Goal: Task Accomplishment & Management: Use online tool/utility

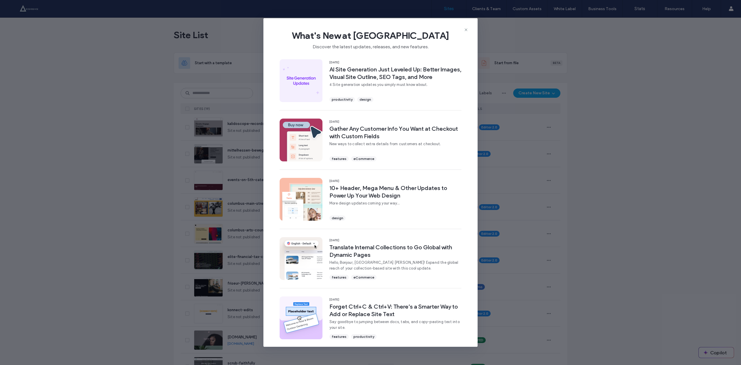
click at [466, 27] on icon at bounding box center [466, 29] width 5 height 5
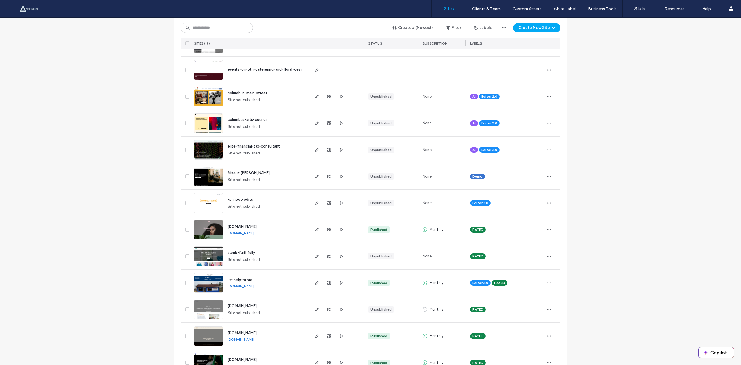
scroll to position [112, 0]
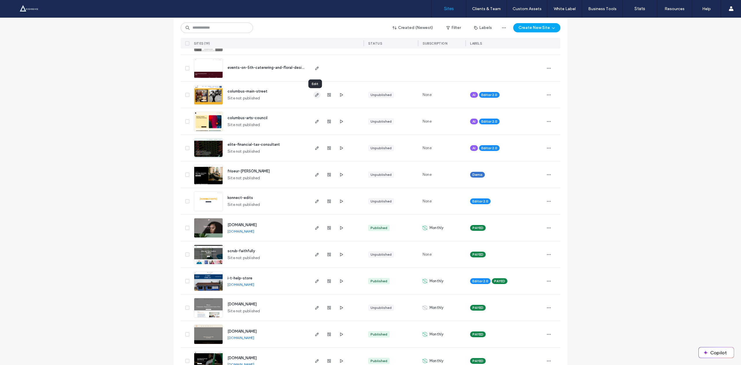
click at [315, 93] on icon "button" at bounding box center [317, 95] width 5 height 5
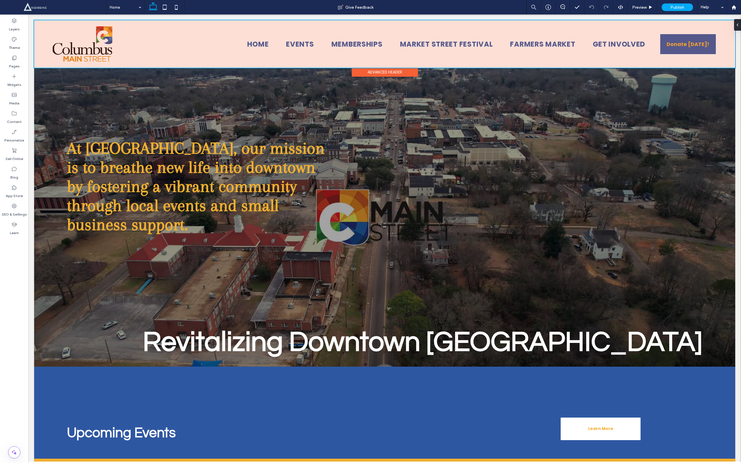
click at [290, 45] on div at bounding box center [384, 43] width 701 height 47
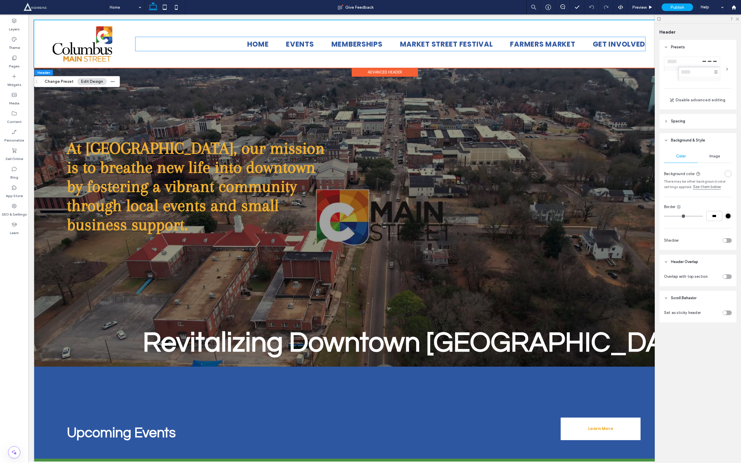
click at [290, 45] on span "Events" at bounding box center [300, 44] width 28 height 14
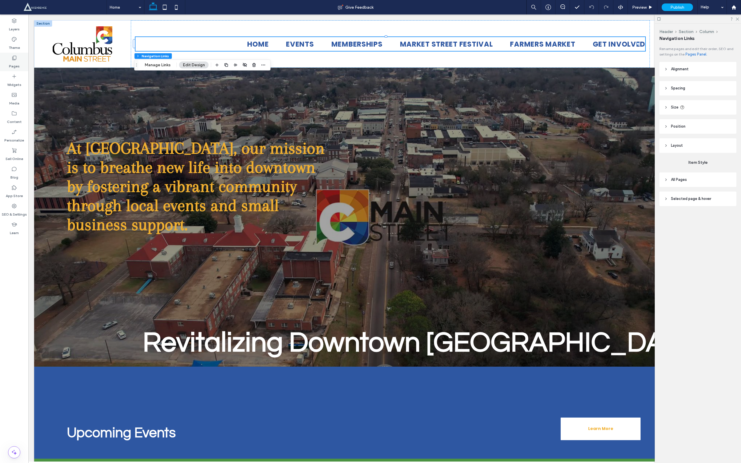
click at [14, 64] on label "Pages" at bounding box center [14, 65] width 11 height 8
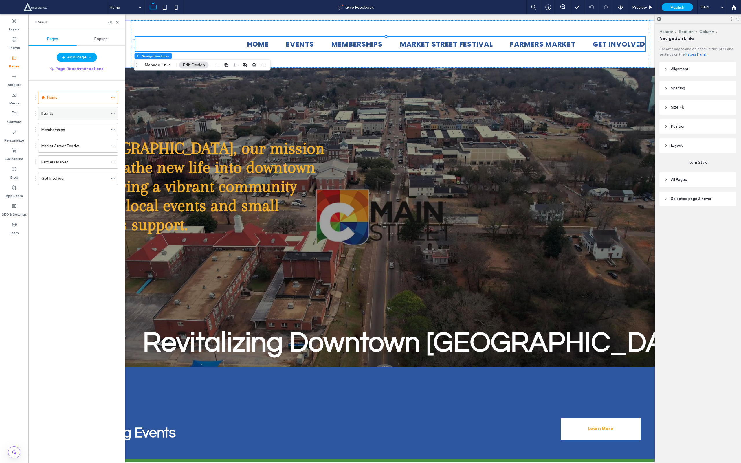
click at [52, 113] on label "Events" at bounding box center [47, 114] width 12 height 10
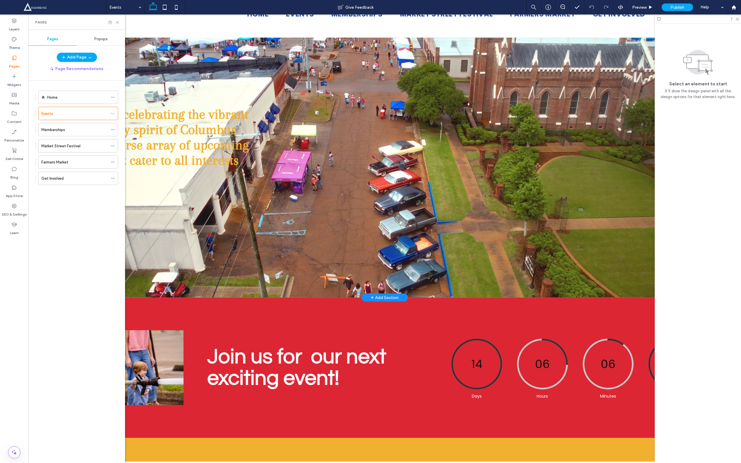
scroll to position [31, 0]
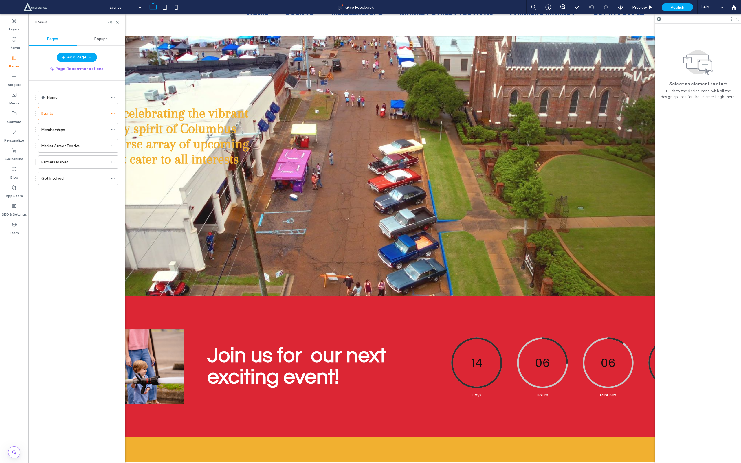
click at [16, 57] on icon at bounding box center [14, 58] width 6 height 6
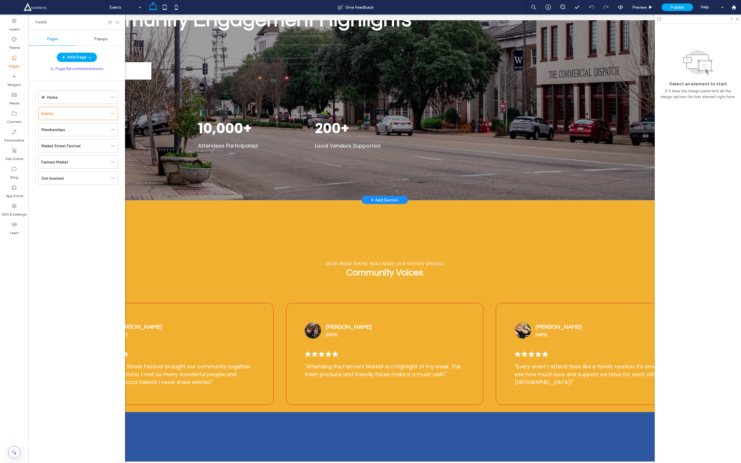
scroll to position [1536, 0]
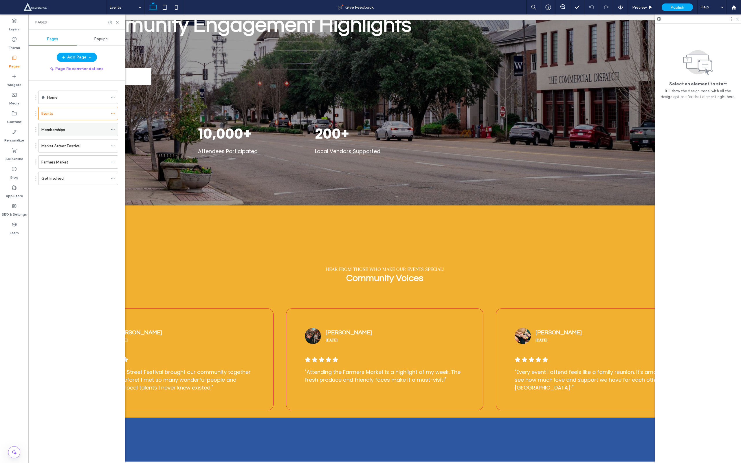
click at [70, 127] on div "Memberships" at bounding box center [74, 129] width 67 height 13
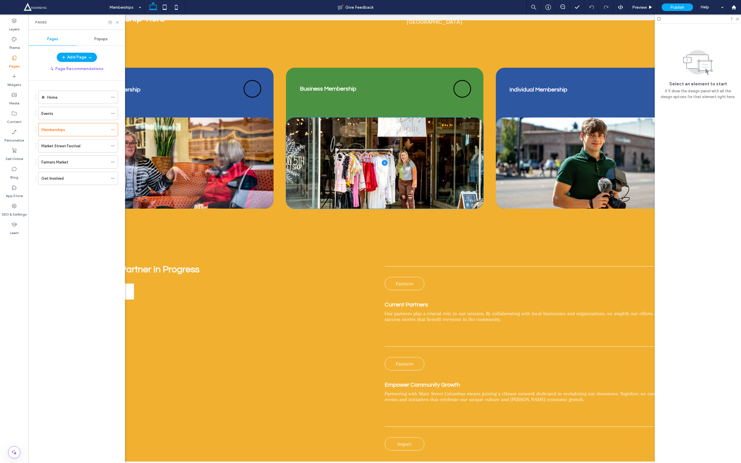
scroll to position [348, 0]
click at [14, 78] on use at bounding box center [14, 77] width 4 height 4
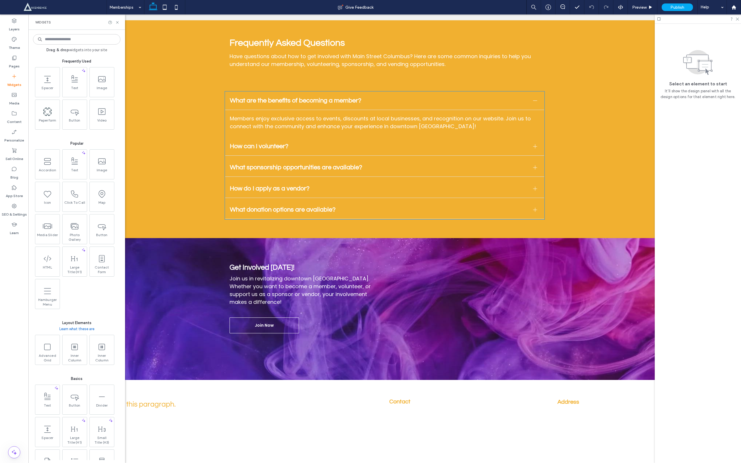
scroll to position [1646, 0]
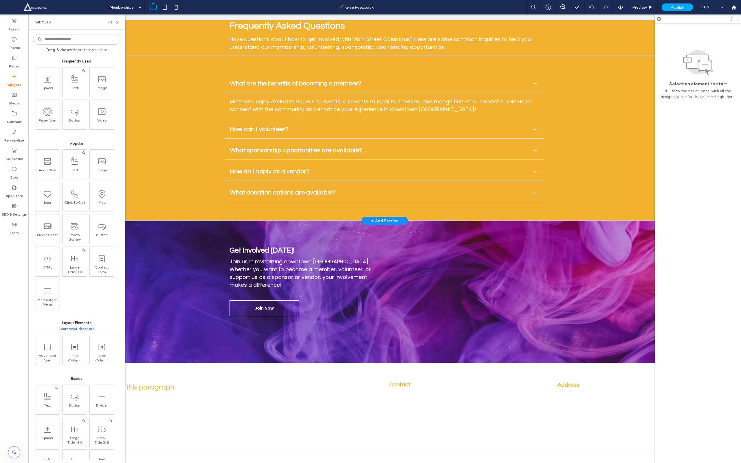
click at [380, 218] on div "+ Add Section" at bounding box center [385, 221] width 28 height 6
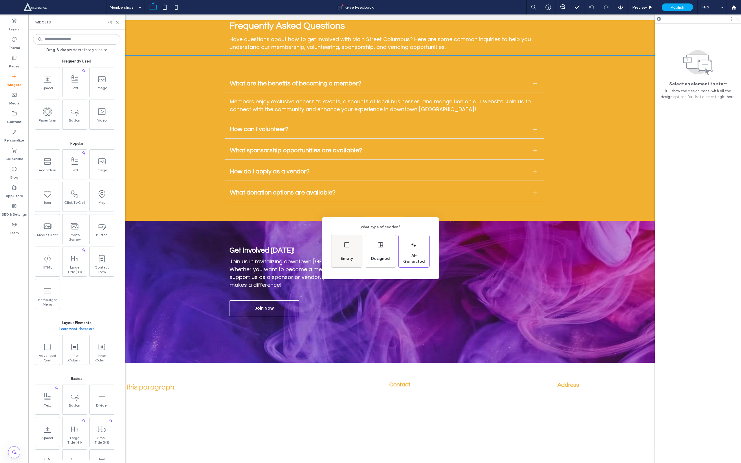
click at [356, 255] on div "Empty" at bounding box center [346, 251] width 31 height 32
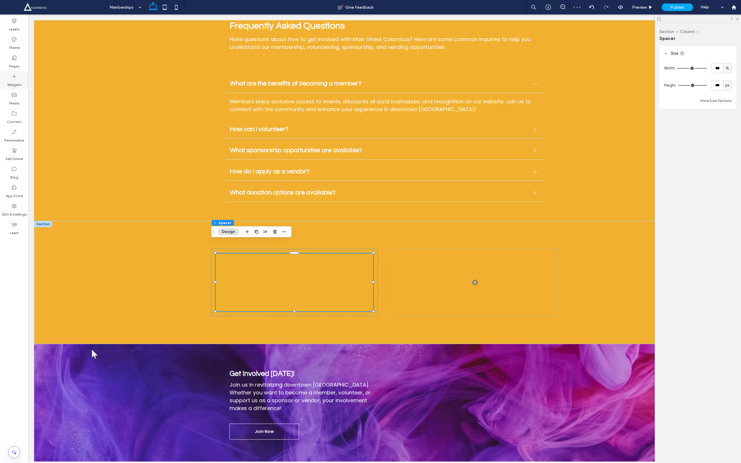
click at [24, 83] on div "Widgets" at bounding box center [14, 80] width 28 height 19
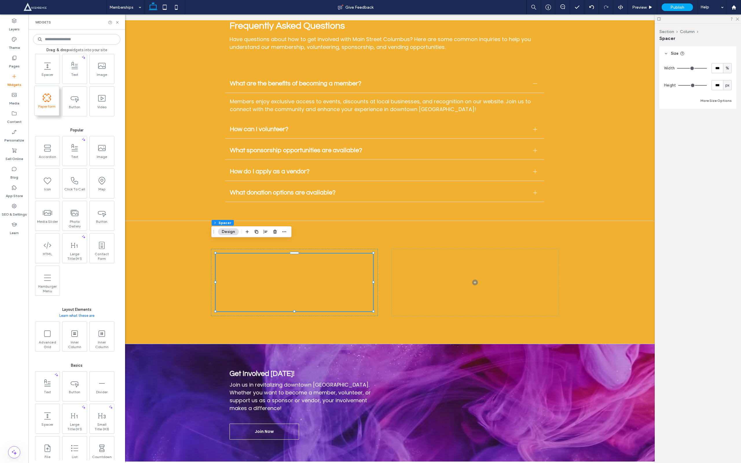
scroll to position [0, 0]
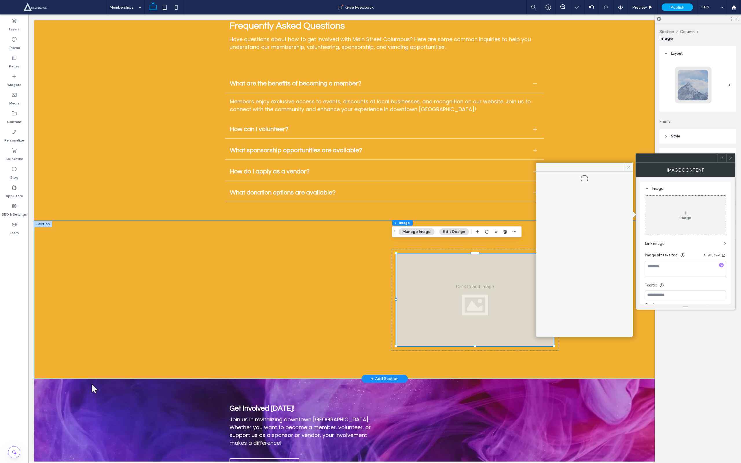
click at [468, 290] on div at bounding box center [474, 299] width 157 height 93
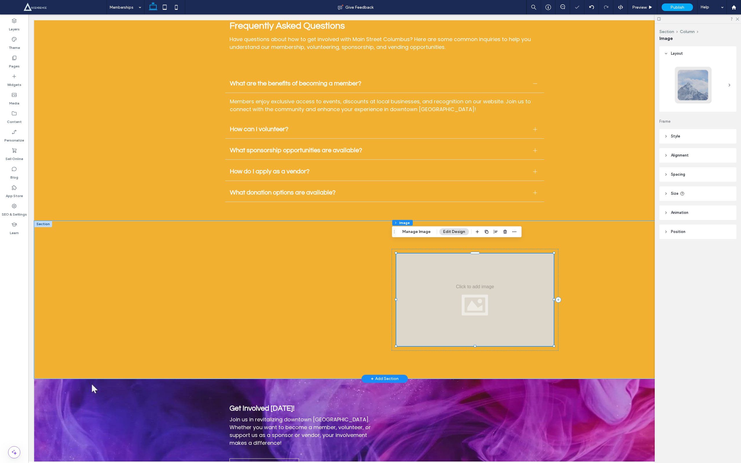
click at [475, 290] on div at bounding box center [474, 299] width 157 height 93
click at [424, 230] on button "Manage Image" at bounding box center [416, 231] width 36 height 7
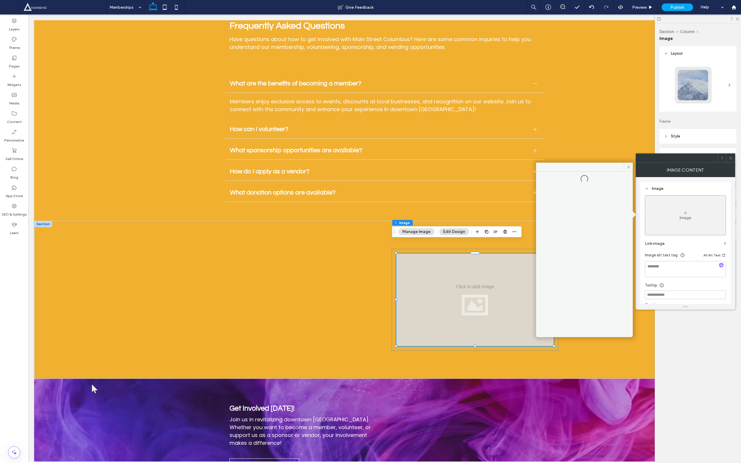
click at [681, 220] on div "Image" at bounding box center [685, 217] width 12 height 5
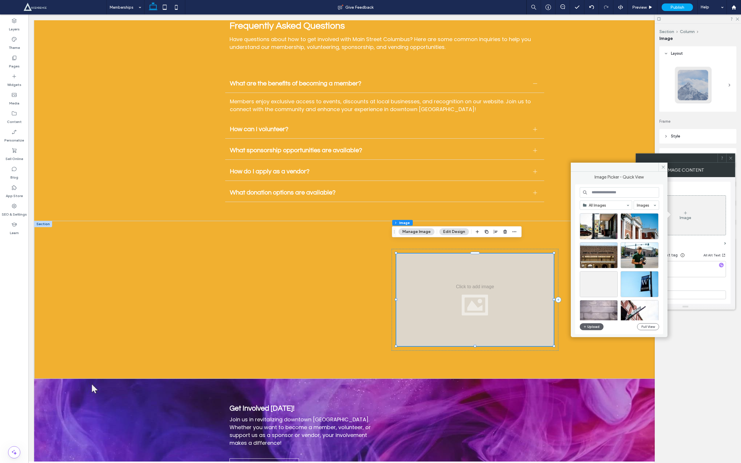
scroll to position [67, 0]
click at [599, 255] on div "Select" at bounding box center [599, 255] width 38 height 26
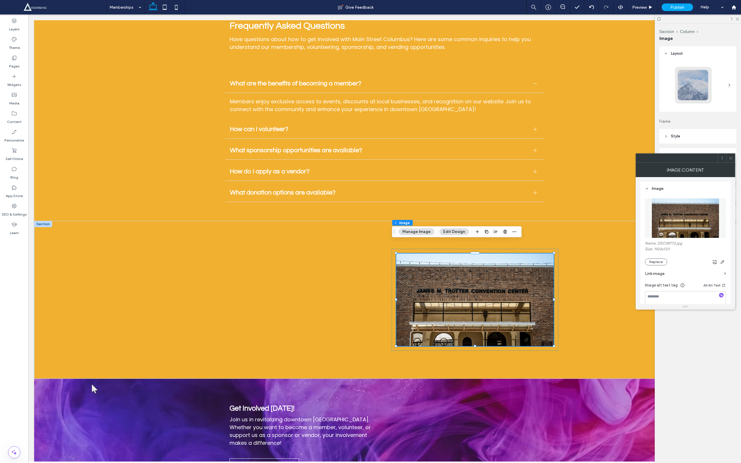
click at [731, 157] on icon at bounding box center [730, 158] width 4 height 4
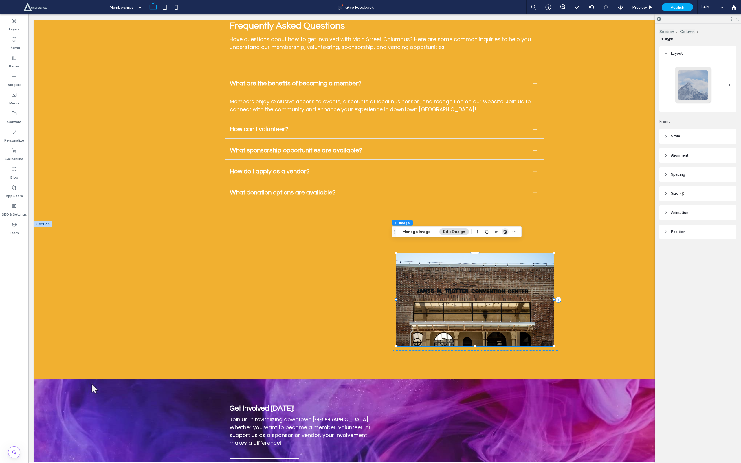
click at [503, 232] on use "button" at bounding box center [504, 232] width 3 height 4
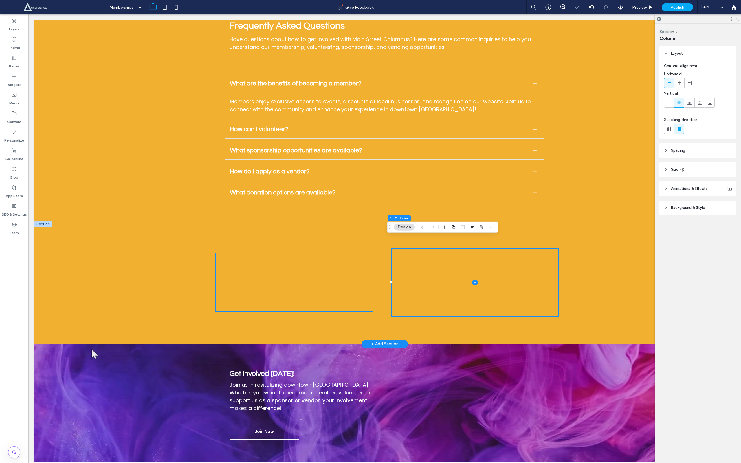
drag, startPoint x: 457, startPoint y: 269, endPoint x: 318, endPoint y: 255, distance: 139.6
click at [318, 255] on div at bounding box center [294, 282] width 157 height 58
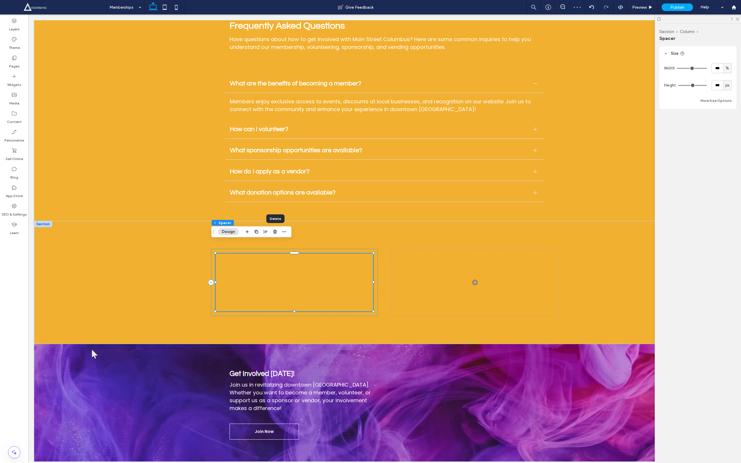
click at [275, 235] on span "button" at bounding box center [274, 231] width 7 height 7
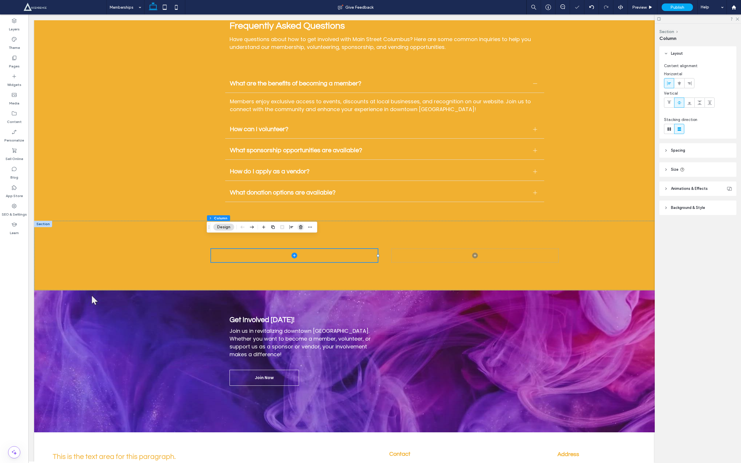
click at [301, 225] on icon "button" at bounding box center [300, 227] width 5 height 5
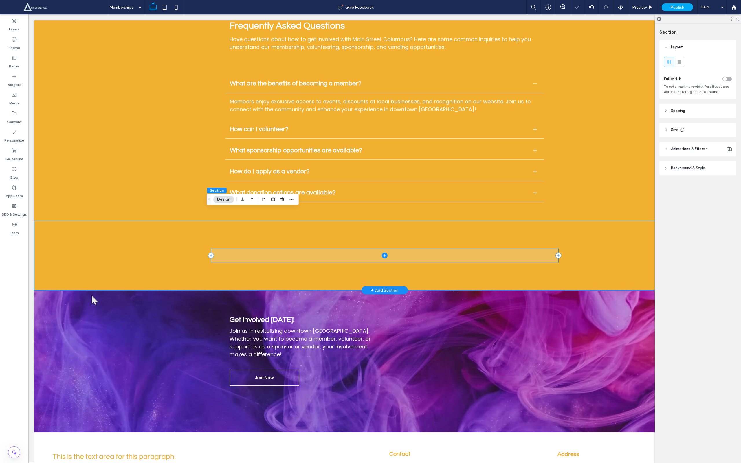
click at [376, 249] on span at bounding box center [384, 255] width 347 height 13
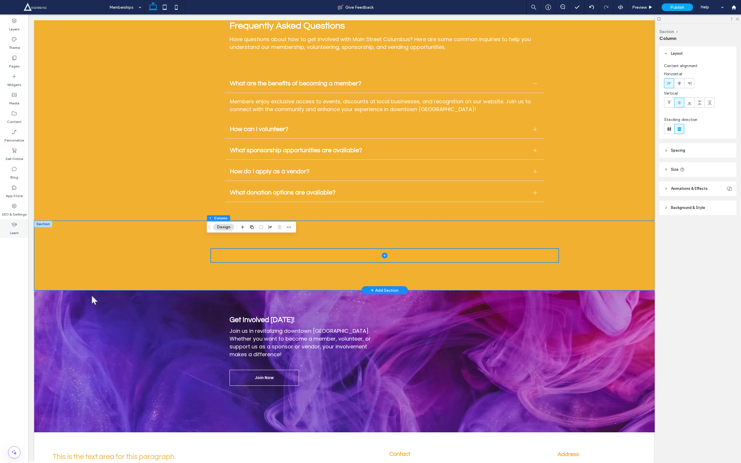
click at [16, 229] on label "Learn" at bounding box center [14, 231] width 9 height 8
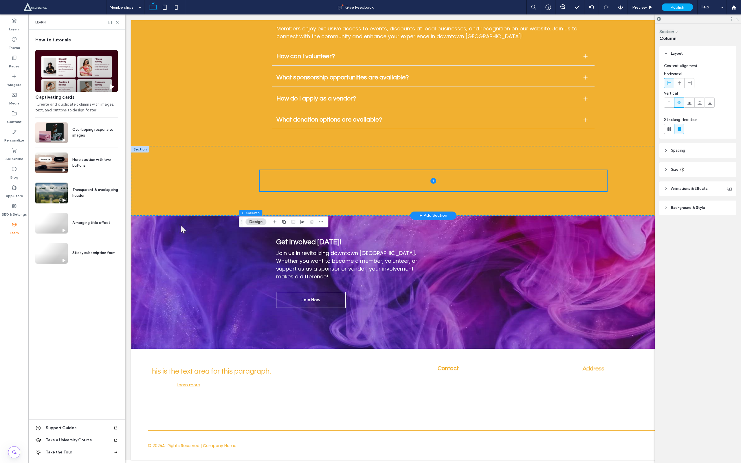
scroll to position [1586, 0]
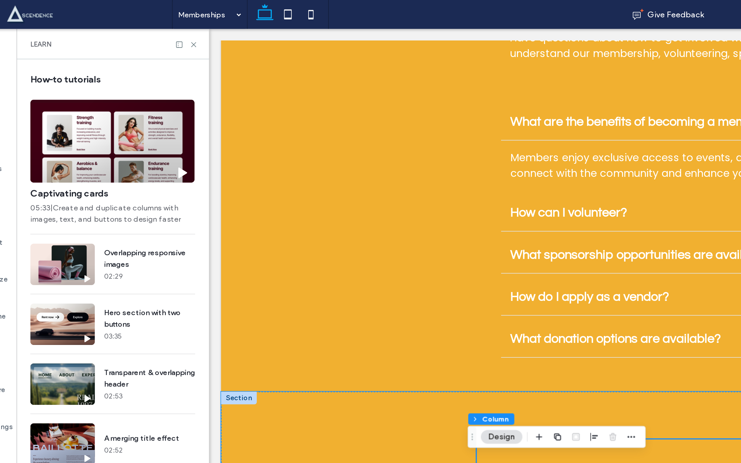
click at [120, 23] on div "Learn" at bounding box center [76, 21] width 97 height 15
click at [117, 22] on use at bounding box center [117, 22] width 2 height 2
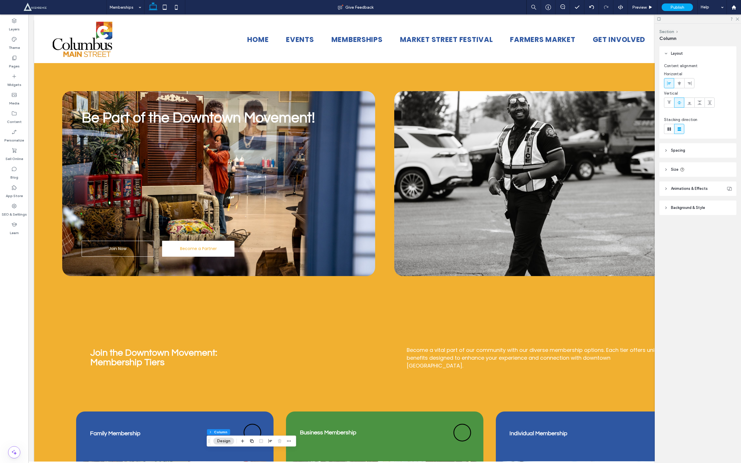
scroll to position [0, 0]
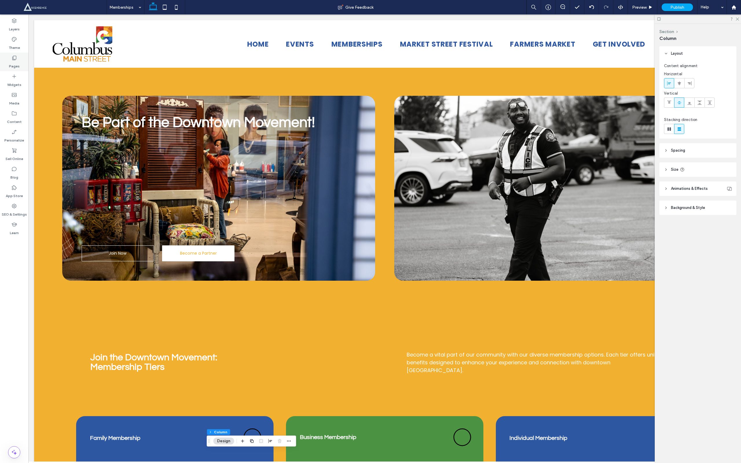
click at [23, 64] on div "Pages" at bounding box center [14, 62] width 28 height 19
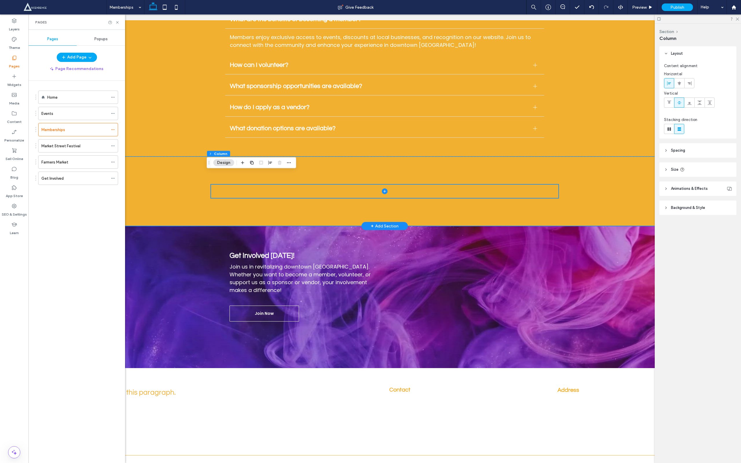
scroll to position [1723, 0]
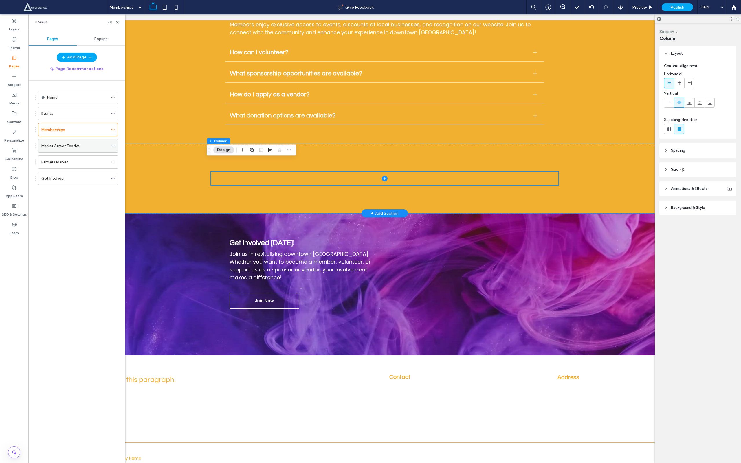
click at [52, 143] on div "Market Street Festival" at bounding box center [74, 145] width 67 height 13
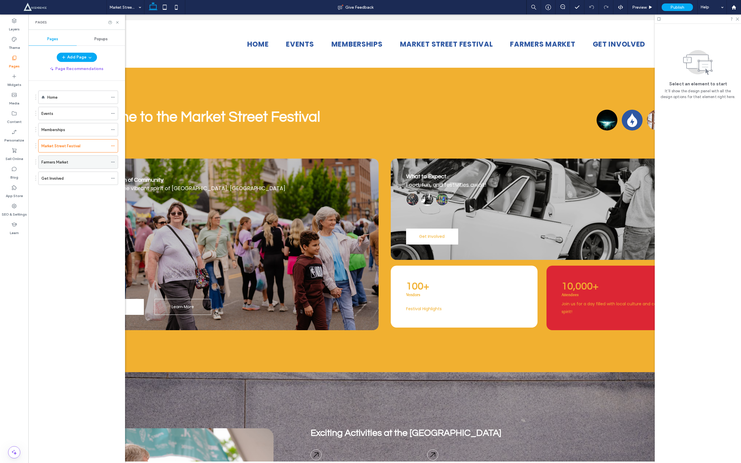
click at [58, 157] on div "Farmers Market" at bounding box center [74, 162] width 67 height 13
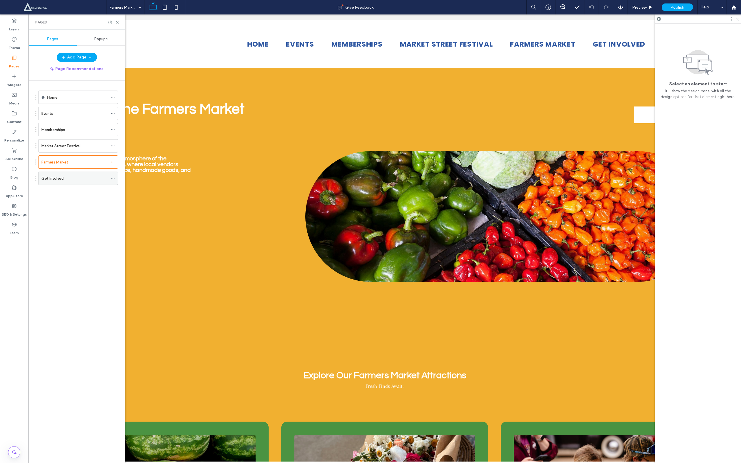
click at [54, 177] on label "Get Involved" at bounding box center [52, 178] width 22 height 10
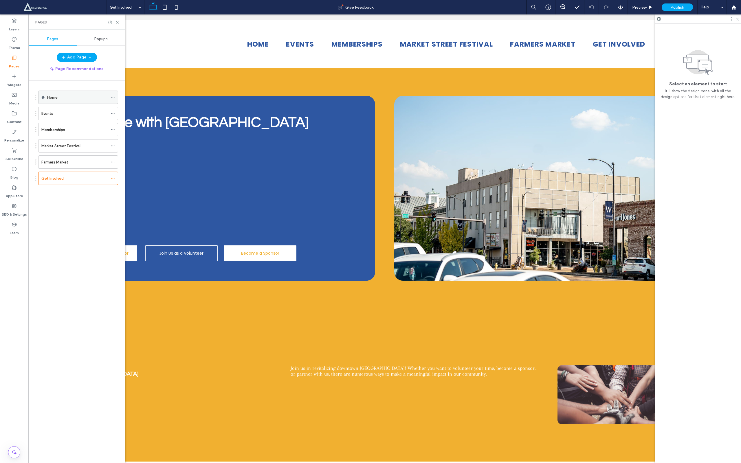
click at [58, 94] on div "Home" at bounding box center [77, 97] width 61 height 13
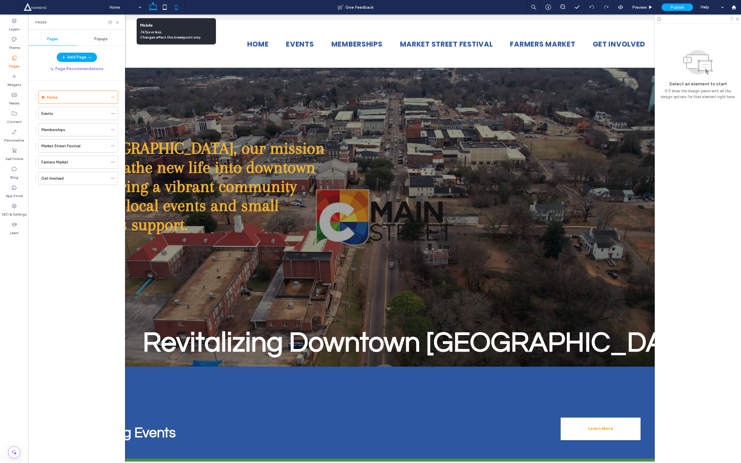
click at [175, 8] on icon at bounding box center [176, 7] width 12 height 12
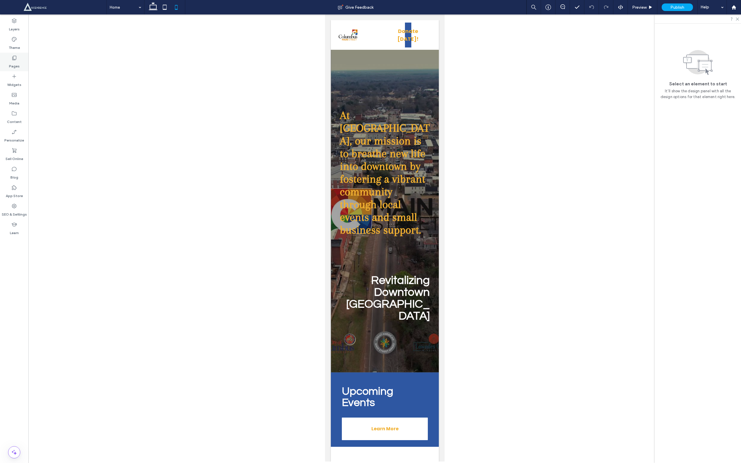
click at [12, 63] on label "Pages" at bounding box center [14, 65] width 11 height 8
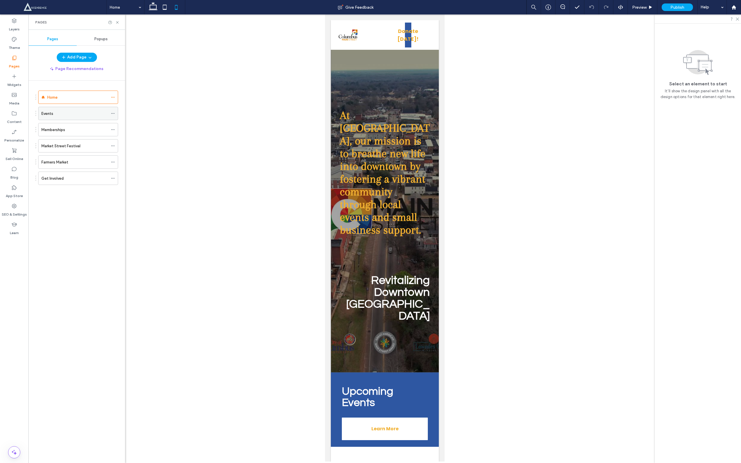
click at [69, 117] on div "Events" at bounding box center [74, 114] width 67 height 6
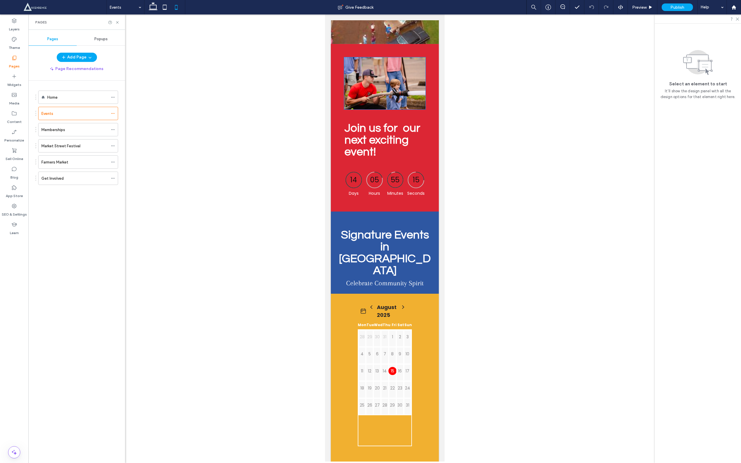
scroll to position [222, 0]
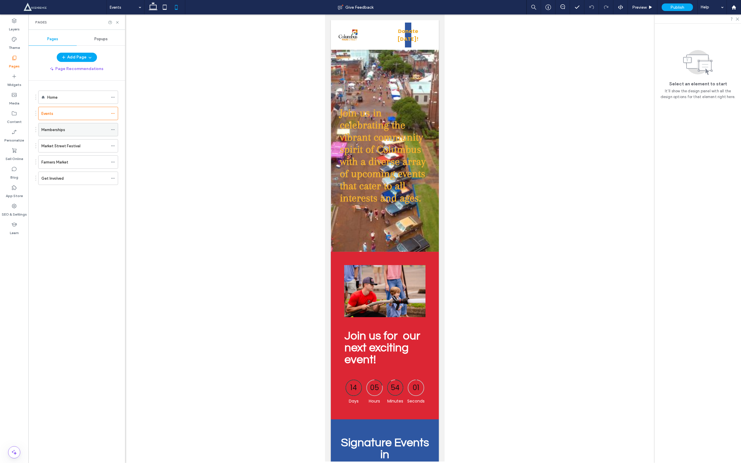
click at [55, 129] on label "Memberships" at bounding box center [53, 130] width 24 height 10
click at [81, 101] on div "Home" at bounding box center [77, 97] width 61 height 13
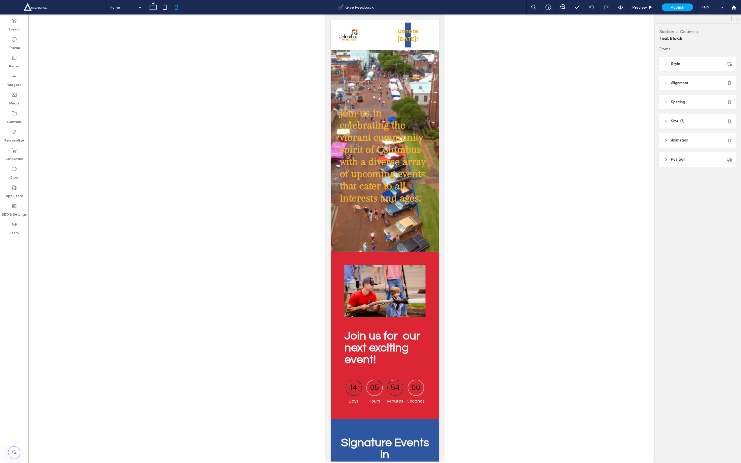
type input "******"
type input "**"
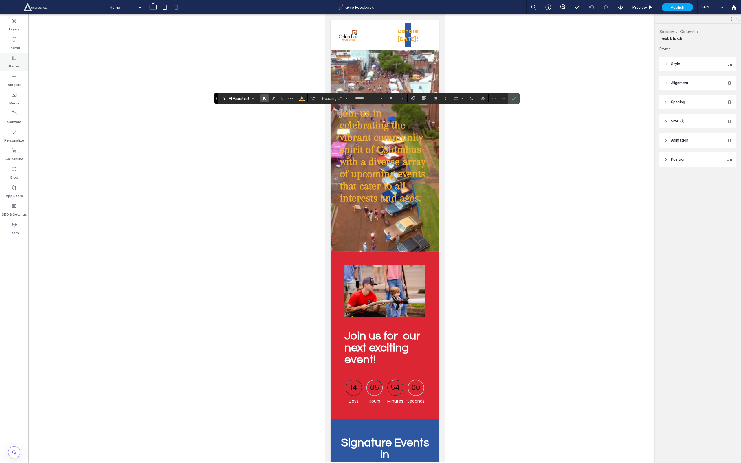
click at [8, 53] on div "Pages" at bounding box center [14, 62] width 28 height 19
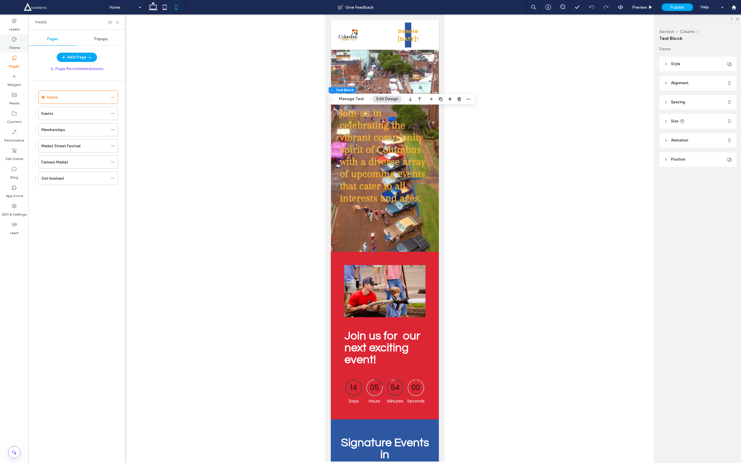
click at [10, 44] on label "Theme" at bounding box center [14, 46] width 11 height 8
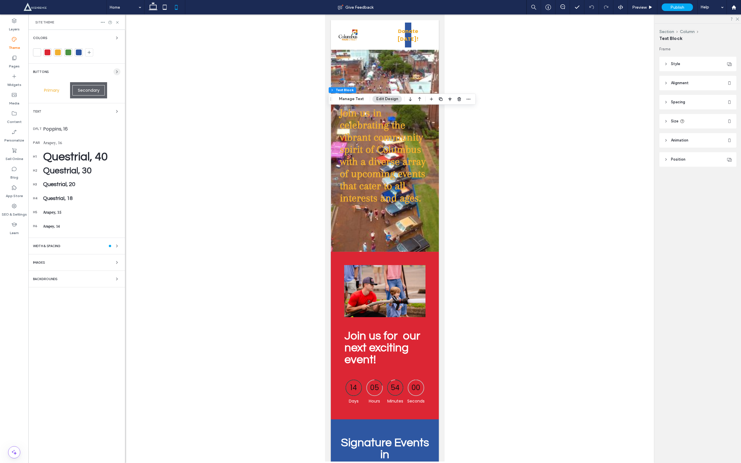
click at [116, 71] on icon "button" at bounding box center [117, 71] width 5 height 5
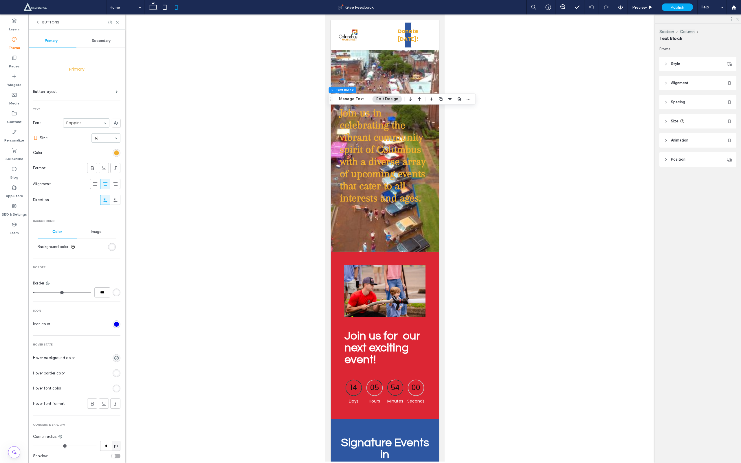
click at [94, 41] on span "Secondary" at bounding box center [101, 40] width 19 height 5
click at [55, 43] on span "Primary" at bounding box center [51, 40] width 13 height 5
click at [116, 21] on icon at bounding box center [117, 22] width 4 height 4
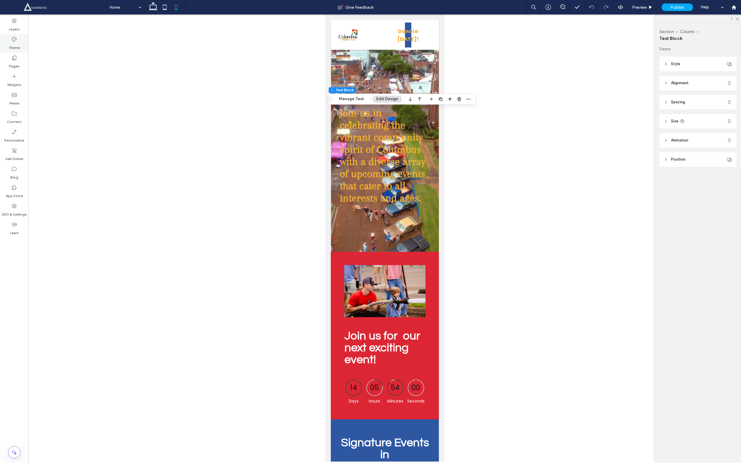
click at [17, 47] on label "Theme" at bounding box center [14, 46] width 11 height 8
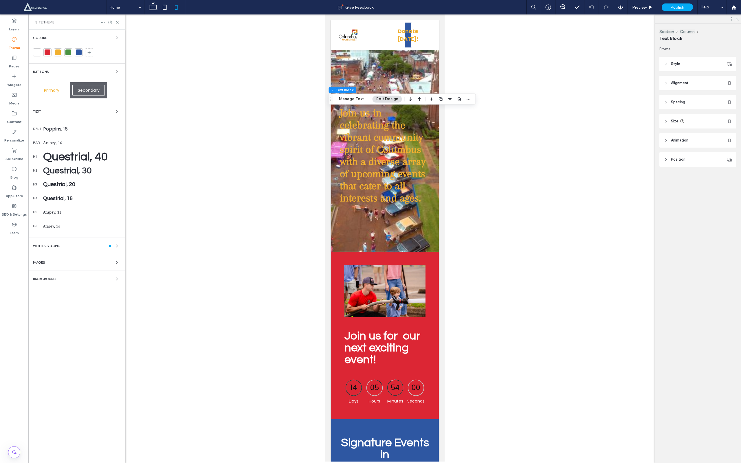
click at [73, 159] on div "Questrial, 40" at bounding box center [81, 157] width 77 height 12
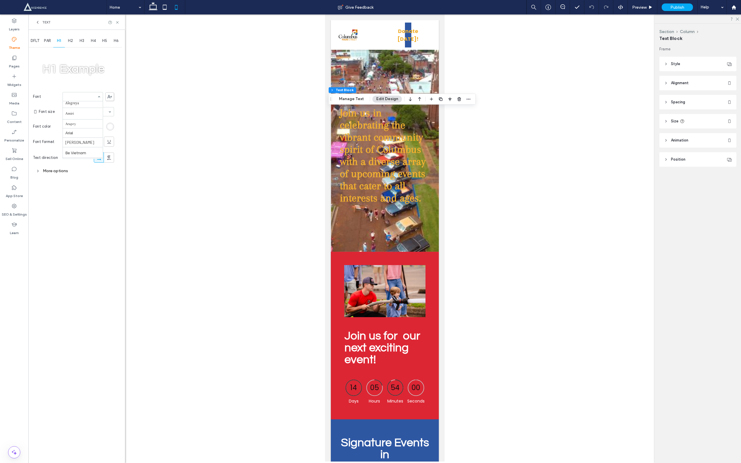
scroll to position [0, 0]
click at [95, 219] on div "DFLT PAR H1 H2 H3 H4 H5 H6 H1 Example Font Aboreto Abril Fatface Albert Sans Al…" at bounding box center [76, 246] width 97 height 433
click at [118, 23] on icon at bounding box center [117, 22] width 4 height 4
click at [10, 44] on label "Theme" at bounding box center [14, 46] width 11 height 8
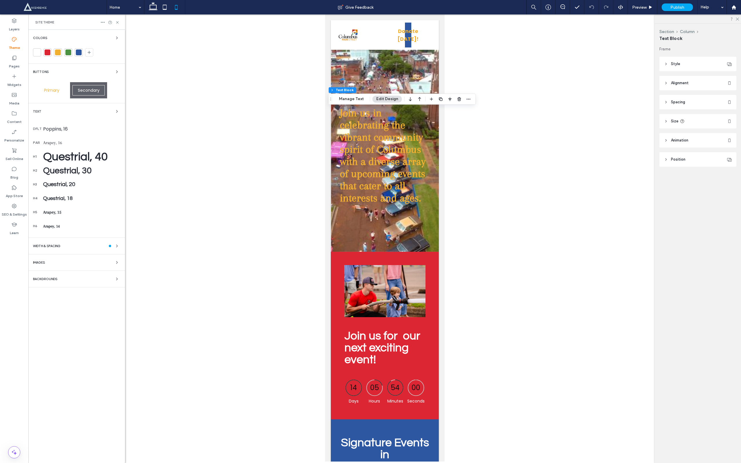
click at [85, 159] on div "Questrial, 40" at bounding box center [81, 157] width 77 height 12
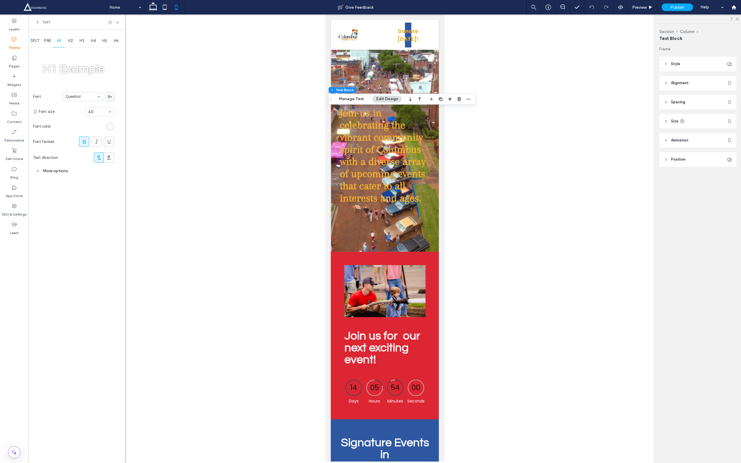
click at [111, 98] on icon at bounding box center [109, 96] width 5 height 3
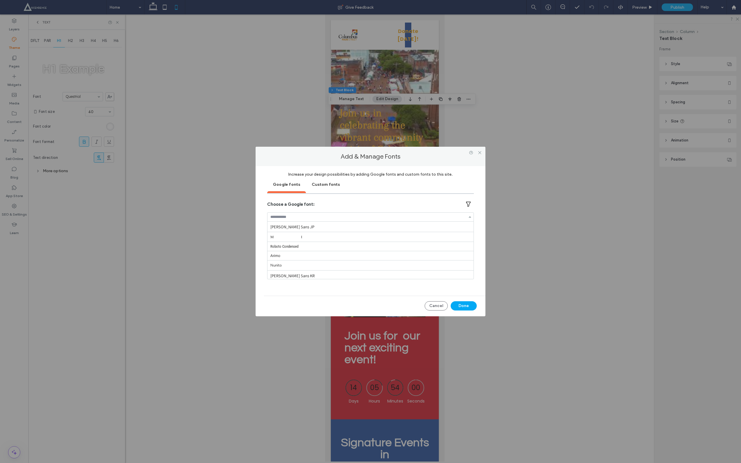
scroll to position [715, 0]
click at [367, 135] on div "Add & Manage Fonts Increase your design possibilities by adding Google fonts an…" at bounding box center [370, 231] width 741 height 463
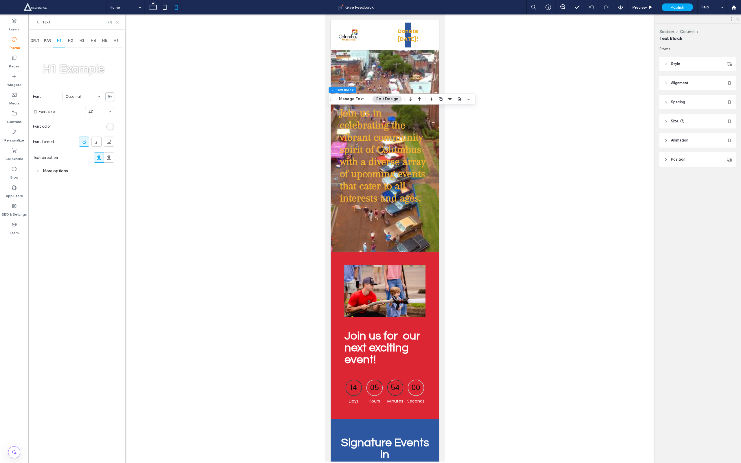
click at [117, 23] on icon at bounding box center [117, 22] width 4 height 4
click at [164, 6] on icon at bounding box center [165, 7] width 12 height 12
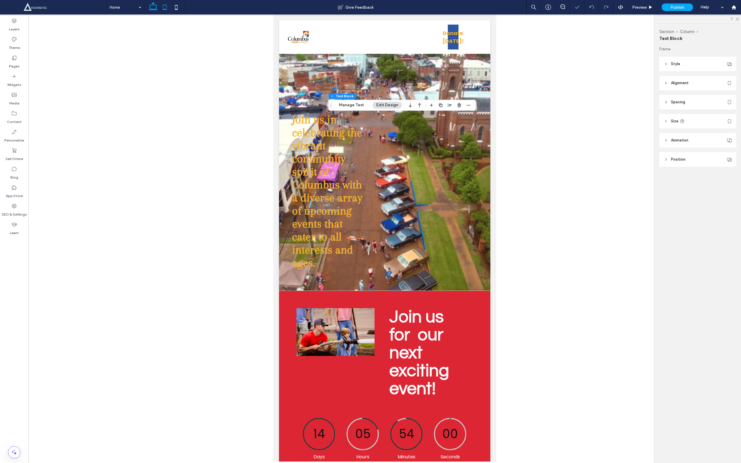
click at [157, 9] on icon at bounding box center [153, 7] width 12 height 12
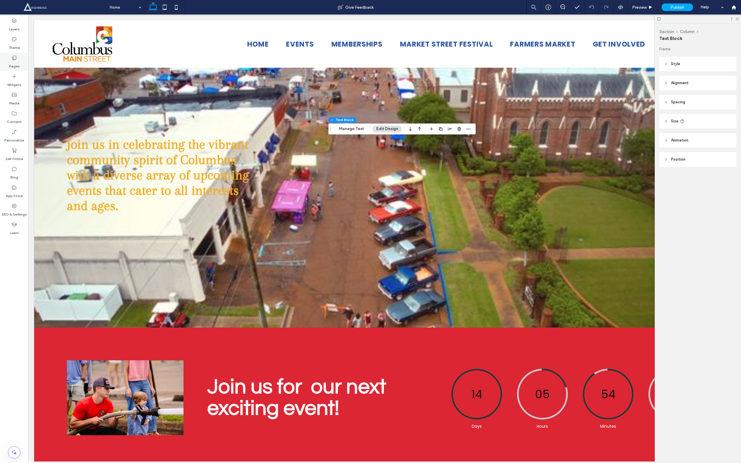
click at [14, 64] on label "Pages" at bounding box center [14, 65] width 11 height 8
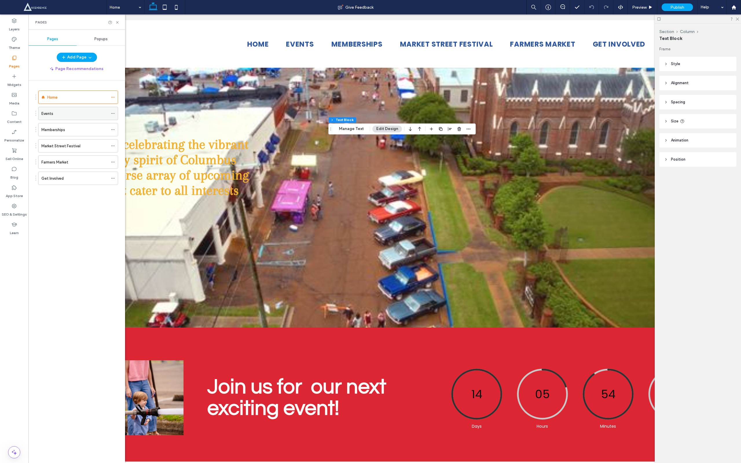
click at [54, 111] on div "Events" at bounding box center [74, 114] width 67 height 6
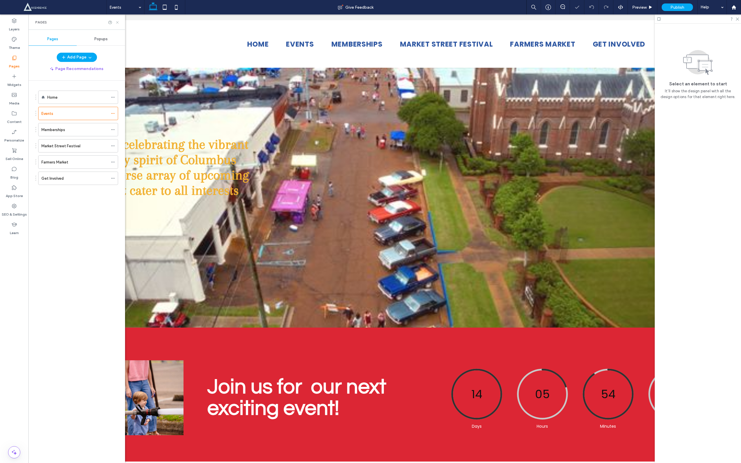
click at [117, 24] on icon at bounding box center [117, 22] width 4 height 4
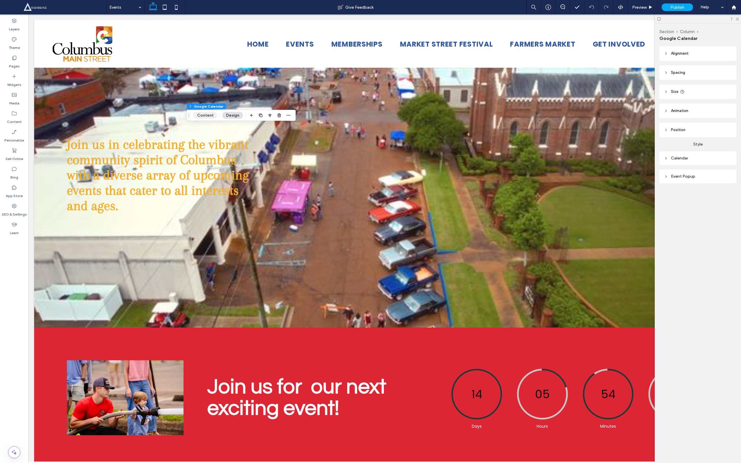
click at [202, 114] on button "Content" at bounding box center [205, 115] width 24 height 7
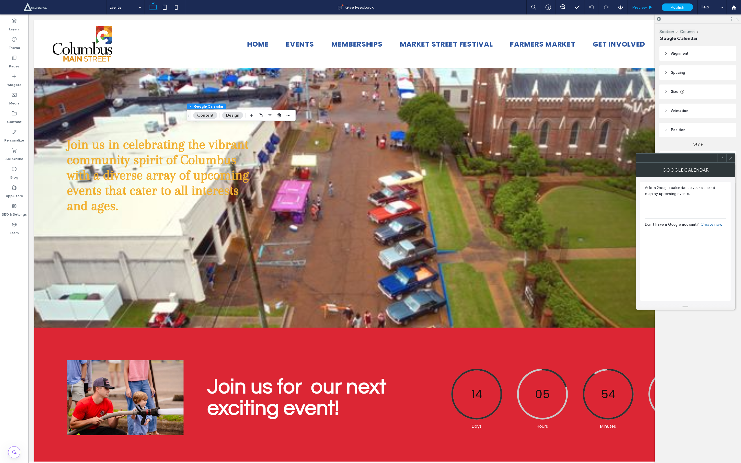
click at [628, 8] on div "Preview" at bounding box center [642, 7] width 29 height 5
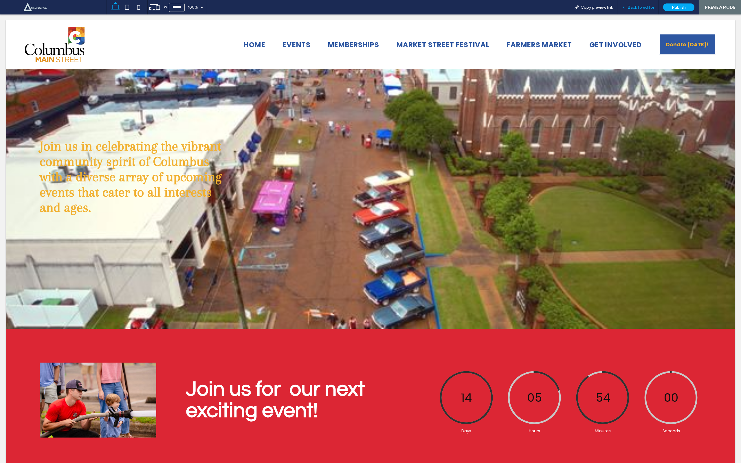
click at [641, 7] on span "Back to editor" at bounding box center [640, 7] width 27 height 5
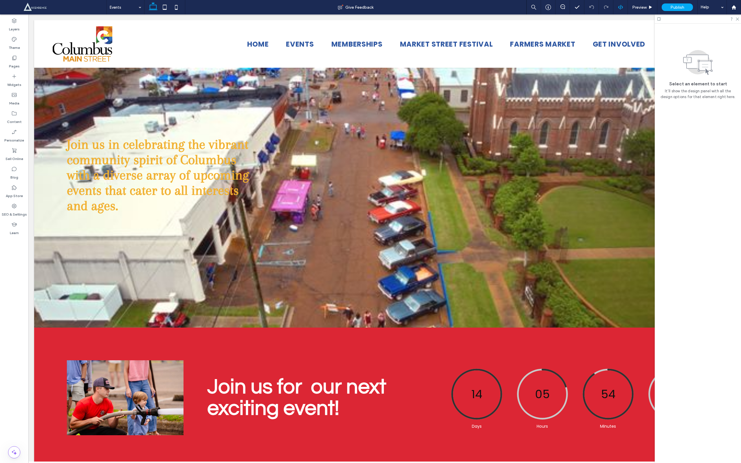
click at [620, 7] on use at bounding box center [620, 7] width 5 height 5
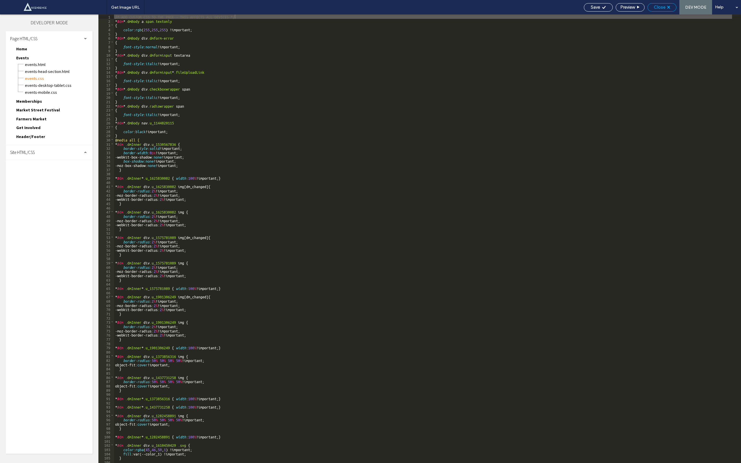
click at [668, 7] on use at bounding box center [668, 7] width 3 height 3
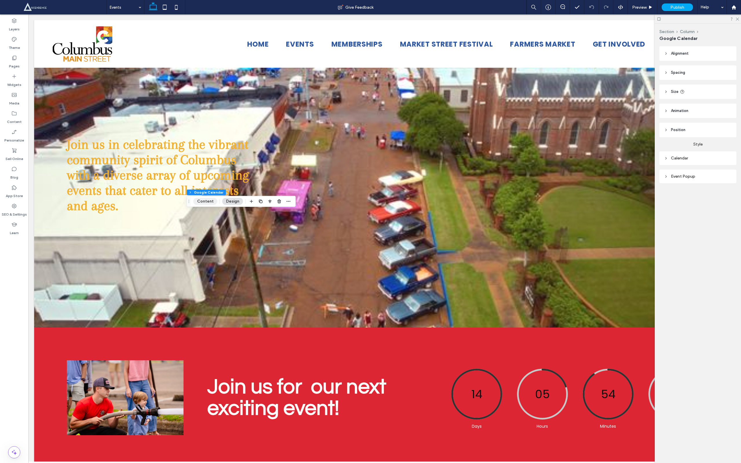
click at [210, 199] on button "Content" at bounding box center [205, 201] width 24 height 7
click at [640, 6] on span "Preview" at bounding box center [639, 7] width 14 height 5
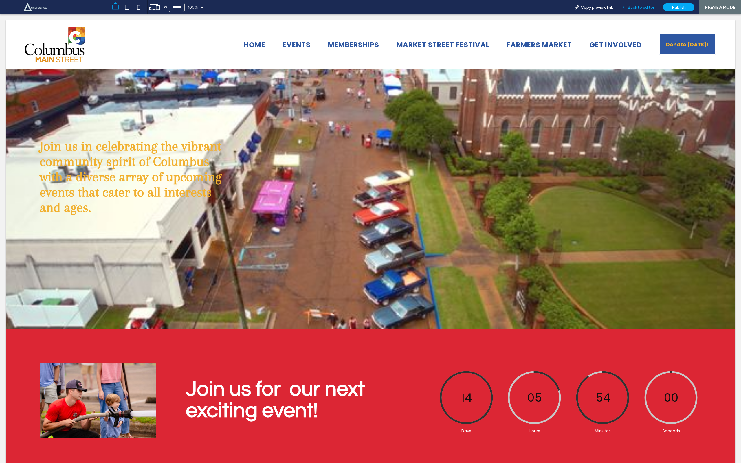
click at [647, 8] on span "Back to editor" at bounding box center [640, 7] width 27 height 5
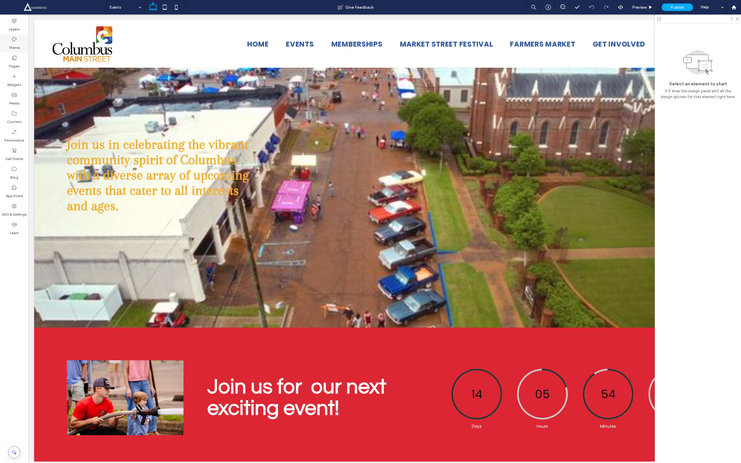
click at [11, 46] on label "Theme" at bounding box center [14, 46] width 11 height 8
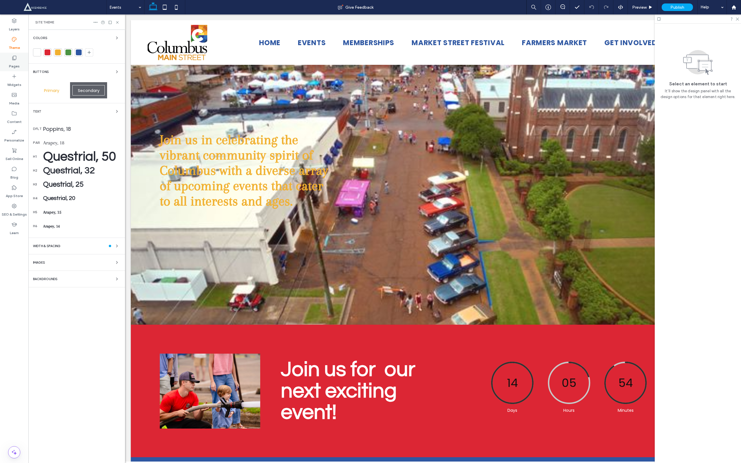
click at [17, 69] on div "Pages" at bounding box center [14, 62] width 28 height 19
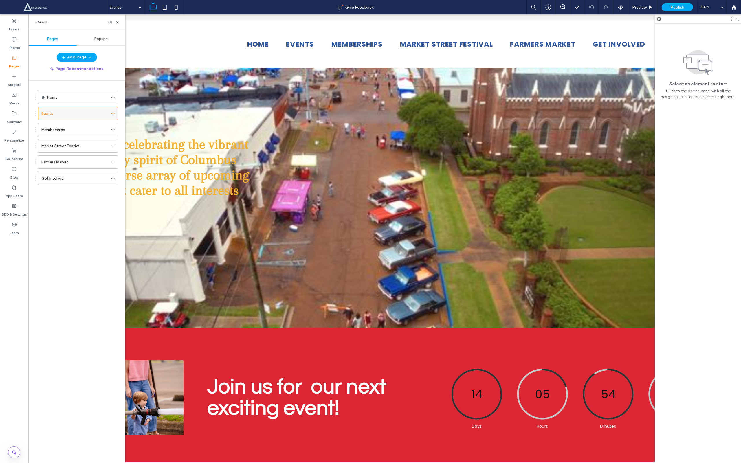
click at [117, 114] on div at bounding box center [114, 113] width 7 height 9
click at [113, 114] on use at bounding box center [112, 113] width 3 height 1
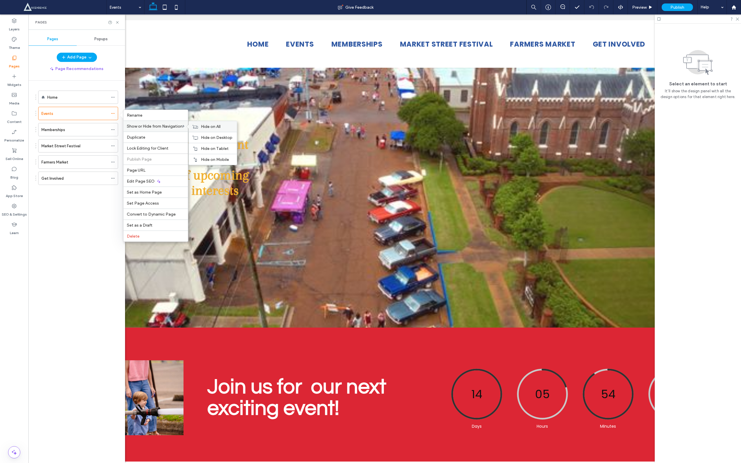
click at [210, 129] on span "Hide on All" at bounding box center [211, 126] width 20 height 5
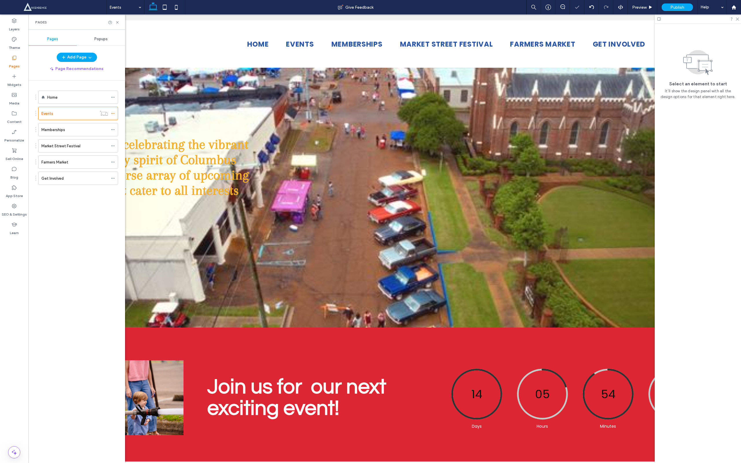
click at [100, 38] on span "Popups" at bounding box center [100, 39] width 13 height 5
click at [52, 44] on div "Pages" at bounding box center [52, 39] width 48 height 13
click at [113, 114] on use at bounding box center [112, 113] width 3 height 1
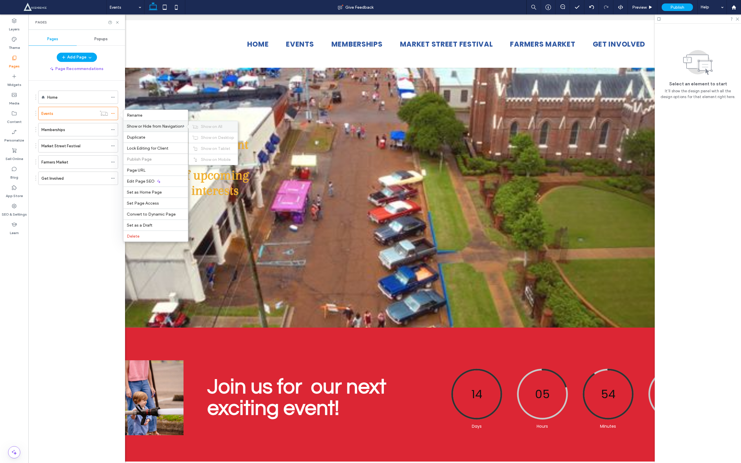
click at [202, 125] on div "Show on All" at bounding box center [213, 126] width 49 height 11
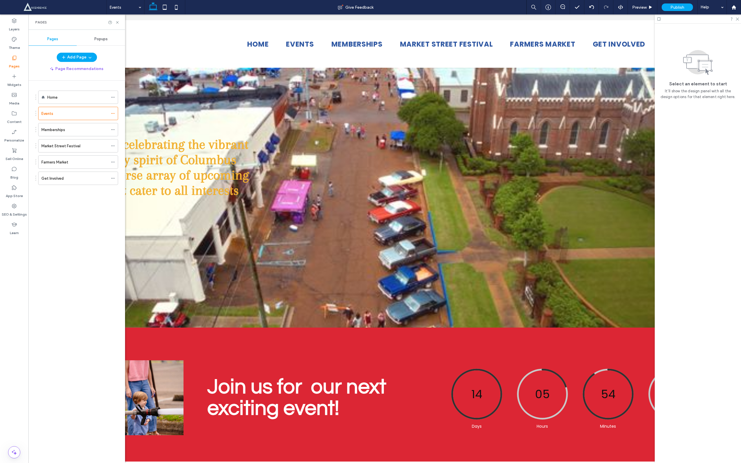
click at [120, 23] on div "Pages" at bounding box center [76, 21] width 97 height 15
click at [116, 21] on icon at bounding box center [117, 22] width 4 height 4
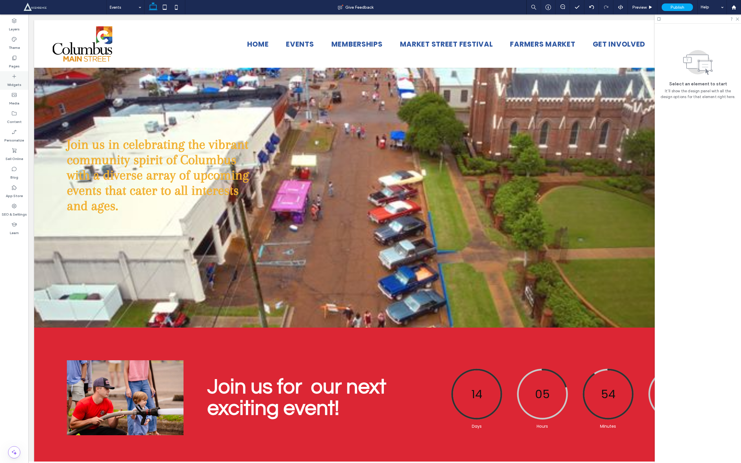
click at [20, 72] on div "Widgets" at bounding box center [14, 80] width 28 height 19
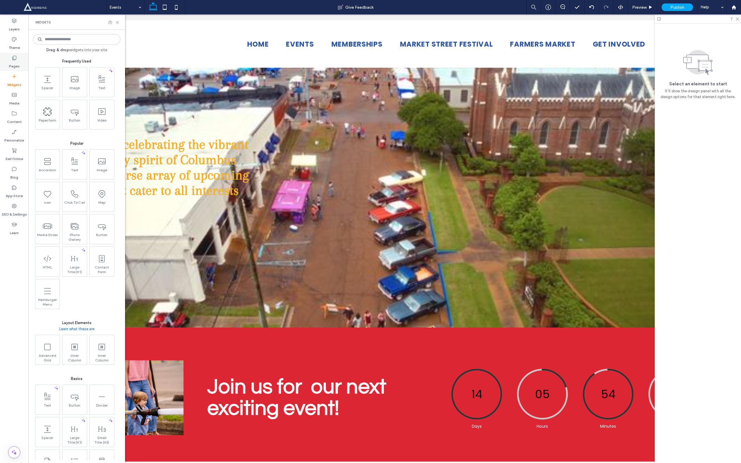
click at [20, 66] on div "Pages" at bounding box center [14, 62] width 28 height 19
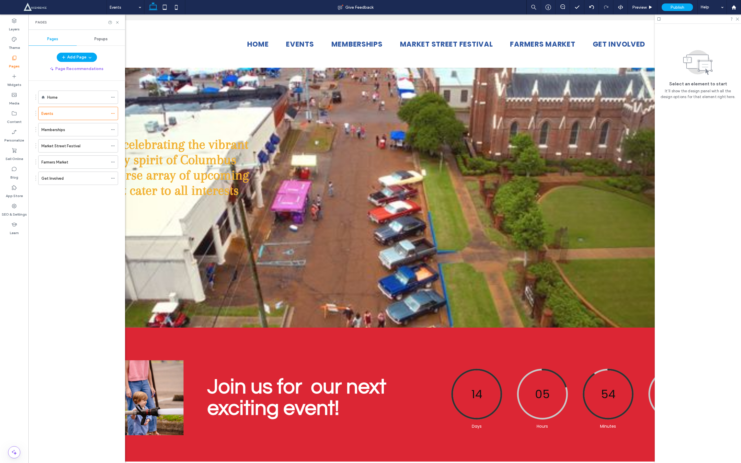
click at [67, 104] on ol "Home Events Memberships Market Street Festival Farmers Market Get Involved" at bounding box center [74, 138] width 87 height 94
click at [71, 100] on div "Home" at bounding box center [77, 97] width 61 height 6
click at [69, 150] on label "Market Street Festival" at bounding box center [60, 146] width 39 height 10
click at [121, 22] on div "Pages" at bounding box center [76, 21] width 97 height 15
click at [119, 21] on icon at bounding box center [117, 22] width 4 height 4
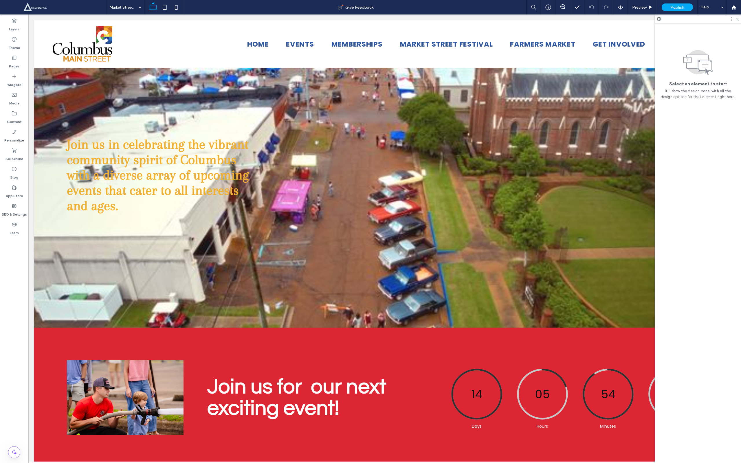
click at [740, 19] on div at bounding box center [698, 18] width 86 height 9
click at [739, 19] on div at bounding box center [698, 18] width 86 height 9
click at [736, 17] on icon at bounding box center [737, 19] width 4 height 4
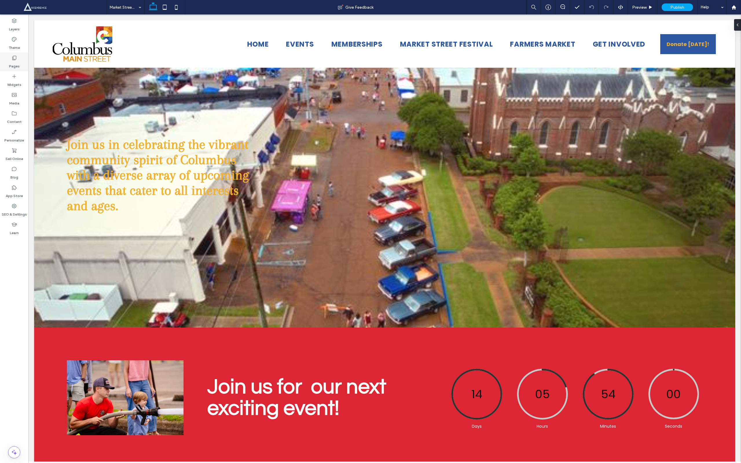
click at [18, 67] on label "Pages" at bounding box center [14, 65] width 11 height 8
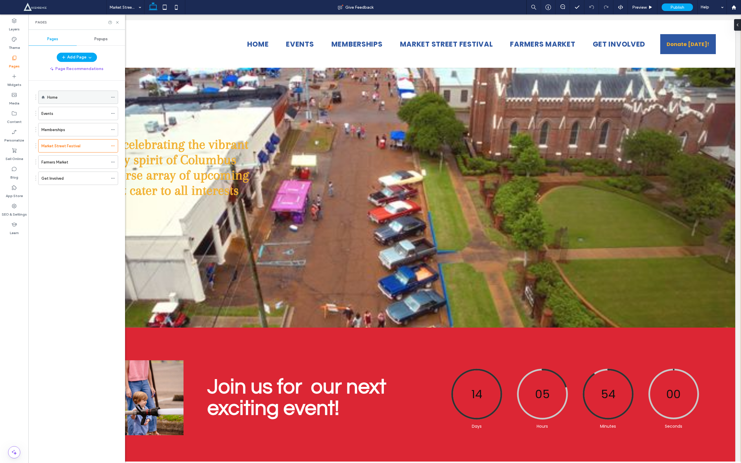
click at [52, 96] on label "Home" at bounding box center [52, 97] width 10 height 10
click at [118, 23] on icon at bounding box center [117, 22] width 4 height 4
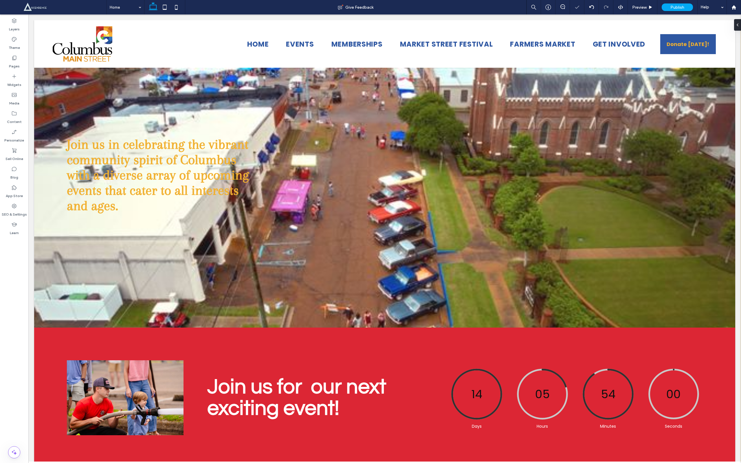
type input "******"
type input "**"
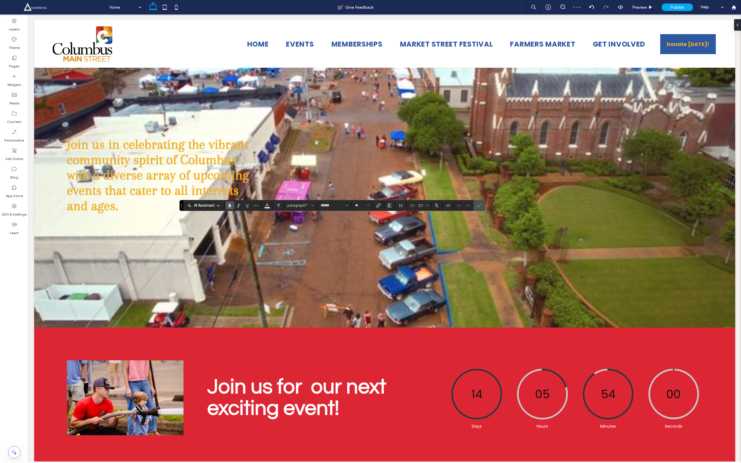
click at [228, 205] on icon "Bold" at bounding box center [229, 205] width 5 height 5
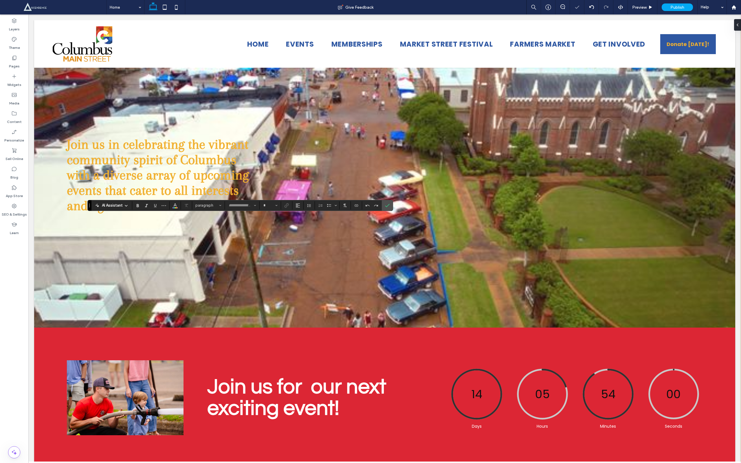
type input "*********"
type input "**"
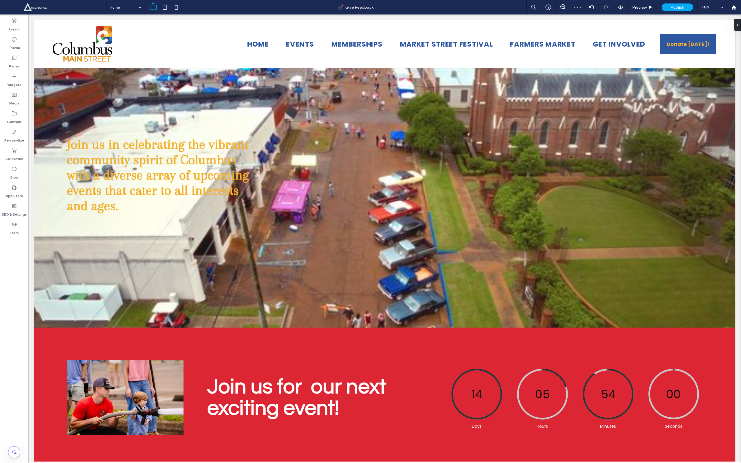
type input "******"
type input "**"
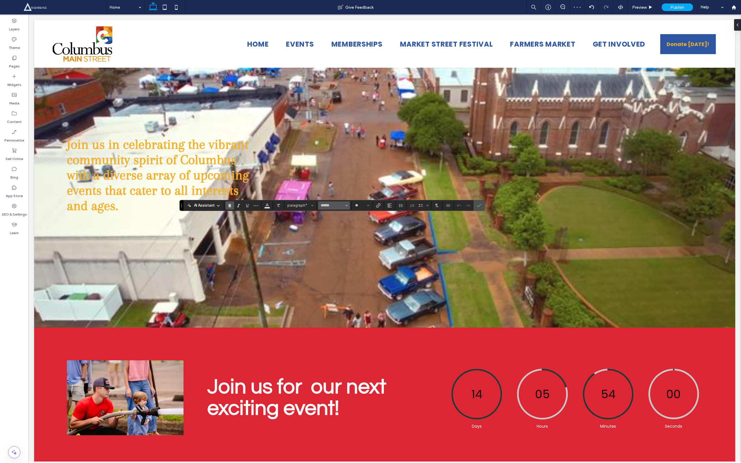
click at [349, 204] on button "******" at bounding box center [334, 205] width 32 height 8
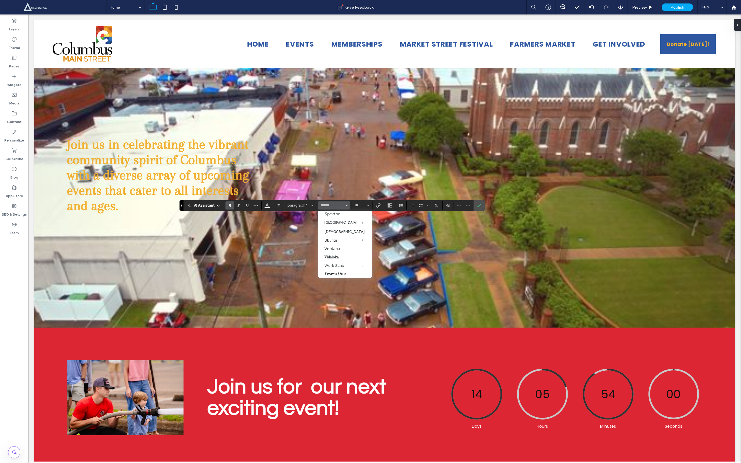
scroll to position [637, 0]
click at [364, 297] on label "Bold" at bounding box center [371, 301] width 31 height 8
type input "*********"
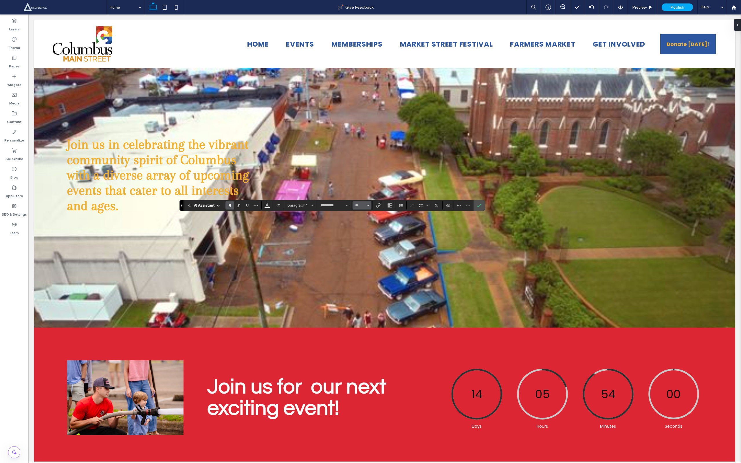
click at [366, 205] on button "**" at bounding box center [361, 205] width 19 height 8
click at [359, 204] on input "Size-input" at bounding box center [359, 205] width 11 height 5
type input "**"
click at [359, 205] on input "**" at bounding box center [359, 205] width 11 height 5
type input "**"
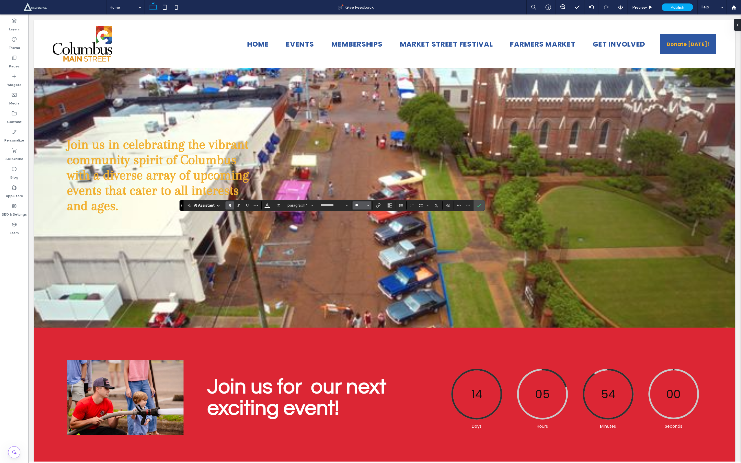
click at [363, 206] on input "**" at bounding box center [359, 205] width 11 height 5
type input "*"
type input "**"
type input "***"
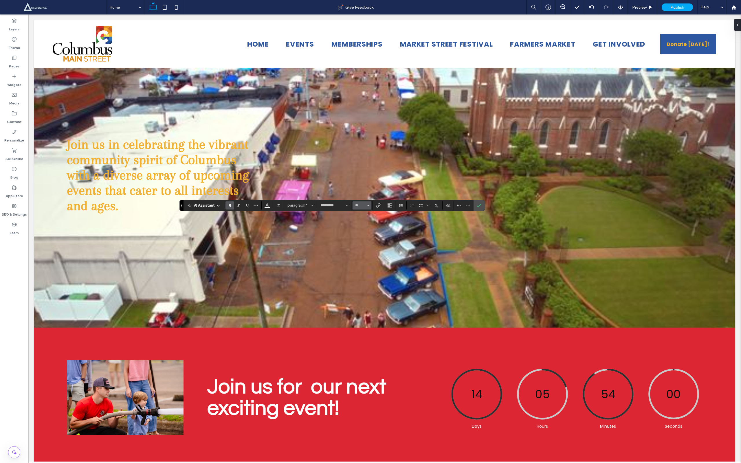
type input "***"
click at [359, 201] on button "**" at bounding box center [361, 205] width 19 height 8
click at [366, 243] on label "36" at bounding box center [361, 242] width 19 height 8
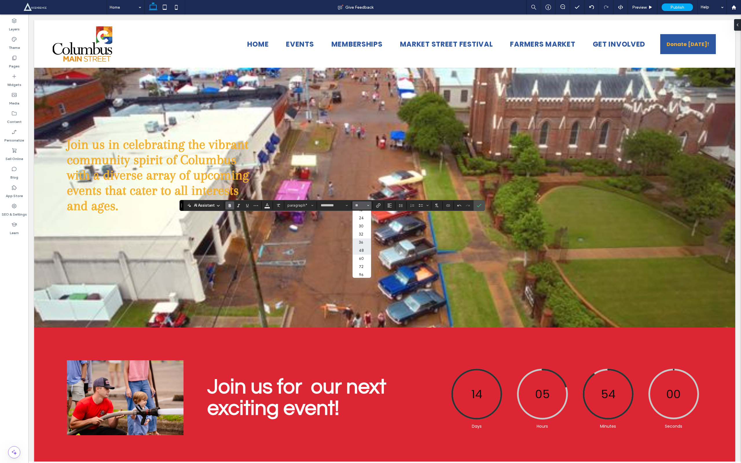
type input "**"
click at [359, 205] on input "**" at bounding box center [359, 205] width 11 height 5
type input "*"
click at [359, 205] on input "*" at bounding box center [359, 205] width 11 height 5
type input "**"
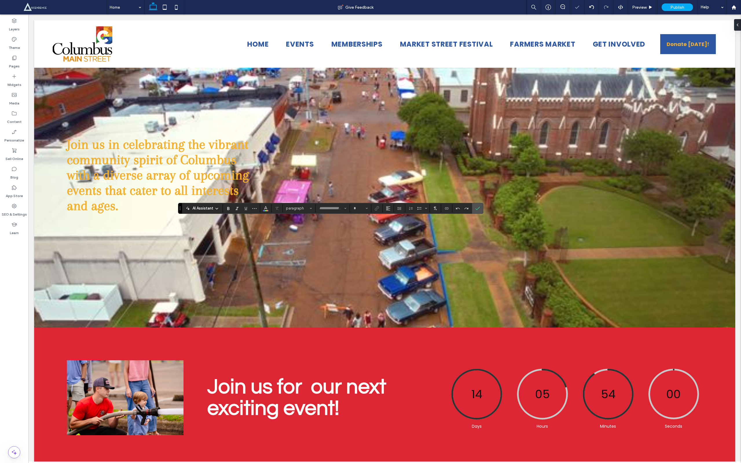
type input "*********"
type input "**"
click at [358, 208] on input "**" at bounding box center [358, 208] width 11 height 5
type input "**"
click at [360, 206] on input "**" at bounding box center [358, 208] width 11 height 5
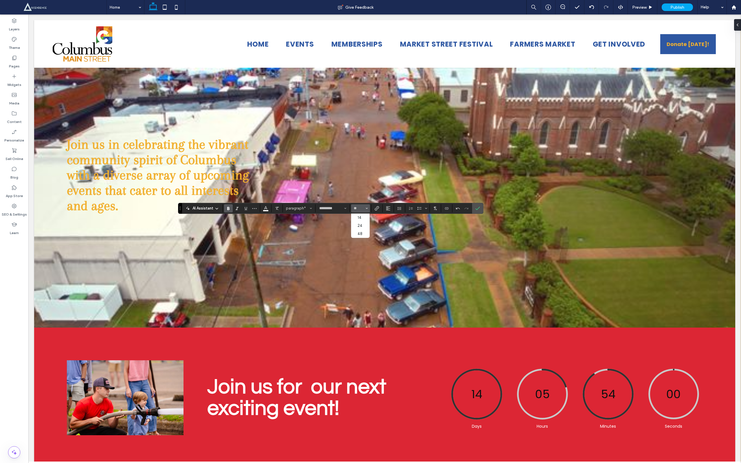
type input "**"
click at [476, 207] on icon "Confirm" at bounding box center [477, 208] width 5 height 5
type input "*********"
click at [365, 210] on button "**" at bounding box center [360, 208] width 19 height 8
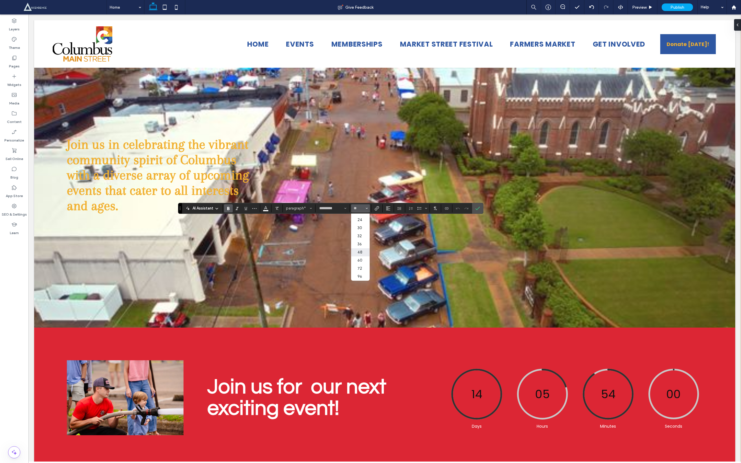
click at [362, 248] on label "48" at bounding box center [360, 252] width 19 height 8
type input "**"
click at [357, 209] on input "**" at bounding box center [358, 208] width 11 height 5
type input "**"
click at [477, 209] on use "Confirm" at bounding box center [477, 208] width 5 height 3
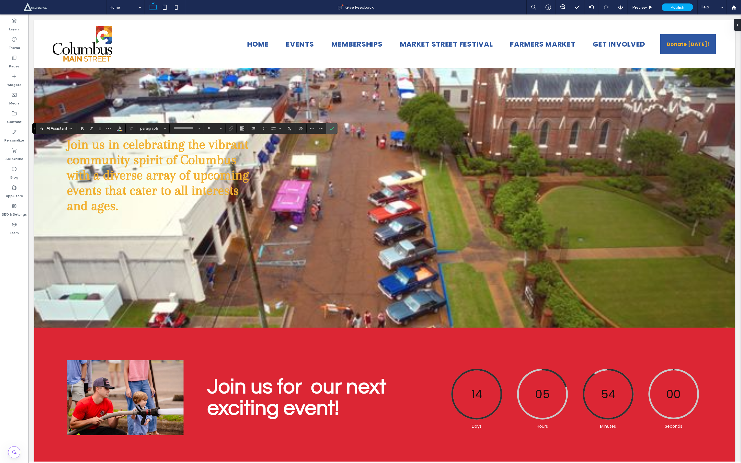
type input "******"
type input "**"
click at [331, 126] on icon "Confirm" at bounding box center [331, 128] width 5 height 5
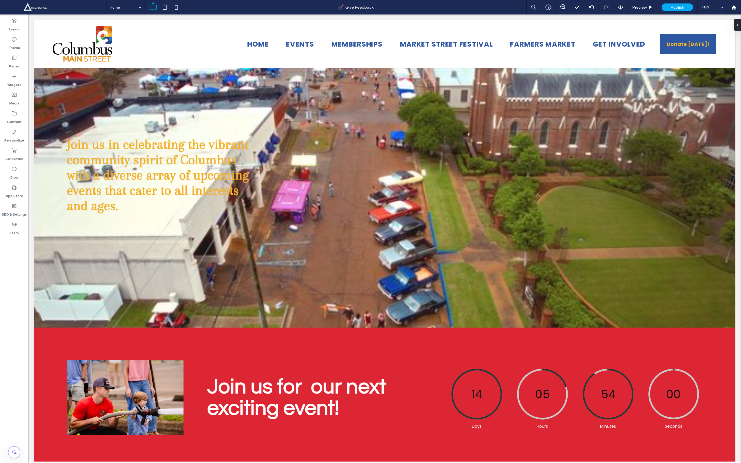
type input "******"
type input "**"
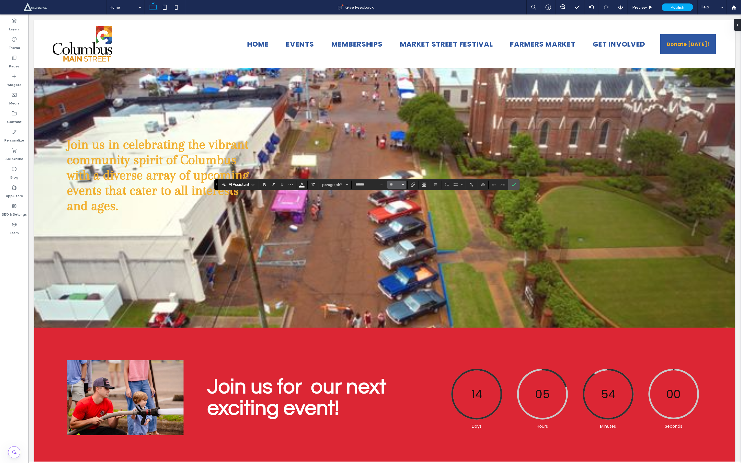
click at [402, 186] on span "Size" at bounding box center [403, 185] width 2 height 8
click at [394, 218] on label "36" at bounding box center [396, 220] width 19 height 8
type input "**"
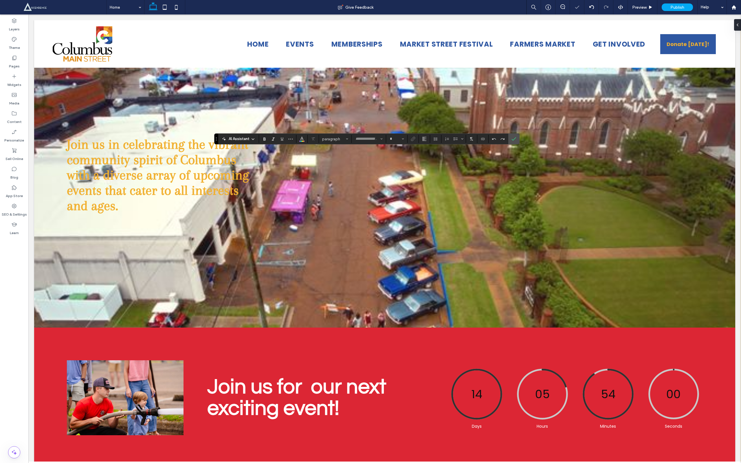
type input "*********"
type input "**"
click at [403, 142] on span "Size" at bounding box center [403, 139] width 2 height 8
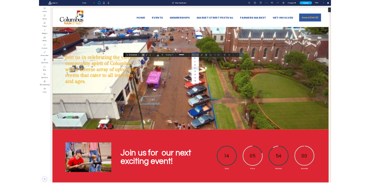
scroll to position [70, 0]
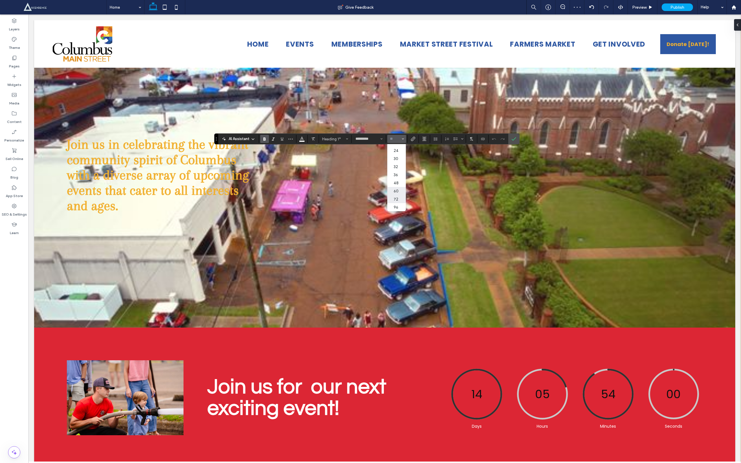
click at [396, 195] on label "72" at bounding box center [396, 199] width 19 height 8
type input "**"
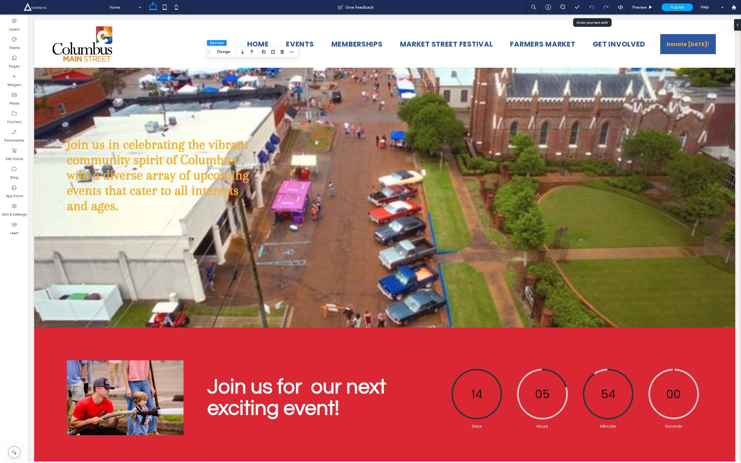
click at [592, 6] on use at bounding box center [591, 7] width 5 height 4
click at [20, 62] on div "Pages" at bounding box center [14, 62] width 28 height 19
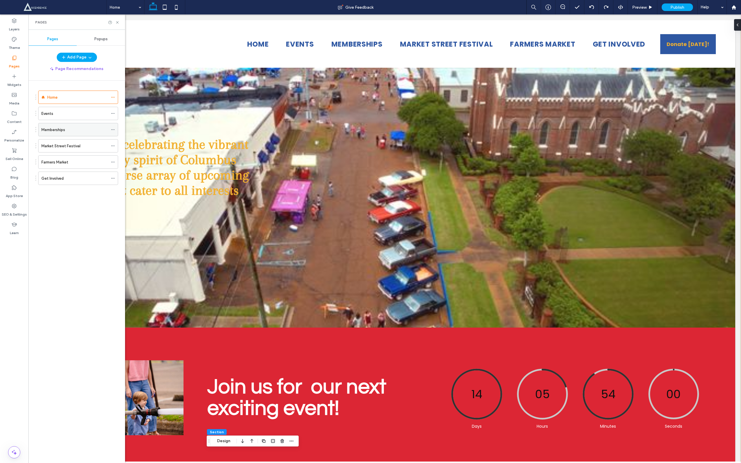
click at [62, 132] on label "Memberships" at bounding box center [53, 130] width 24 height 10
click at [117, 22] on icon at bounding box center [117, 22] width 4 height 4
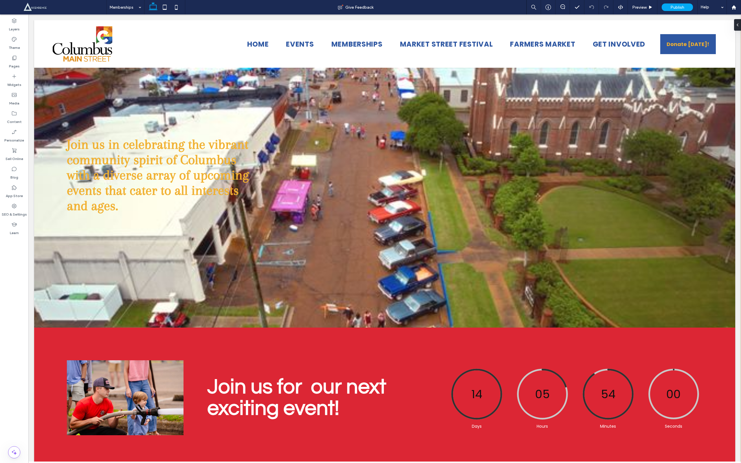
type input "**"
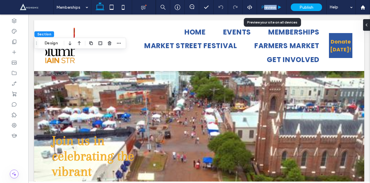
drag, startPoint x: 293, startPoint y: 4, endPoint x: 263, endPoint y: 5, distance: 29.5
click at [263, 5] on div "Preview Publish Help" at bounding box center [263, 7] width 214 height 14
click at [263, 5] on span "Preview" at bounding box center [269, 7] width 14 height 5
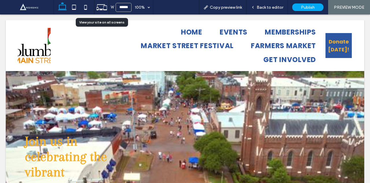
click at [95, 9] on div at bounding box center [102, 7] width 14 height 11
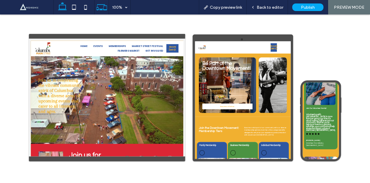
click at [62, 7] on icon at bounding box center [63, 7] width 12 height 12
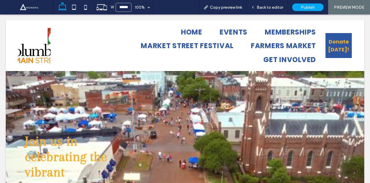
click at [271, 9] on div at bounding box center [185, 91] width 370 height 183
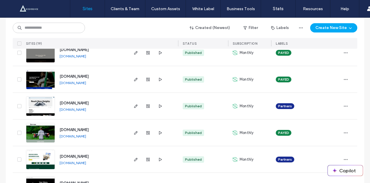
scroll to position [395, 0]
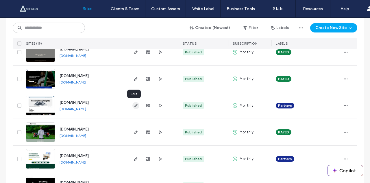
click at [134, 106] on icon "button" at bounding box center [136, 105] width 5 height 5
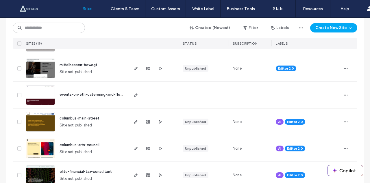
scroll to position [109, 0]
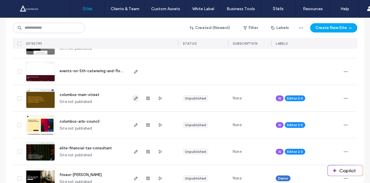
click at [135, 97] on use "button" at bounding box center [135, 97] width 3 height 3
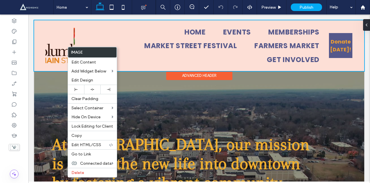
click at [332, 49] on div at bounding box center [199, 45] width 330 height 51
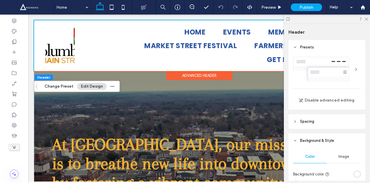
click at [364, 17] on div at bounding box center [327, 18] width 86 height 9
click at [365, 18] on icon at bounding box center [367, 19] width 4 height 4
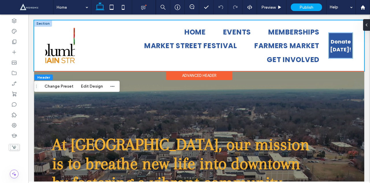
click at [334, 38] on span "Donate [DATE]!" at bounding box center [340, 46] width 23 height 16
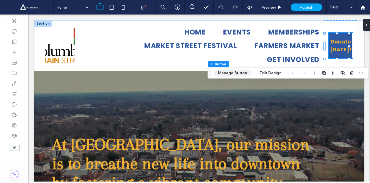
click at [232, 73] on button "Manage Button" at bounding box center [232, 72] width 37 height 7
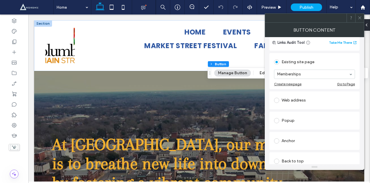
scroll to position [45, 0]
click at [277, 102] on span at bounding box center [276, 100] width 5 height 5
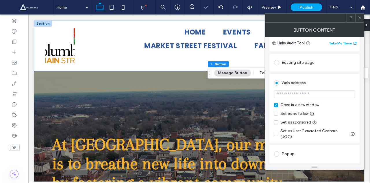
click at [296, 93] on input "url" at bounding box center [314, 94] width 81 height 8
paste input "**********"
type input "**********"
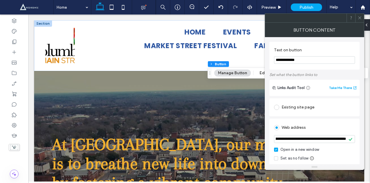
scroll to position [0, 0]
click at [361, 20] on icon at bounding box center [360, 18] width 4 height 4
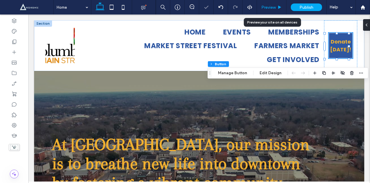
drag, startPoint x: 281, startPoint y: 8, endPoint x: 277, endPoint y: 14, distance: 7.9
click at [281, 8] on icon at bounding box center [280, 7] width 4 height 4
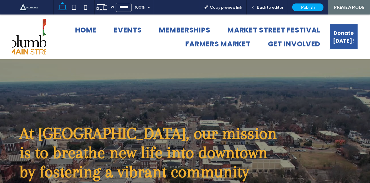
click at [337, 41] on span "Donate [DATE]!" at bounding box center [343, 37] width 27 height 16
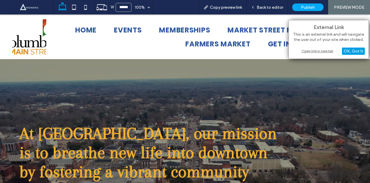
click at [350, 51] on div "OK, Got It" at bounding box center [353, 50] width 23 height 7
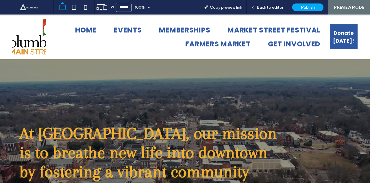
click at [341, 42] on span "Donate [DATE]!" at bounding box center [343, 37] width 27 height 16
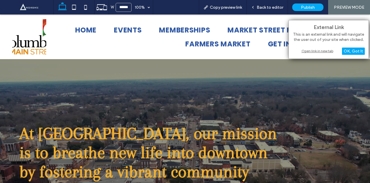
click at [317, 50] on div "Open link in new tab" at bounding box center [329, 51] width 72 height 6
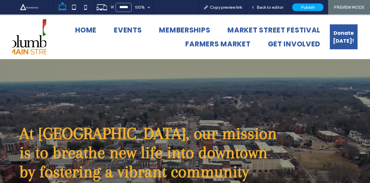
click at [340, 38] on span "Donate [DATE]!" at bounding box center [343, 37] width 27 height 16
click at [271, 12] on div "Back to editor" at bounding box center [267, 7] width 41 height 14
click at [270, 6] on span "Back to editor" at bounding box center [270, 7] width 27 height 5
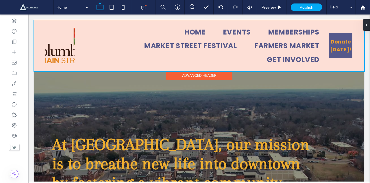
drag, startPoint x: 337, startPoint y: 47, endPoint x: 324, endPoint y: 24, distance: 26.8
click at [324, 24] on div at bounding box center [199, 45] width 330 height 51
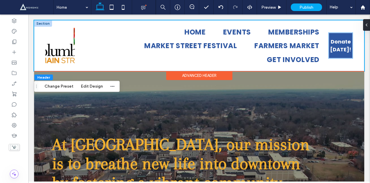
click at [334, 43] on span "Donate [DATE]!" at bounding box center [340, 46] width 23 height 16
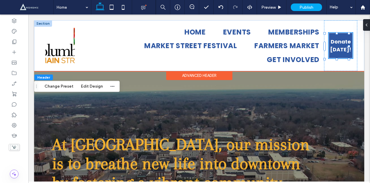
click at [334, 43] on span "Donate [DATE]!" at bounding box center [340, 46] width 23 height 16
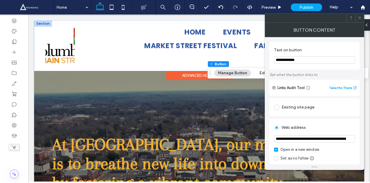
type input "**"
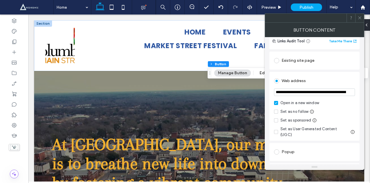
scroll to position [50, 0]
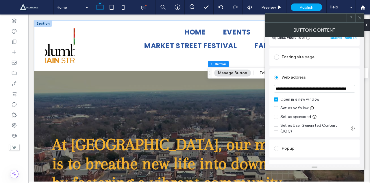
click at [305, 87] on input "**********" at bounding box center [314, 89] width 81 height 8
paste input "url"
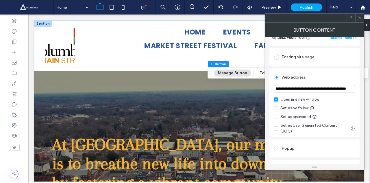
type input "**********"
click at [266, 6] on span "Preview" at bounding box center [269, 7] width 14 height 5
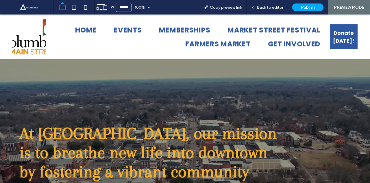
click at [333, 36] on span "Donate [DATE]!" at bounding box center [343, 37] width 27 height 16
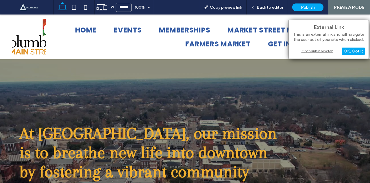
click at [311, 52] on div "Open link in new tab" at bounding box center [329, 51] width 72 height 6
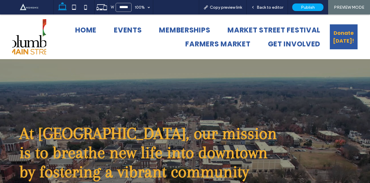
click at [21, 28] on img at bounding box center [29, 36] width 34 height 35
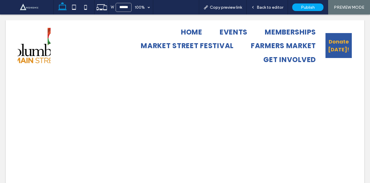
click at [270, 7] on div at bounding box center [185, 91] width 370 height 183
click at [270, 11] on div at bounding box center [185, 91] width 370 height 183
click at [269, 11] on div at bounding box center [185, 91] width 370 height 183
click at [271, 9] on div at bounding box center [185, 91] width 370 height 183
click at [271, 6] on div at bounding box center [185, 91] width 370 height 183
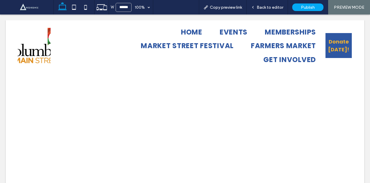
click at [270, 10] on div at bounding box center [185, 91] width 370 height 183
click at [264, 7] on div at bounding box center [185, 91] width 370 height 183
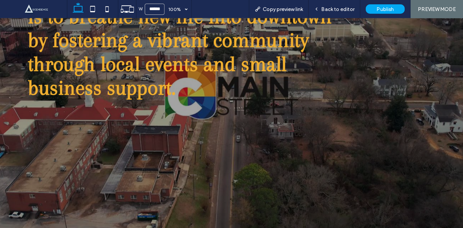
scroll to position [139, 0]
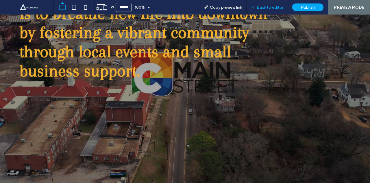
click at [268, 8] on span "Back to editor" at bounding box center [270, 7] width 27 height 5
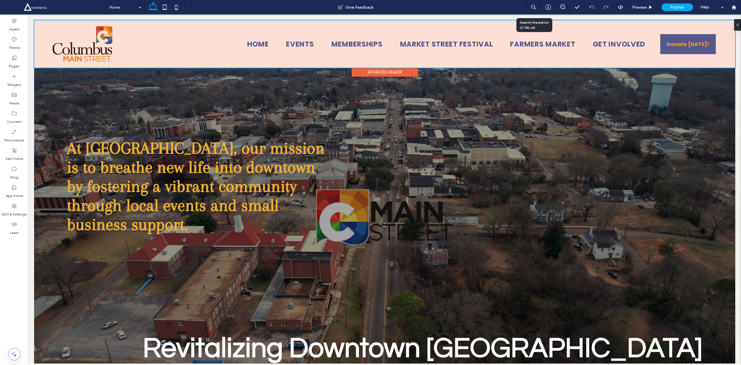
drag, startPoint x: 360, startPoint y: 15, endPoint x: 197, endPoint y: 58, distance: 168.6
click at [197, 58] on div "Home Events Memberships Market Street Festival Farmers Market Get Involved Dona…" at bounding box center [384, 43] width 701 height 47
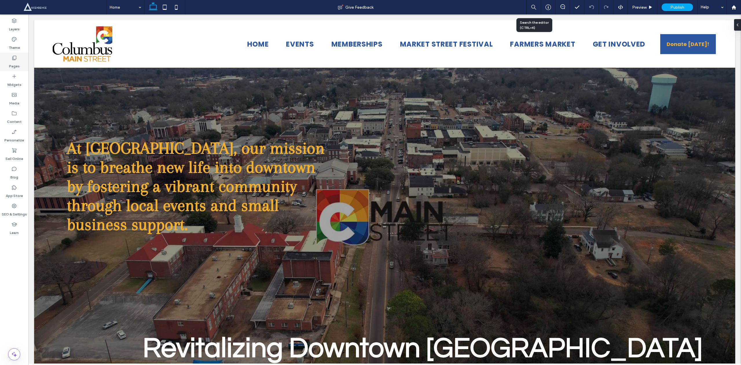
click at [13, 61] on label "Pages" at bounding box center [14, 65] width 11 height 8
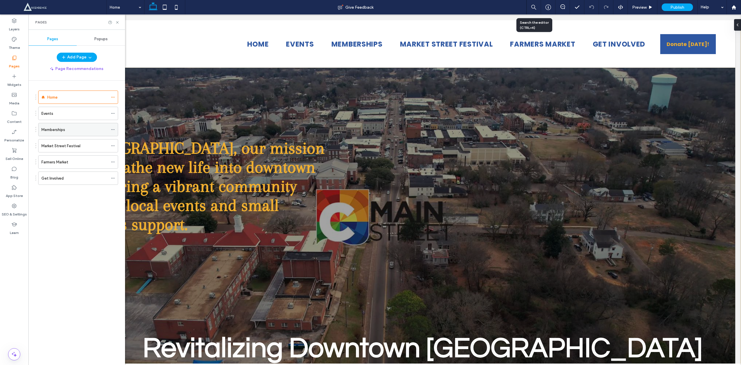
click at [111, 130] on icon at bounding box center [113, 130] width 4 height 4
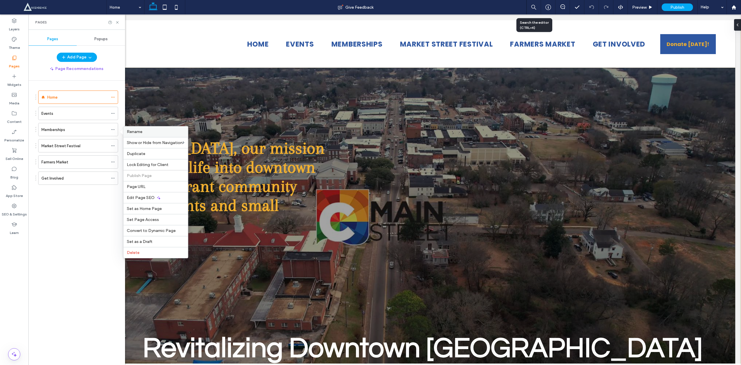
click at [147, 127] on div "Rename" at bounding box center [155, 131] width 65 height 11
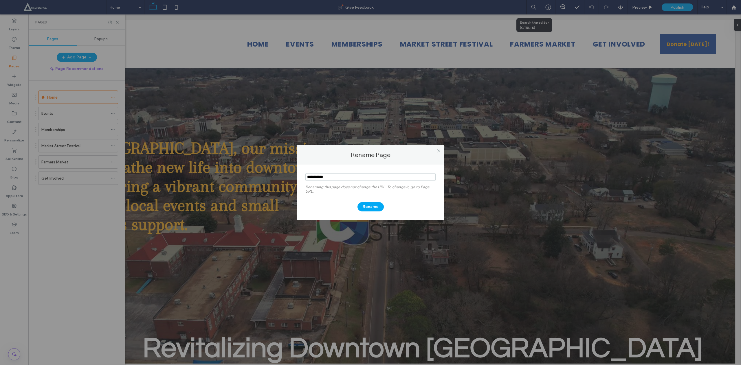
drag, startPoint x: 339, startPoint y: 175, endPoint x: 201, endPoint y: 158, distance: 139.1
click at [201, 158] on div "Rename Page Renaming this page does not change the URL. To change it, go to Pag…" at bounding box center [370, 182] width 741 height 365
type input "**********"
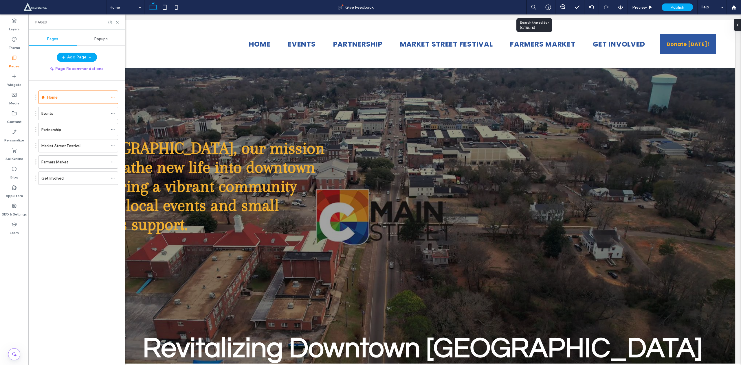
scroll to position [306, 0]
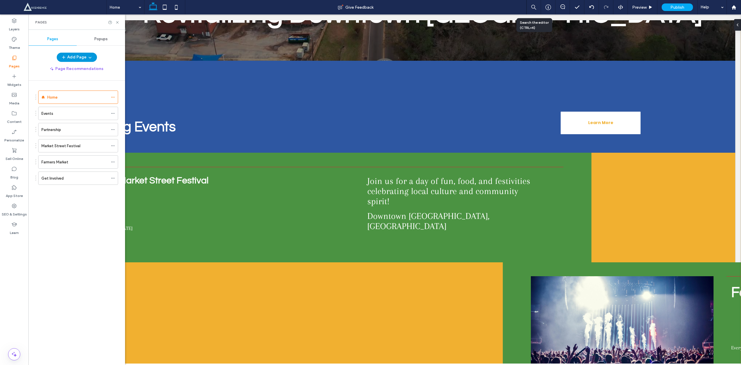
click at [84, 54] on button "Add Page" at bounding box center [77, 57] width 40 height 9
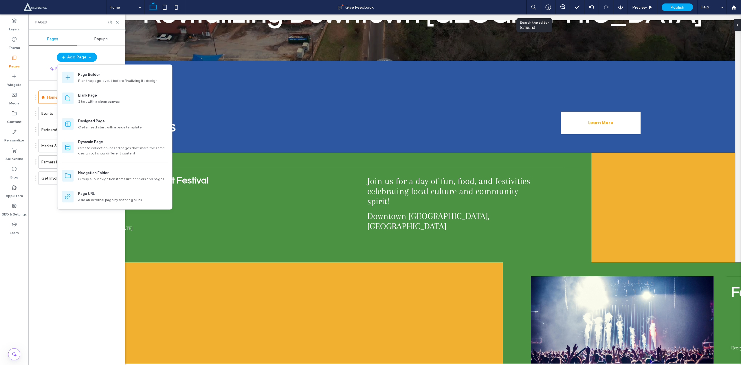
click at [77, 182] on div "Home Events Partnership Market Street Festival Farmers Market Get Involved" at bounding box center [80, 222] width 90 height 282
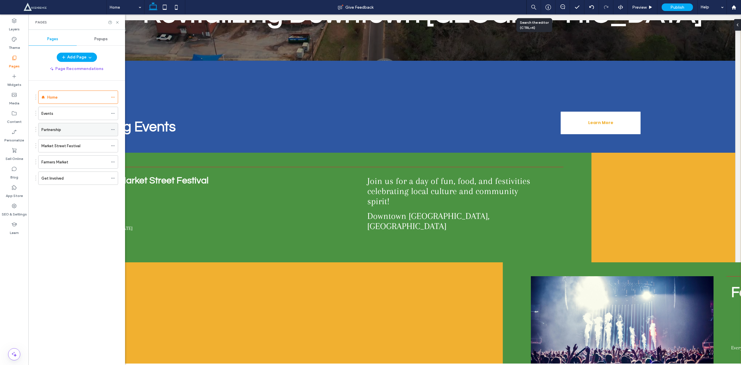
click at [54, 133] on label "Partnership" at bounding box center [51, 130] width 20 height 10
click at [114, 22] on div at bounding box center [114, 22] width 12 height 4
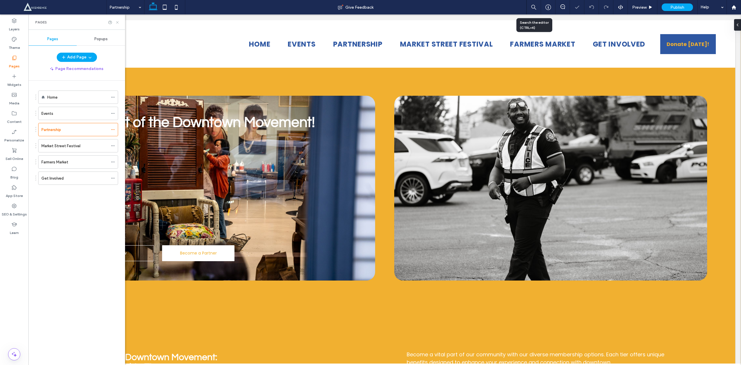
click at [119, 23] on icon at bounding box center [117, 22] width 4 height 4
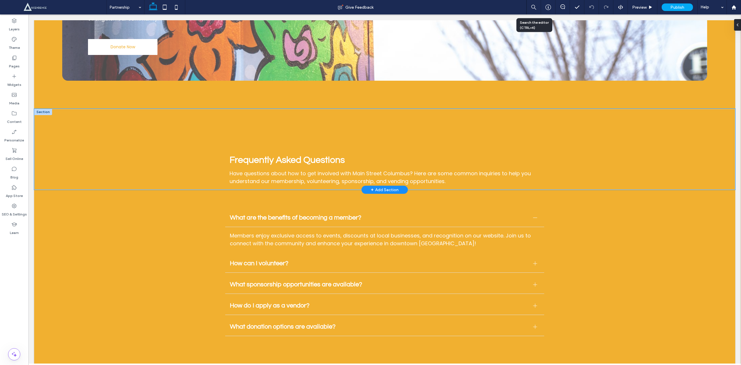
scroll to position [1510, 0]
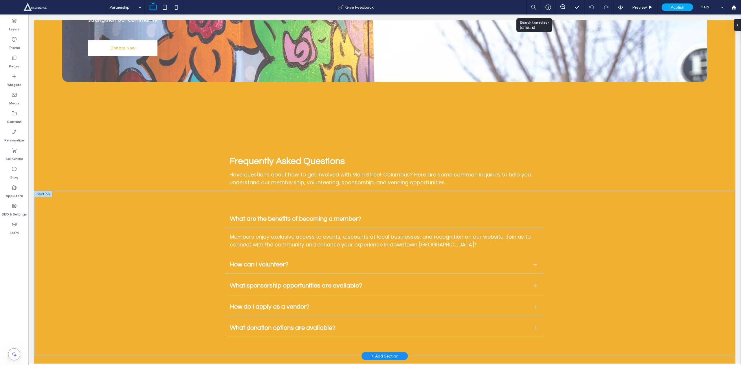
click at [36, 182] on div at bounding box center [43, 194] width 18 height 6
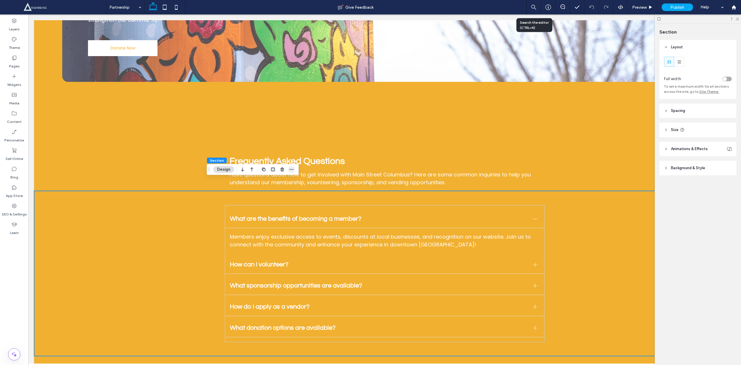
click at [294, 168] on span "button" at bounding box center [291, 169] width 7 height 7
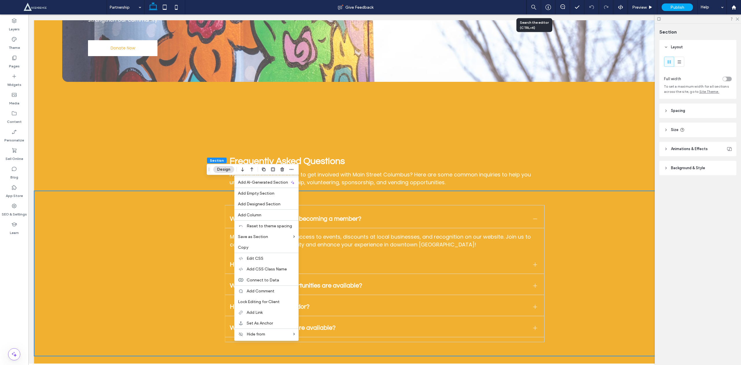
click at [228, 172] on button "Design" at bounding box center [223, 169] width 21 height 7
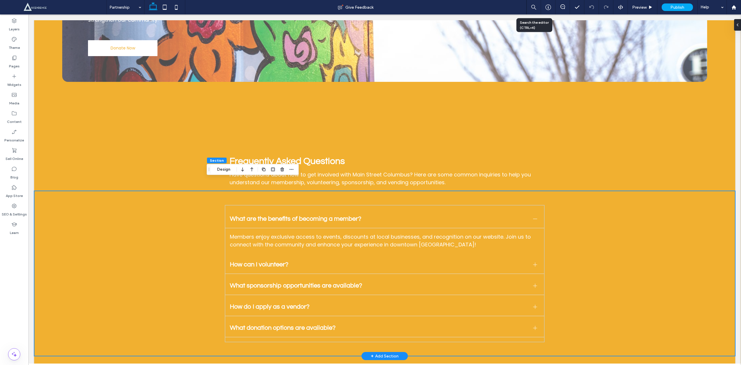
click at [42, 182] on div "What are the benefits of becoming a member? Members enjoy exclusive access to e…" at bounding box center [384, 273] width 701 height 165
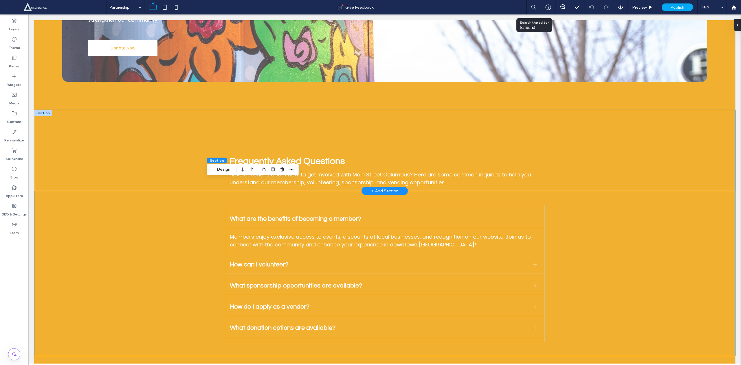
click at [54, 150] on div "Frequently Asked Questions Have questions about how to get involved with Main S…" at bounding box center [384, 150] width 701 height 81
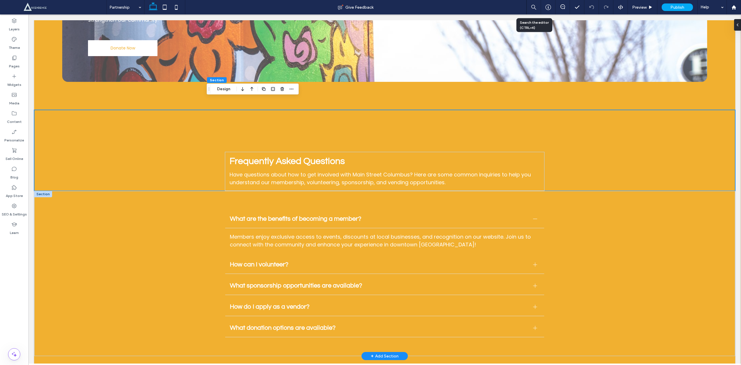
click at [40, 182] on div at bounding box center [43, 194] width 18 height 6
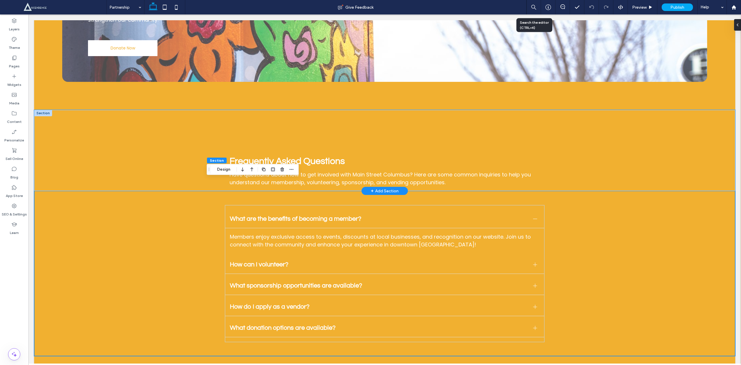
click at [80, 145] on div "Frequently Asked Questions Have questions about how to get involved with Main S…" at bounding box center [384, 150] width 701 height 81
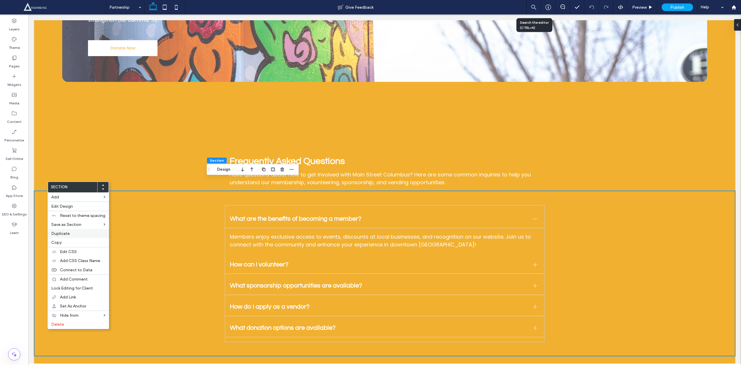
click at [57, 182] on span "Duplicate" at bounding box center [60, 233] width 19 height 5
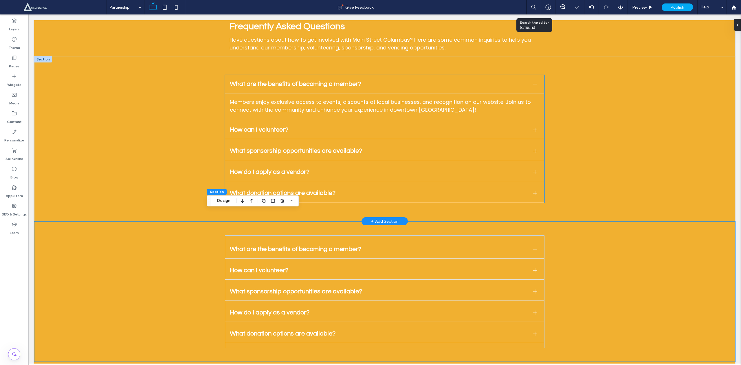
scroll to position [1646, 0]
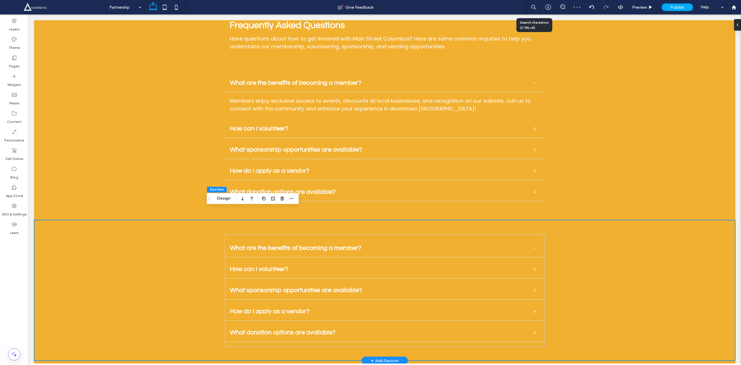
click at [113, 182] on div "What are the benefits of becoming a member? Members enjoy exclusive access to e…" at bounding box center [384, 290] width 701 height 141
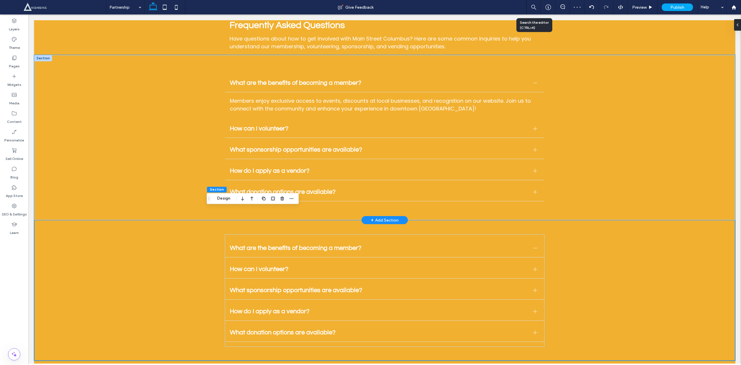
click at [73, 182] on div "What are the benefits of becoming a member? Members enjoy exclusive access to e…" at bounding box center [384, 137] width 701 height 165
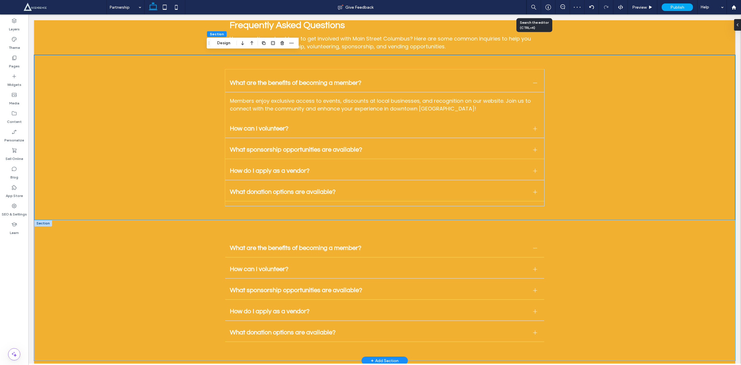
click at [54, 182] on div "What are the benefits of becoming a member? Members enjoy exclusive access to e…" at bounding box center [384, 290] width 701 height 141
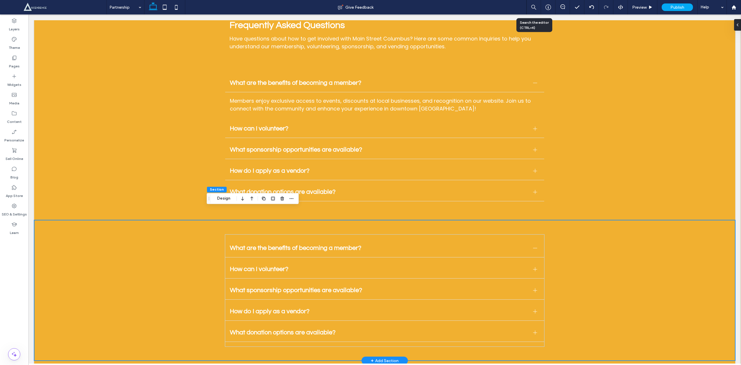
click at [45, 182] on div "What are the benefits of becoming a member? Members enjoy exclusive access to e…" at bounding box center [384, 290] width 701 height 141
click at [260, 182] on div "What are the benefits of becoming a member? Members enjoy exclusive access to e…" at bounding box center [384, 290] width 319 height 113
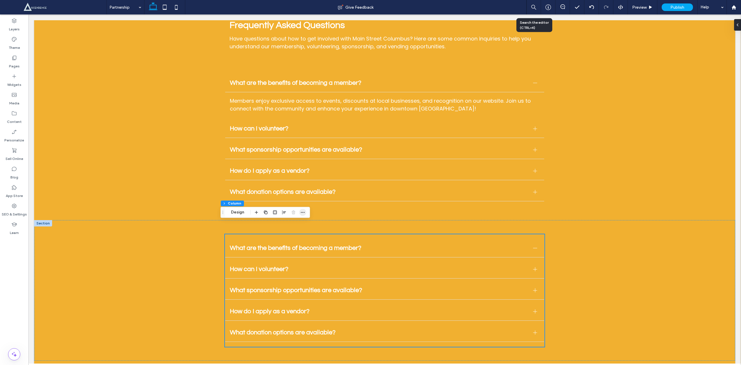
click at [303, 182] on use "button" at bounding box center [303, 212] width 4 height 1
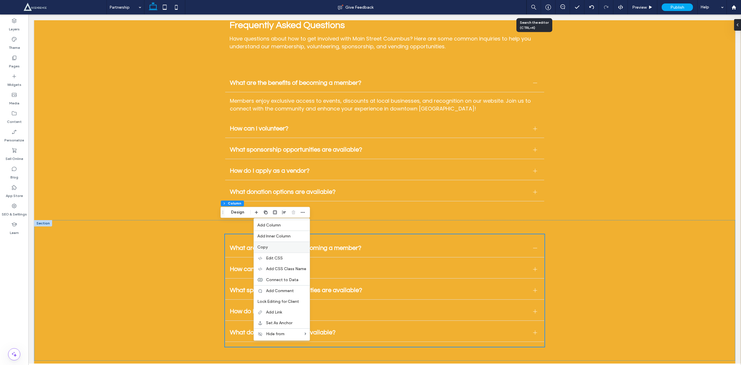
click at [259, 182] on span "Copy" at bounding box center [262, 247] width 10 height 5
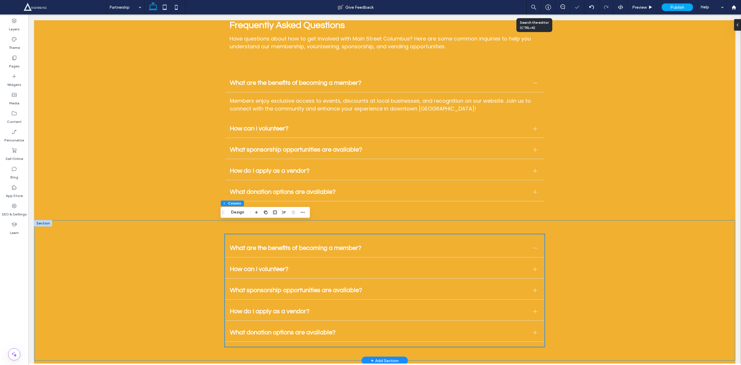
click at [370, 182] on div "What are the benefits of becoming a member? Members enjoy exclusive access to e…" at bounding box center [384, 290] width 701 height 141
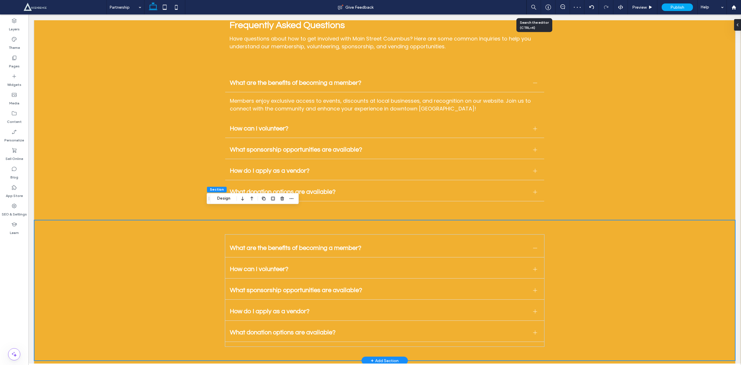
click at [40, 182] on div "What are the benefits of becoming a member? Members enjoy exclusive access to e…" at bounding box center [384, 290] width 701 height 141
click at [293, 182] on span "button" at bounding box center [291, 198] width 7 height 7
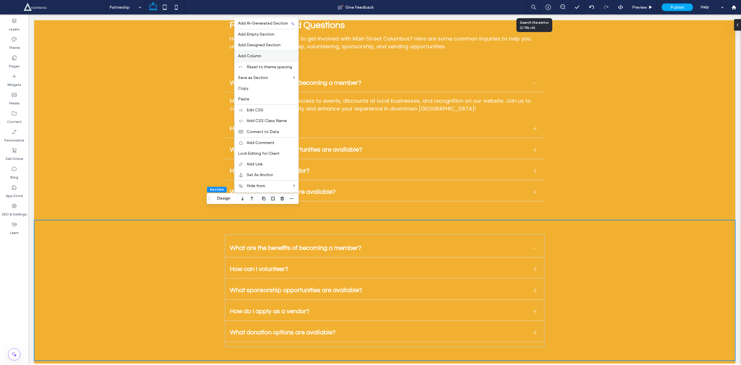
click at [256, 51] on div "Add Column" at bounding box center [266, 55] width 64 height 11
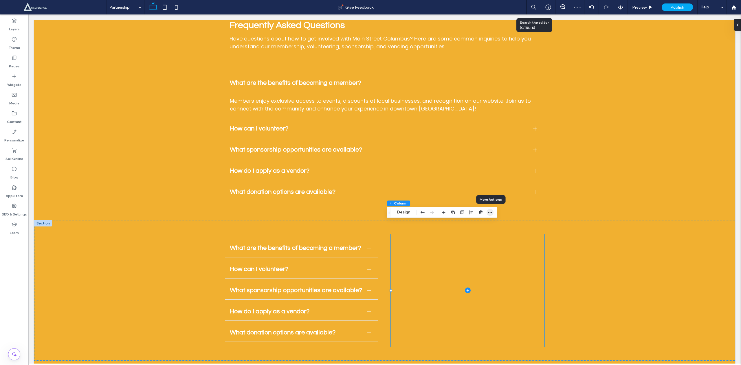
click at [370, 182] on icon "button" at bounding box center [490, 212] width 5 height 5
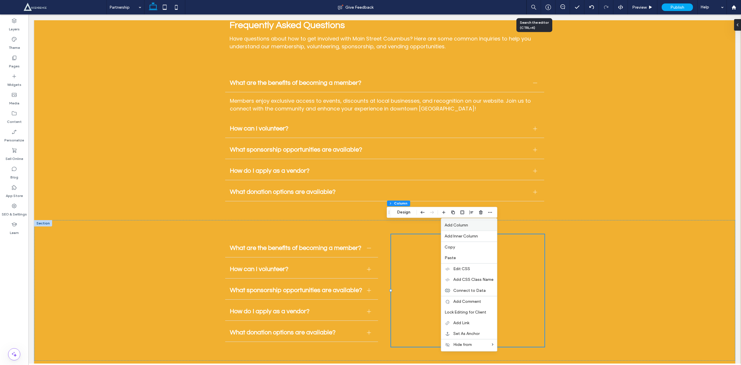
click at [370, 182] on span "Add Column" at bounding box center [455, 225] width 23 height 5
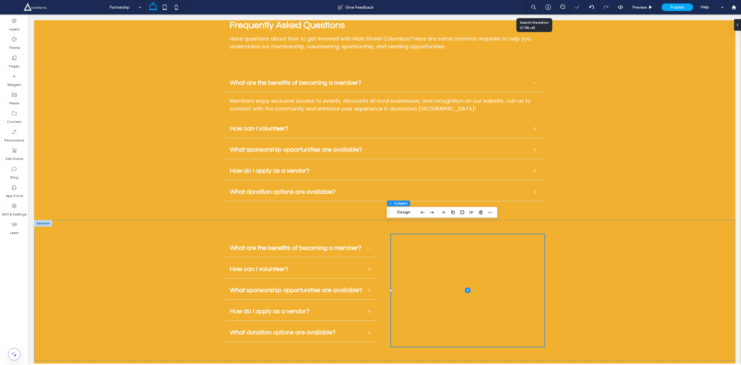
type input "**"
type input "*****"
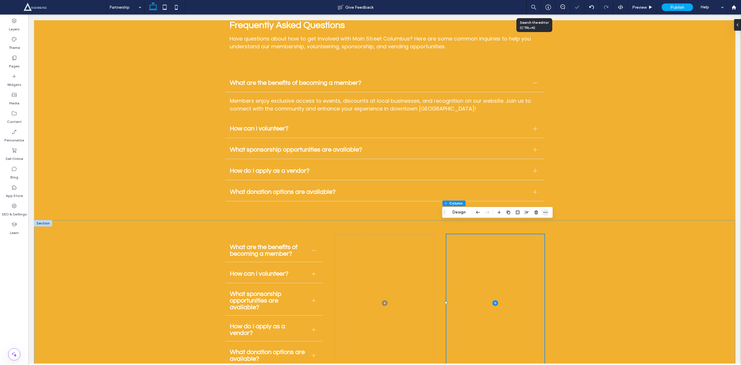
click at [370, 182] on icon "button" at bounding box center [545, 212] width 5 height 5
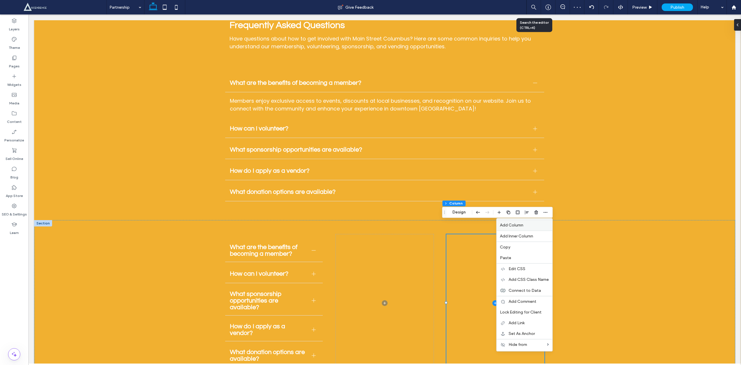
click at [370, 182] on label "Add Column" at bounding box center [524, 225] width 49 height 5
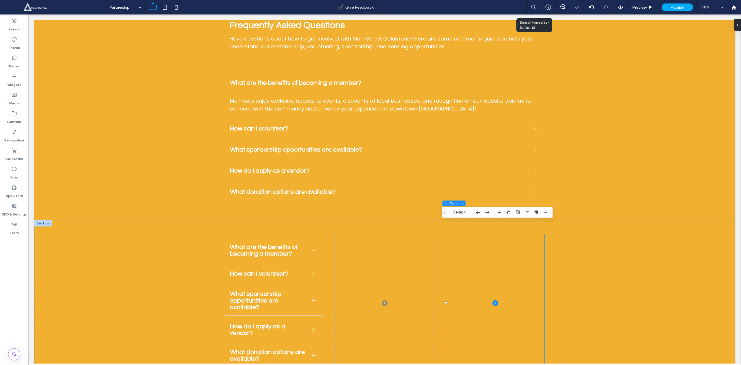
type input "**"
type input "***"
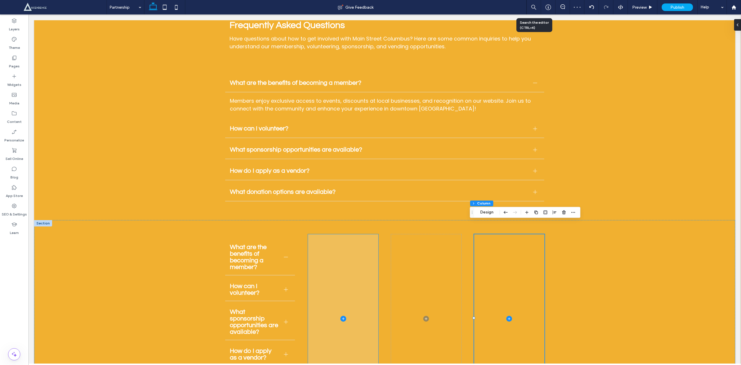
click at [335, 182] on span at bounding box center [343, 318] width 70 height 169
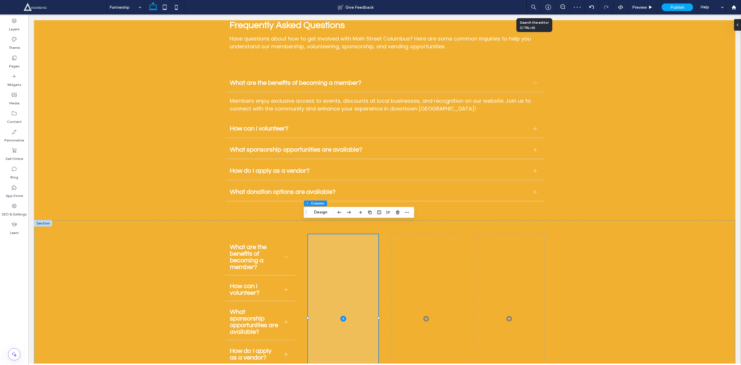
click at [335, 182] on span at bounding box center [343, 318] width 70 height 169
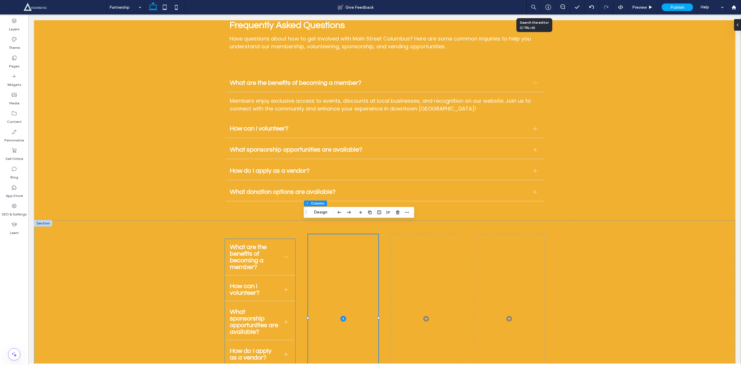
click at [251, 182] on span "What are the benefits of becoming a member?" at bounding box center [254, 257] width 49 height 27
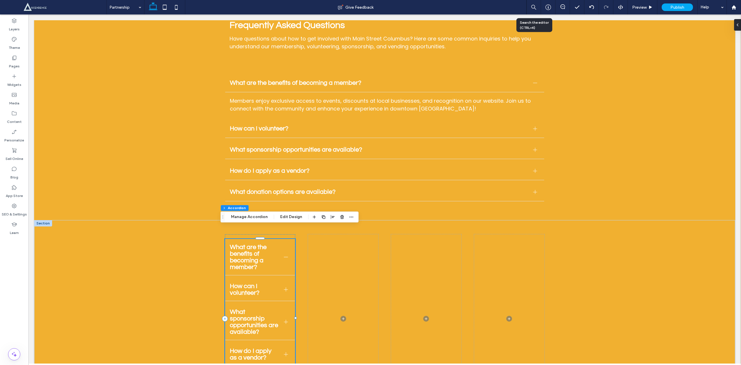
click at [251, 182] on span "What are the benefits of becoming a member?" at bounding box center [254, 257] width 49 height 27
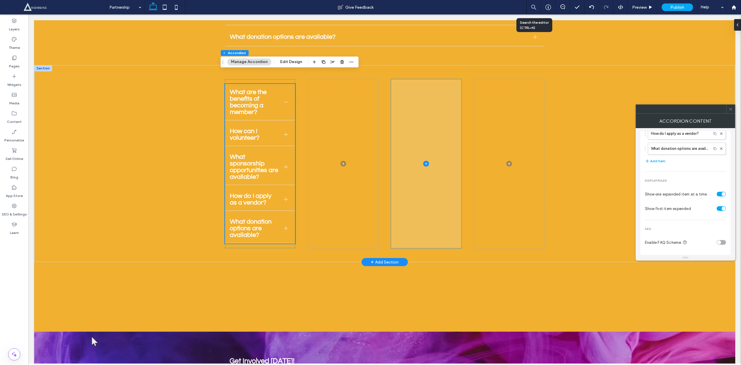
scroll to position [1798, 0]
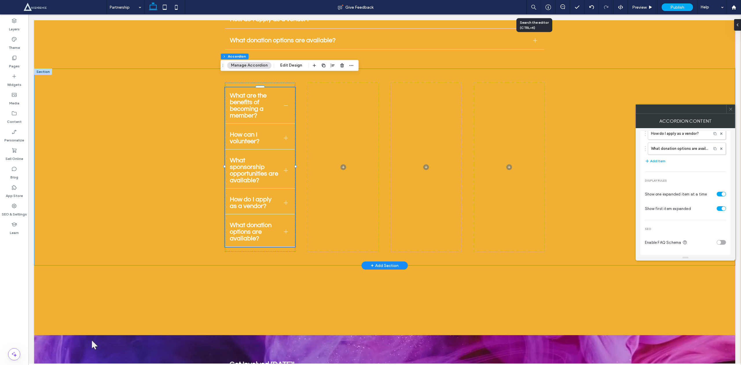
click at [183, 155] on div "What are the benefits of becoming a member? Members enjoy exclusive access to e…" at bounding box center [384, 167] width 701 height 197
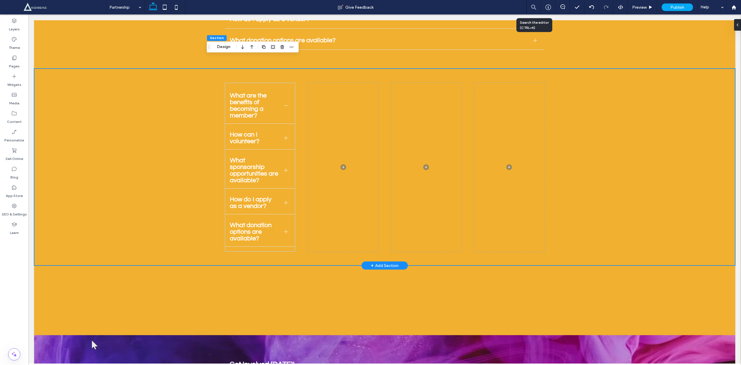
click at [197, 122] on div "What are the benefits of becoming a member? Members enjoy exclusive access to e…" at bounding box center [384, 167] width 701 height 197
click at [132, 104] on div "What are the benefits of becoming a member? Members enjoy exclusive access to e…" at bounding box center [384, 167] width 701 height 197
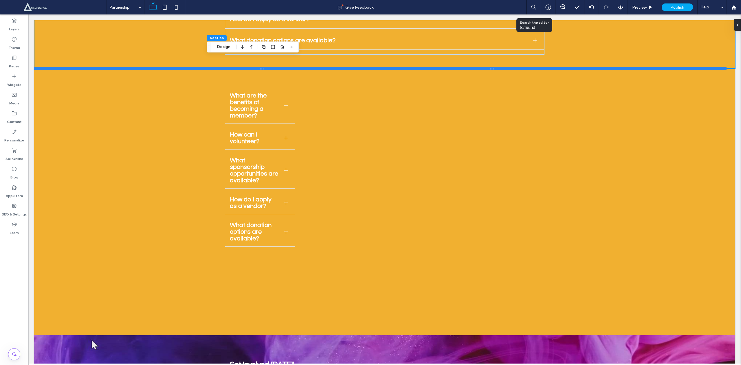
click at [45, 67] on div at bounding box center [380, 68] width 692 height 3
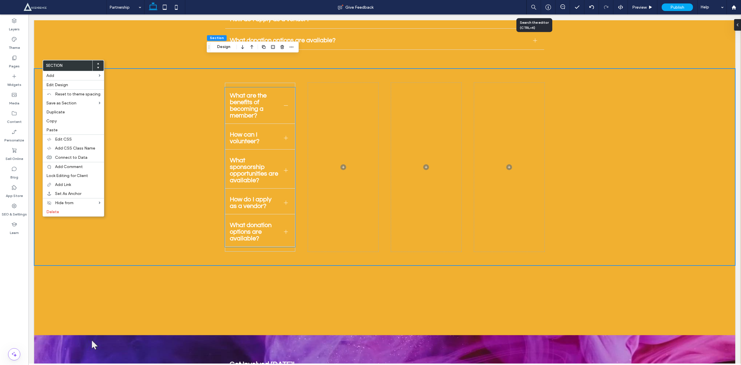
click at [291, 109] on ul "What are the benefits of becoming a member? Members enjoy exclusive access to e…" at bounding box center [260, 167] width 70 height 160
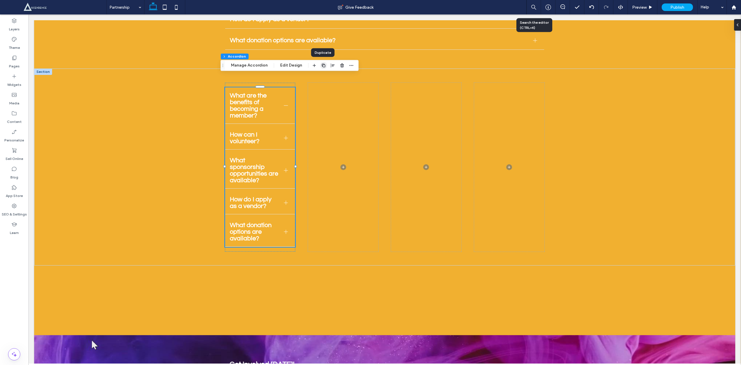
click at [321, 63] on icon "button" at bounding box center [323, 65] width 5 height 5
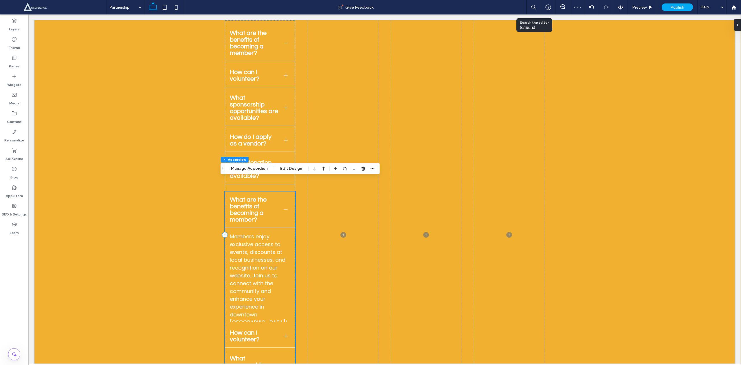
scroll to position [1880, 0]
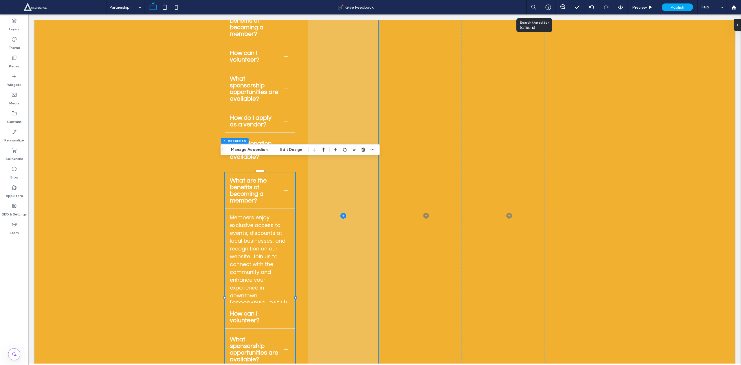
click at [332, 182] on span at bounding box center [343, 216] width 70 height 430
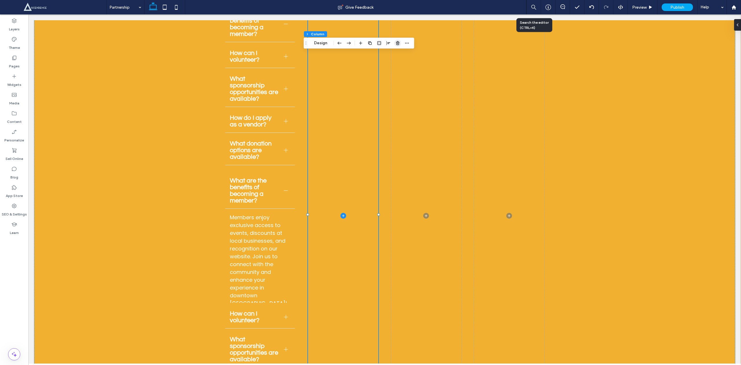
click at [370, 45] on use "button" at bounding box center [397, 43] width 3 height 4
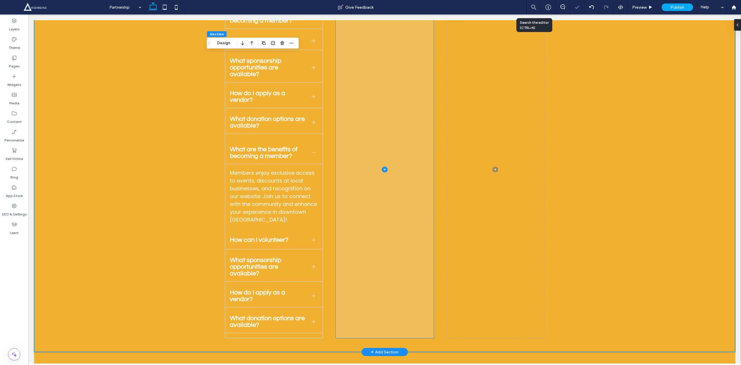
click at [336, 76] on span at bounding box center [385, 169] width 98 height 337
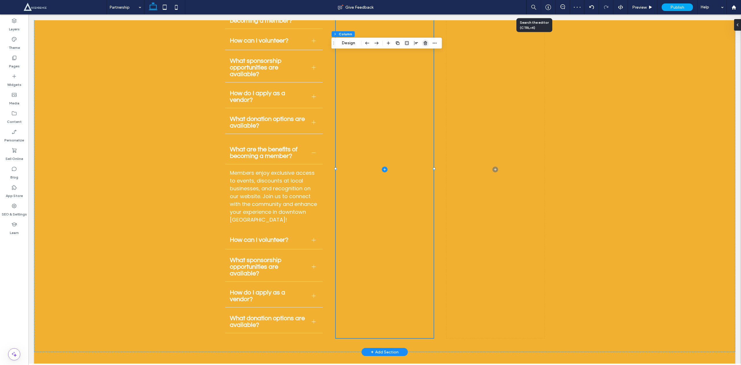
click at [370, 43] on icon "button" at bounding box center [425, 43] width 5 height 5
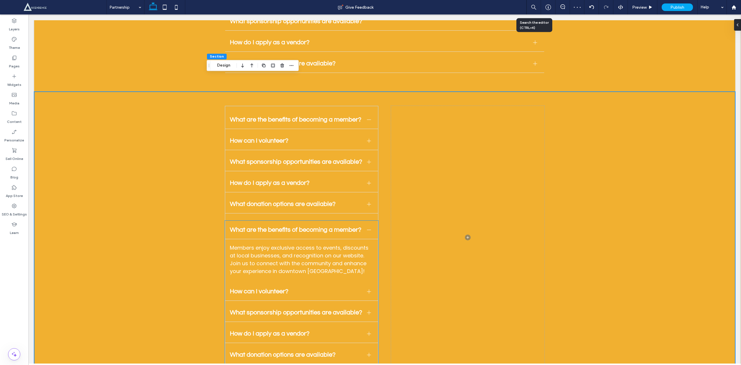
scroll to position [1774, 0]
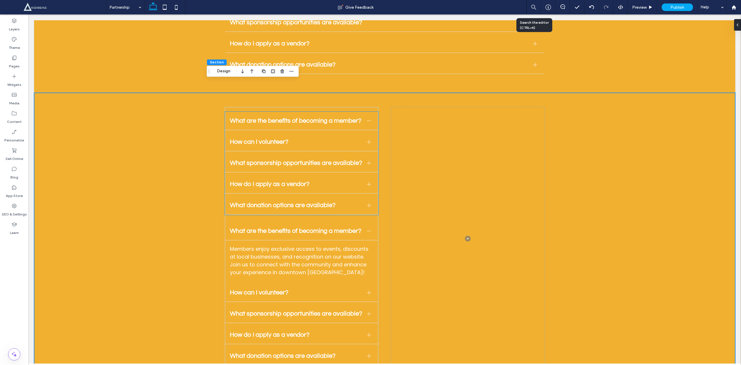
click at [283, 112] on div "What are the benefits of becoming a member?" at bounding box center [301, 121] width 153 height 18
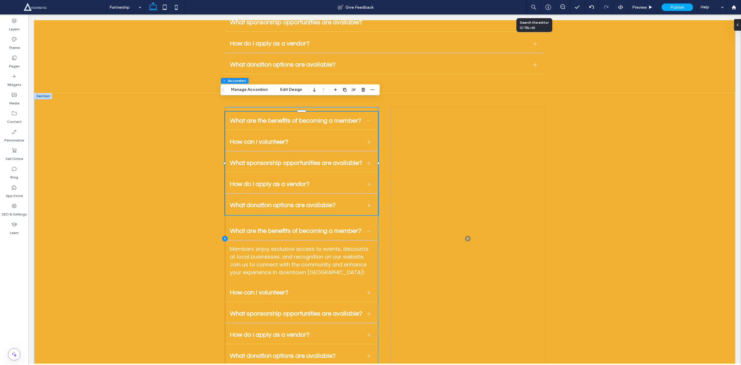
click at [222, 182] on icon at bounding box center [225, 239] width 6 height 6
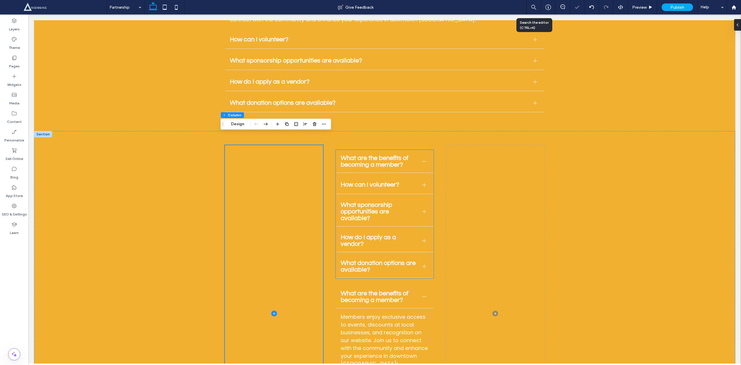
scroll to position [1735, 0]
click at [365, 155] on span "What are the benefits of becoming a member?" at bounding box center [379, 161] width 77 height 13
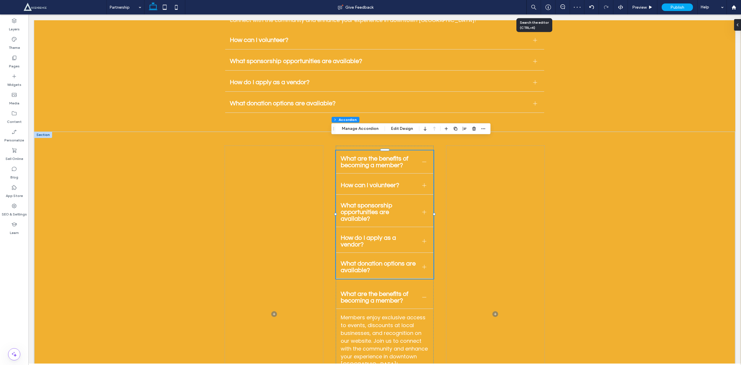
click at [365, 155] on span "What are the benefits of becoming a member?" at bounding box center [379, 161] width 77 height 13
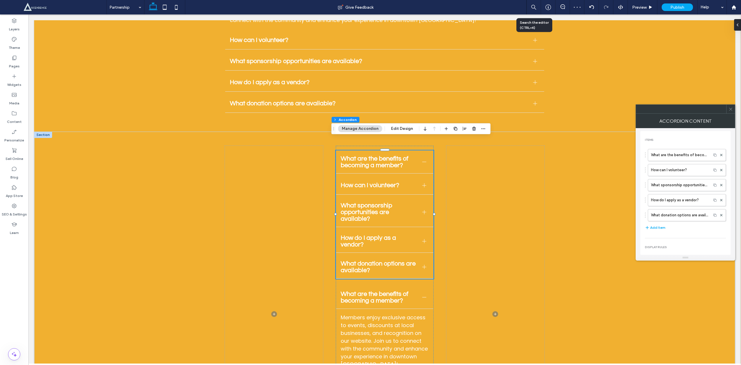
click at [365, 155] on span "What are the benefits of becoming a member?" at bounding box center [379, 161] width 77 height 13
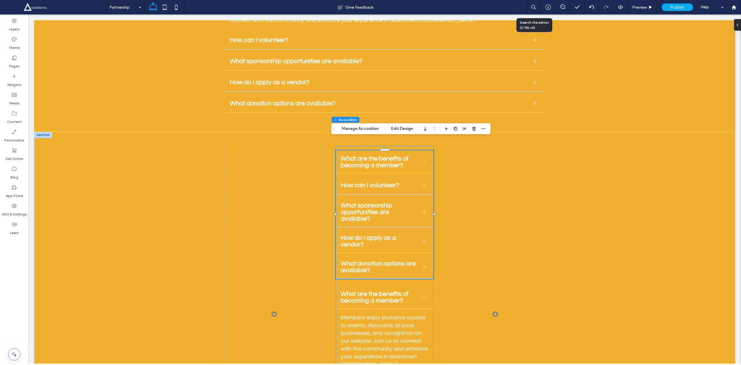
click at [370, 155] on span "What are the benefits of becoming a member?" at bounding box center [379, 161] width 77 height 13
click at [365, 129] on button "Manage Accordion" at bounding box center [360, 128] width 44 height 7
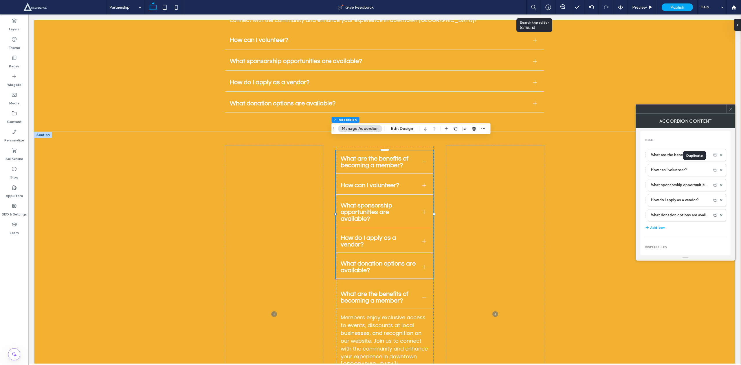
click at [370, 155] on div "Duplicate" at bounding box center [694, 155] width 23 height 9
click at [370, 157] on label "What are the benefits of becoming a member?" at bounding box center [679, 155] width 57 height 12
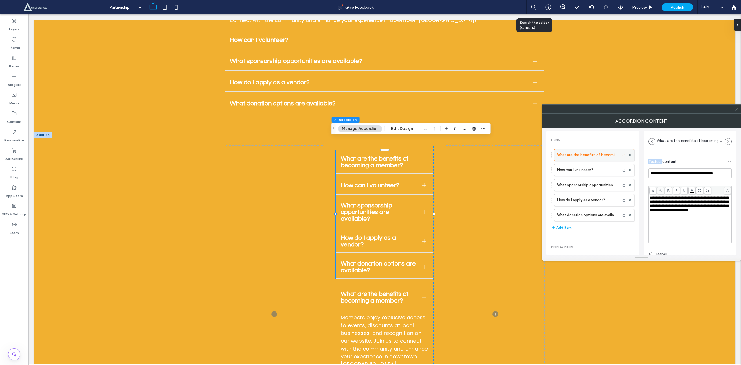
click at [370, 157] on div "Textual content" at bounding box center [689, 160] width 83 height 16
click at [370, 161] on div "Textual content" at bounding box center [689, 160] width 83 height 16
click at [370, 171] on input "**********" at bounding box center [689, 173] width 83 height 10
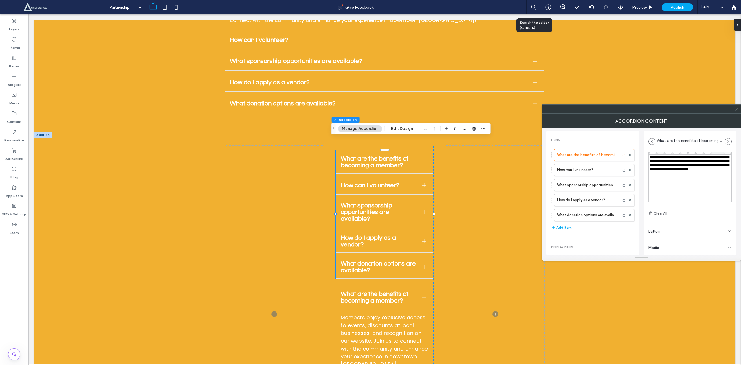
scroll to position [9, 0]
click at [370, 182] on div "Button" at bounding box center [689, 230] width 83 height 16
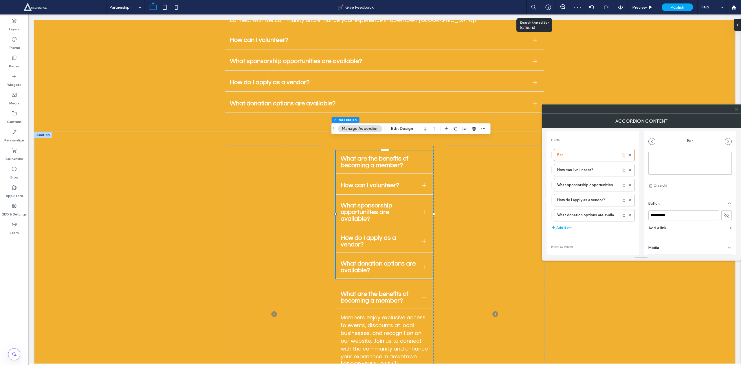
click at [370, 182] on div "Media" at bounding box center [689, 246] width 83 height 16
click at [370, 182] on div "Media" at bounding box center [689, 202] width 83 height 16
click at [370, 170] on input "***" at bounding box center [689, 173] width 83 height 10
type input "*"
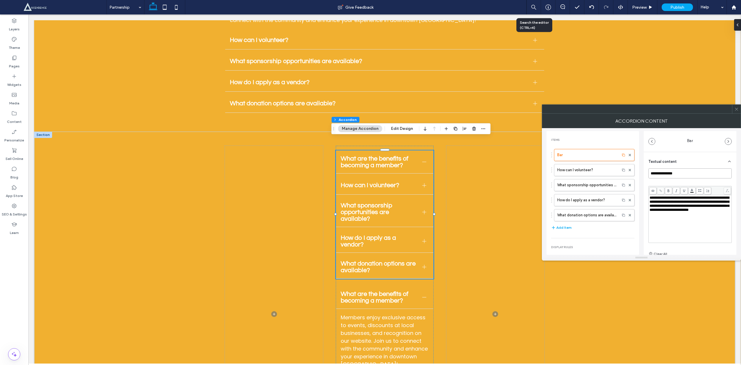
type input "**********"
drag, startPoint x: 678, startPoint y: 221, endPoint x: 627, endPoint y: 190, distance: 59.9
click at [370, 182] on div "**********" at bounding box center [641, 191] width 190 height 127
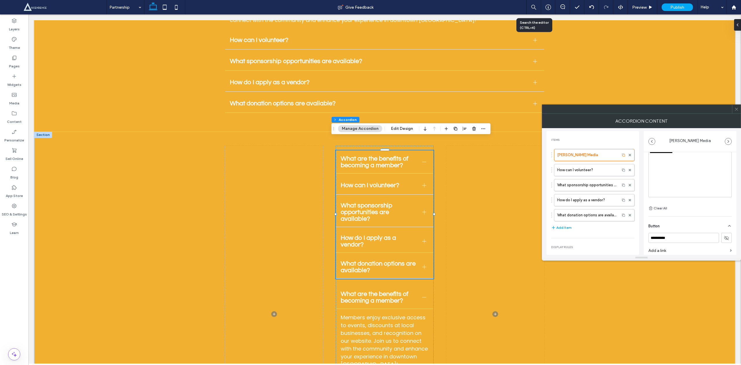
scroll to position [69, 0]
click at [370, 182] on input "**********" at bounding box center [683, 215] width 71 height 10
type input "*"
type input "*******"
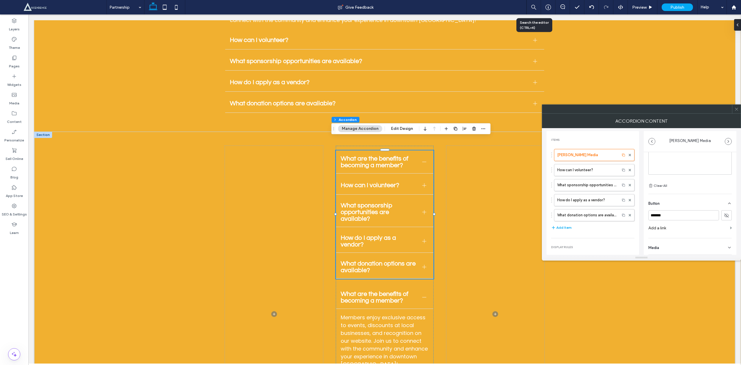
click at [370, 182] on label "Add a link" at bounding box center [687, 228] width 79 height 11
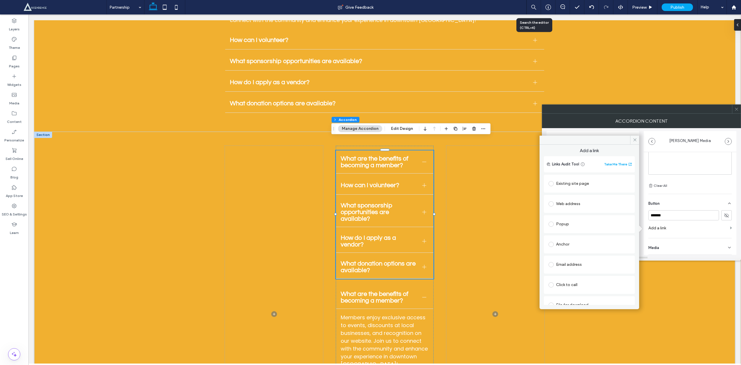
scroll to position [3, 0]
click at [370, 182] on span at bounding box center [550, 200] width 5 height 5
click at [370, 182] on input "url" at bounding box center [589, 213] width 82 height 8
type input "**********"
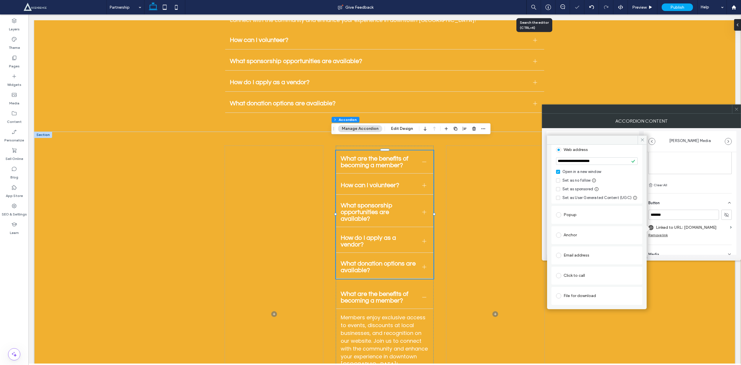
click at [370, 182] on div "**********" at bounding box center [641, 187] width 199 height 147
click at [370, 141] on icon at bounding box center [642, 140] width 4 height 4
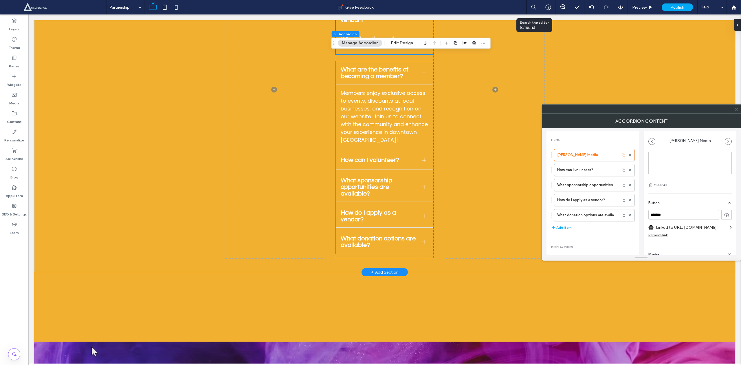
click at [354, 151] on div "How can I volunteer?" at bounding box center [384, 160] width 97 height 18
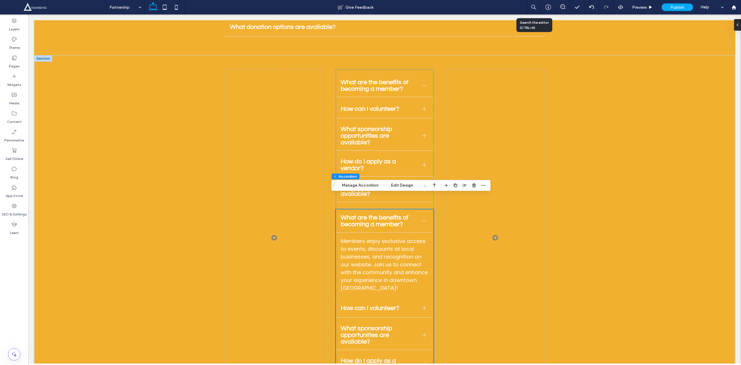
scroll to position [1806, 0]
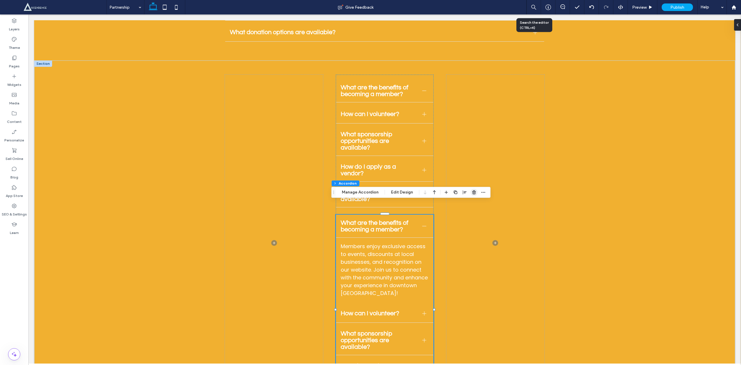
click at [370, 182] on icon "button" at bounding box center [474, 192] width 5 height 5
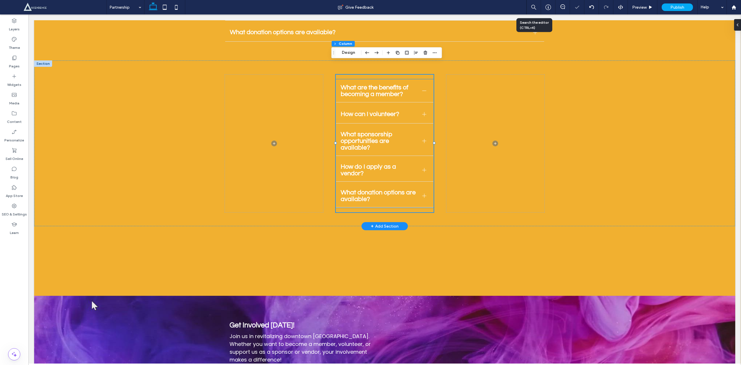
click at [358, 89] on div "What are the benefits of becoming a member?" at bounding box center [384, 91] width 97 height 23
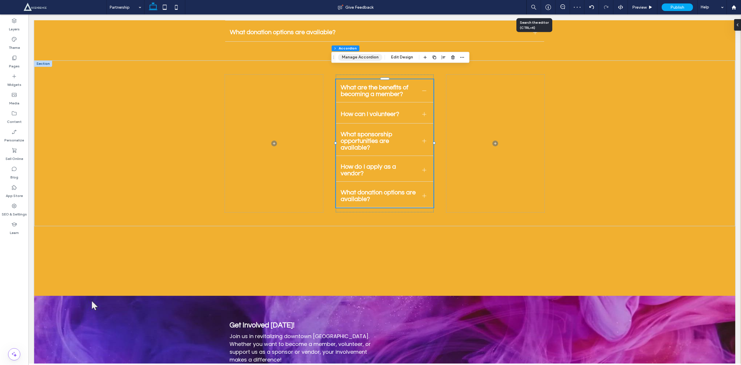
click at [365, 54] on button "Manage Accordion" at bounding box center [360, 57] width 44 height 7
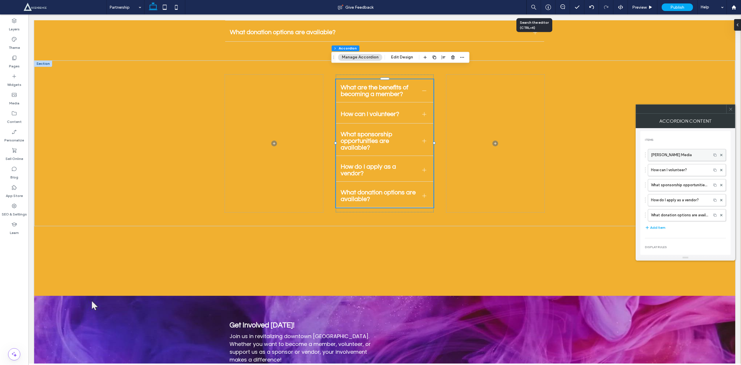
click at [370, 152] on label "Jack King Media" at bounding box center [679, 155] width 57 height 12
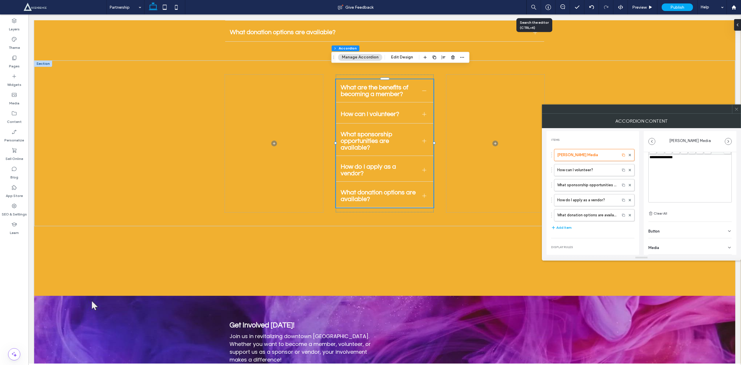
scroll to position [0, 0]
click at [370, 182] on div "Button" at bounding box center [689, 230] width 83 height 16
click at [370, 182] on icon at bounding box center [726, 208] width 5 height 5
click at [370, 84] on span "What are the benefits of becoming a member?" at bounding box center [379, 90] width 77 height 13
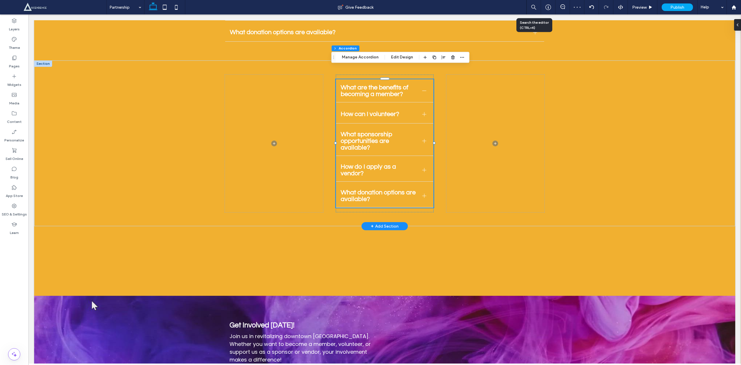
click at [370, 84] on span "What are the benefits of becoming a member?" at bounding box center [379, 90] width 77 height 13
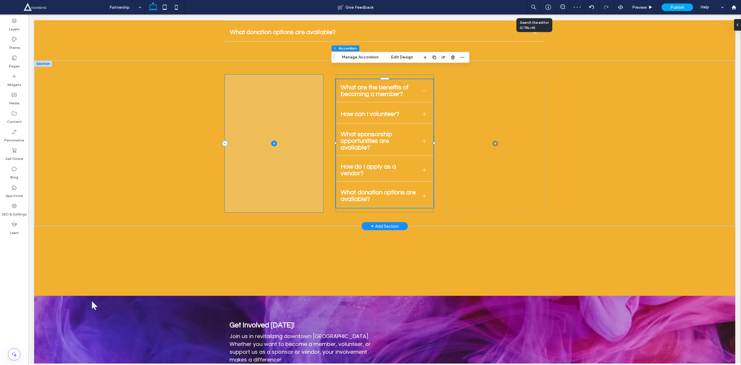
click at [282, 79] on span at bounding box center [274, 144] width 98 height 138
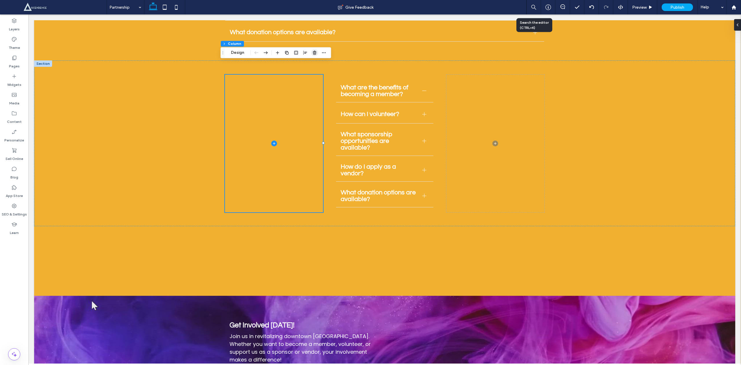
click at [315, 49] on span "button" at bounding box center [314, 52] width 7 height 7
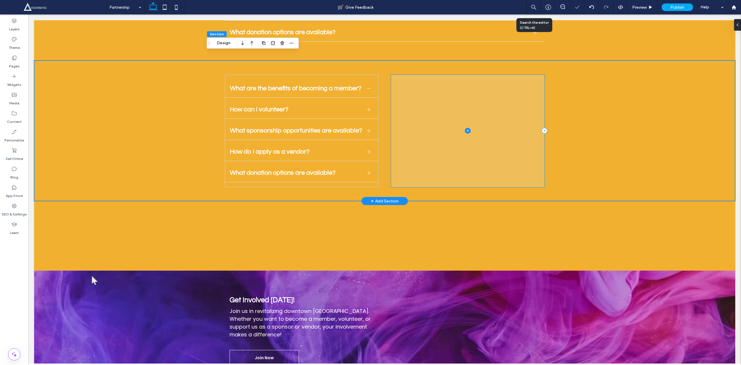
click at [370, 77] on span at bounding box center [467, 131] width 153 height 113
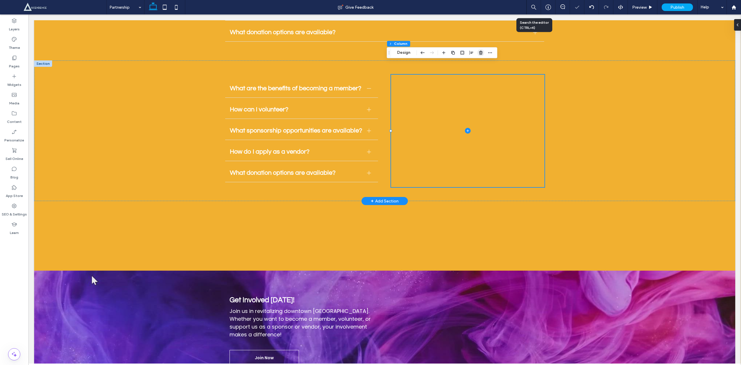
click at [370, 52] on icon "button" at bounding box center [480, 52] width 5 height 5
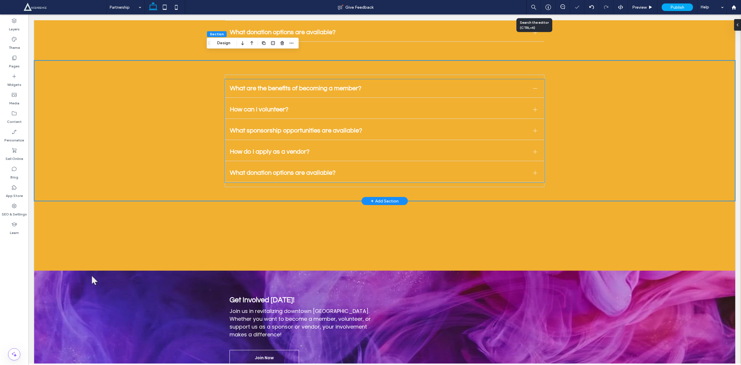
click at [277, 101] on div "How can I volunteer?" at bounding box center [384, 110] width 319 height 18
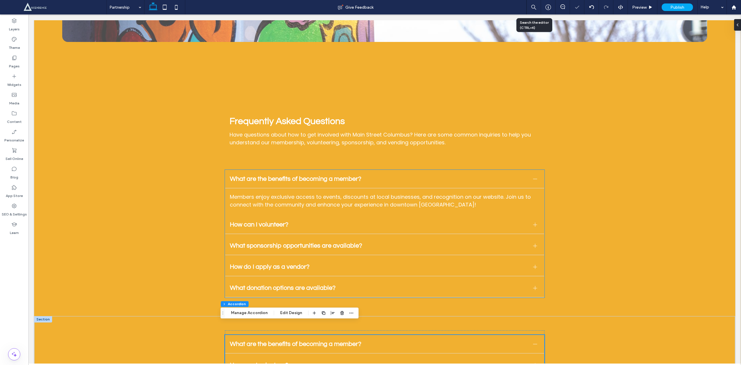
scroll to position [1549, 0]
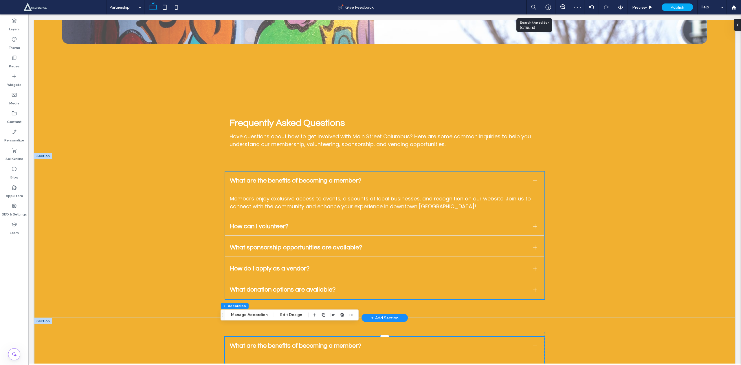
click at [276, 172] on div "What are the benefits of becoming a member?" at bounding box center [384, 181] width 319 height 18
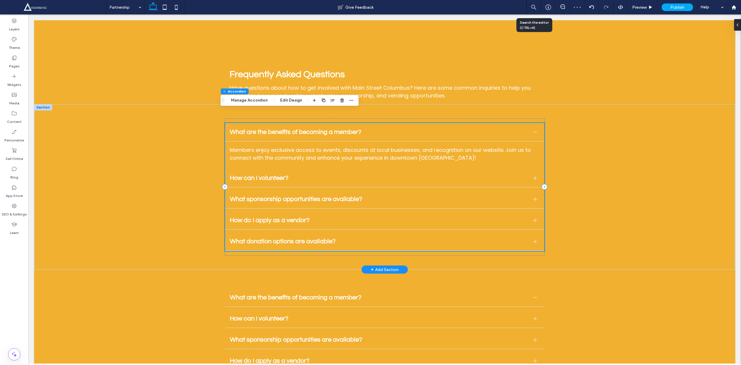
scroll to position [1598, 0]
click at [370, 123] on div "What are the benefits of becoming a member?" at bounding box center [384, 132] width 319 height 18
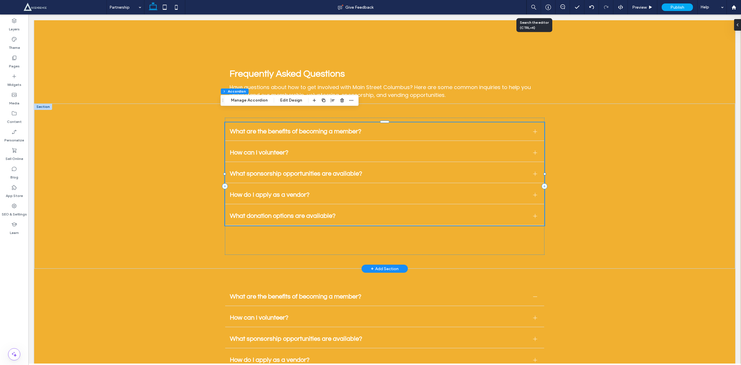
click at [370, 128] on span "What are the benefits of becoming a member?" at bounding box center [379, 131] width 298 height 7
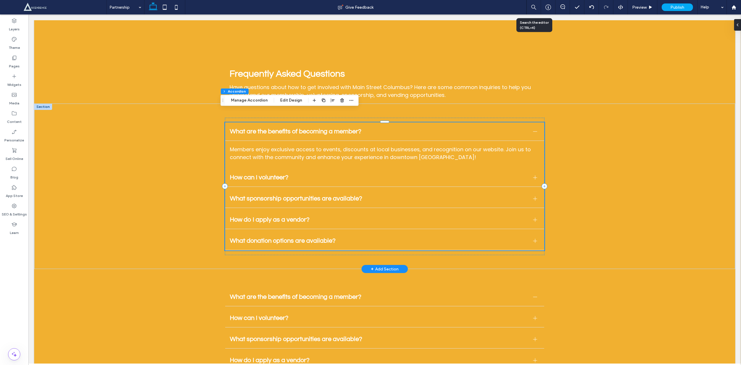
click at [370, 128] on span "What are the benefits of becoming a member?" at bounding box center [379, 131] width 298 height 7
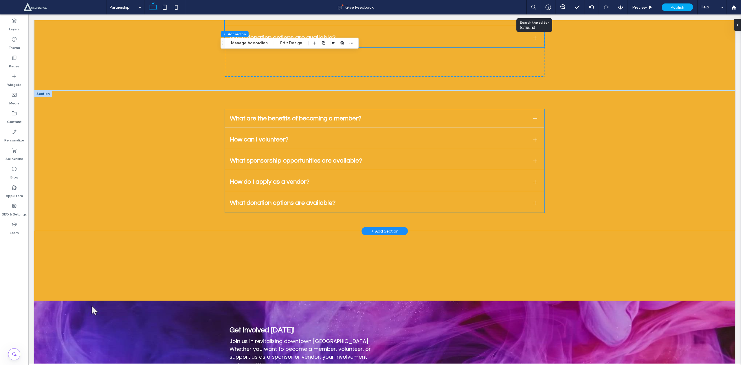
click at [259, 179] on span "How do I apply as a vendor?" at bounding box center [379, 182] width 298 height 7
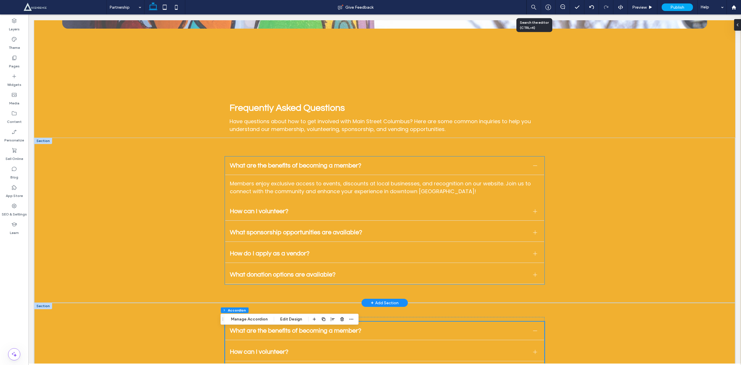
scroll to position [1566, 0]
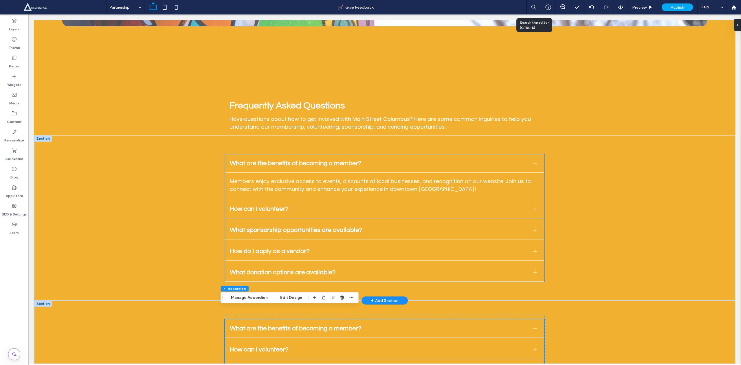
click at [264, 158] on div "What are the benefits of becoming a member?" at bounding box center [384, 164] width 319 height 18
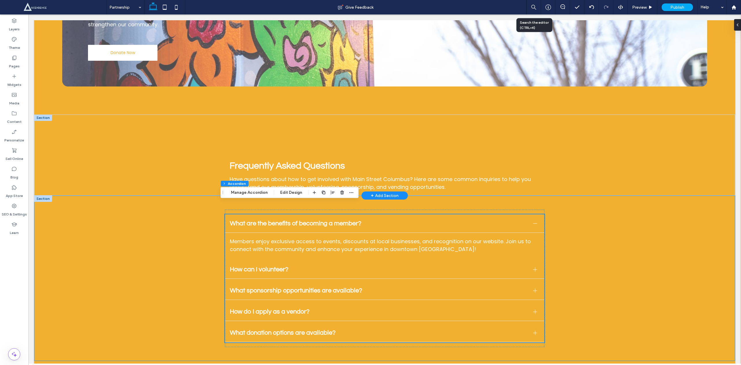
scroll to position [1506, 0]
click at [166, 181] on div "Frequently Asked Questions Have questions about how to get involved with Main S…" at bounding box center [384, 154] width 701 height 81
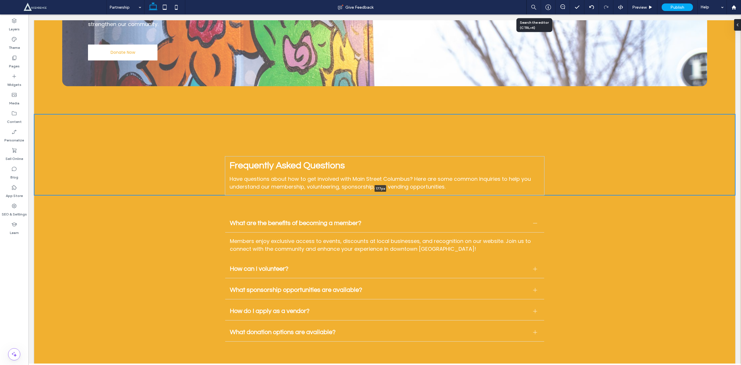
drag, startPoint x: 167, startPoint y: 182, endPoint x: 169, endPoint y: 152, distance: 29.3
click at [169, 152] on div "Frequently Asked Questions Have questions about how to get involved with Main S…" at bounding box center [384, 154] width 701 height 81
type input "***"
click at [179, 97] on div "Make a Difference Today! Your contributions help us revitalize downtown Columbu…" at bounding box center [384, 22] width 701 height 185
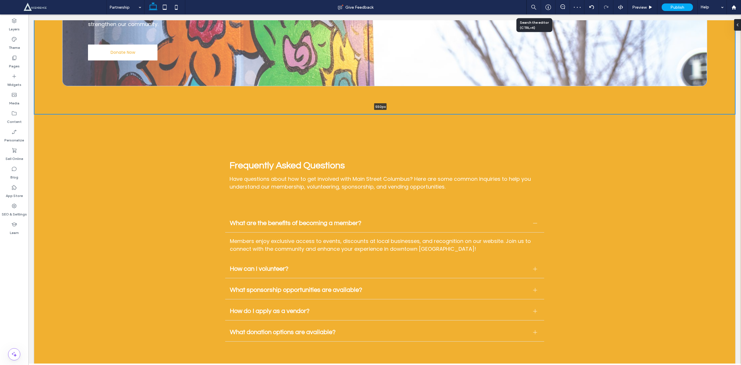
drag, startPoint x: 177, startPoint y: 102, endPoint x: 178, endPoint y: 79, distance: 23.8
click at [178, 79] on div "Make a Difference Today! Your contributions help us revitalize downtown Columbu…" at bounding box center [384, 22] width 701 height 185
type input "***"
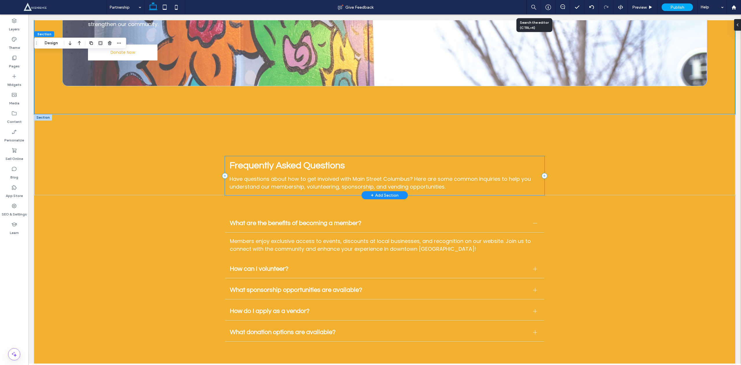
click at [358, 156] on div "Frequently Asked Questions Have questions about how to get involved with Main S…" at bounding box center [384, 175] width 319 height 39
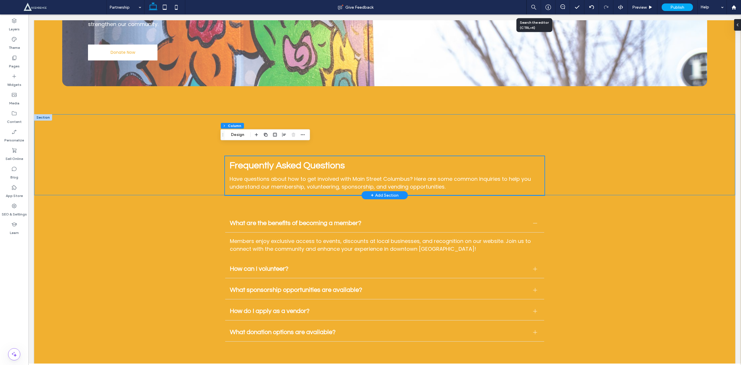
drag, startPoint x: 368, startPoint y: 143, endPoint x: 366, endPoint y: 128, distance: 14.9
click at [366, 128] on div "Frequently Asked Questions Have questions about how to get involved with Main S…" at bounding box center [384, 154] width 347 height 81
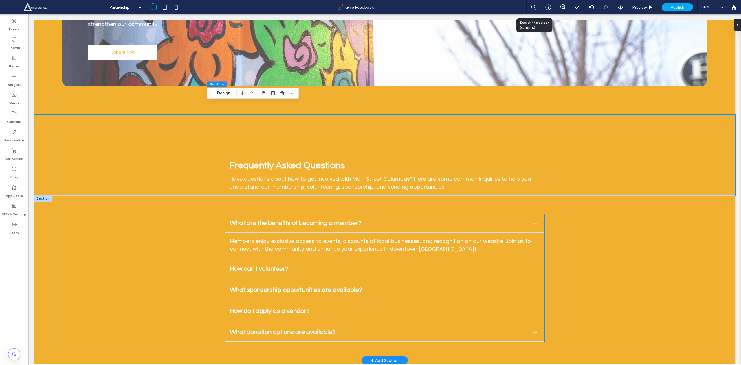
click at [235, 182] on div "Members enjoy exclusive access to events, discounts at local businesses, and re…" at bounding box center [384, 245] width 309 height 16
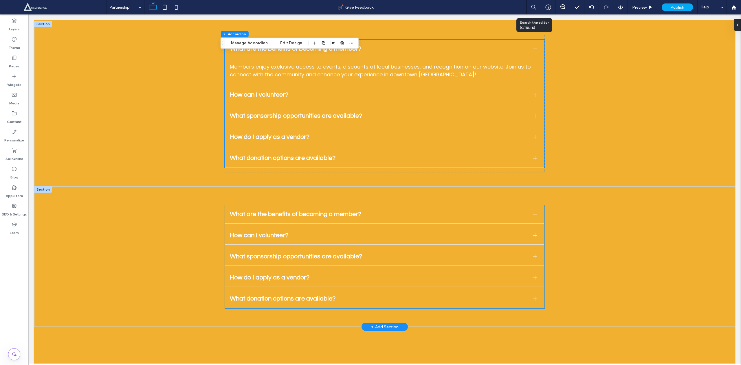
scroll to position [1679, 0]
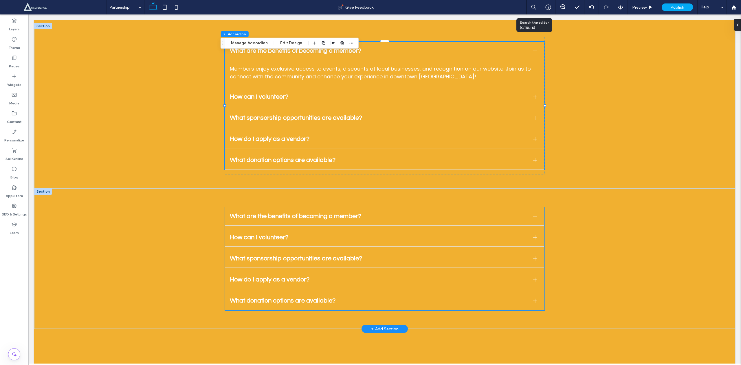
click at [279, 182] on div "How can I volunteer?" at bounding box center [384, 238] width 319 height 18
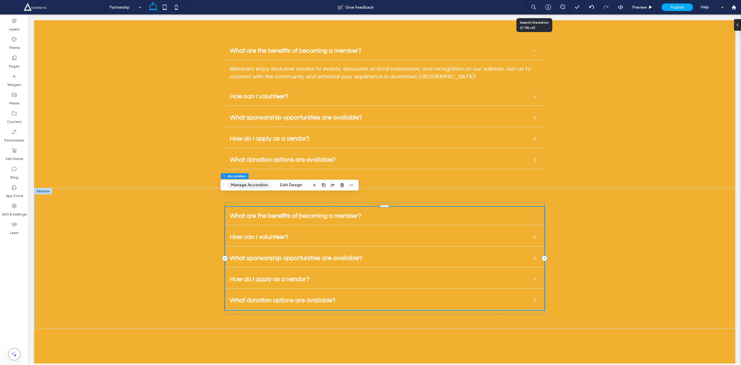
click at [245, 182] on button "Manage Accordion" at bounding box center [249, 185] width 44 height 7
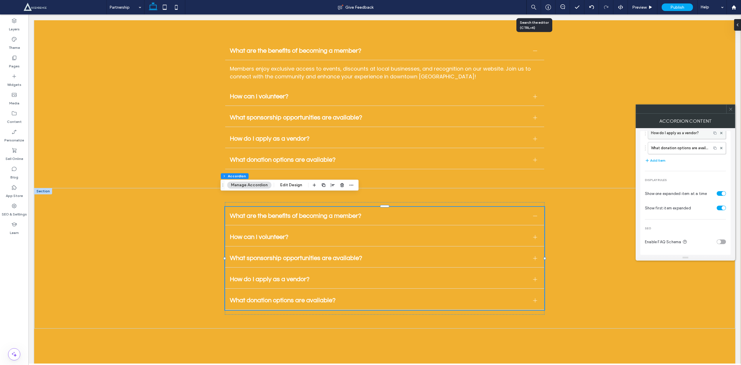
scroll to position [0, 0]
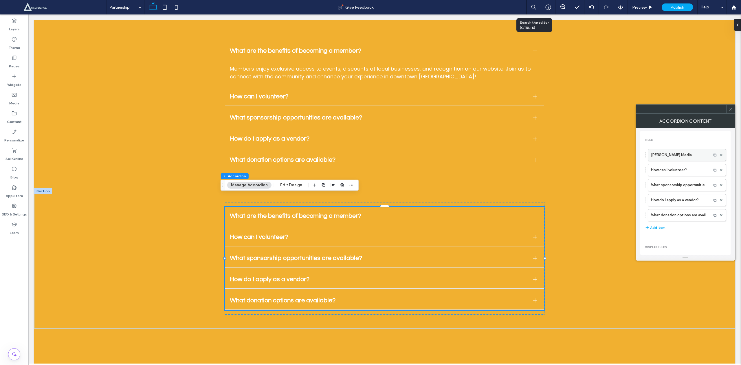
click at [370, 156] on label "Jack King Media" at bounding box center [679, 155] width 57 height 12
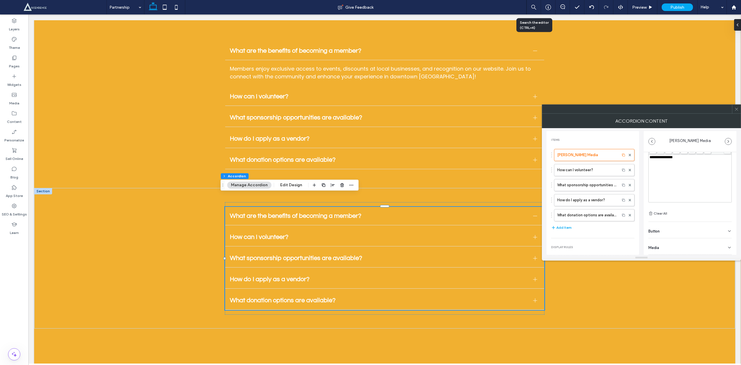
scroll to position [9, 0]
click at [370, 182] on span "Button" at bounding box center [653, 231] width 11 height 4
click at [370, 182] on button at bounding box center [726, 208] width 10 height 10
click at [370, 182] on div "Media" at bounding box center [689, 246] width 83 height 16
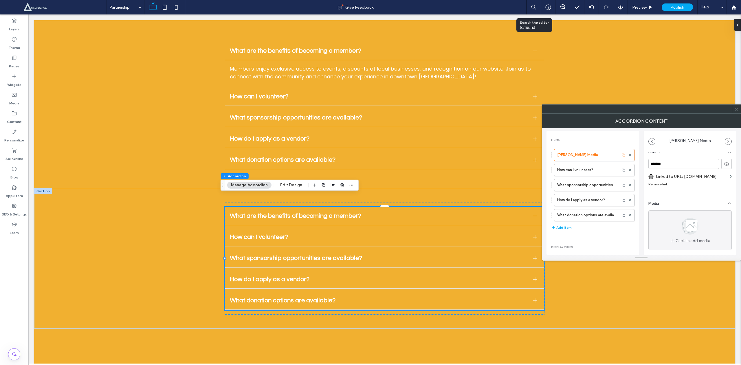
scroll to position [0, 0]
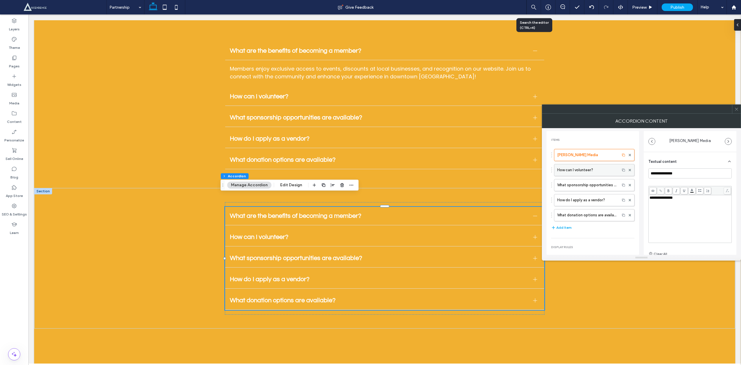
click at [370, 172] on label "How can I volunteer?" at bounding box center [587, 170] width 60 height 12
type input "**********"
drag, startPoint x: 587, startPoint y: 157, endPoint x: 591, endPoint y: 194, distance: 36.7
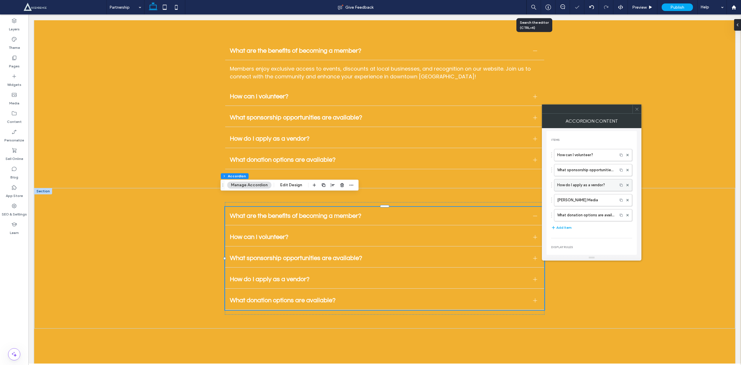
scroll to position [68, 0]
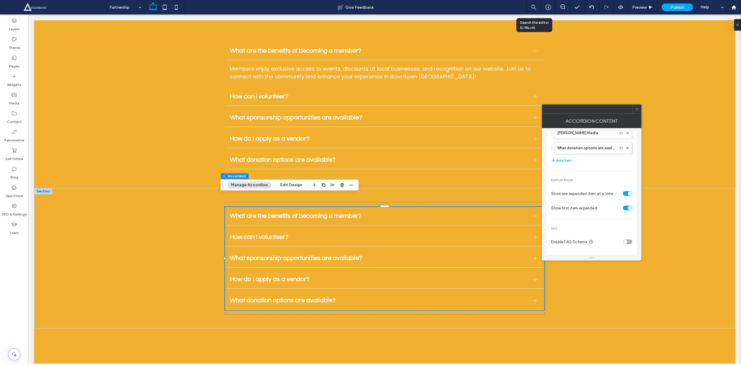
click at [370, 114] on div "Accordion Content" at bounding box center [592, 121] width 100 height 14
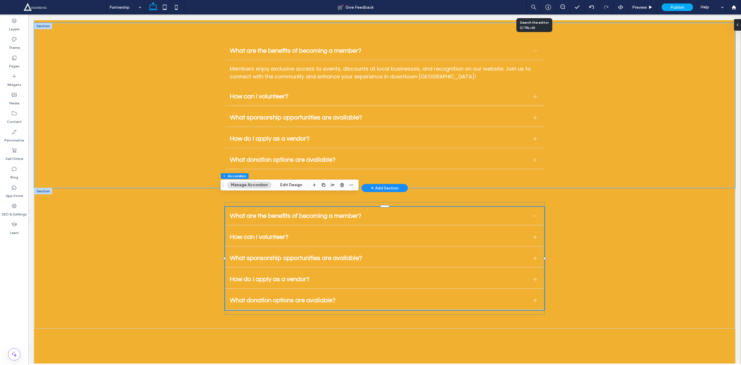
click at [153, 182] on div at bounding box center [380, 188] width 692 height 3
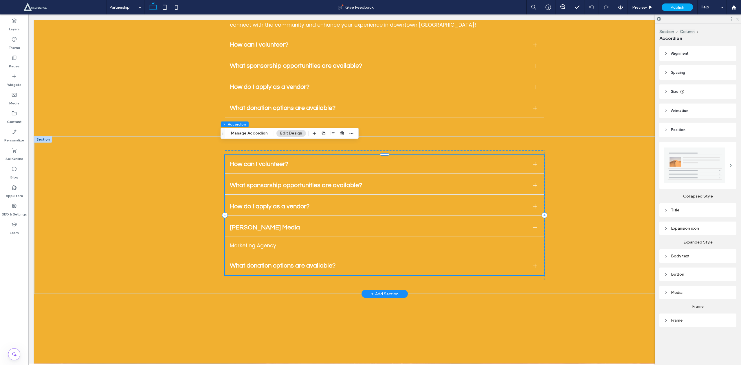
click at [266, 237] on div "Marketing Agency" at bounding box center [384, 245] width 319 height 17
click at [638, 5] on span "Preview" at bounding box center [639, 7] width 14 height 5
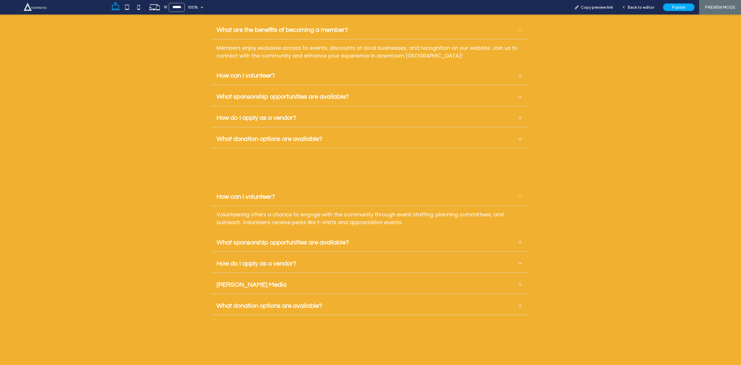
scroll to position [1759, 0]
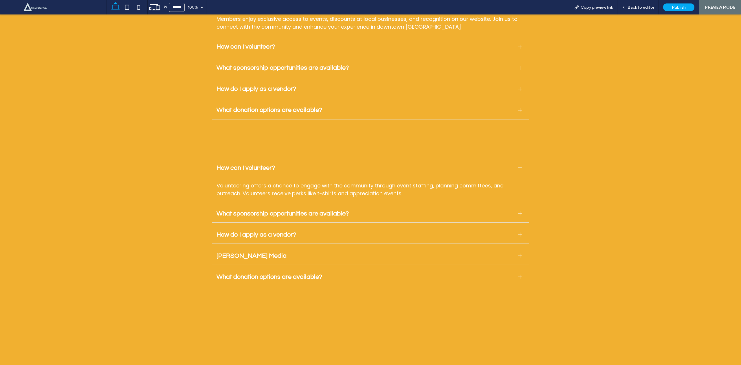
click at [518, 254] on div at bounding box center [520, 256] width 4 height 4
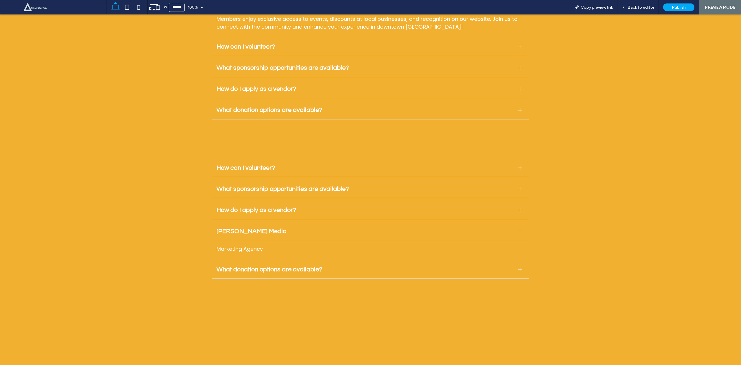
click at [240, 228] on span "[PERSON_NAME] Media" at bounding box center [364, 231] width 297 height 7
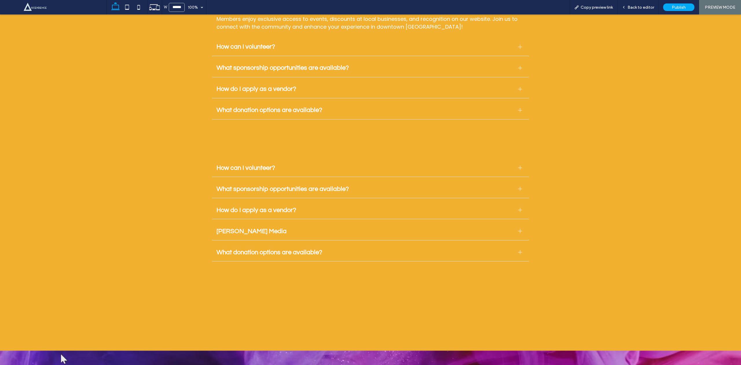
click at [240, 228] on span "[PERSON_NAME] Media" at bounding box center [364, 231] width 297 height 7
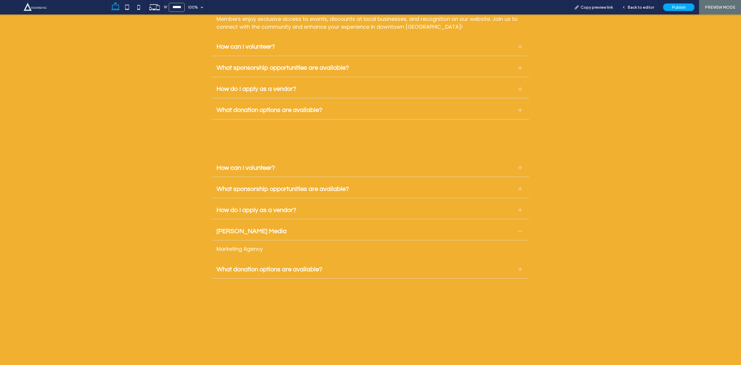
click at [243, 245] on p "Marketing Agency" at bounding box center [370, 249] width 308 height 8
click at [278, 245] on p "Marketing Agency" at bounding box center [370, 249] width 308 height 8
click at [233, 228] on span "[PERSON_NAME] Media" at bounding box center [364, 231] width 297 height 7
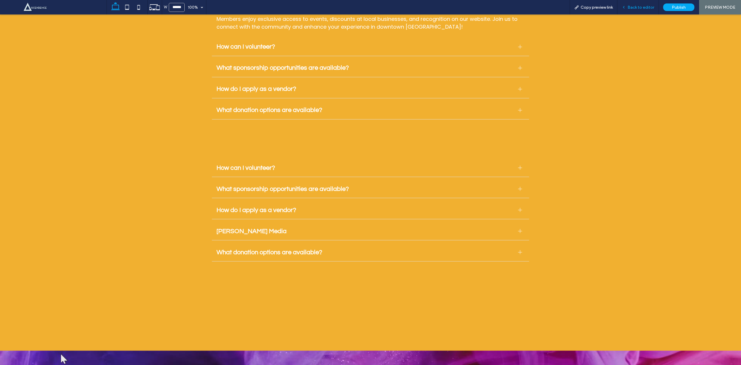
click at [639, 8] on span "Back to editor" at bounding box center [640, 7] width 27 height 5
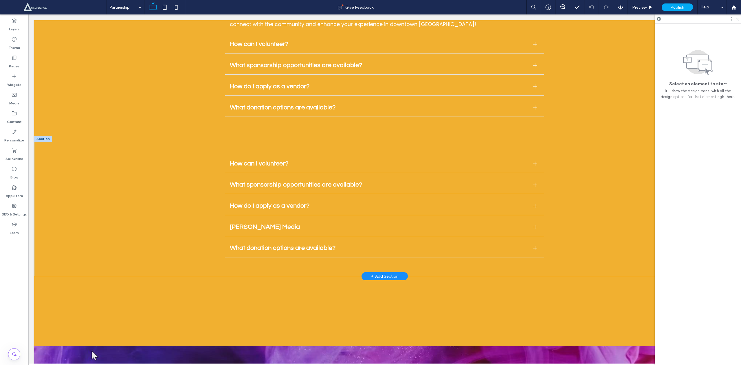
scroll to position [1730, 0]
click at [312, 206] on ul "How can I volunteer? Volunteering offers a chance to engage with the community …" at bounding box center [384, 206] width 319 height 103
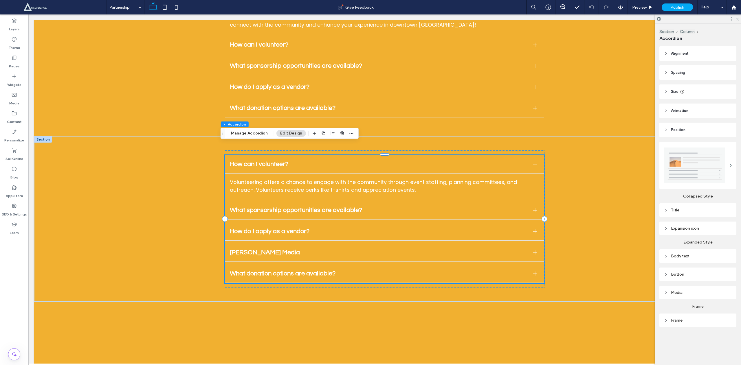
click at [242, 128] on div "Section Column Accordion Manage Accordion Edit Design" at bounding box center [289, 133] width 138 height 11
click at [242, 131] on button "Manage Accordion" at bounding box center [249, 133] width 44 height 7
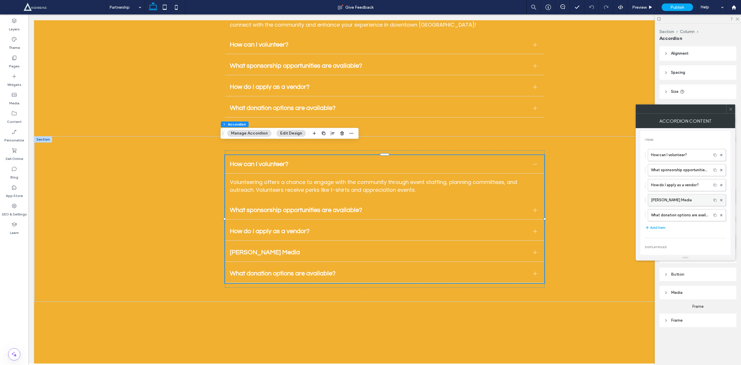
click at [683, 205] on label "[PERSON_NAME] Media" at bounding box center [679, 200] width 57 height 12
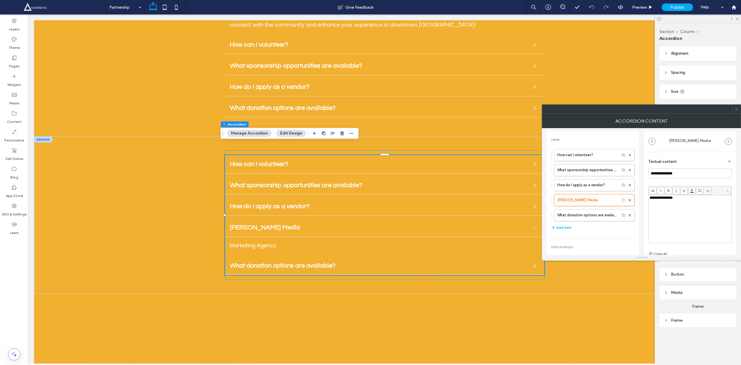
scroll to position [0, 0]
click at [661, 190] on icon at bounding box center [660, 190] width 3 height 3
click at [668, 227] on div "Button" at bounding box center [689, 230] width 83 height 16
click at [728, 245] on div "**********" at bounding box center [690, 200] width 93 height 178
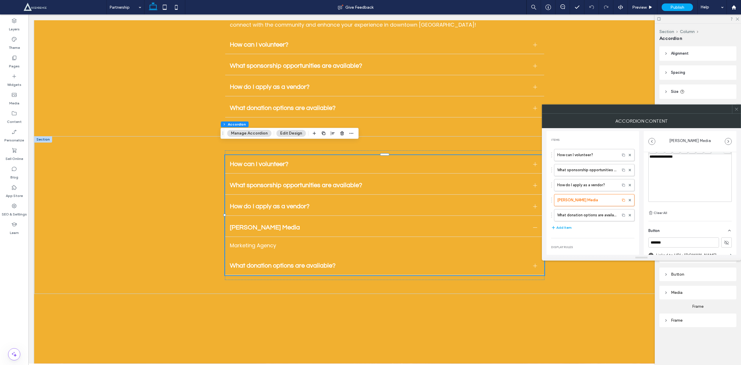
click at [725, 245] on icon at bounding box center [726, 242] width 5 height 5
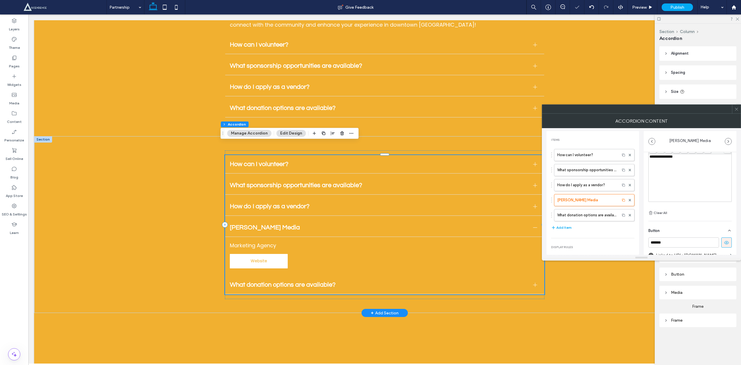
click at [256, 253] on span "Website" at bounding box center [259, 260] width 46 height 15
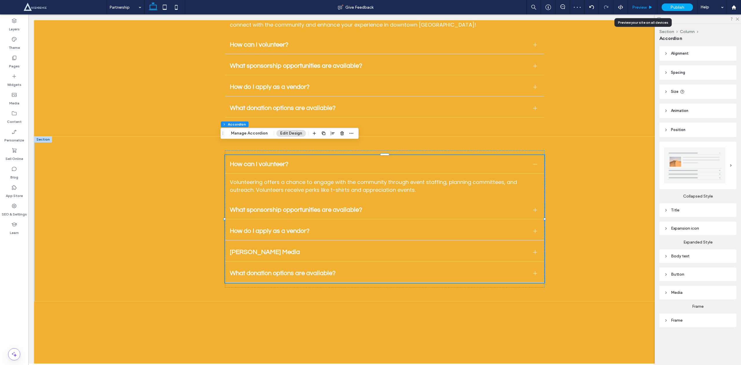
click at [638, 7] on span "Preview" at bounding box center [639, 7] width 14 height 5
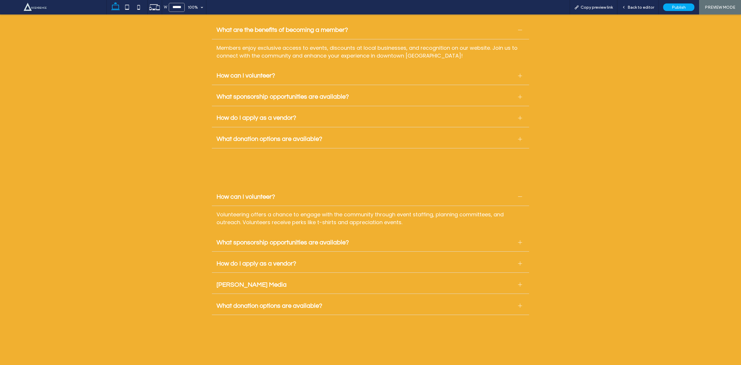
scroll to position [1759, 0]
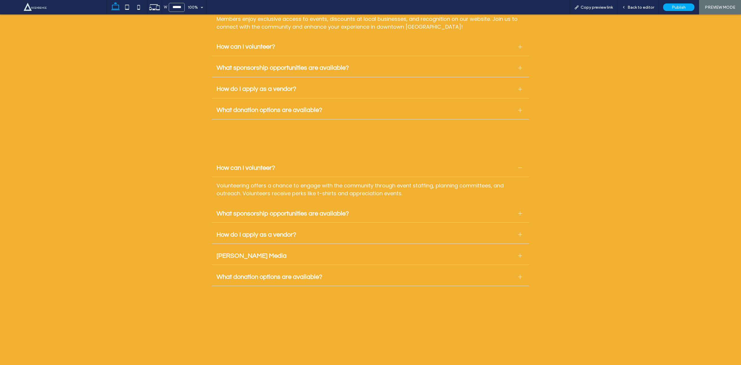
click at [359, 163] on div "How can I volunteer?" at bounding box center [370, 168] width 317 height 18
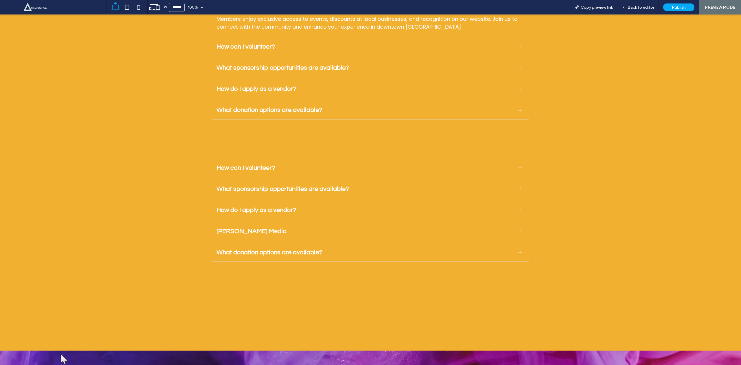
click at [317, 186] on span "What sponsorship opportunities are available?" at bounding box center [364, 189] width 297 height 7
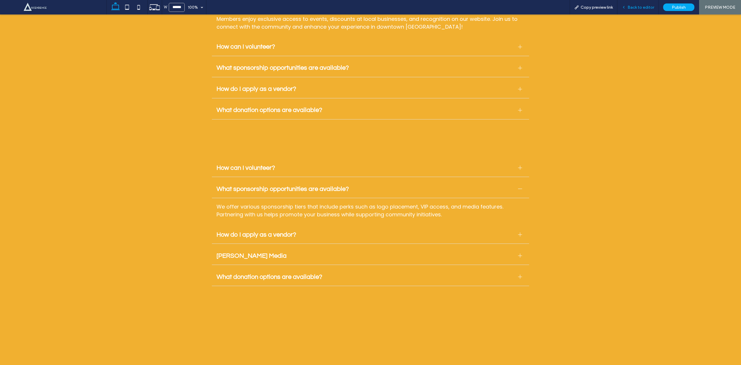
click at [636, 5] on span "Back to editor" at bounding box center [640, 7] width 27 height 5
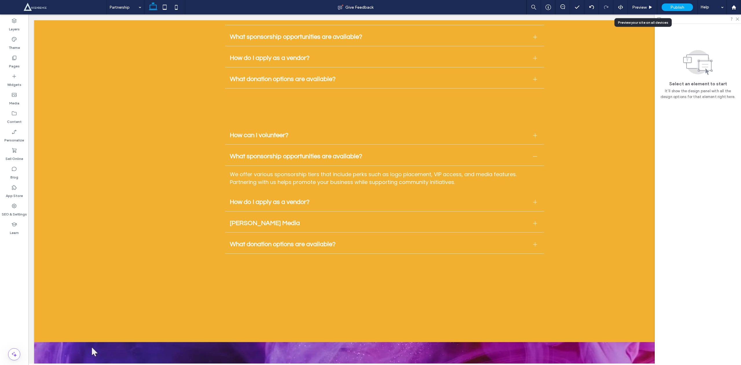
scroll to position [1730, 0]
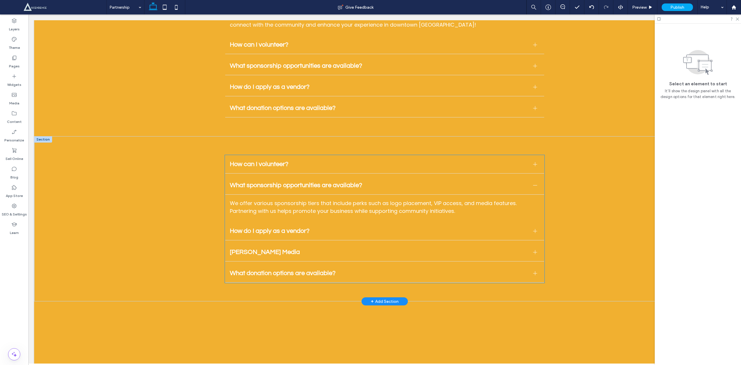
click at [350, 155] on div "How can I volunteer?" at bounding box center [384, 164] width 319 height 18
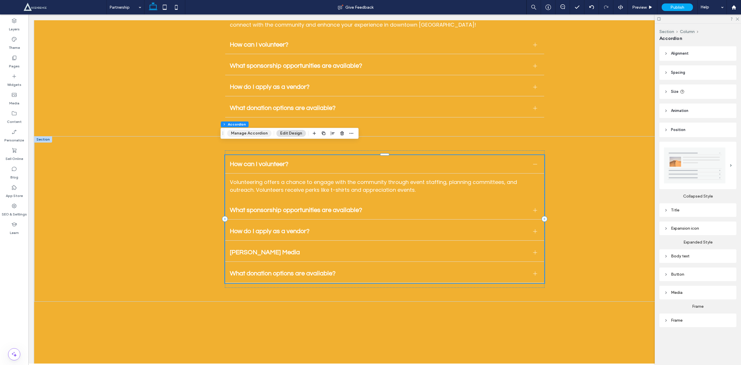
click at [253, 131] on button "Manage Accordion" at bounding box center [249, 133] width 44 height 7
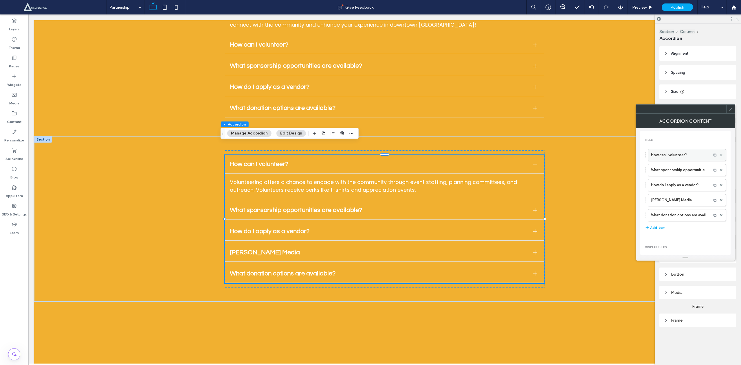
click at [720, 154] on icon at bounding box center [721, 155] width 2 height 2
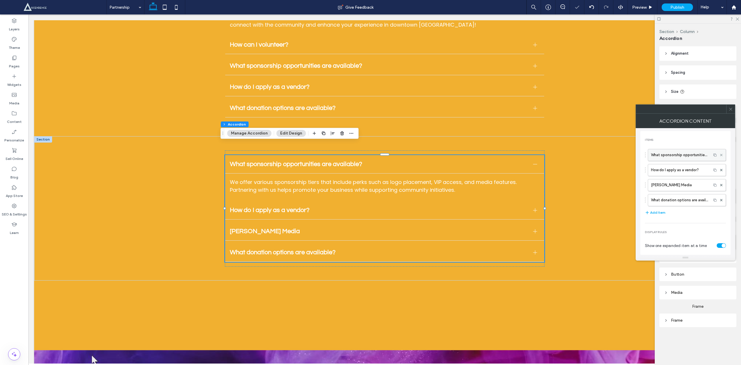
click at [720, 154] on icon at bounding box center [721, 155] width 2 height 2
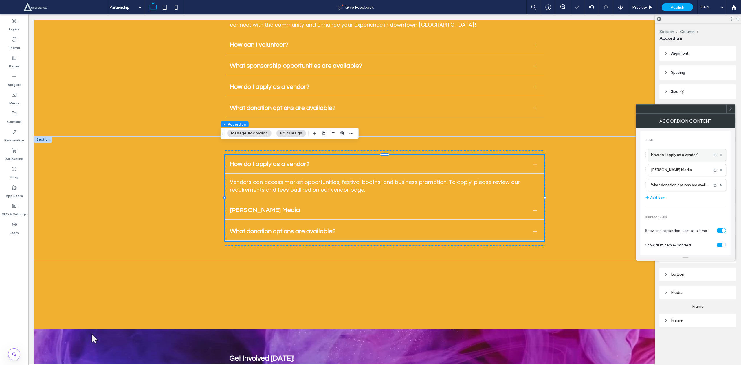
click at [720, 154] on icon at bounding box center [721, 155] width 2 height 2
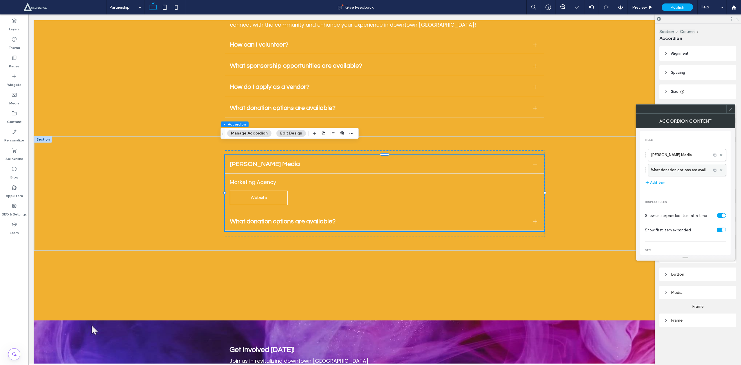
click at [720, 170] on use at bounding box center [721, 170] width 2 height 2
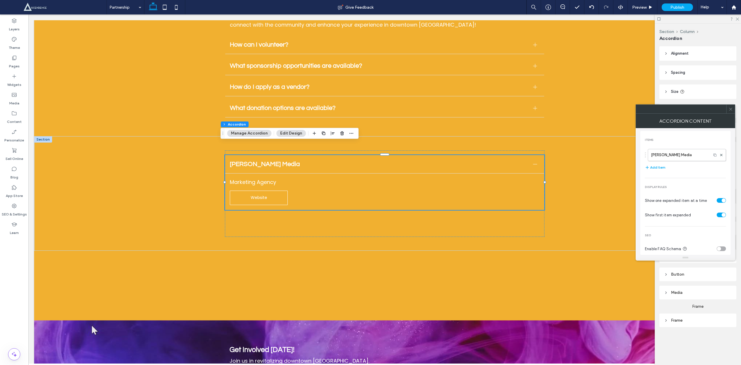
click at [733, 112] on div at bounding box center [730, 109] width 9 height 9
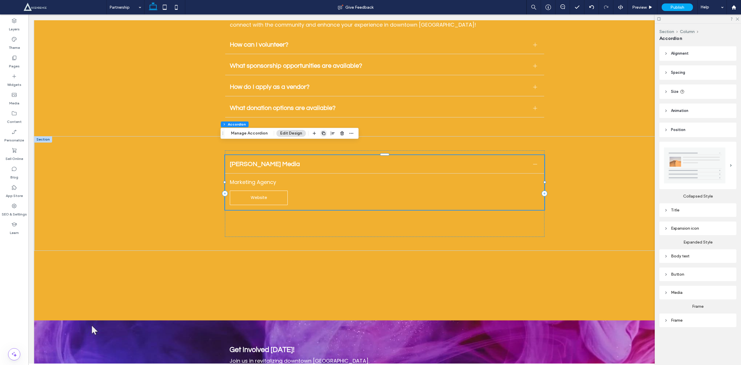
click at [324, 132] on icon "button" at bounding box center [323, 133] width 5 height 5
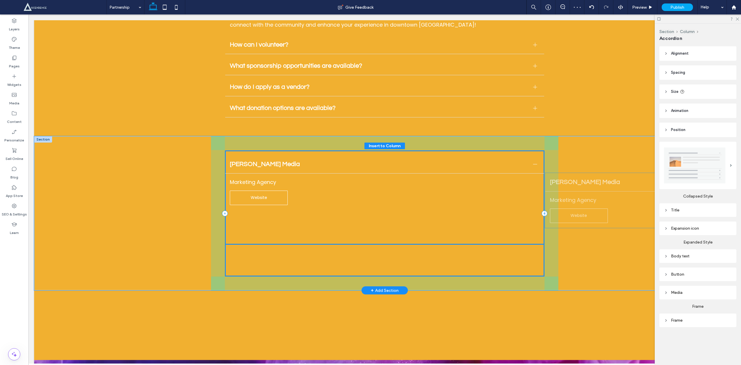
drag, startPoint x: 233, startPoint y: 219, endPoint x: 557, endPoint y: 187, distance: 325.6
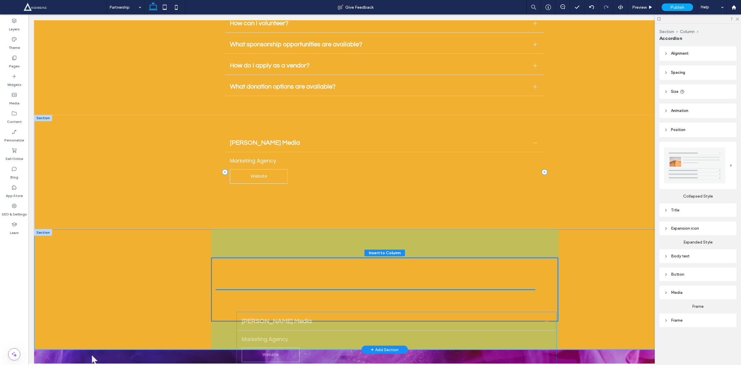
scroll to position [1760, 0]
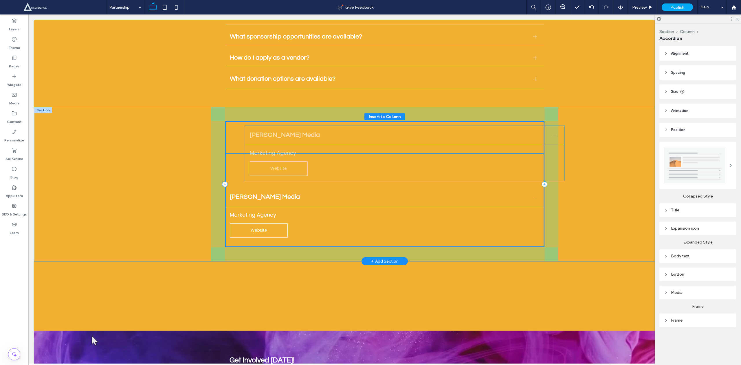
drag, startPoint x: 463, startPoint y: 208, endPoint x: 488, endPoint y: 137, distance: 75.3
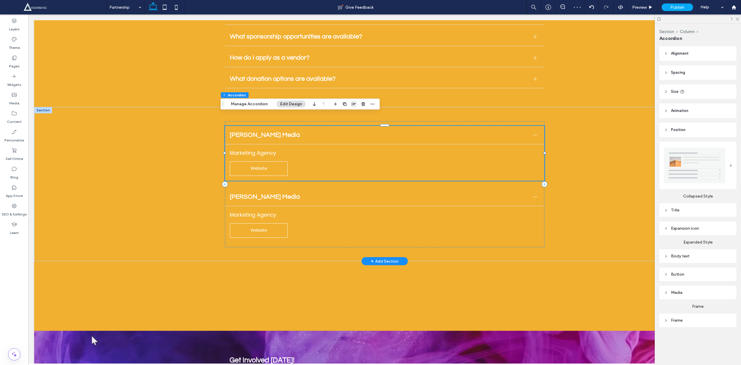
click at [352, 104] on use "button" at bounding box center [354, 104] width 4 height 4
click at [367, 115] on icon "stretch" at bounding box center [369, 115] width 5 height 5
click at [363, 115] on div at bounding box center [353, 115] width 45 height 11
click at [367, 116] on icon "stretch" at bounding box center [369, 115] width 5 height 5
click at [152, 156] on div "[PERSON_NAME] Media Marketing Agency Website Website Title or Question Describe…" at bounding box center [384, 184] width 701 height 154
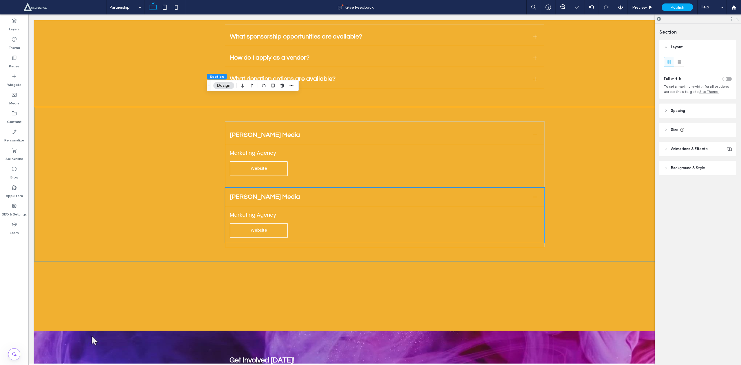
click at [267, 188] on div "[PERSON_NAME] Media" at bounding box center [384, 197] width 319 height 18
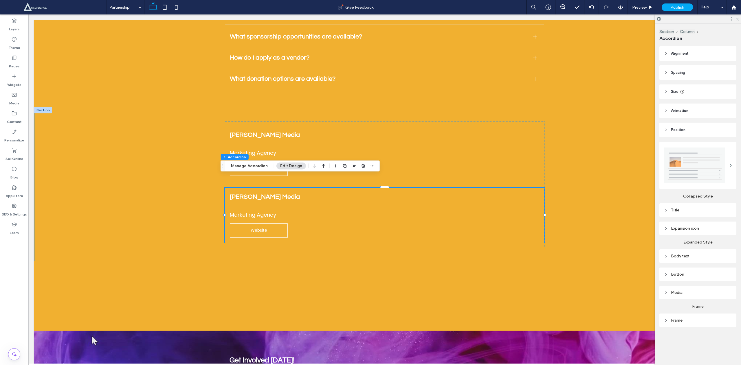
click at [188, 148] on div "[PERSON_NAME] Media Marketing Agency Website Website Title or Question Describe…" at bounding box center [384, 184] width 701 height 154
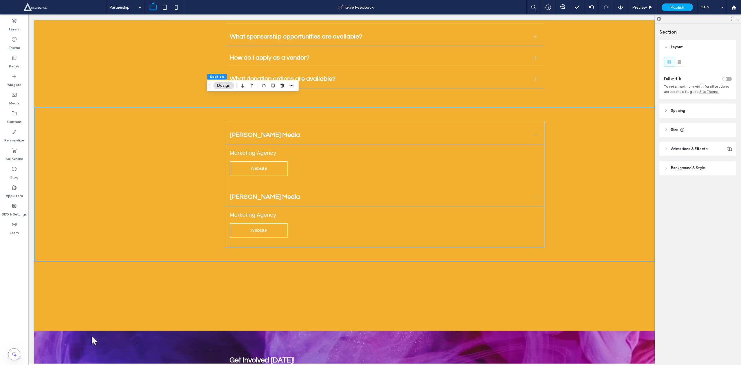
click at [681, 54] on div "Full width To set a maximum width for all sections across the site, go to Site …" at bounding box center [697, 76] width 77 height 45
click at [680, 65] on span at bounding box center [679, 62] width 6 height 10
click at [398, 171] on div "[PERSON_NAME] Media Marketing Agency Website Website Title or Question Describe…" at bounding box center [384, 184] width 319 height 126
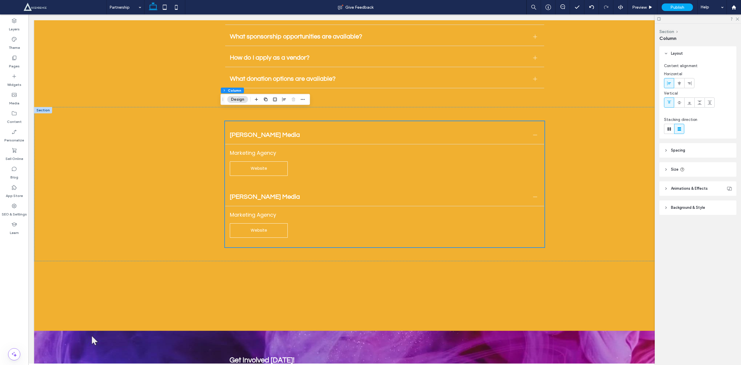
click at [672, 134] on div "Content alignment Horizontal Vertical Stacking direction" at bounding box center [697, 100] width 77 height 78
click at [672, 129] on div at bounding box center [669, 129] width 10 height 10
type input "*"
type input "**"
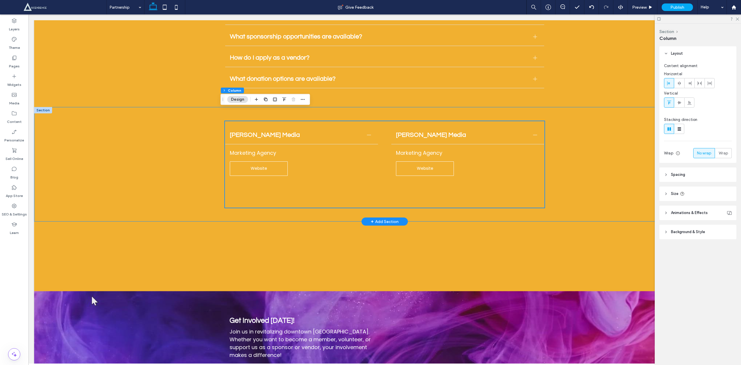
click at [169, 123] on div "[PERSON_NAME] Media Marketing Agency Website Website Title or Question Describe…" at bounding box center [384, 164] width 701 height 115
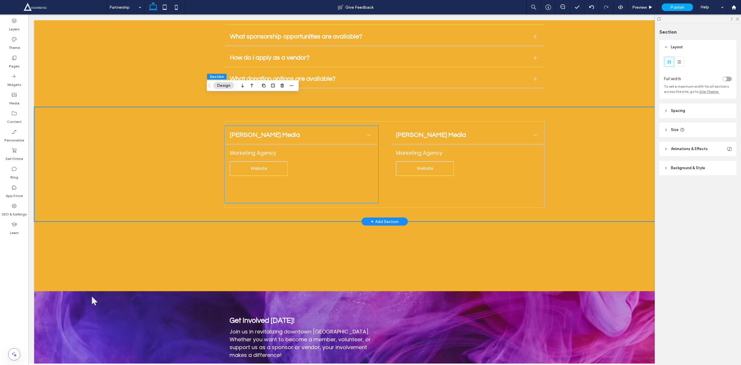
click at [367, 133] on div at bounding box center [369, 135] width 4 height 4
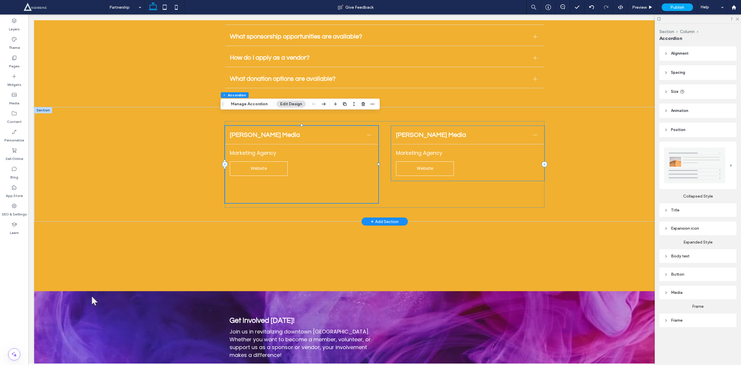
click at [533, 131] on div at bounding box center [535, 135] width 9 height 9
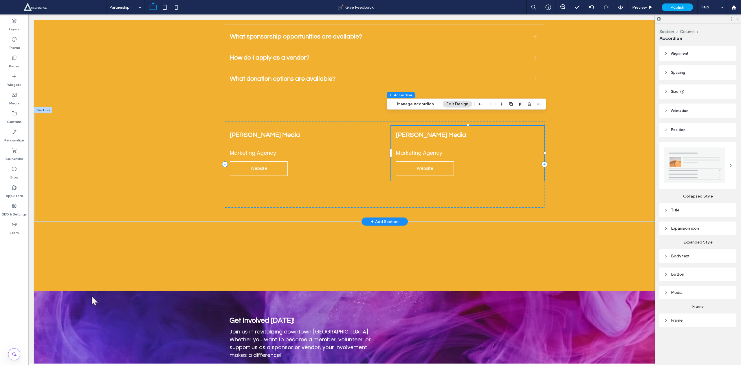
click at [535, 133] on div at bounding box center [535, 135] width 0 height 4
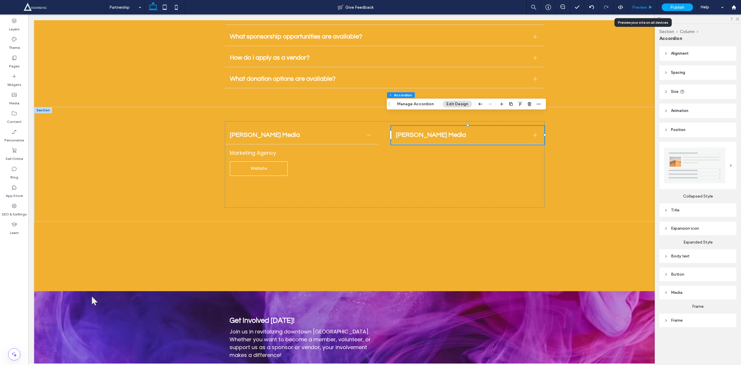
click at [637, 11] on div "Preview" at bounding box center [643, 7] width 30 height 14
click at [369, 126] on div "[PERSON_NAME] Media" at bounding box center [301, 135] width 153 height 18
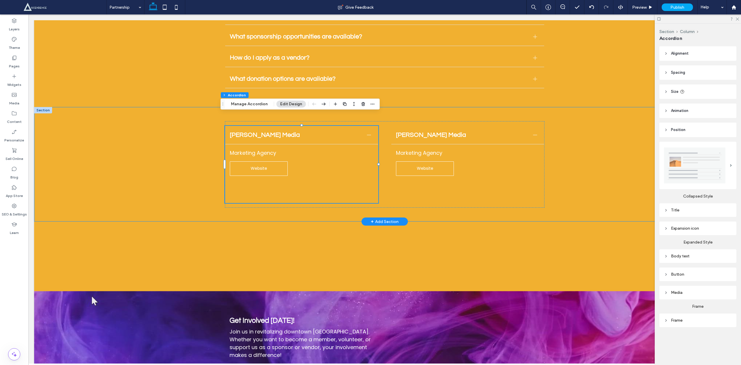
click at [78, 107] on div "[PERSON_NAME] Media Marketing Agency Website Website Title or Question Describe…" at bounding box center [384, 164] width 701 height 115
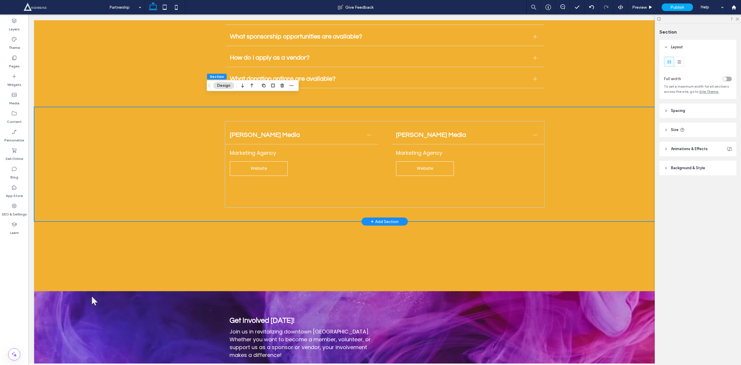
click at [58, 113] on div "[PERSON_NAME] Media Marketing Agency Website Website Title or Question Describe…" at bounding box center [384, 164] width 701 height 115
click at [226, 126] on div "[PERSON_NAME] Media" at bounding box center [301, 135] width 153 height 18
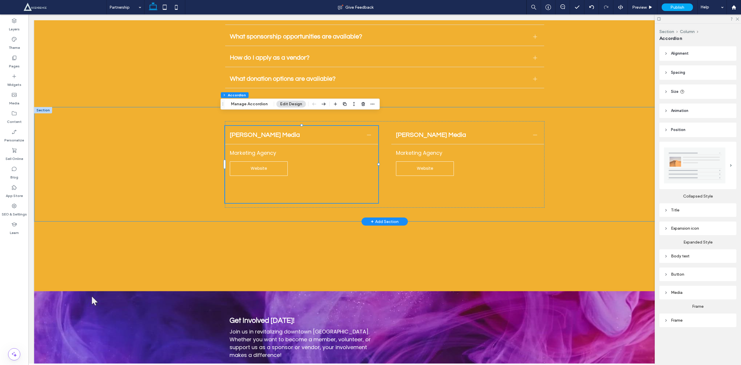
click at [153, 108] on div "[PERSON_NAME] Media Marketing Agency Website Website Title or Question Describe…" at bounding box center [384, 164] width 701 height 115
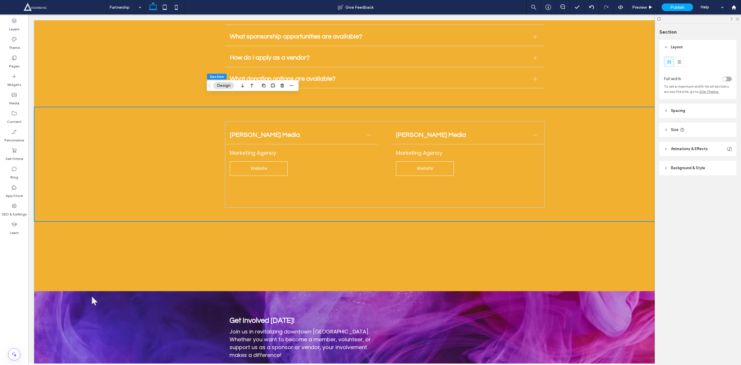
click at [38, 107] on div "[PERSON_NAME] Media Marketing Agency Website Website Title or Question Describe…" at bounding box center [384, 164] width 701 height 115
click at [660, 169] on header "Background & Style" at bounding box center [697, 168] width 77 height 14
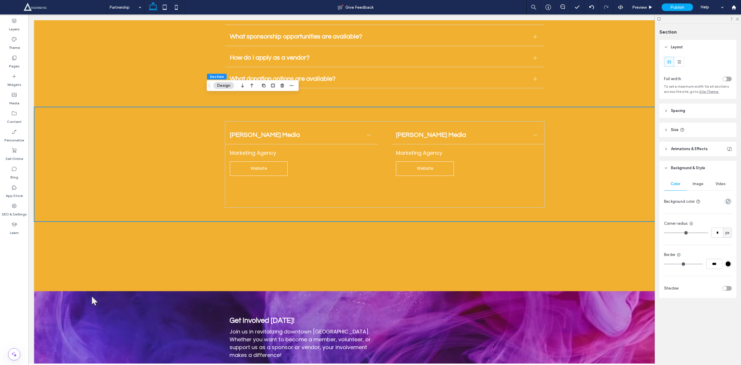
click at [731, 200] on div "Color Image Video Background color Corner radius * px Border *** Shadow" at bounding box center [697, 236] width 77 height 123
click at [728, 201] on icon "rgba(0, 0, 0, 0)" at bounding box center [727, 201] width 5 height 5
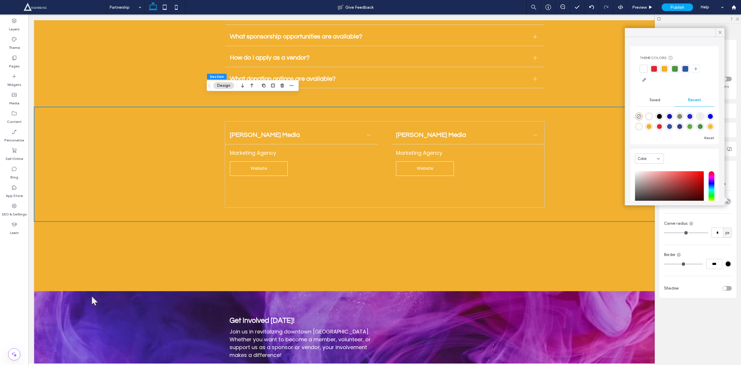
click at [642, 70] on div at bounding box center [644, 69] width 6 height 6
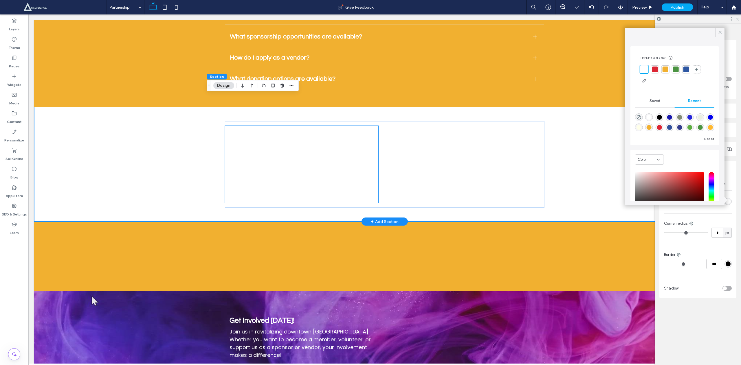
click at [369, 144] on div "Marketing Agency Website Website" at bounding box center [301, 162] width 153 height 36
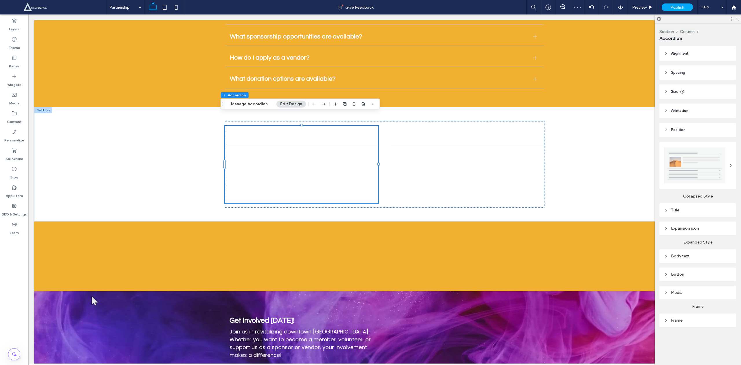
click at [664, 262] on div "Body text" at bounding box center [697, 256] width 77 height 14
click at [667, 258] on icon at bounding box center [666, 256] width 4 height 4
click at [725, 305] on div "rgb(255, 255, 255)" at bounding box center [727, 307] width 5 height 5
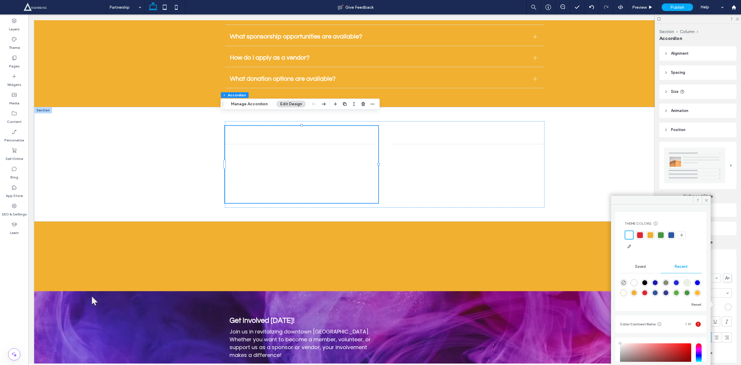
click at [672, 235] on div at bounding box center [671, 235] width 6 height 6
click at [230, 132] on span "[PERSON_NAME] Media" at bounding box center [296, 135] width 133 height 7
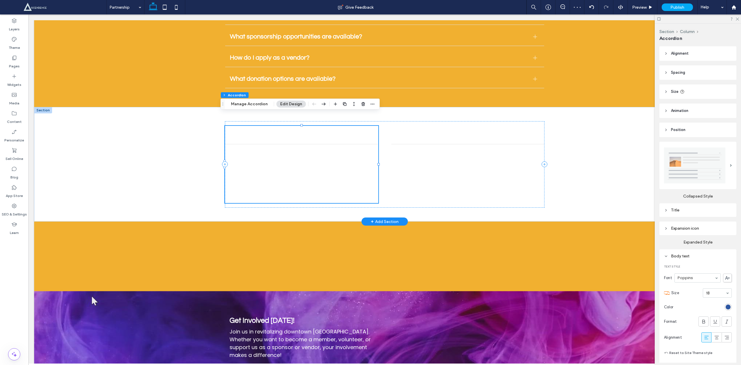
click at [242, 132] on span "[PERSON_NAME] Media" at bounding box center [296, 135] width 133 height 7
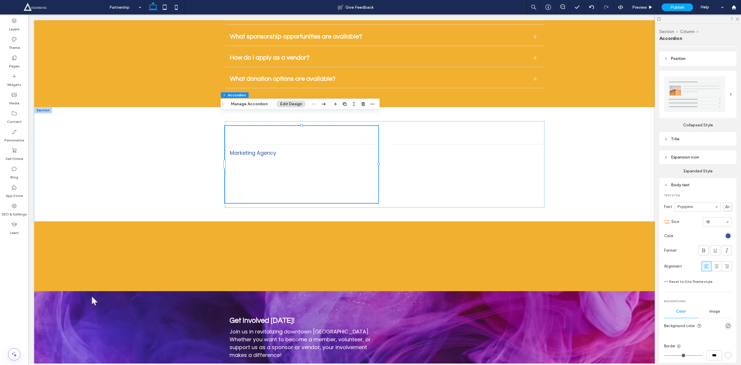
scroll to position [161, 0]
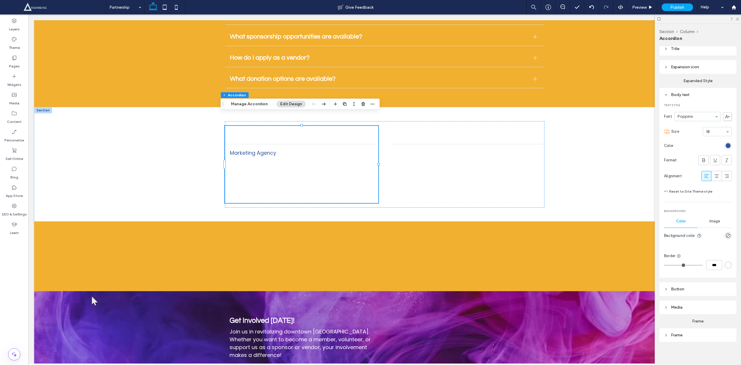
click at [667, 289] on icon at bounding box center [666, 289] width 4 height 4
click at [727, 305] on span at bounding box center [728, 306] width 2 height 3
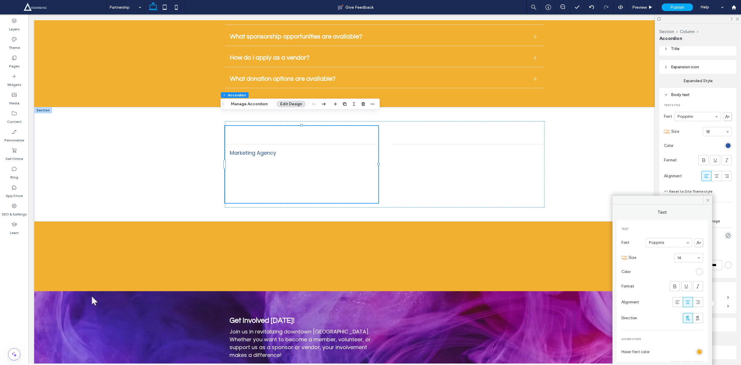
scroll to position [38, 0]
click at [697, 233] on div "rgb(255, 255, 255)" at bounding box center [699, 234] width 5 height 5
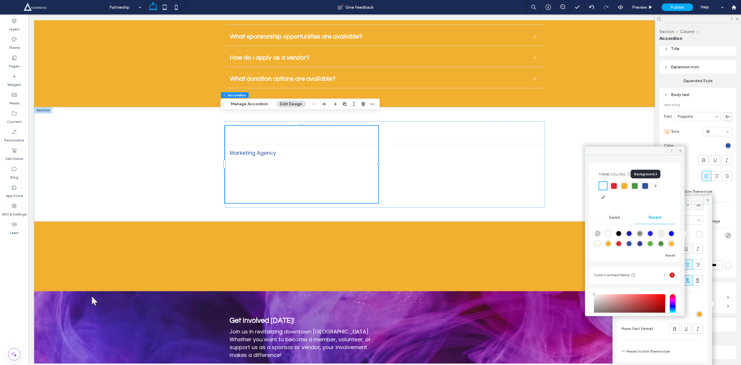
click at [645, 188] on div at bounding box center [645, 186] width 6 height 6
click at [320, 132] on span "[PERSON_NAME] Media" at bounding box center [296, 135] width 133 height 7
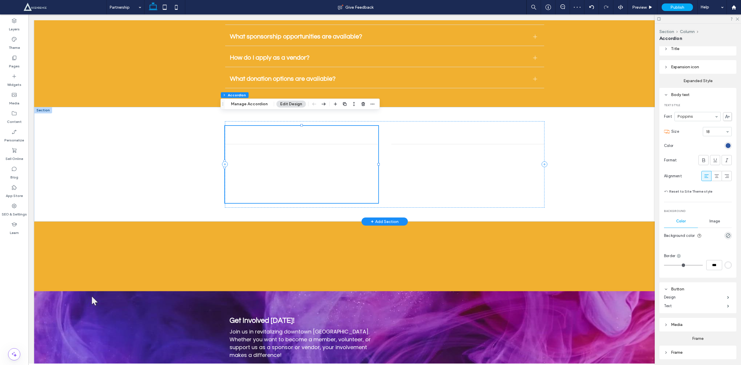
click at [308, 132] on span "[PERSON_NAME] Media" at bounding box center [296, 135] width 133 height 7
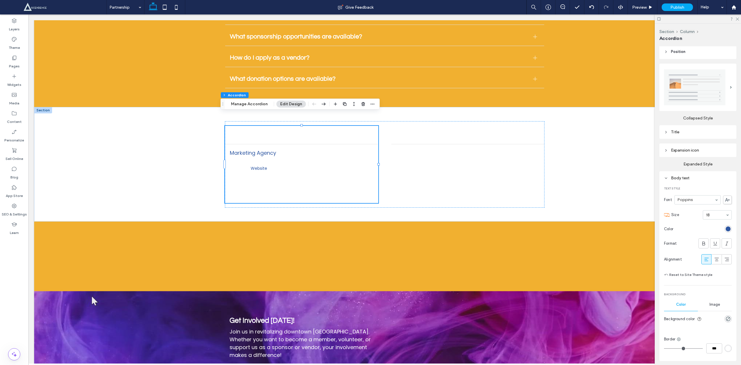
scroll to position [74, 0]
click at [667, 134] on icon at bounding box center [666, 136] width 4 height 4
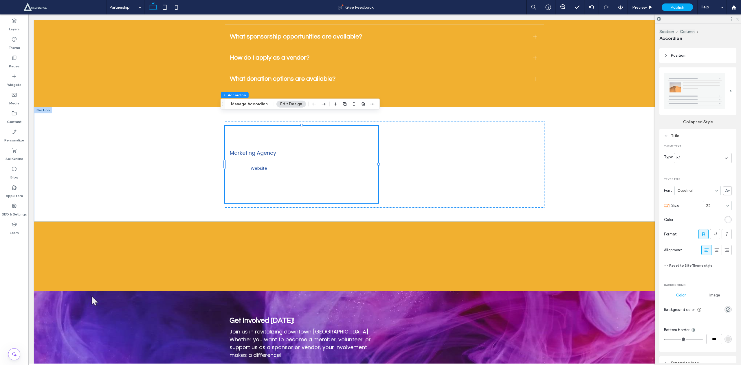
scroll to position [79, 0]
click at [725, 212] on div "rgb(255, 255, 255)" at bounding box center [727, 215] width 7 height 7
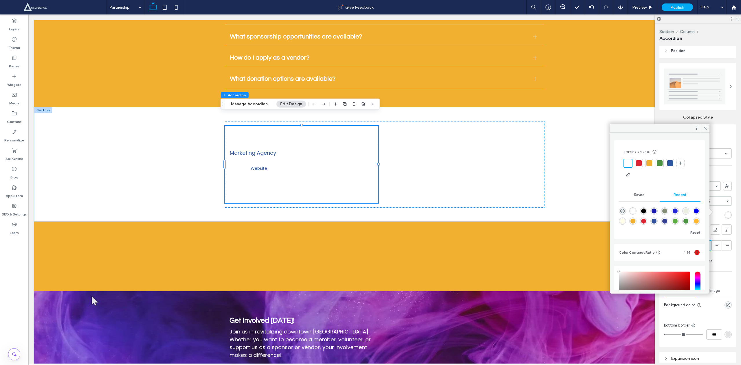
click at [670, 162] on div at bounding box center [670, 163] width 6 height 6
type input "*"
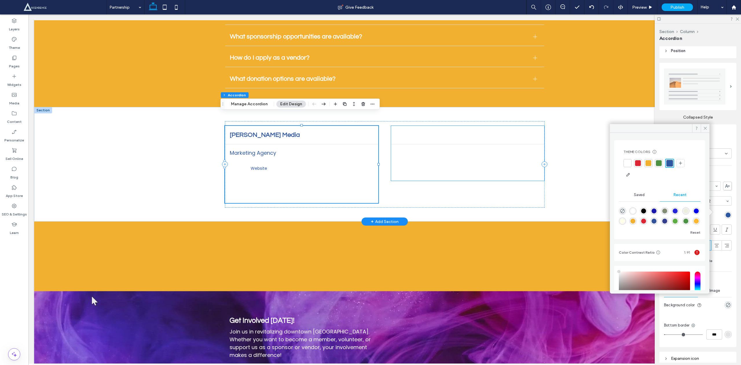
click at [419, 127] on div "[PERSON_NAME] Media" at bounding box center [467, 135] width 153 height 18
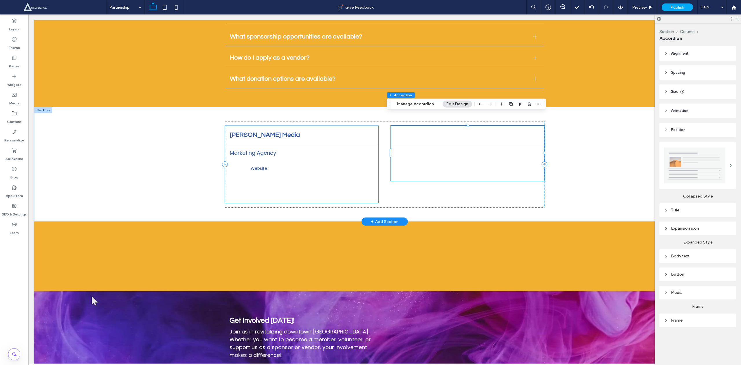
click at [292, 132] on span "[PERSON_NAME] Media" at bounding box center [296, 135] width 133 height 7
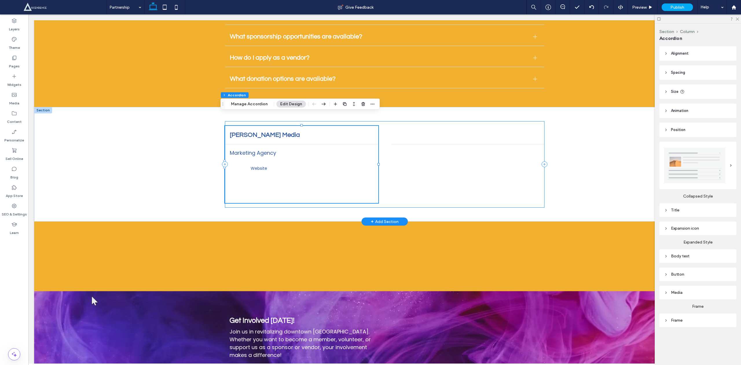
click at [375, 137] on div "[PERSON_NAME] Media Marketing Agency Website Website Title or Question Describe…" at bounding box center [384, 164] width 319 height 87
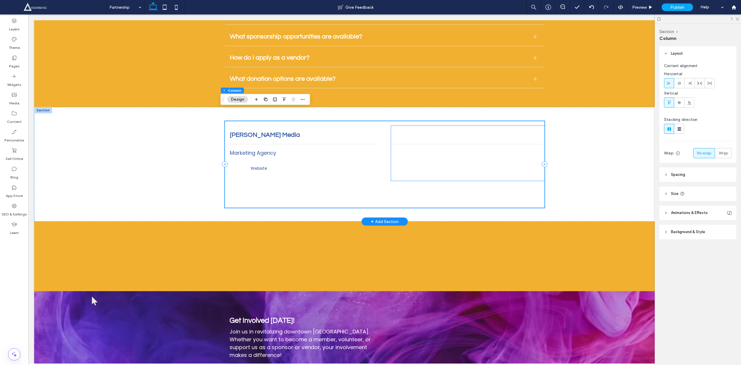
click at [413, 132] on span "[PERSON_NAME] Media" at bounding box center [462, 135] width 133 height 7
click at [329, 132] on span "[PERSON_NAME] Media" at bounding box center [379, 135] width 298 height 7
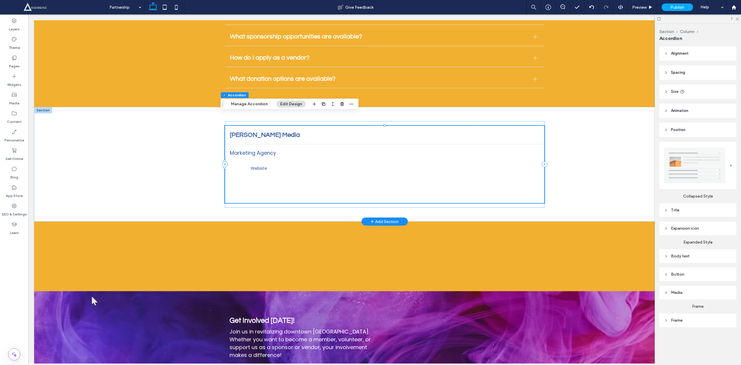
click at [263, 149] on p "Marketing Agency" at bounding box center [384, 153] width 309 height 8
click at [249, 103] on button "Manage Accordion" at bounding box center [249, 104] width 44 height 7
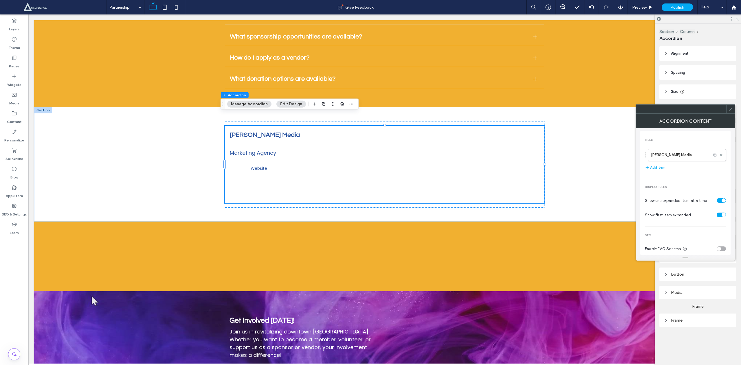
click at [718, 214] on div "toggle" at bounding box center [720, 215] width 9 height 5
click at [661, 168] on button "Add Item" at bounding box center [655, 167] width 21 height 7
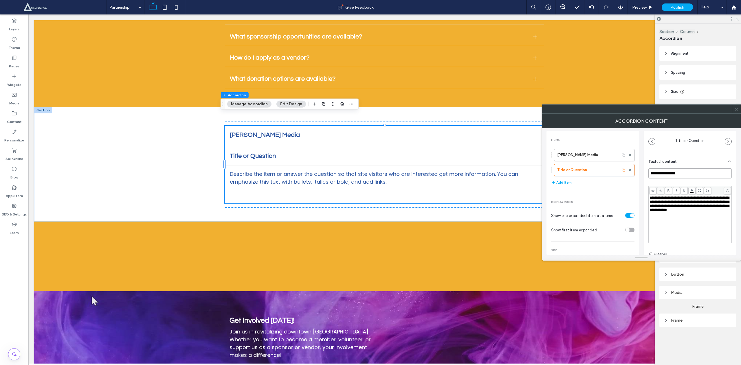
click at [675, 172] on input "**********" at bounding box center [689, 173] width 83 height 10
type input "**********"
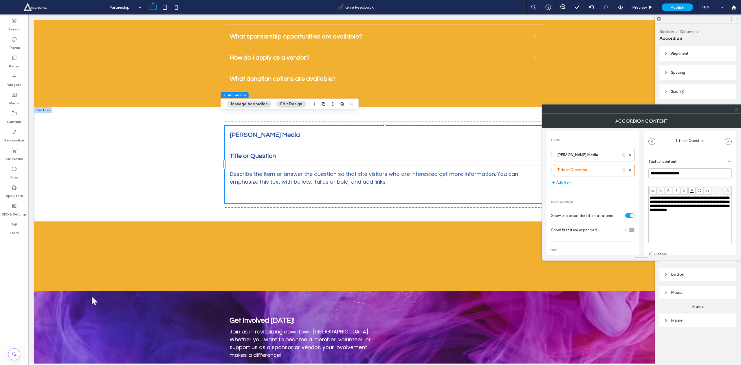
click at [661, 208] on span "**********" at bounding box center [689, 204] width 80 height 16
click at [698, 232] on div "Button" at bounding box center [689, 230] width 83 height 16
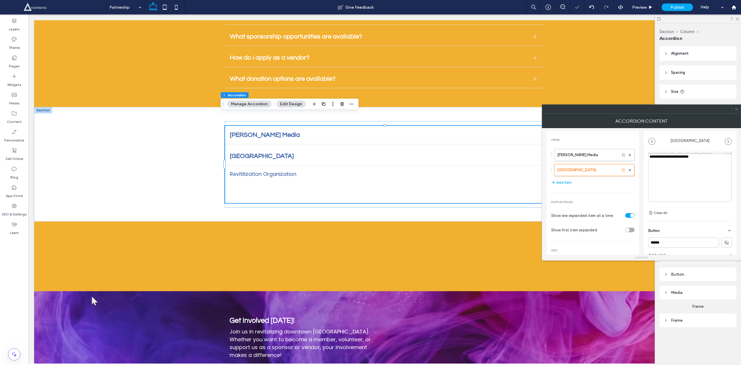
scroll to position [69, 0]
drag, startPoint x: 711, startPoint y: 215, endPoint x: 601, endPoint y: 215, distance: 110.2
click at [601, 215] on div "**********" at bounding box center [641, 191] width 190 height 127
type input "*******"
click at [721, 217] on button at bounding box center [726, 215] width 10 height 10
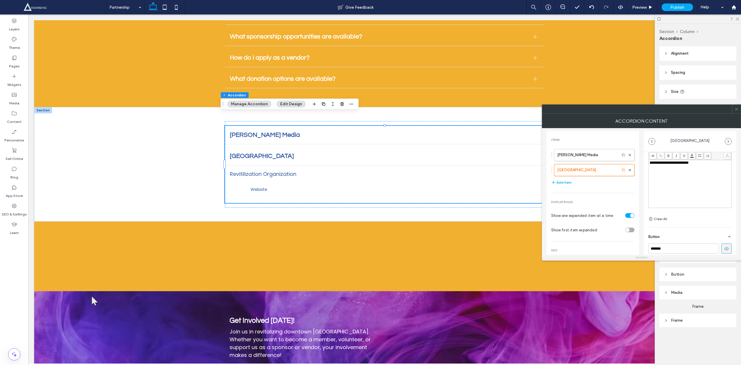
scroll to position [0, 0]
click at [659, 172] on input "**********" at bounding box center [689, 173] width 83 height 10
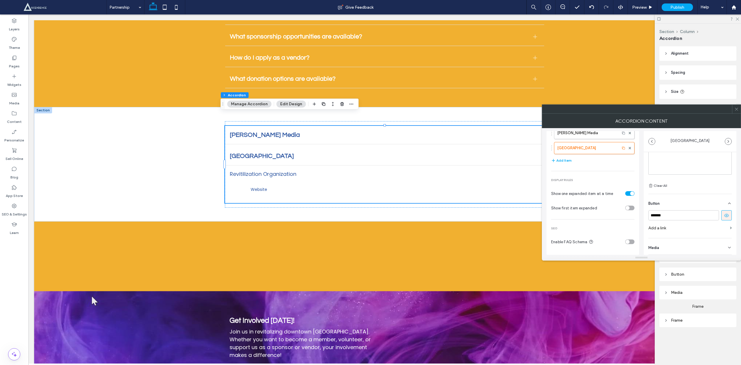
click at [736, 110] on icon at bounding box center [736, 109] width 4 height 4
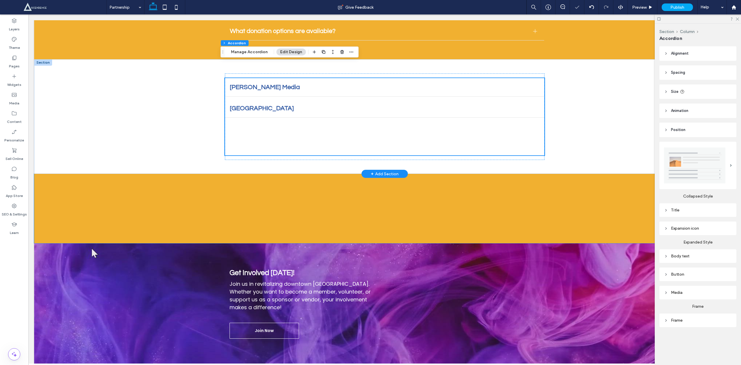
scroll to position [1812, 0]
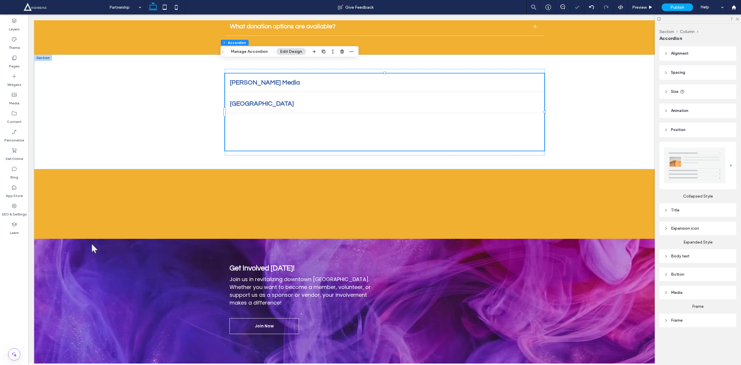
click at [664, 275] on icon at bounding box center [666, 275] width 4 height 4
click at [692, 276] on label "Design" at bounding box center [695, 281] width 63 height 12
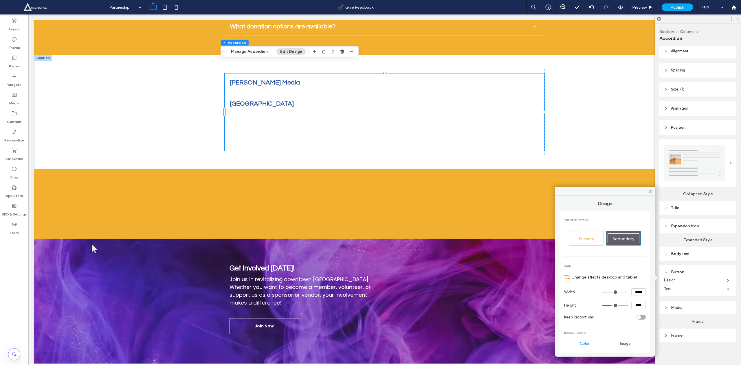
click at [618, 242] on div "Secondary" at bounding box center [623, 239] width 32 height 10
type input "*"
type input "**"
type input "****"
click at [582, 236] on span "Primary" at bounding box center [586, 239] width 15 height 6
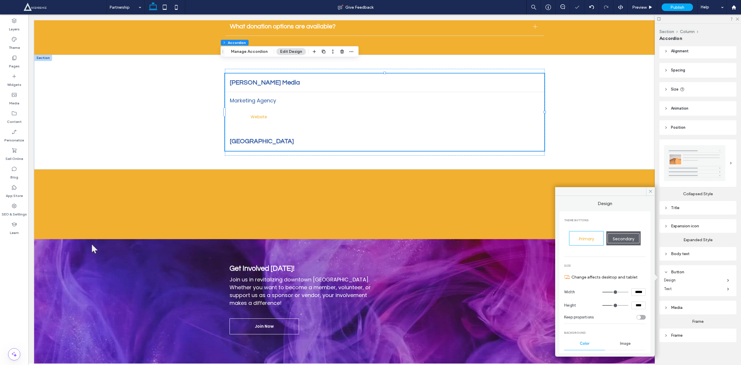
click at [624, 238] on span "Secondary" at bounding box center [624, 239] width 22 height 6
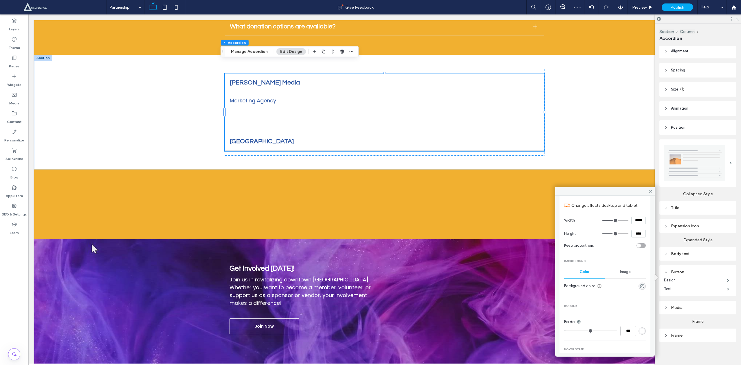
scroll to position [0, 0]
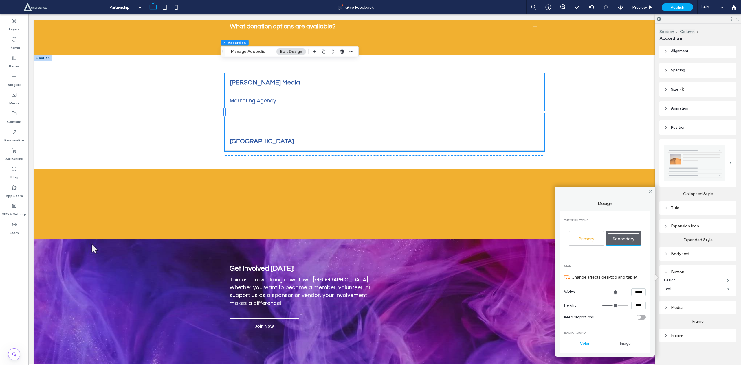
click at [585, 237] on span "Primary" at bounding box center [586, 239] width 15 height 6
click at [620, 239] on span "Secondary" at bounding box center [624, 239] width 22 height 6
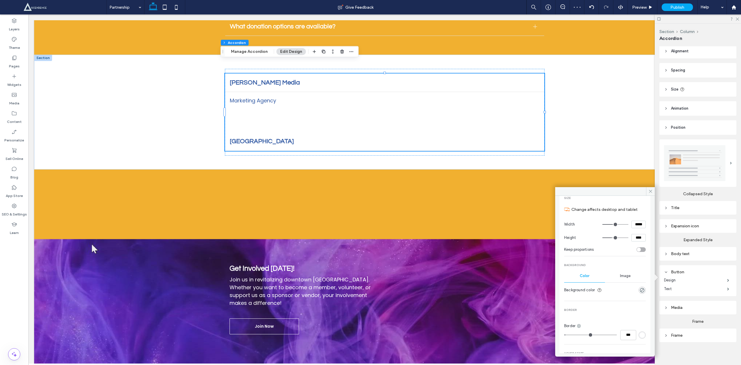
scroll to position [79, 0]
click at [641, 280] on div "rgba(0, 0, 0, 0)" at bounding box center [641, 279] width 7 height 7
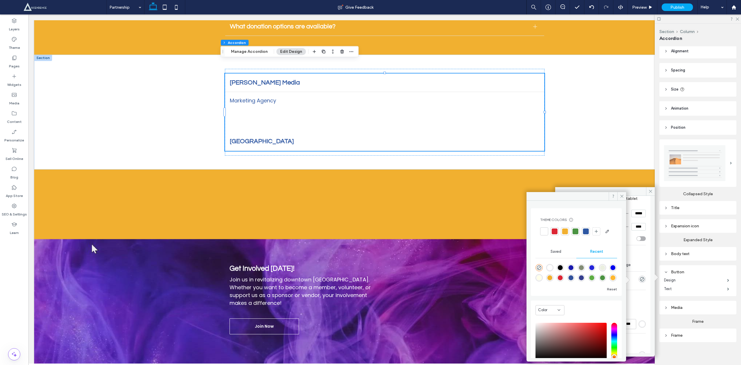
click at [573, 270] on div "rgba(25, 25, 173, 1)" at bounding box center [570, 267] width 5 height 5
type input "*"
type input "*******"
type input "***"
type input "****"
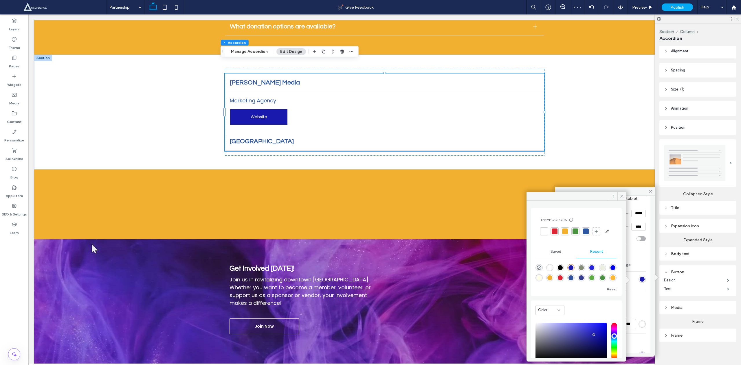
click at [552, 280] on div "rgba(241, 176, 48, 1)" at bounding box center [549, 277] width 5 height 5
type input "*"
type input "*******"
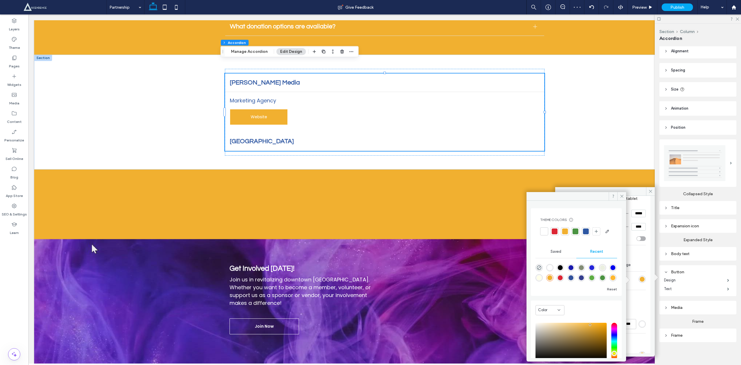
click at [556, 233] on div at bounding box center [554, 232] width 6 height 6
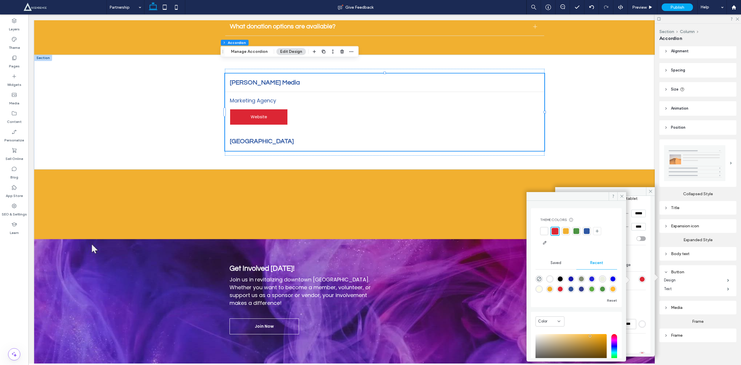
click at [552, 289] on div "rgba(241, 176, 48, 1)" at bounding box center [549, 289] width 5 height 5
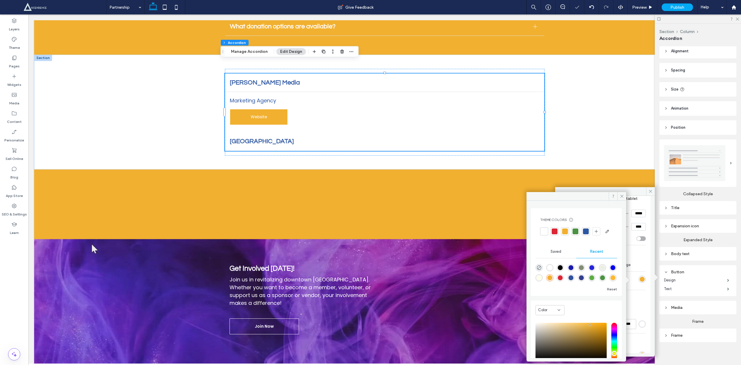
click at [576, 232] on div at bounding box center [575, 232] width 6 height 6
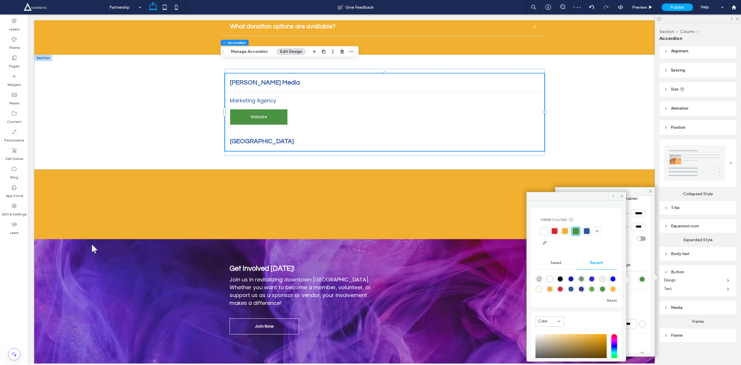
click at [567, 234] on div at bounding box center [565, 231] width 6 height 6
click at [575, 233] on div at bounding box center [576, 231] width 6 height 6
type input "*"
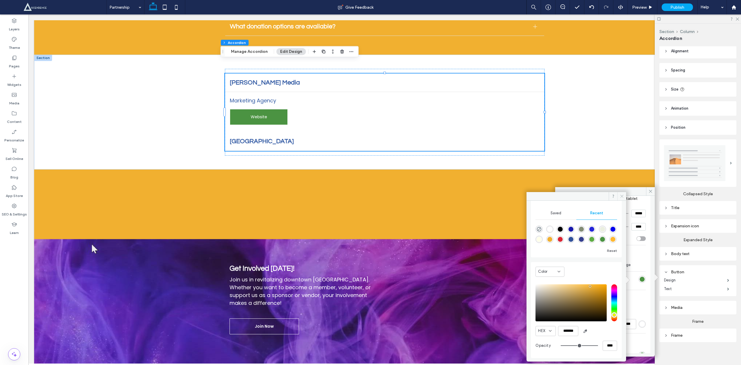
click at [620, 196] on icon at bounding box center [621, 196] width 4 height 4
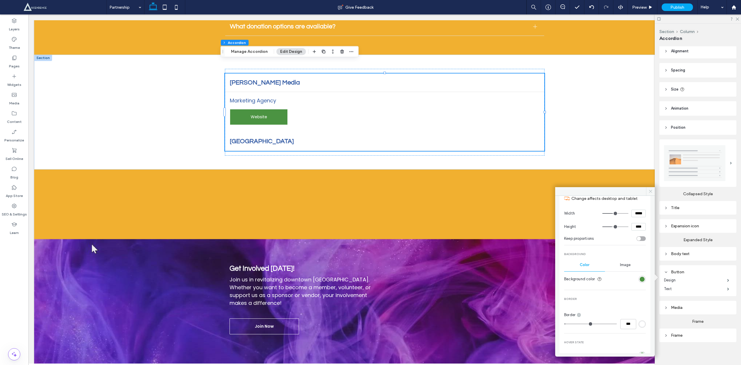
click at [649, 192] on icon at bounding box center [650, 191] width 4 height 4
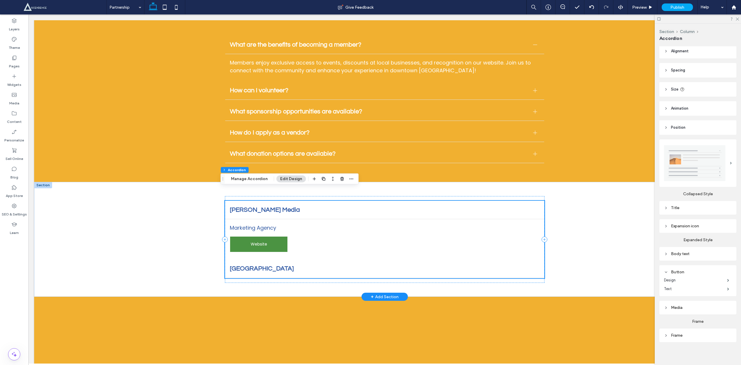
scroll to position [1683, 0]
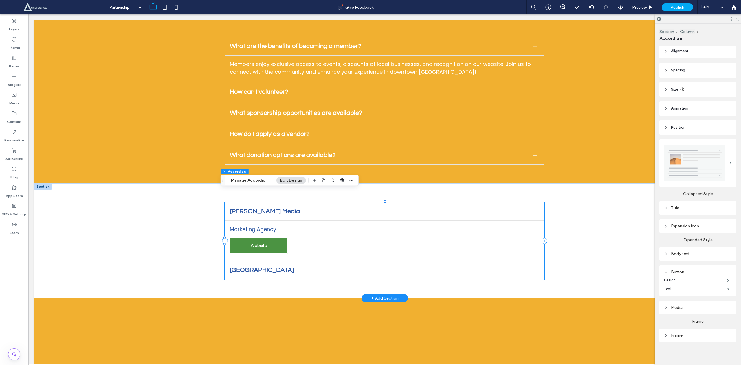
click at [254, 267] on span "Main Street Columbus" at bounding box center [379, 270] width 298 height 7
click at [256, 229] on span "Main Street Columbus" at bounding box center [379, 232] width 298 height 7
click at [734, 19] on div at bounding box center [698, 18] width 86 height 9
click at [666, 272] on div "Button" at bounding box center [698, 272] width 68 height 5
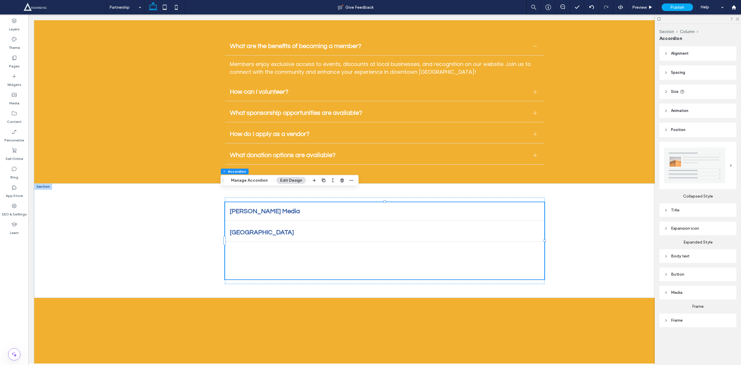
scroll to position [0, 0]
click at [664, 323] on icon at bounding box center [666, 321] width 4 height 4
click at [667, 113] on header "Animation" at bounding box center [697, 111] width 77 height 14
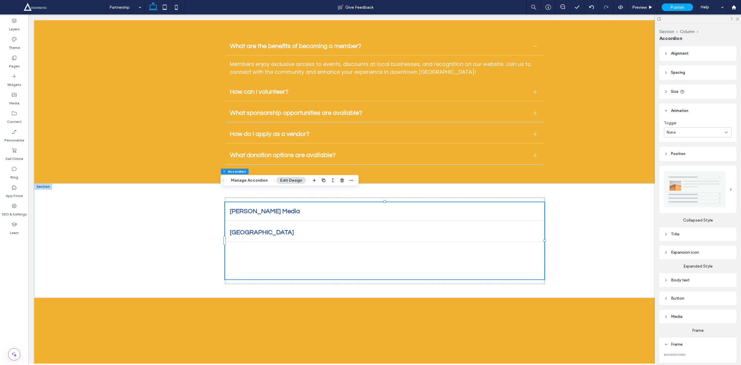
click at [667, 113] on header "Animation" at bounding box center [697, 111] width 77 height 14
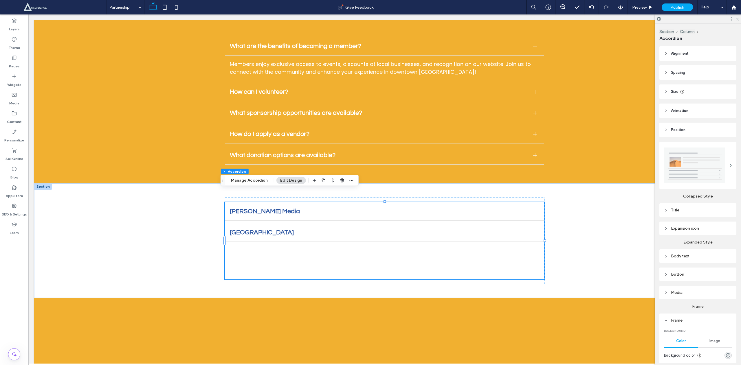
click at [667, 110] on icon at bounding box center [666, 111] width 4 height 4
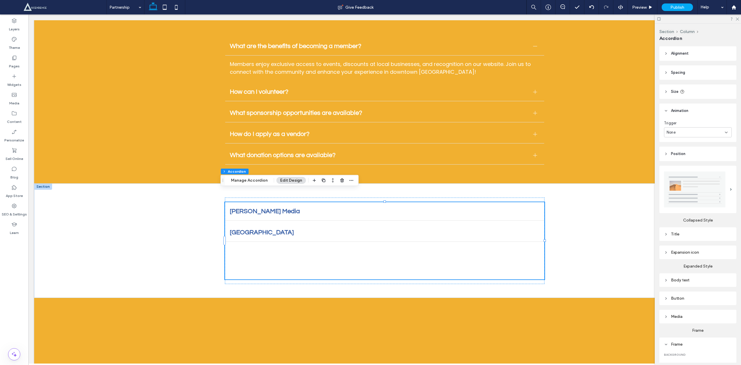
click at [671, 134] on span "None" at bounding box center [670, 133] width 9 height 6
click at [669, 167] on div "Scroll" at bounding box center [694, 163] width 61 height 10
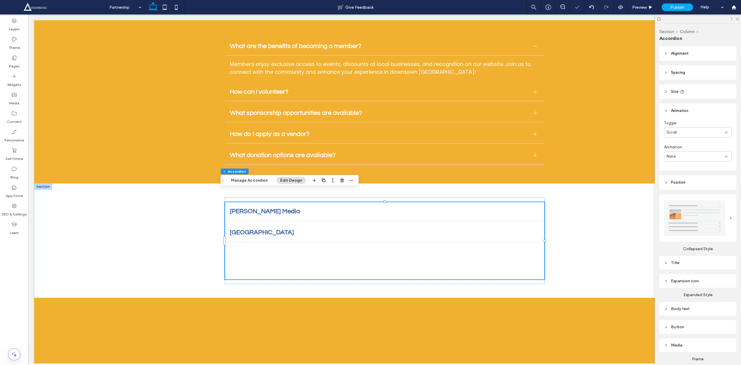
click at [673, 157] on span "None" at bounding box center [670, 157] width 9 height 6
click at [674, 176] on span "Fade" at bounding box center [671, 177] width 9 height 6
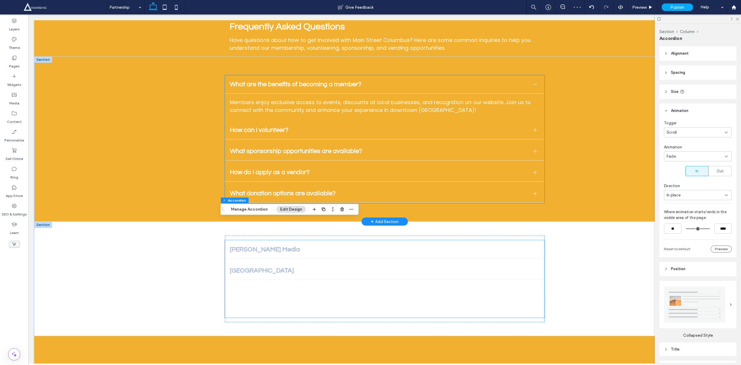
scroll to position [1644, 0]
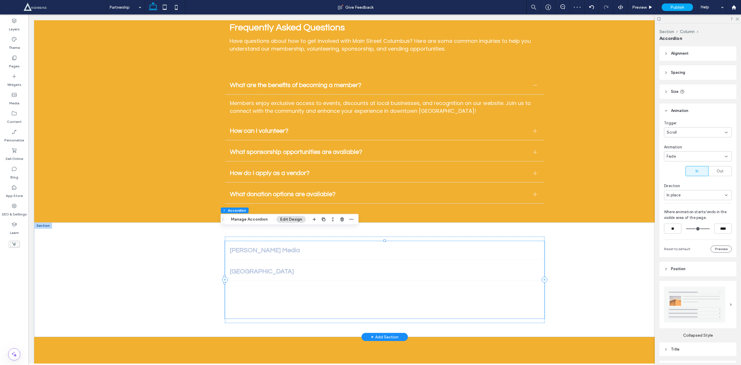
click at [246, 247] on span "Jack King Media" at bounding box center [379, 250] width 298 height 7
click at [679, 159] on div "Fade" at bounding box center [695, 157] width 58 height 6
click at [672, 166] on span "None" at bounding box center [671, 167] width 9 height 6
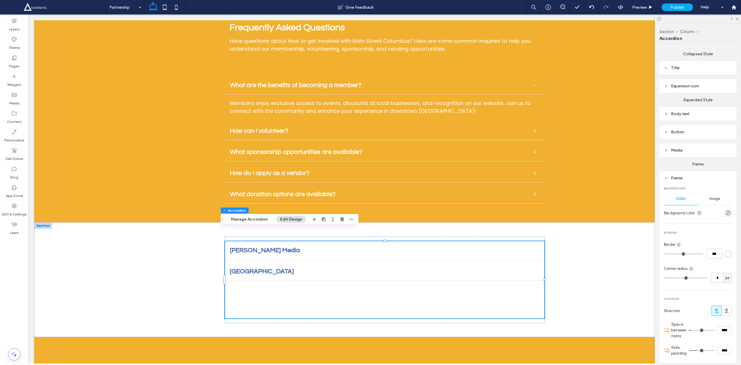
scroll to position [220, 0]
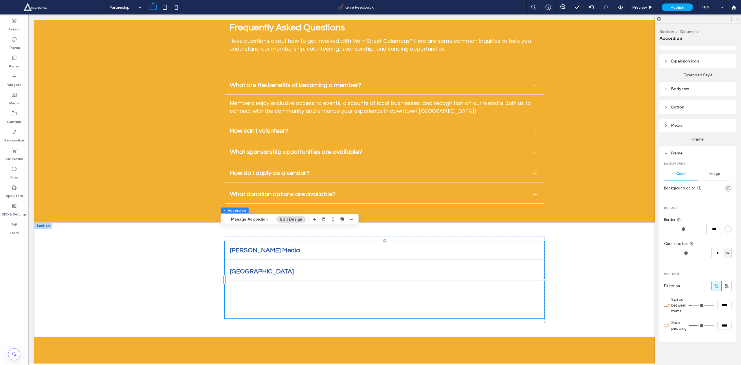
click at [725, 186] on div "rgba(0, 0, 0, 0)" at bounding box center [727, 188] width 5 height 5
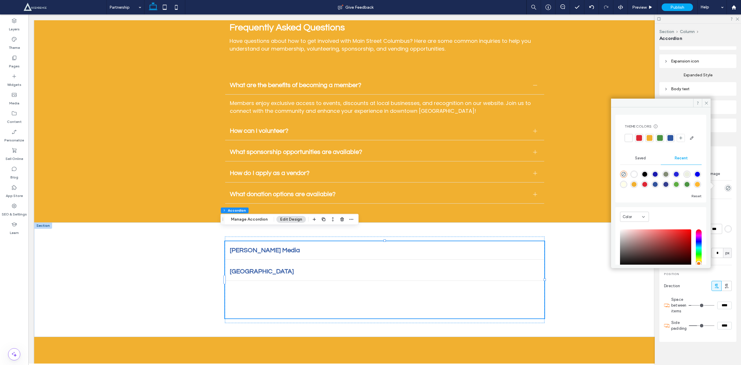
click at [649, 140] on div at bounding box center [649, 138] width 6 height 6
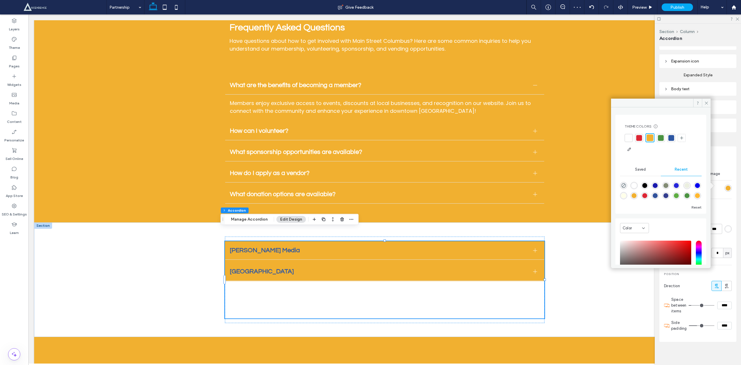
click at [640, 138] on div at bounding box center [639, 138] width 6 height 6
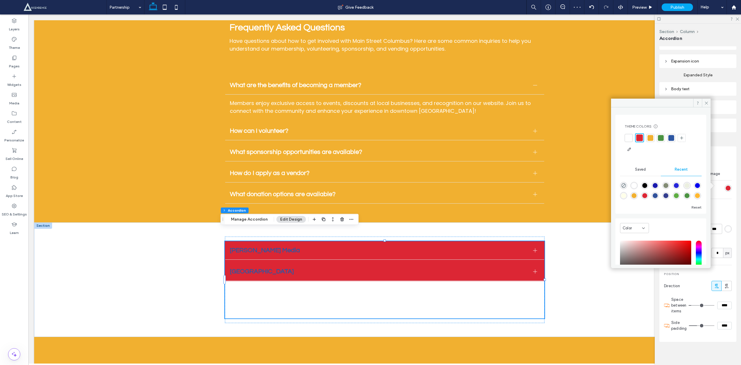
click at [651, 139] on div at bounding box center [650, 138] width 6 height 6
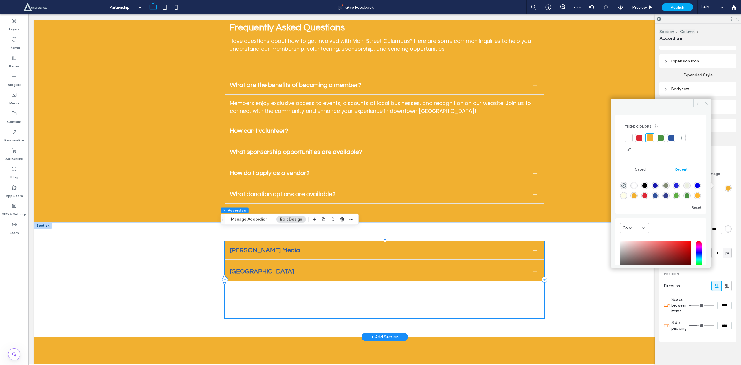
click at [523, 247] on span "Jack King Media" at bounding box center [379, 250] width 298 height 7
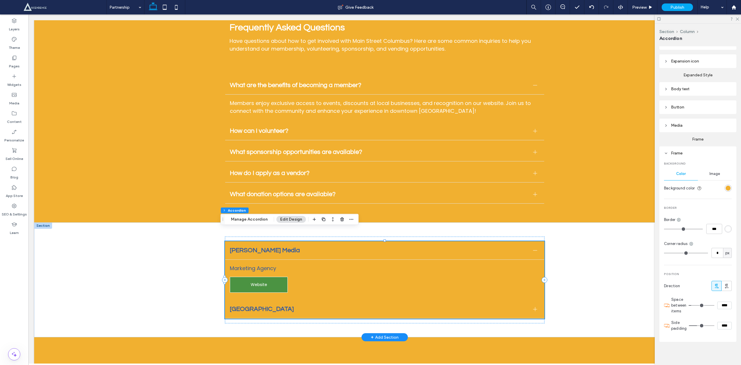
click at [523, 247] on span "Jack King Media" at bounding box center [379, 250] width 298 height 7
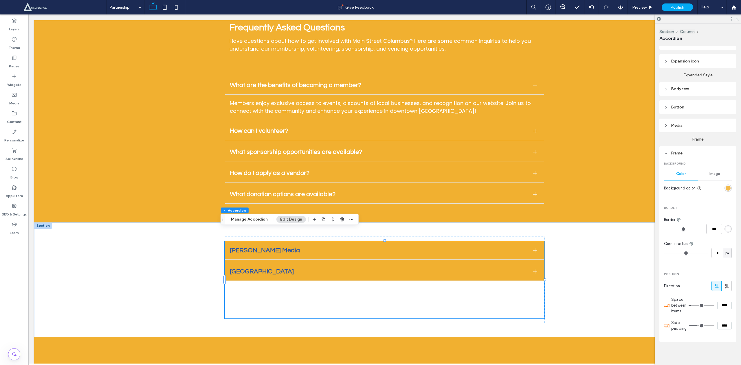
click at [725, 186] on div "rgb(241, 176, 48)" at bounding box center [727, 188] width 5 height 5
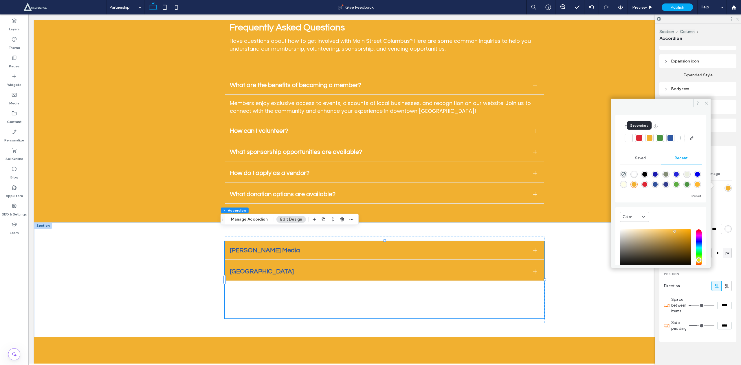
click at [638, 141] on div at bounding box center [639, 138] width 8 height 8
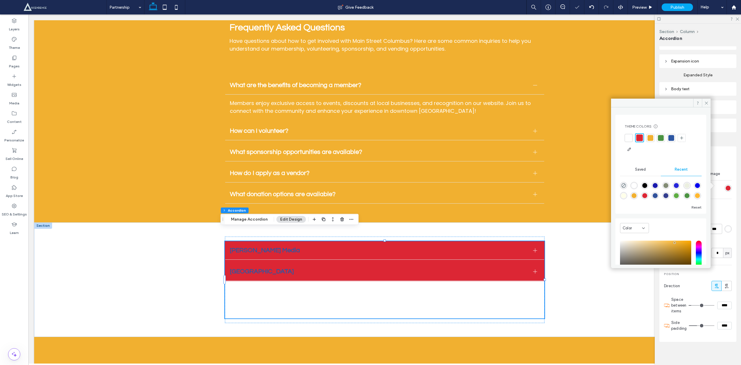
click at [660, 139] on div at bounding box center [661, 138] width 6 height 6
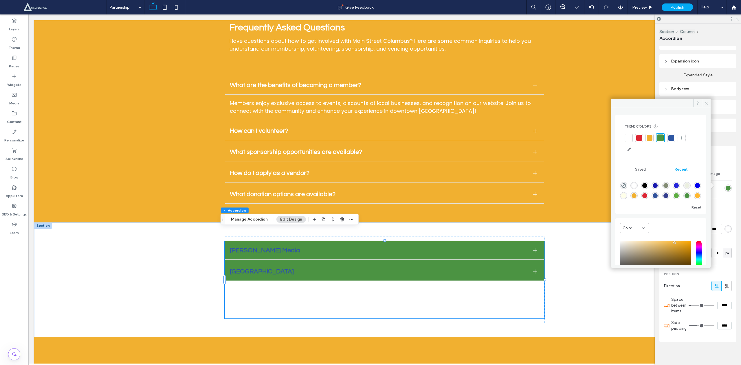
click at [673, 139] on div at bounding box center [671, 138] width 6 height 6
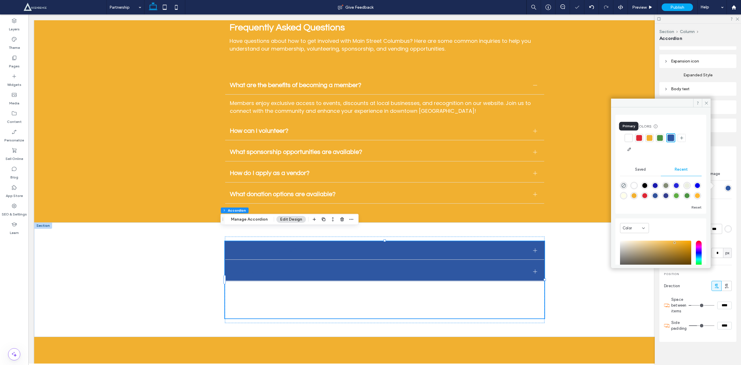
click at [628, 138] on div at bounding box center [629, 138] width 6 height 6
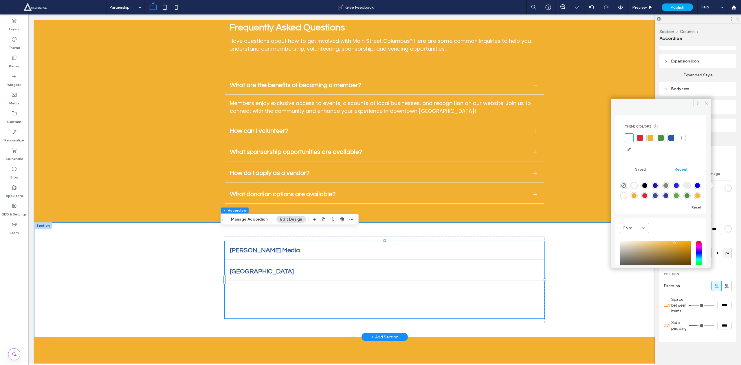
click at [60, 242] on div "Jack King Media Marketing Agency Website Website Main Street Columbus Revitiliz…" at bounding box center [384, 280] width 701 height 115
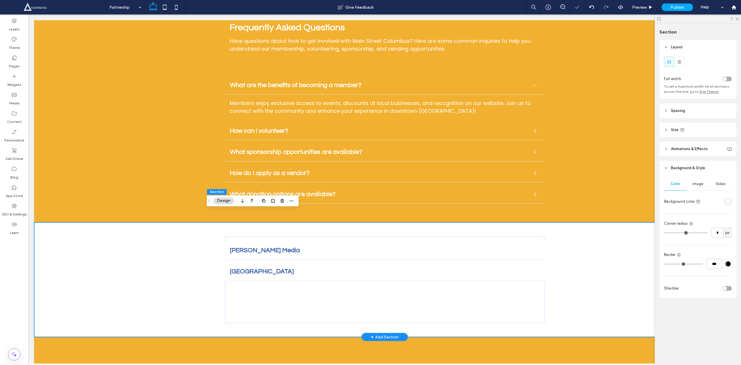
click at [45, 227] on div "Jack King Media Marketing Agency Website Website Main Street Columbus Revitiliz…" at bounding box center [384, 280] width 701 height 115
click at [43, 223] on div "Jack King Media Marketing Agency Website Website Main Street Columbus Revitiliz…" at bounding box center [384, 280] width 701 height 115
click at [726, 200] on div "rgba(255, 255, 255, 1)" at bounding box center [727, 201] width 5 height 5
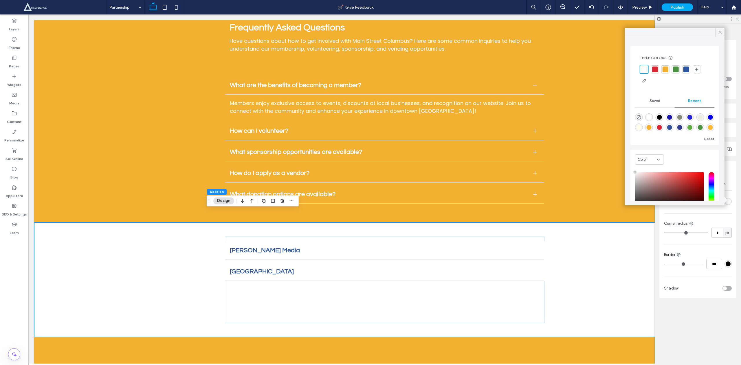
click at [683, 71] on div at bounding box center [686, 70] width 6 height 6
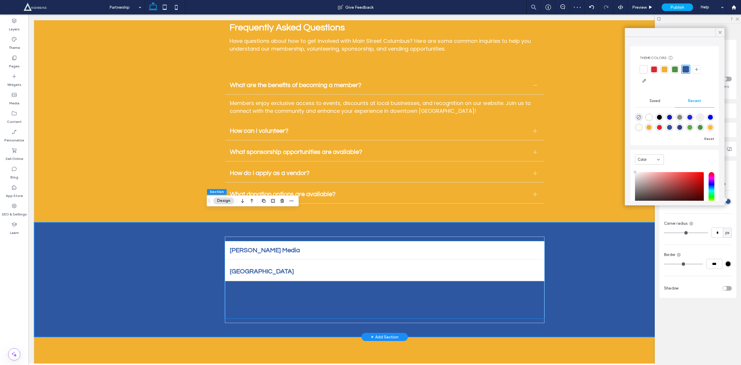
click at [347, 242] on div "Jack King Media" at bounding box center [384, 251] width 319 height 18
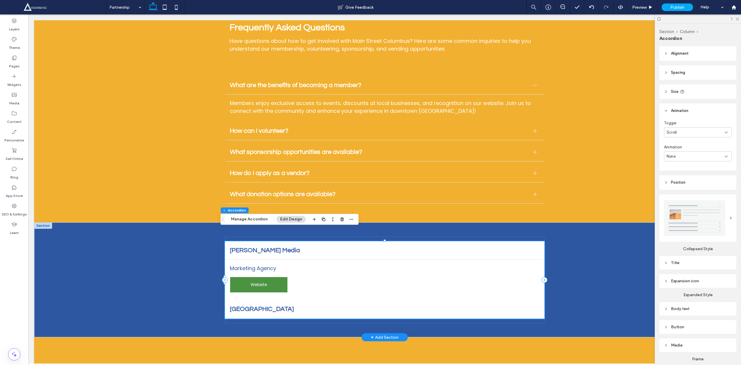
click at [348, 247] on span "Jack King Media" at bounding box center [379, 250] width 298 height 7
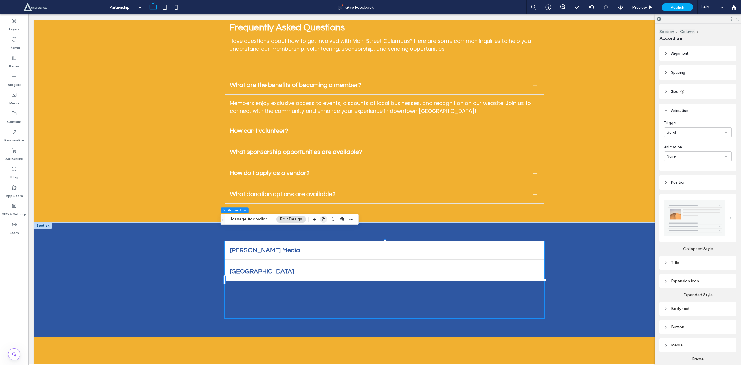
click at [322, 219] on use "button" at bounding box center [323, 219] width 3 height 3
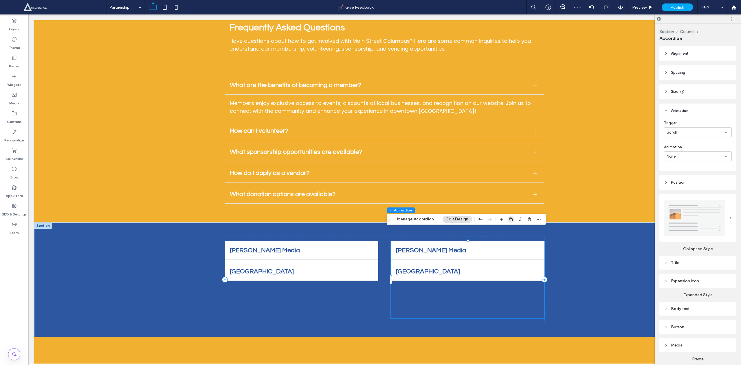
click at [510, 219] on icon "button" at bounding box center [510, 219] width 5 height 5
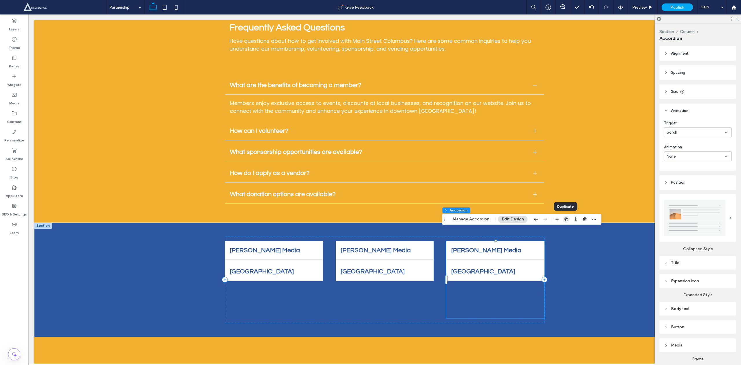
click at [565, 219] on icon "button" at bounding box center [566, 219] width 5 height 5
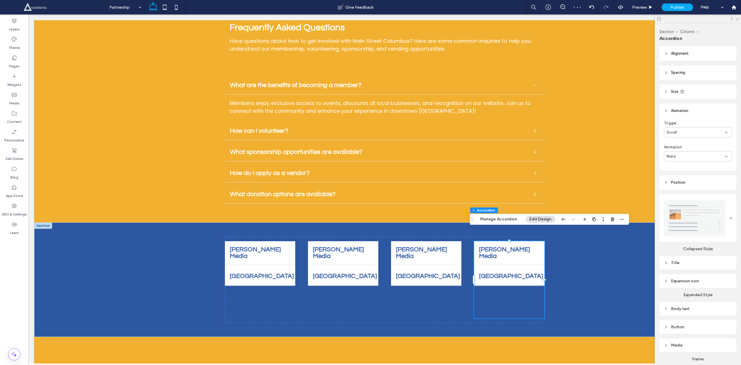
click at [737, 19] on icon at bounding box center [737, 19] width 4 height 4
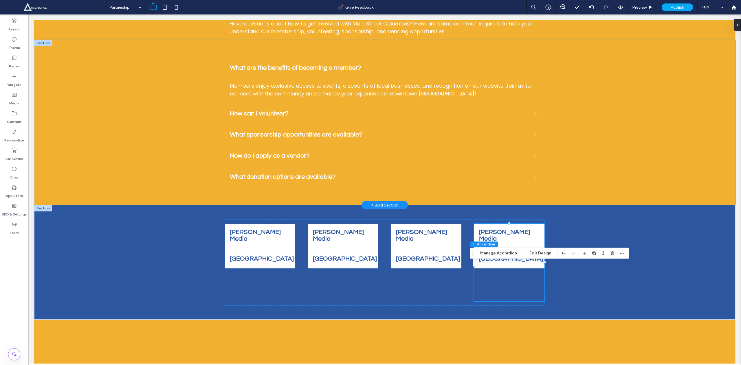
scroll to position [1666, 0]
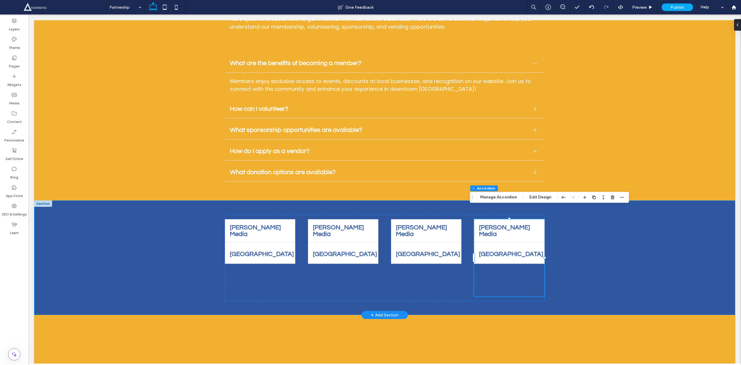
click at [628, 221] on div "Jack King Media Marketing Agency Website Website Main Street Columbus Revitiliz…" at bounding box center [384, 258] width 701 height 115
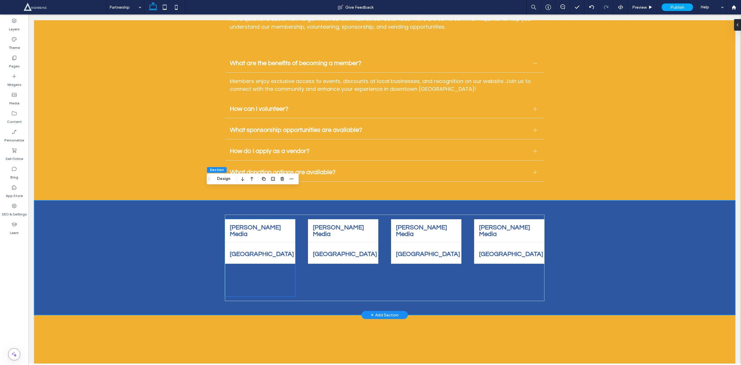
click at [247, 224] on span "Jack King Media" at bounding box center [255, 230] width 51 height 13
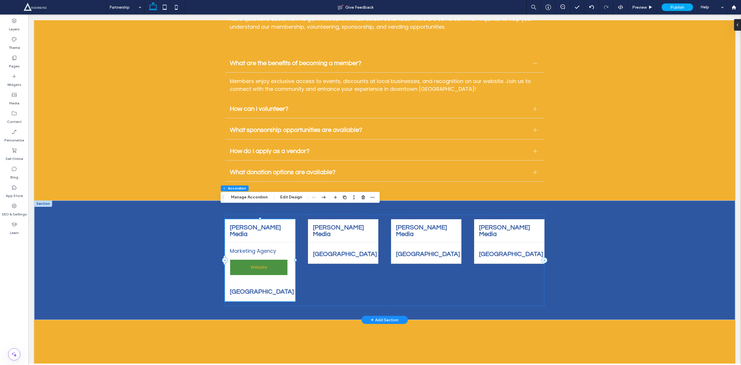
click at [257, 260] on span "Website" at bounding box center [259, 267] width 46 height 15
click at [260, 260] on span "Website" at bounding box center [259, 267] width 46 height 15
click at [259, 260] on span "Website" at bounding box center [259, 267] width 46 height 15
click at [646, 10] on div "Preview" at bounding box center [643, 7] width 30 height 14
click at [255, 260] on span "Website" at bounding box center [259, 267] width 46 height 15
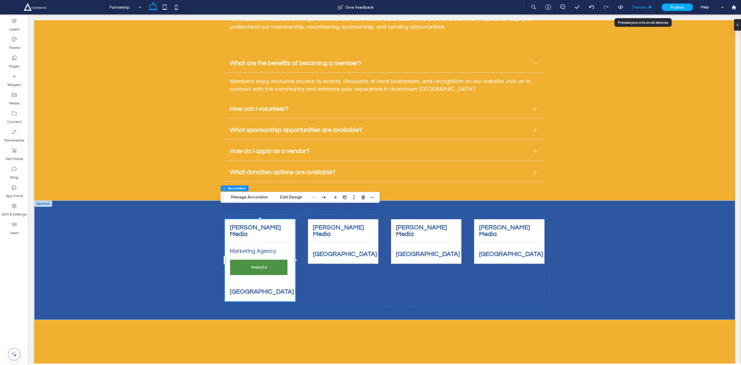
click at [639, 2] on div "Preview" at bounding box center [643, 7] width 30 height 14
click at [638, 8] on span "Preview" at bounding box center [639, 7] width 14 height 5
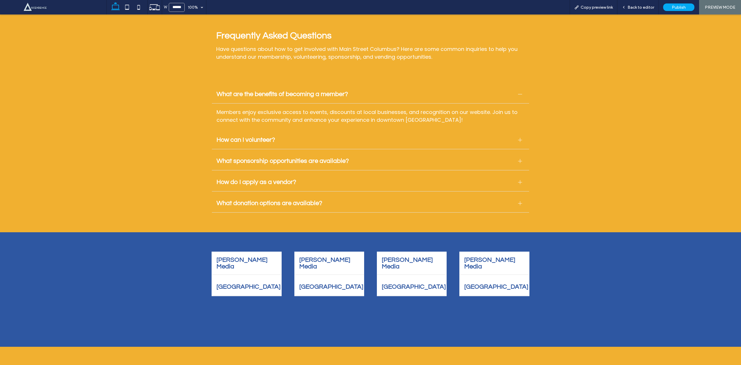
scroll to position [1695, 0]
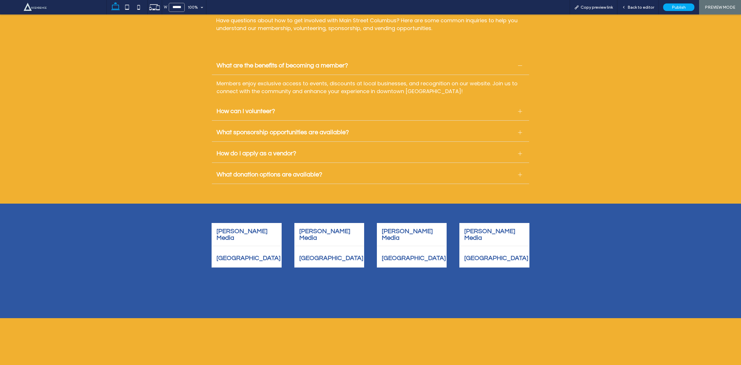
click at [234, 254] on div "Main Street Columbus" at bounding box center [246, 258] width 69 height 18
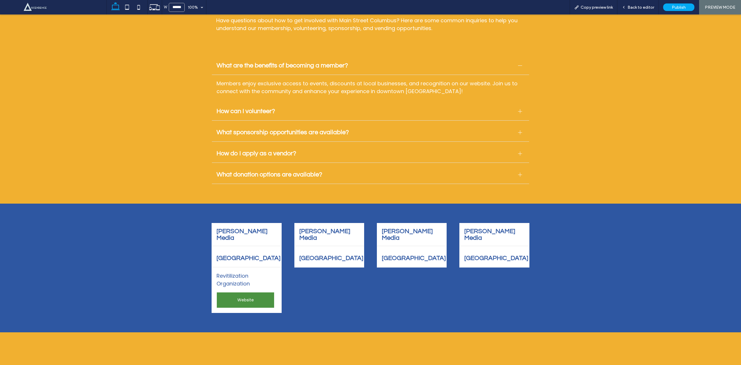
click at [238, 255] on span "Main Street Columbus" at bounding box center [248, 258] width 64 height 7
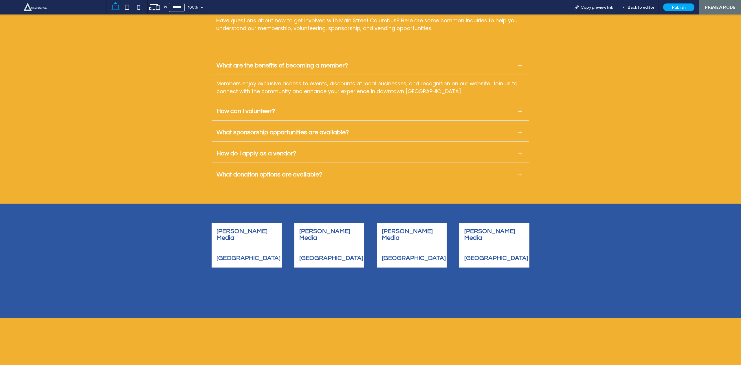
click at [240, 228] on span "Jack King Media" at bounding box center [241, 234] width 51 height 13
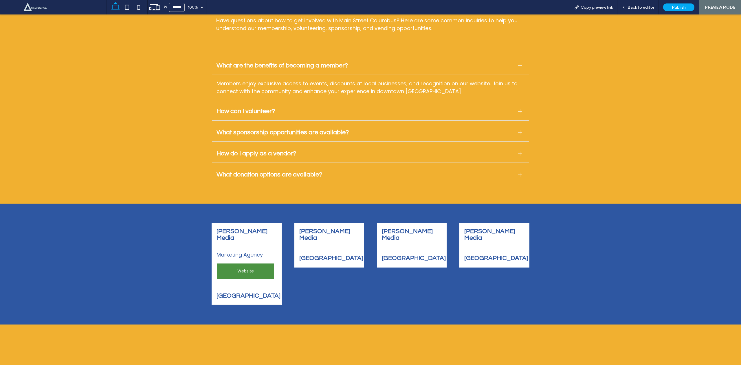
click at [310, 228] on span "Jack King Media" at bounding box center [324, 234] width 51 height 13
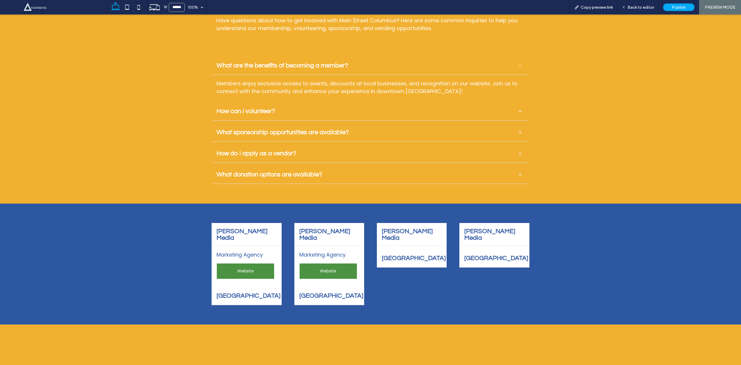
click at [320, 273] on ul "Jack King Media Marketing Agency Website Main Street Columbus Revitilization Or…" at bounding box center [329, 264] width 70 height 82
click at [314, 293] on span "Main Street Columbus" at bounding box center [331, 296] width 64 height 7
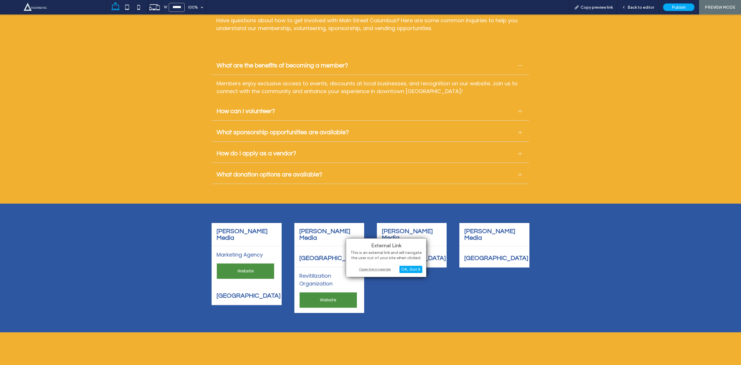
click at [314, 255] on span "Main Street Columbus" at bounding box center [331, 258] width 64 height 7
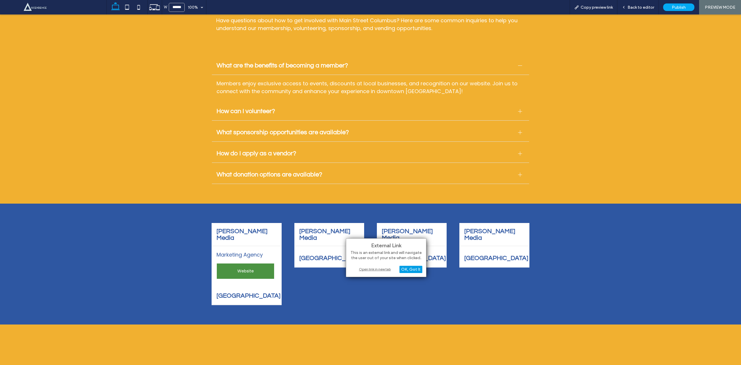
click at [409, 269] on div "OK, Got It" at bounding box center [410, 269] width 23 height 7
click at [229, 251] on p "Marketing Agency" at bounding box center [246, 255] width 60 height 8
click at [229, 293] on span "Main Street Columbus" at bounding box center [248, 296] width 64 height 7
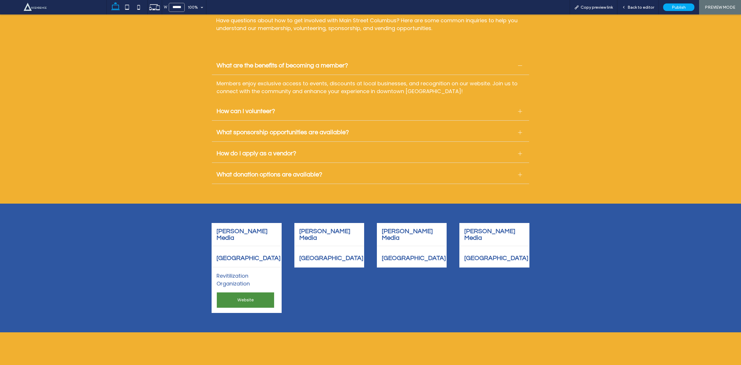
click at [236, 255] on span "Main Street Columbus" at bounding box center [248, 258] width 64 height 7
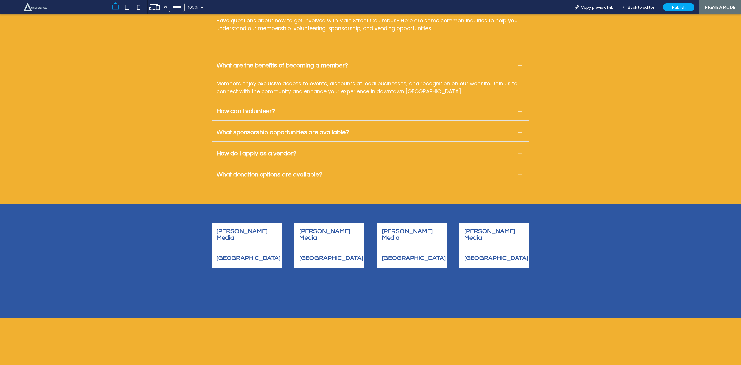
click at [241, 228] on span "Jack King Media" at bounding box center [241, 234] width 51 height 13
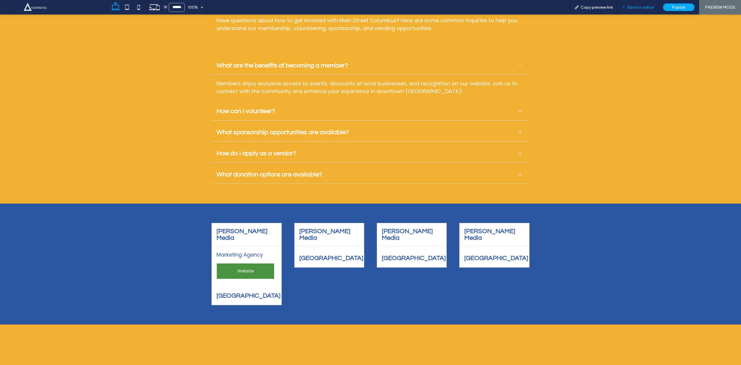
click at [646, 6] on span "Back to editor" at bounding box center [640, 7] width 27 height 5
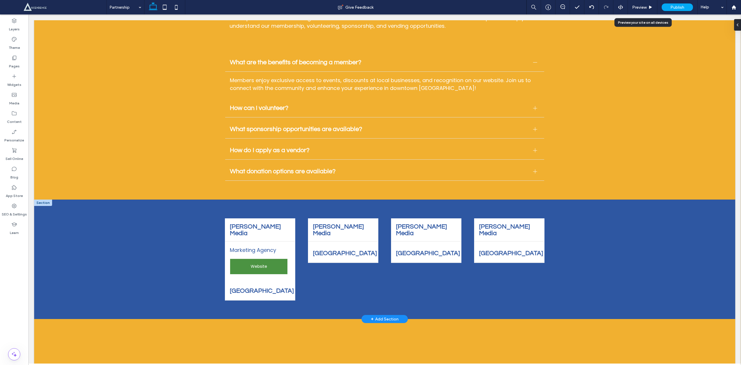
scroll to position [1666, 0]
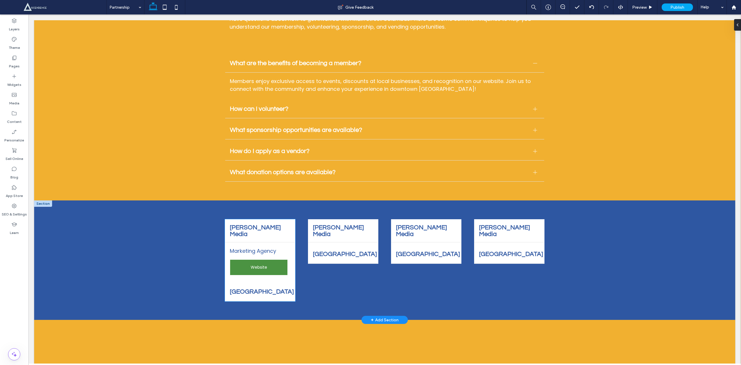
click at [249, 220] on div "Jack King Media" at bounding box center [260, 231] width 70 height 23
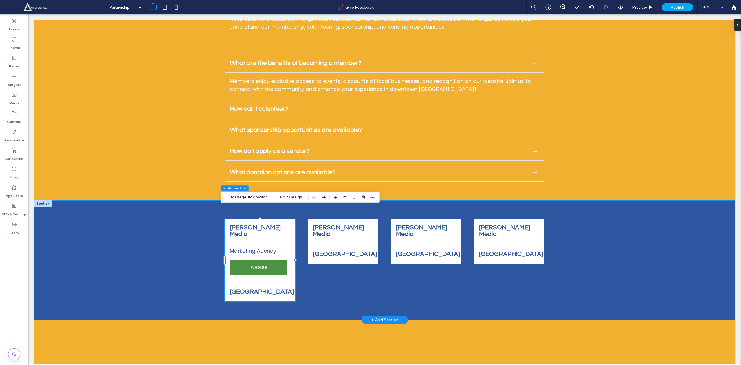
click at [262, 201] on div "Jack King Media Marketing Agency Website Website Main Street Columbus Revitiliz…" at bounding box center [384, 261] width 347 height 120
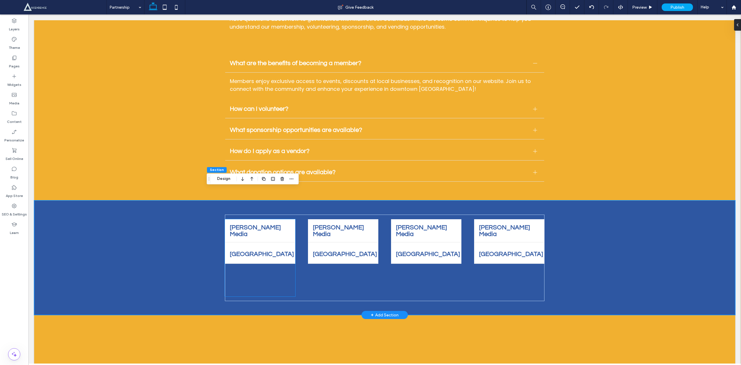
click at [238, 220] on div "Jack King Media" at bounding box center [260, 231] width 70 height 23
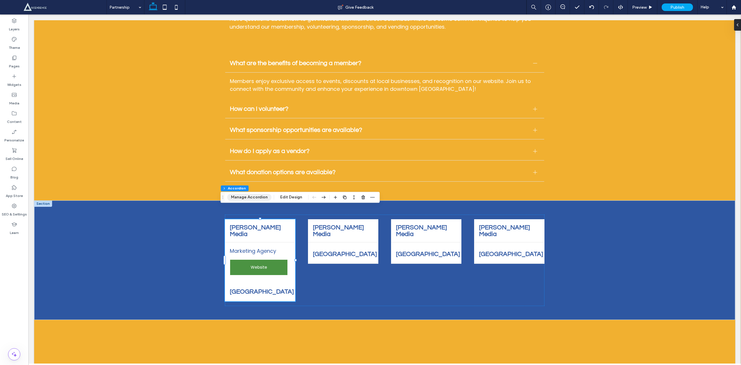
click at [256, 198] on button "Manage Accordion" at bounding box center [249, 197] width 44 height 7
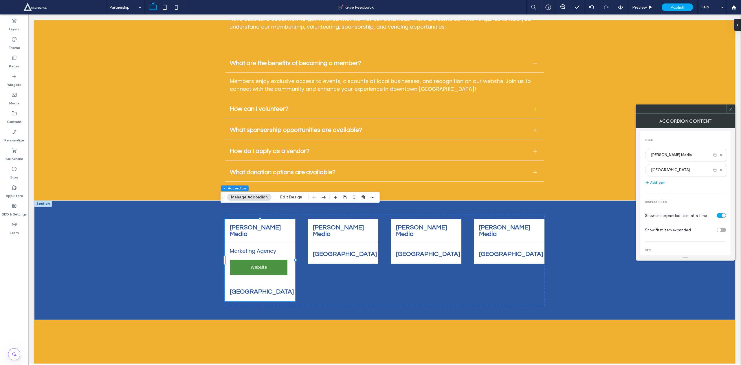
click at [654, 181] on button "Add Item" at bounding box center [655, 182] width 21 height 7
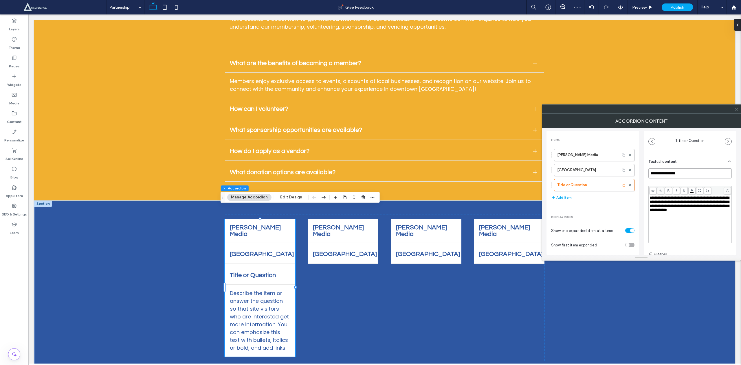
click at [689, 169] on input "**********" at bounding box center [689, 173] width 83 height 10
type input "*"
type input "**********"
drag, startPoint x: 709, startPoint y: 224, endPoint x: 619, endPoint y: 167, distance: 107.1
click at [619, 167] on div "**********" at bounding box center [641, 191] width 190 height 127
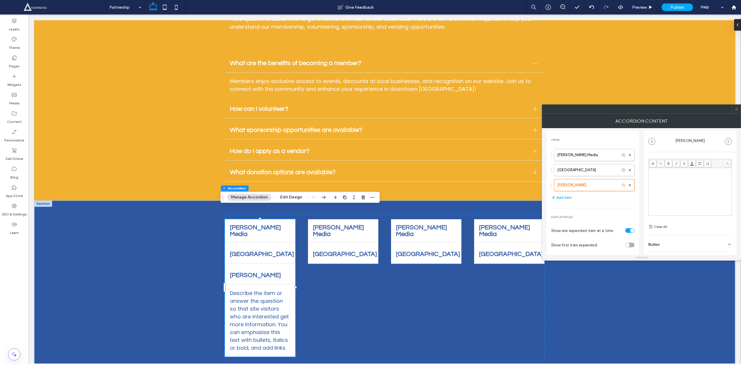
scroll to position [41, 0]
click at [668, 235] on div "Button" at bounding box center [689, 230] width 83 height 16
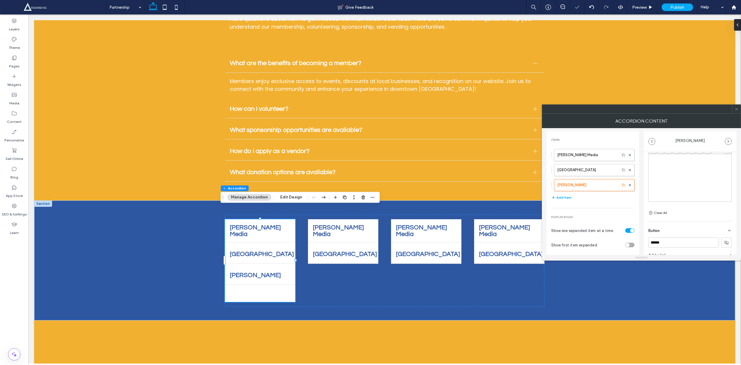
scroll to position [69, 0]
click at [721, 219] on button at bounding box center [726, 215] width 10 height 10
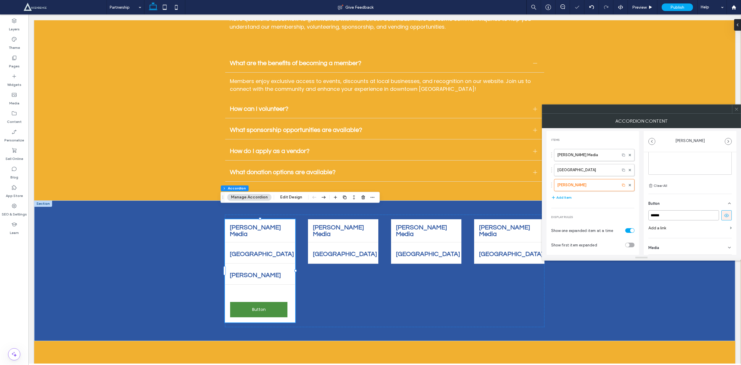
drag, startPoint x: 693, startPoint y: 219, endPoint x: 633, endPoint y: 225, distance: 60.4
click at [633, 225] on div "**********" at bounding box center [641, 191] width 190 height 127
type input "*"
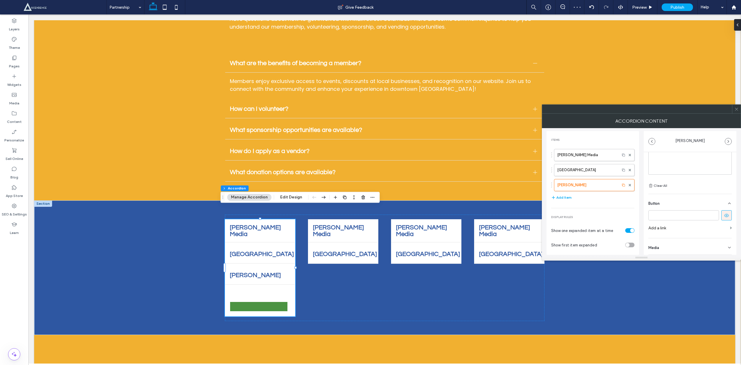
click at [688, 231] on label "Add a link" at bounding box center [687, 228] width 79 height 11
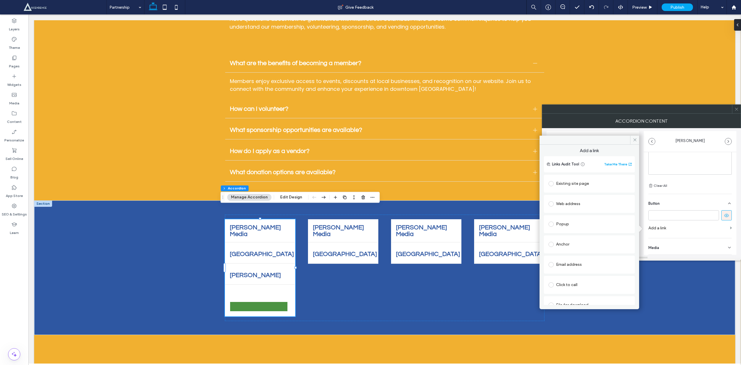
scroll to position [9, 0]
click at [551, 195] on span at bounding box center [550, 194] width 5 height 5
click at [724, 215] on icon at bounding box center [726, 215] width 5 height 5
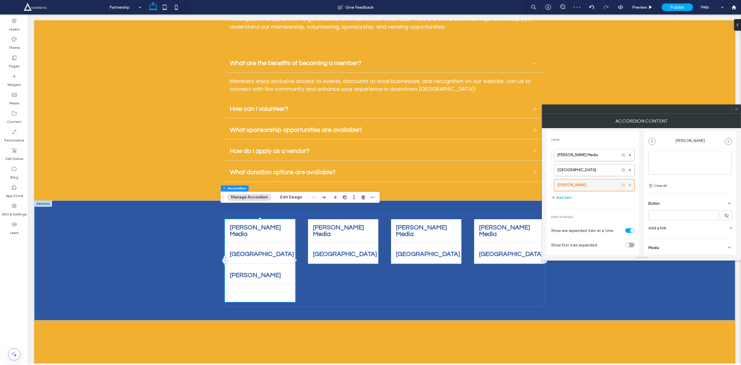
click at [628, 187] on span at bounding box center [629, 185] width 2 height 9
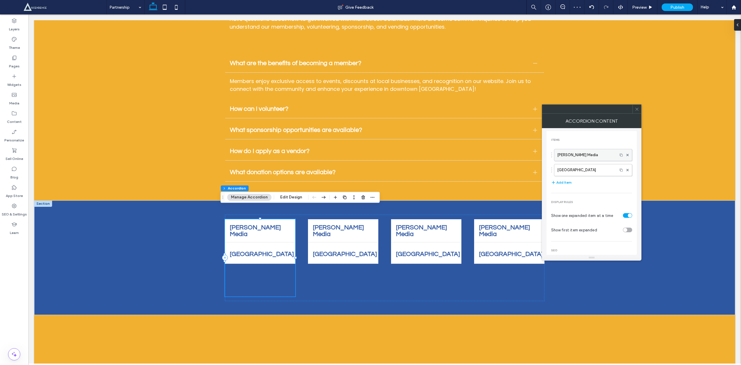
click at [593, 155] on label "Jack King Media" at bounding box center [585, 155] width 57 height 12
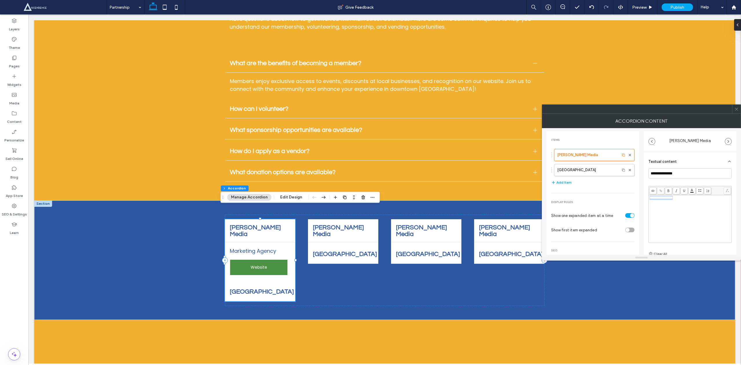
drag, startPoint x: 703, startPoint y: 209, endPoint x: 630, endPoint y: 200, distance: 73.3
click at [630, 200] on div "**********" at bounding box center [641, 191] width 190 height 127
click at [670, 248] on div "Media" at bounding box center [689, 246] width 83 height 16
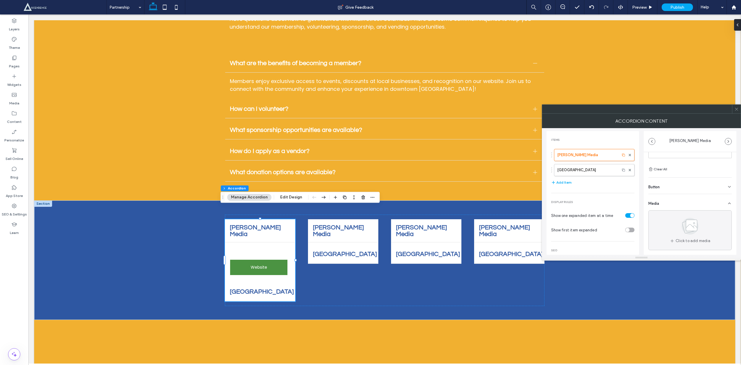
click at [673, 202] on div "Media" at bounding box center [689, 202] width 83 height 16
click at [673, 202] on div at bounding box center [689, 174] width 83 height 63
click at [628, 171] on div at bounding box center [629, 170] width 9 height 9
click at [157, 253] on div "Jack King Media Website Website Main Street Columbus Revitilization Organizatio…" at bounding box center [384, 261] width 701 height 120
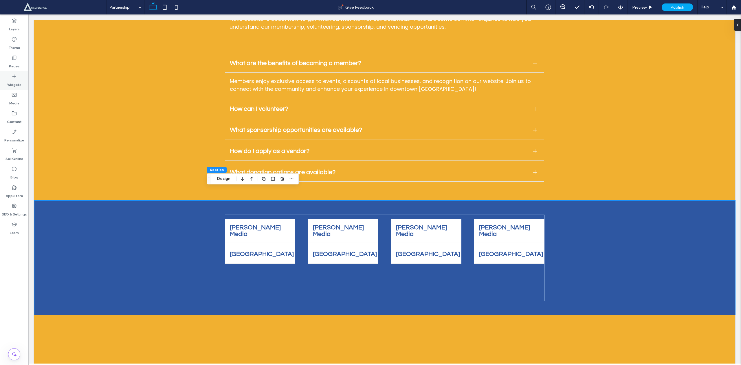
click at [15, 79] on label "Widgets" at bounding box center [14, 83] width 14 height 8
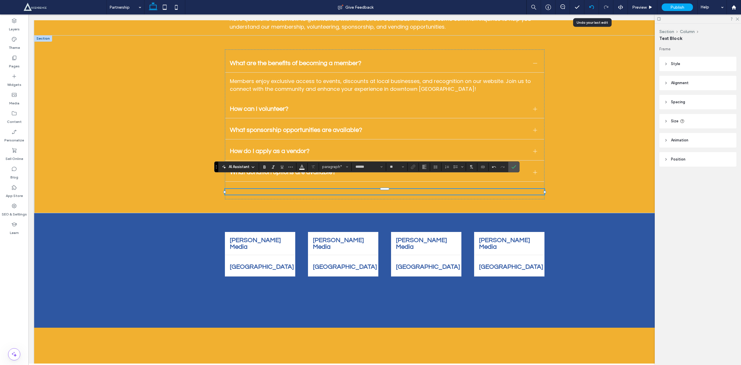
click at [589, 4] on div at bounding box center [591, 7] width 14 height 14
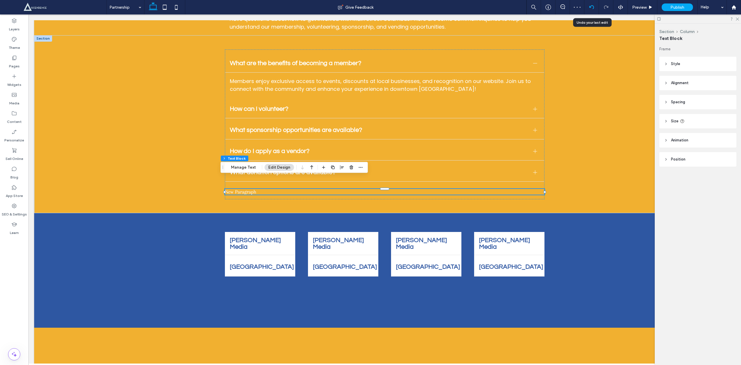
click at [593, 14] on div at bounding box center [591, 7] width 14 height 14
click at [594, 6] on div at bounding box center [591, 7] width 14 height 5
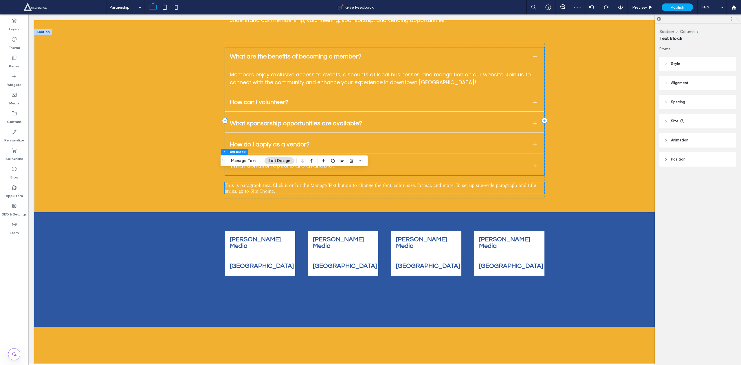
scroll to position [1728, 0]
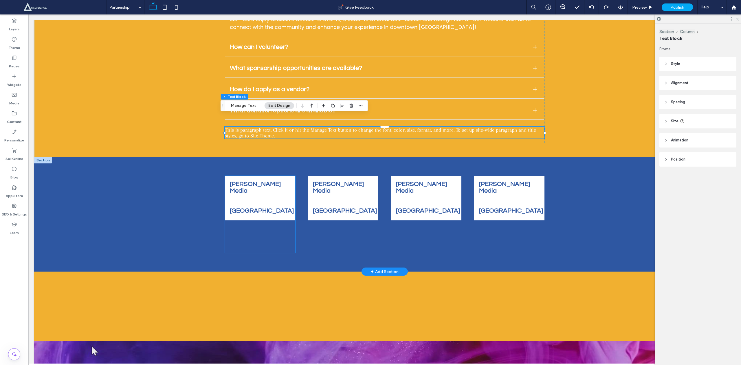
click at [266, 177] on div "Jack King Media" at bounding box center [260, 187] width 70 height 23
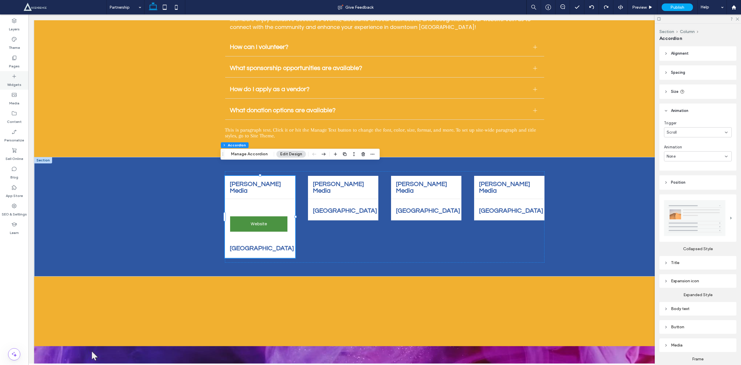
click at [24, 73] on div "Widgets" at bounding box center [14, 80] width 28 height 19
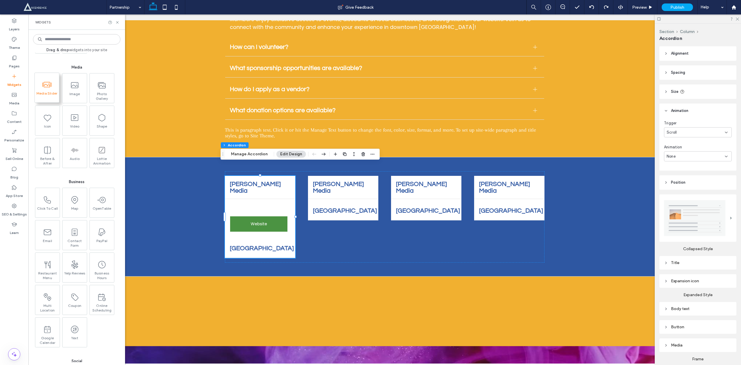
scroll to position [661, 0]
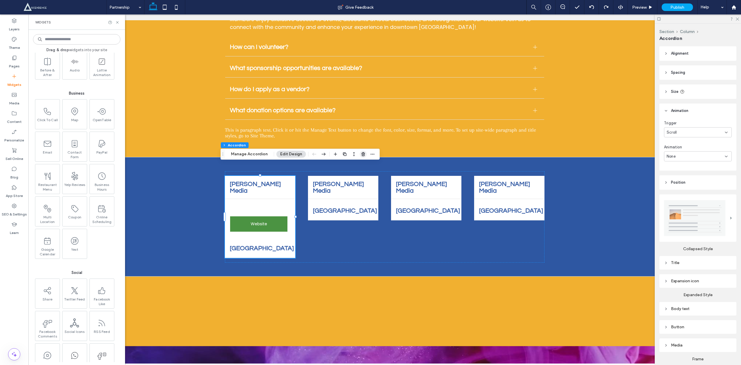
click at [365, 157] on span "button" at bounding box center [363, 154] width 7 height 7
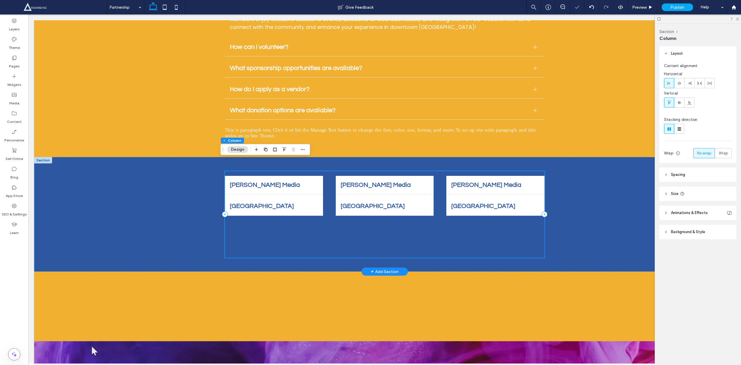
click at [280, 171] on div "Jack King Media Marketing Agency Website Website Main Street Columbus Revitiliz…" at bounding box center [384, 214] width 319 height 87
click at [283, 176] on div "Jack King Media" at bounding box center [273, 185] width 97 height 18
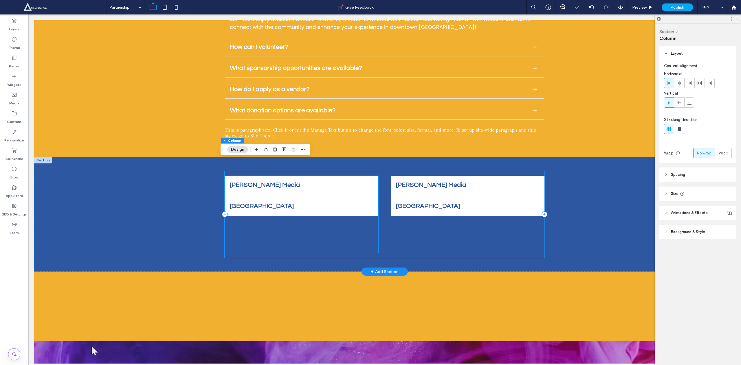
click at [312, 182] on span "Jack King Media" at bounding box center [296, 185] width 133 height 7
click at [358, 183] on ul "Jack King Media Marketing Agency Website Website Main Street Columbus Revitiliz…" at bounding box center [384, 196] width 319 height 40
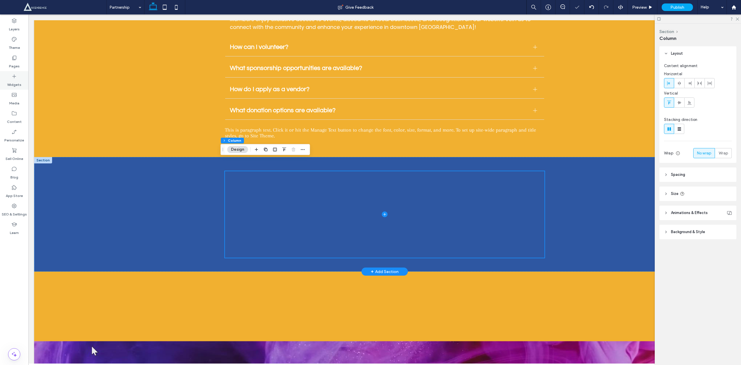
click at [7, 75] on div "Widgets" at bounding box center [14, 80] width 28 height 19
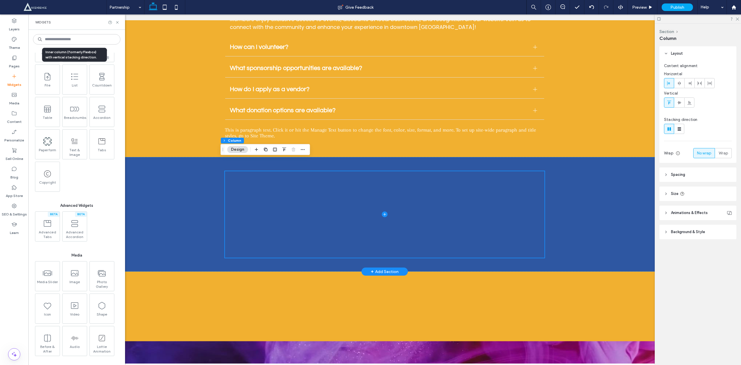
scroll to position [390, 0]
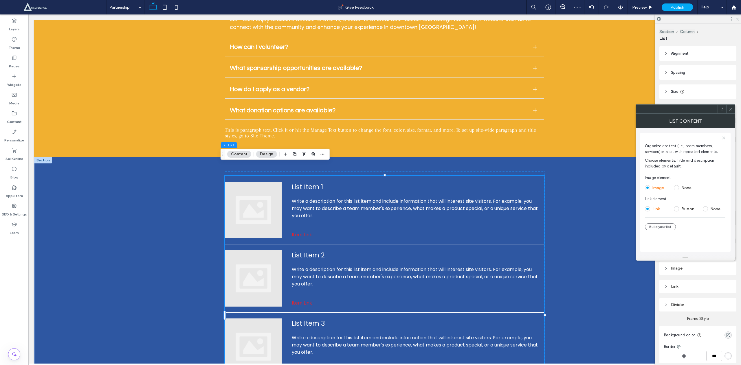
click at [677, 189] on span at bounding box center [676, 187] width 5 height 5
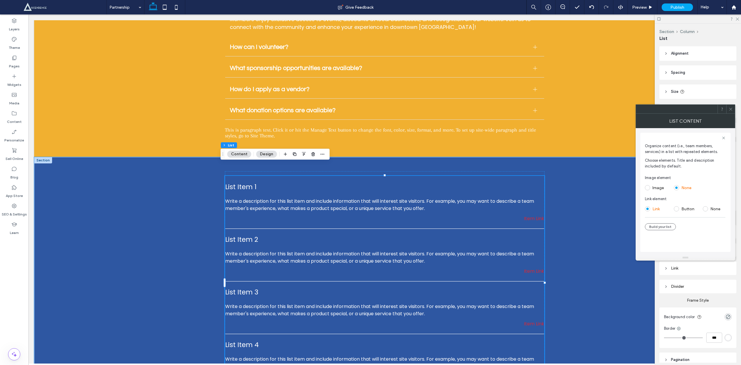
click at [682, 210] on label "Button" at bounding box center [689, 209] width 16 height 5
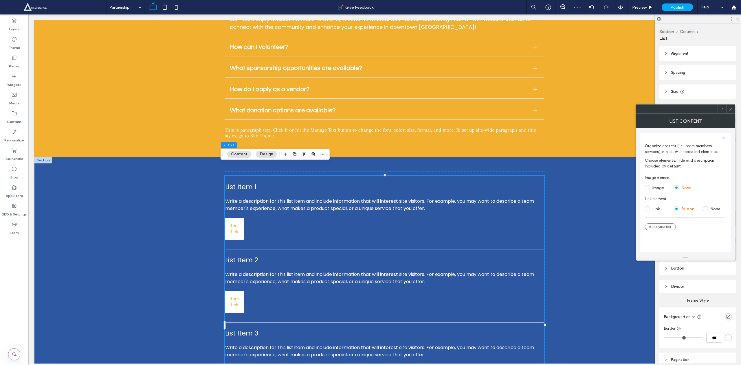
click at [650, 208] on span at bounding box center [647, 208] width 5 height 5
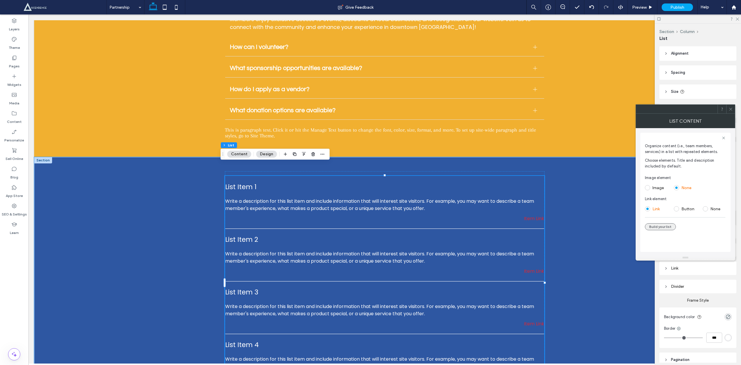
click at [659, 226] on button "Build your list" at bounding box center [660, 226] width 31 height 7
click at [718, 244] on icon at bounding box center [721, 241] width 6 height 6
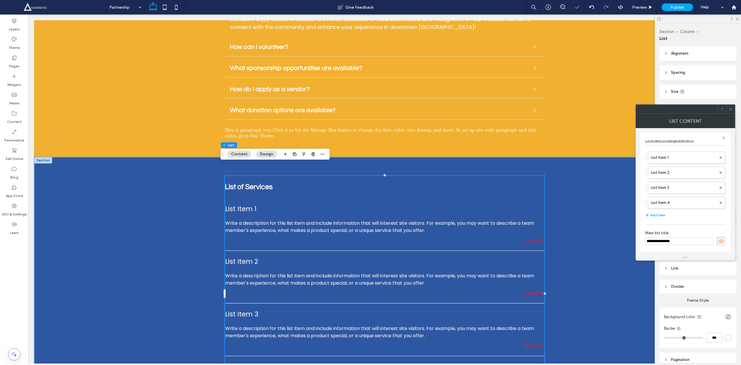
drag, startPoint x: 706, startPoint y: 255, endPoint x: 587, endPoint y: 241, distance: 120.0
type input "*"
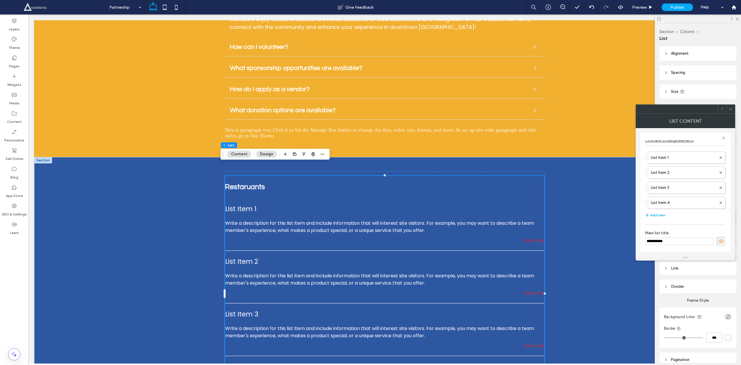
click at [653, 241] on input "**********" at bounding box center [679, 242] width 69 height 8
click at [667, 241] on input "**********" at bounding box center [679, 242] width 69 height 8
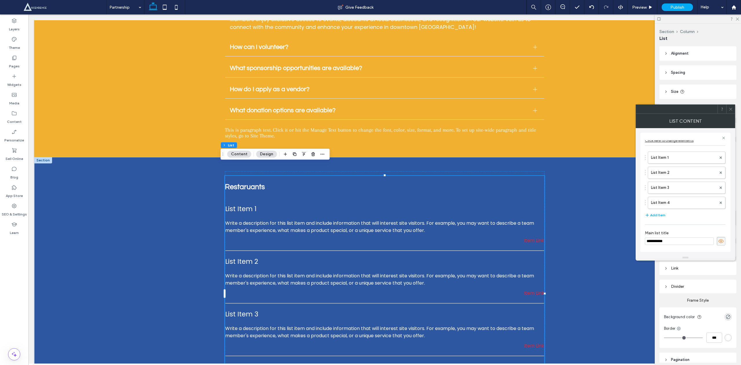
click at [667, 241] on input "**********" at bounding box center [679, 242] width 69 height 8
type input "*"
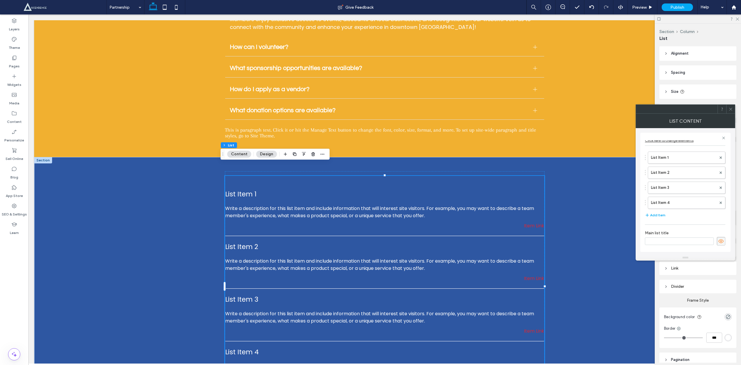
paste input "**********"
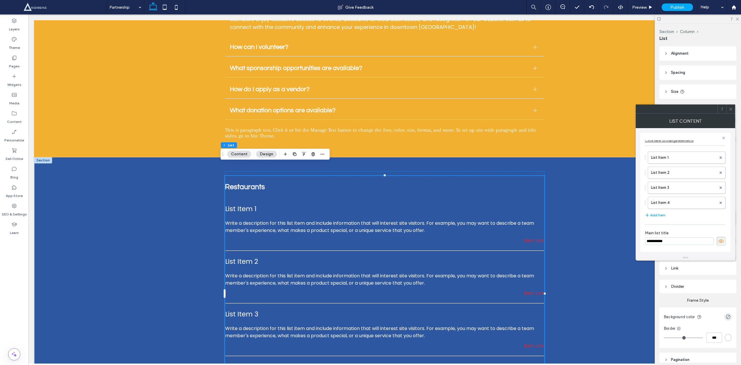
type input "**********"
click at [669, 169] on label "List Item 1" at bounding box center [683, 166] width 65 height 12
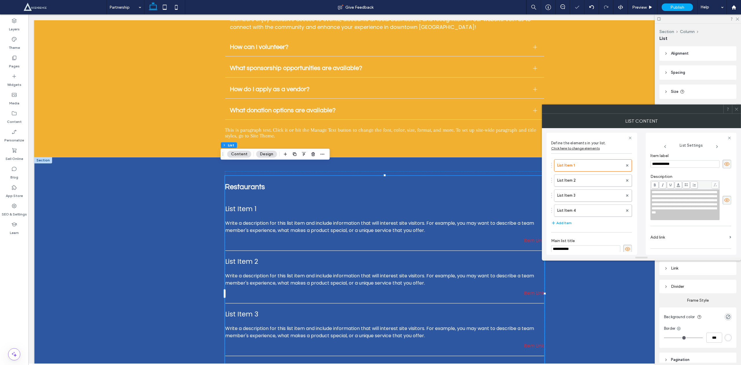
click at [675, 166] on input "**********" at bounding box center [684, 164] width 69 height 8
type input "********"
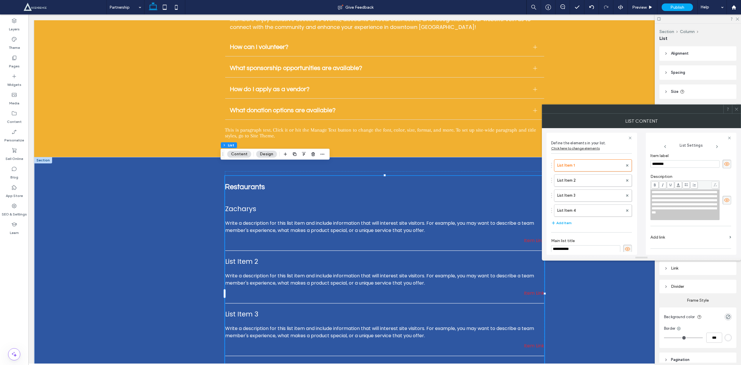
click at [678, 203] on span "**********" at bounding box center [683, 202] width 65 height 24
click at [717, 207] on div "**********" at bounding box center [690, 201] width 81 height 40
click at [724, 203] on icon at bounding box center [727, 200] width 6 height 6
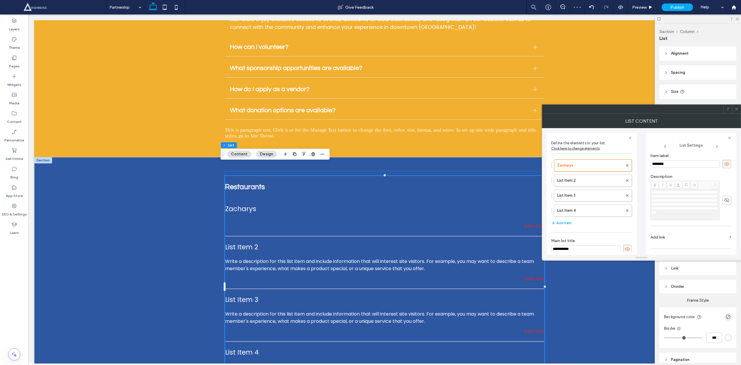
click at [724, 203] on icon at bounding box center [727, 200] width 6 height 6
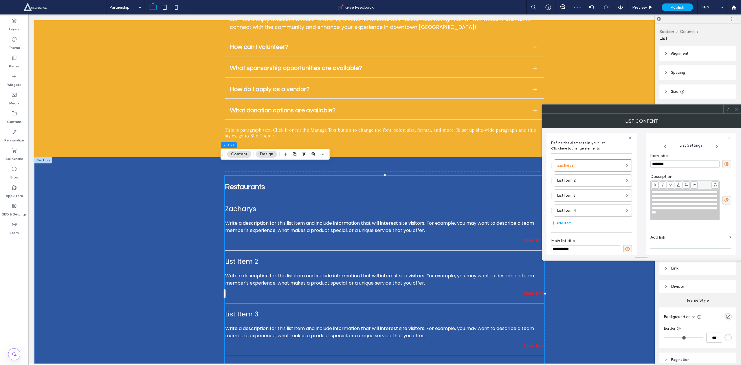
click at [724, 203] on icon at bounding box center [727, 200] width 6 height 6
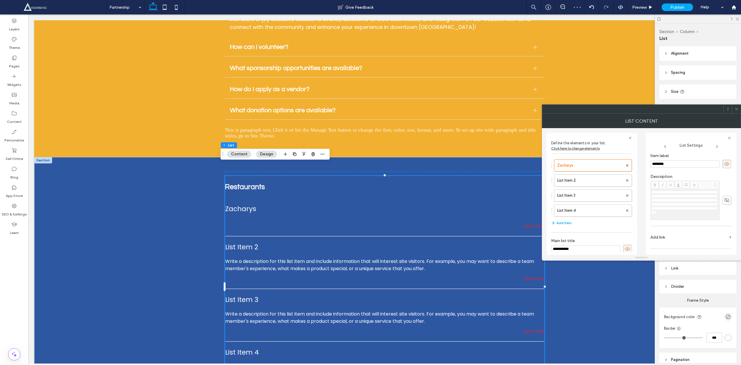
scroll to position [36, 0]
drag, startPoint x: 670, startPoint y: 245, endPoint x: 640, endPoint y: 242, distance: 30.3
click at [640, 242] on div "**********" at bounding box center [641, 191] width 190 height 127
paste input "**********"
type input "**********"
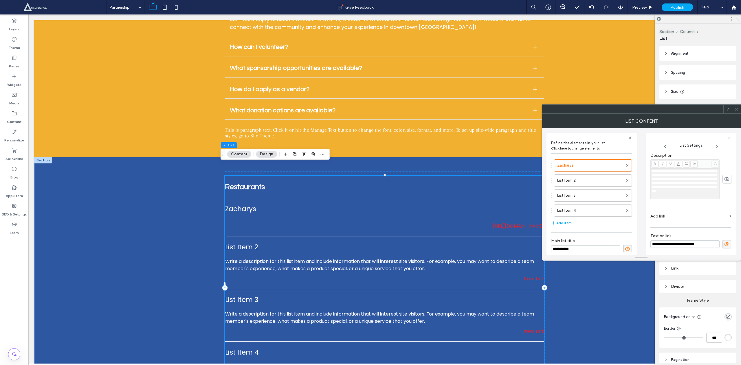
scroll to position [6, 0]
click at [562, 170] on label "List Item 2" at bounding box center [590, 176] width 66 height 12
type input "**********"
type input "*********"
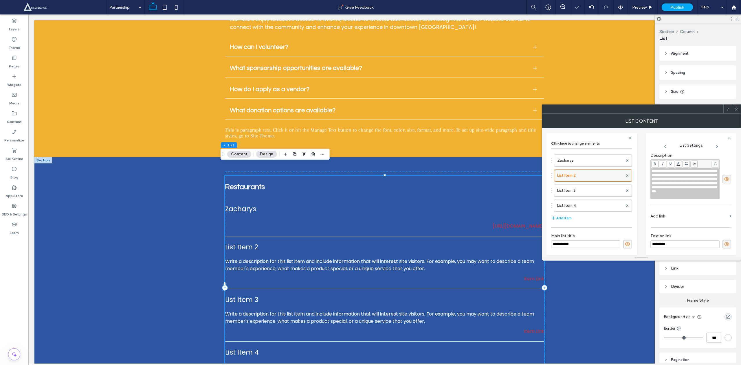
scroll to position [36, 0]
drag, startPoint x: 672, startPoint y: 242, endPoint x: 623, endPoint y: 245, distance: 49.0
click at [623, 245] on div "**********" at bounding box center [641, 191] width 190 height 127
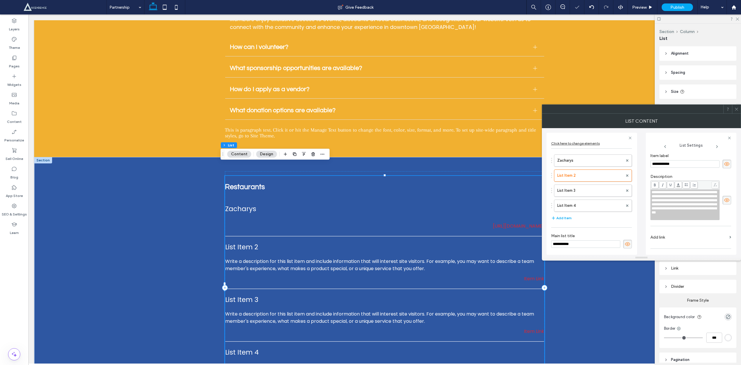
click at [671, 167] on input "**********" at bounding box center [684, 164] width 69 height 8
paste input "**********"
type input "**********"
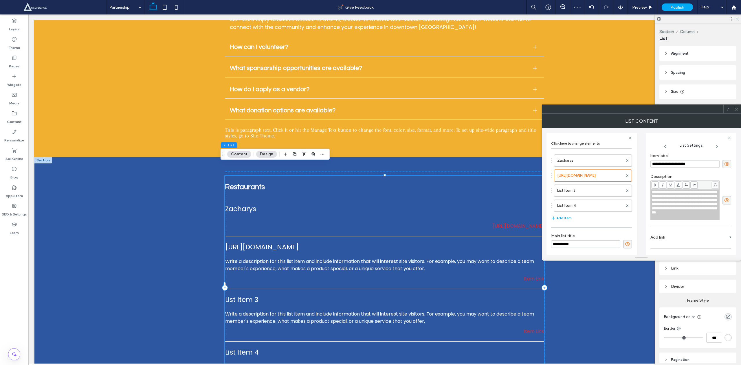
scroll to position [36, 0]
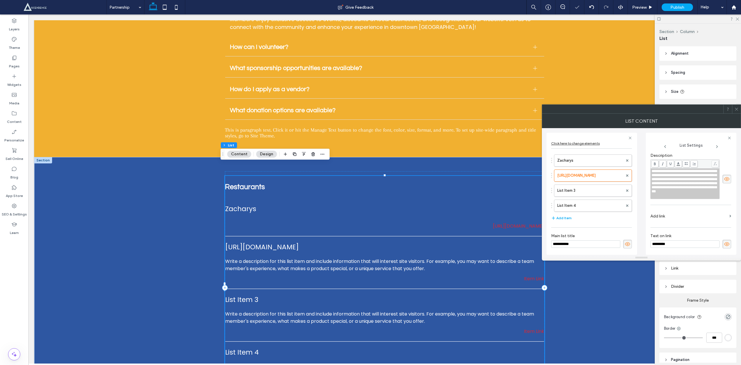
drag, startPoint x: 691, startPoint y: 247, endPoint x: 595, endPoint y: 232, distance: 97.2
click at [595, 232] on div "**********" at bounding box center [641, 191] width 190 height 127
type input "*"
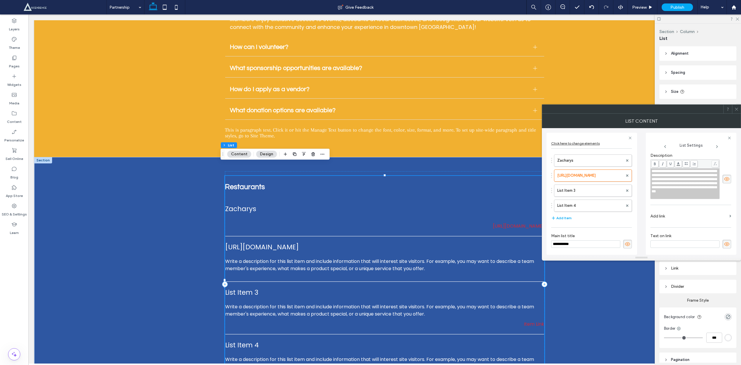
click at [689, 242] on input at bounding box center [684, 244] width 69 height 8
click at [671, 242] on input at bounding box center [684, 244] width 69 height 8
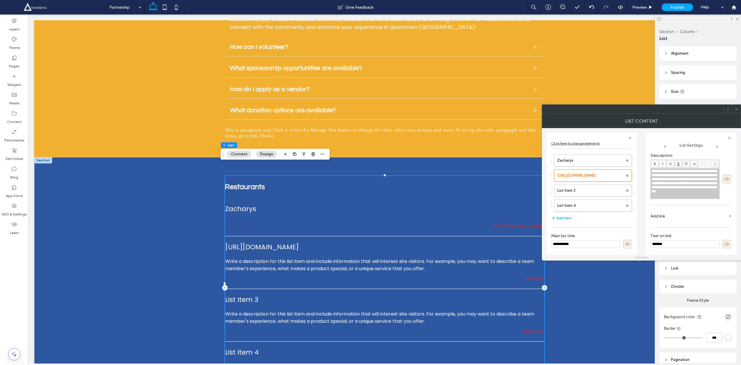
drag, startPoint x: 672, startPoint y: 242, endPoint x: 650, endPoint y: 244, distance: 22.0
click at [650, 244] on input "*******" at bounding box center [684, 244] width 69 height 8
type input "*********"
click at [588, 163] on label "Zacharys" at bounding box center [590, 161] width 66 height 12
type input "********"
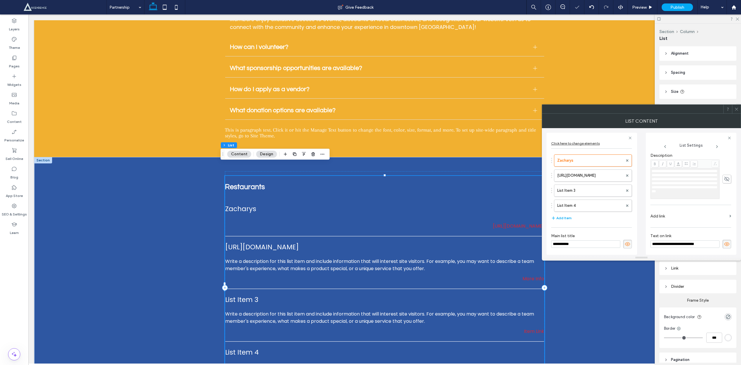
drag, startPoint x: 707, startPoint y: 245, endPoint x: 629, endPoint y: 248, distance: 78.7
click at [629, 248] on div "**********" at bounding box center [641, 191] width 190 height 127
drag, startPoint x: 709, startPoint y: 245, endPoint x: 648, endPoint y: 244, distance: 61.4
click at [648, 244] on div "**********" at bounding box center [691, 194] width 91 height 122
type input "*********"
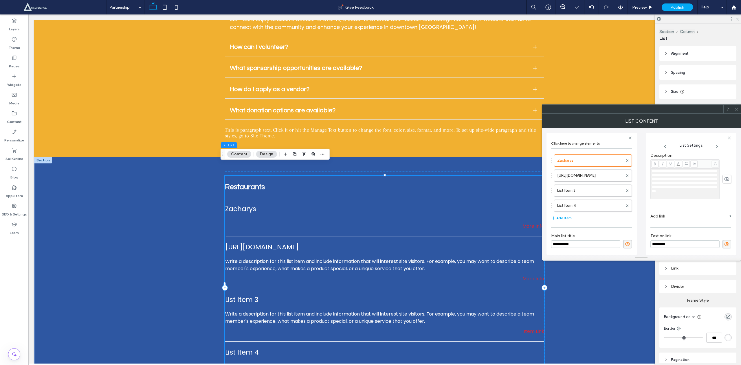
click at [668, 215] on label "Add link" at bounding box center [688, 216] width 77 height 11
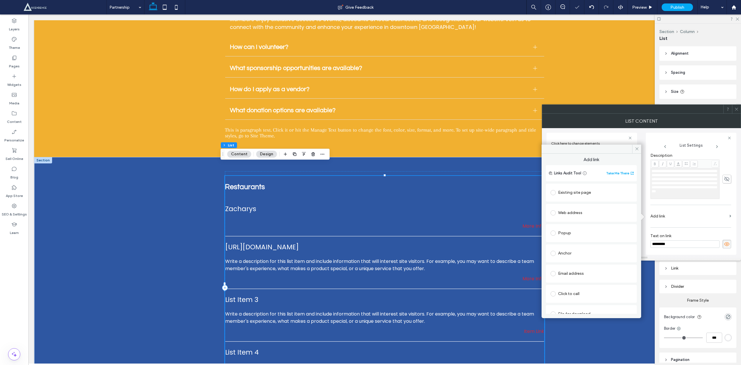
click at [550, 211] on div "Web address" at bounding box center [591, 213] width 91 height 18
click at [551, 209] on div at bounding box center [554, 212] width 8 height 9
click at [556, 213] on label at bounding box center [554, 212] width 8 height 5
click at [571, 224] on input "url" at bounding box center [591, 224] width 82 height 8
paste input "**********"
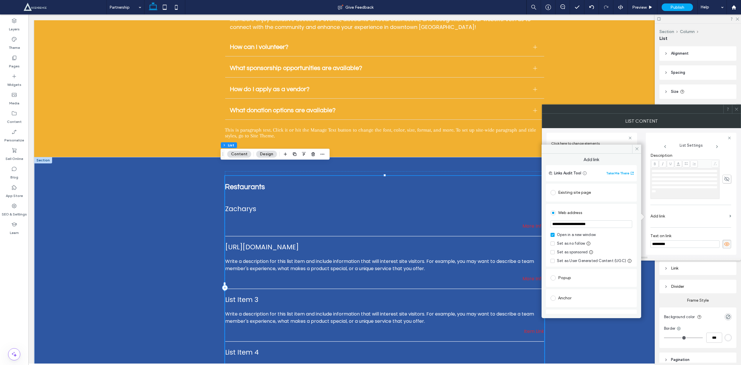
drag, startPoint x: 637, startPoint y: 242, endPoint x: 504, endPoint y: 227, distance: 134.3
paste input "******"
type input "**********"
click at [636, 151] on span at bounding box center [636, 149] width 9 height 9
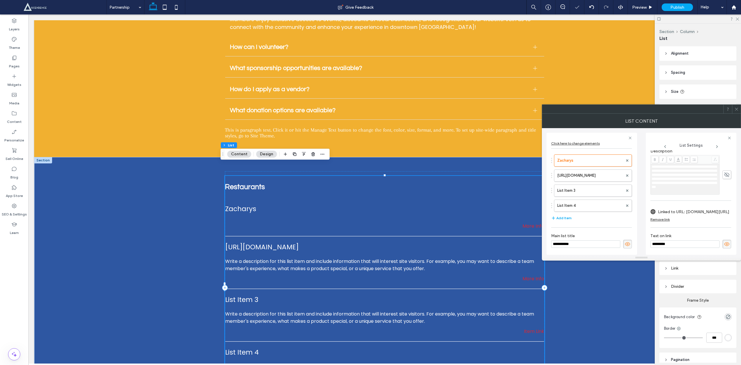
scroll to position [43, 0]
click at [600, 174] on label "https://hucksplace.com/" at bounding box center [590, 176] width 66 height 12
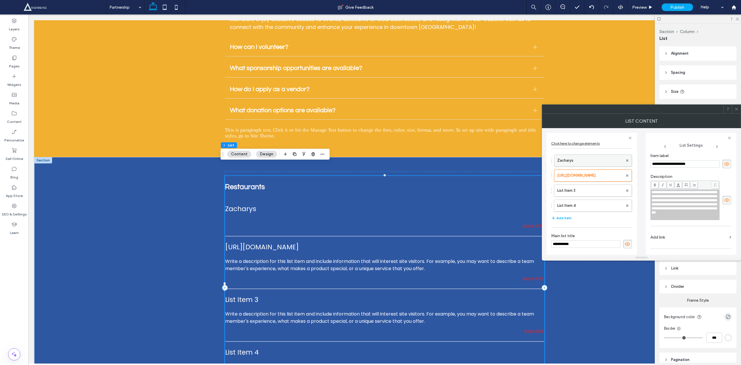
drag, startPoint x: 704, startPoint y: 163, endPoint x: 613, endPoint y: 155, distance: 90.9
click at [613, 155] on div "**********" at bounding box center [641, 191] width 190 height 127
type input "**********"
click at [725, 203] on icon at bounding box center [727, 200] width 6 height 6
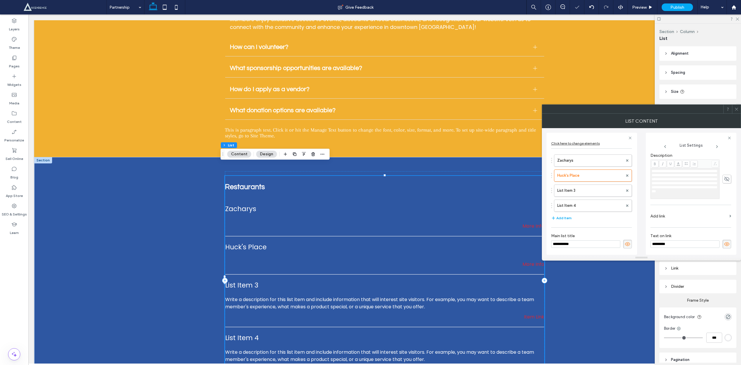
scroll to position [36, 0]
click at [675, 218] on label "Add link" at bounding box center [688, 216] width 77 height 11
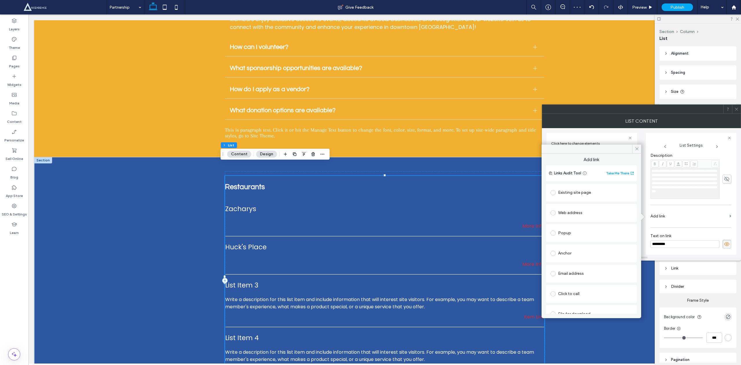
click at [552, 212] on span at bounding box center [552, 212] width 5 height 5
click at [586, 223] on input "url" at bounding box center [591, 224] width 82 height 8
paste input "**********"
click at [586, 223] on input "**********" at bounding box center [591, 224] width 82 height 8
type input "**********"
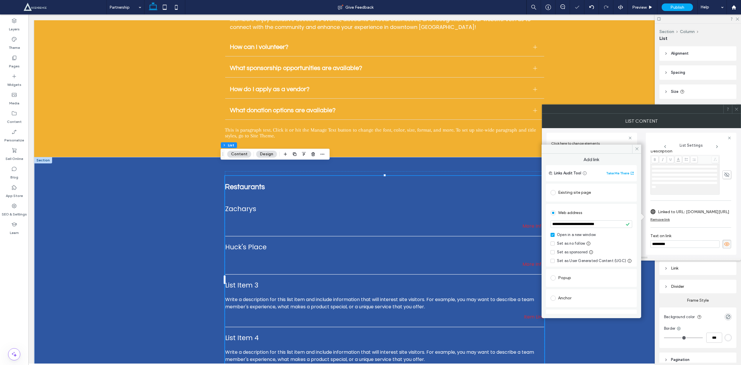
click at [690, 230] on div "**********" at bounding box center [690, 188] width 81 height 126
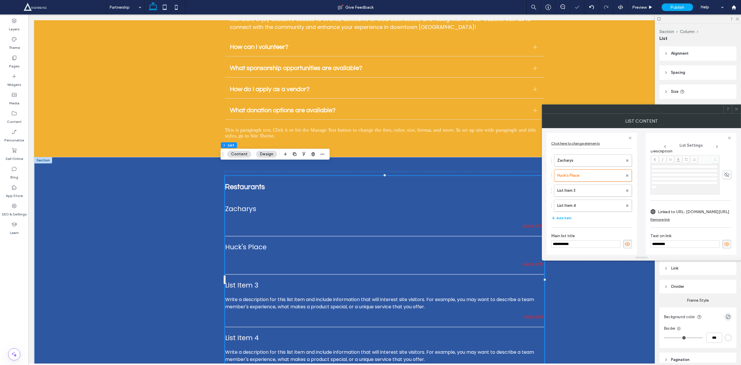
scroll to position [43, 0]
click at [626, 203] on span at bounding box center [627, 205] width 2 height 9
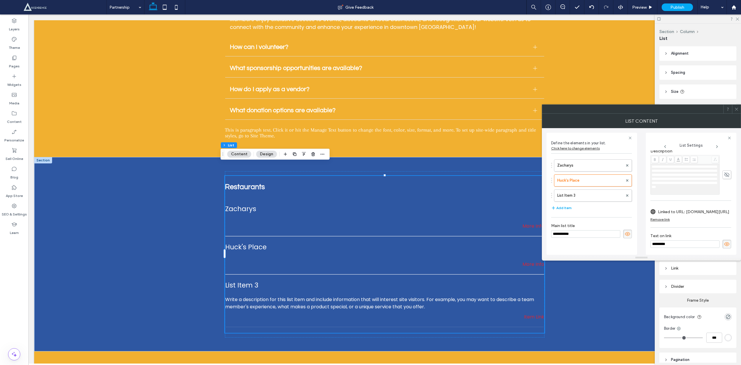
click at [735, 108] on icon at bounding box center [736, 109] width 4 height 4
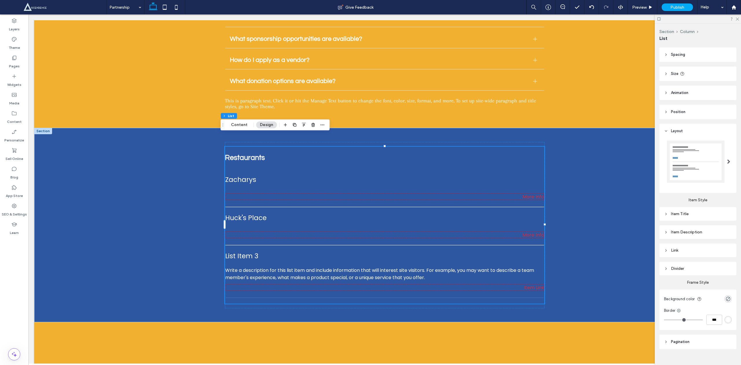
scroll to position [28, 0]
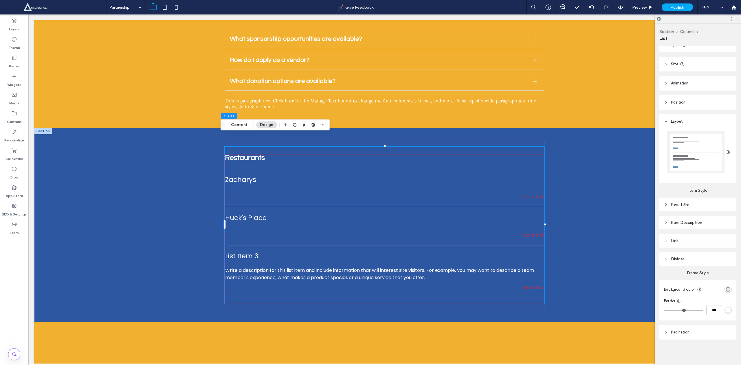
click at [725, 289] on div "rgba(0, 0, 0, 0)" at bounding box center [727, 289] width 5 height 5
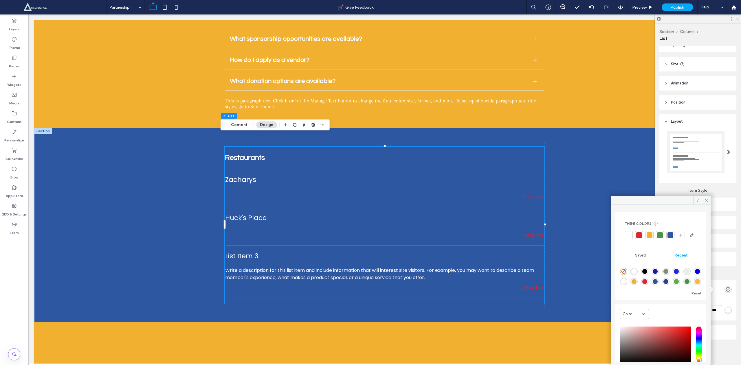
click at [648, 233] on div at bounding box center [649, 235] width 6 height 6
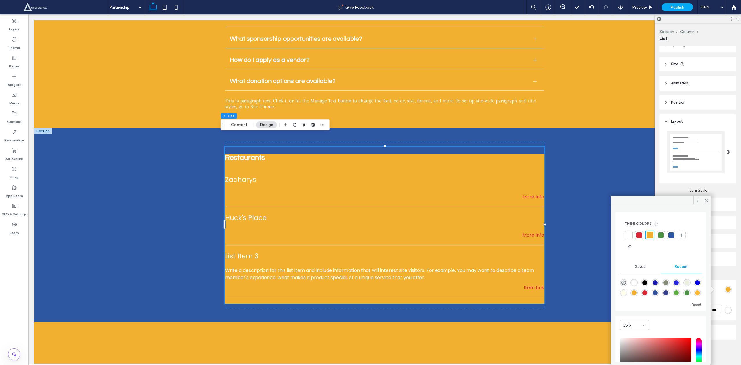
click at [628, 234] on div at bounding box center [629, 235] width 6 height 6
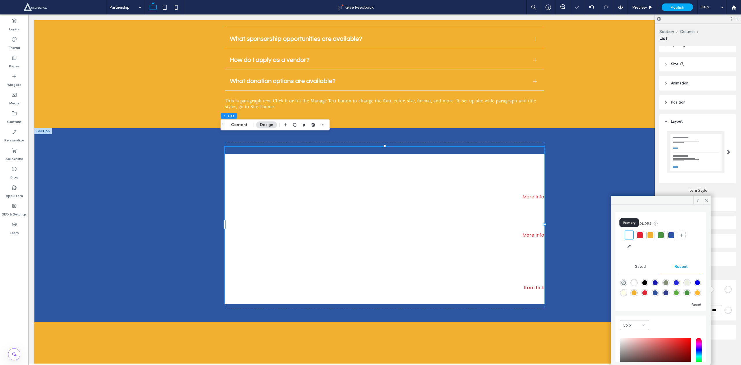
click at [642, 235] on div at bounding box center [640, 235] width 6 height 6
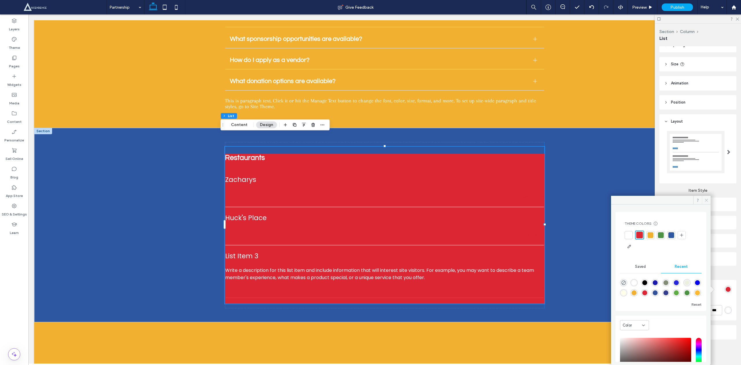
click at [706, 200] on use at bounding box center [706, 200] width 3 height 3
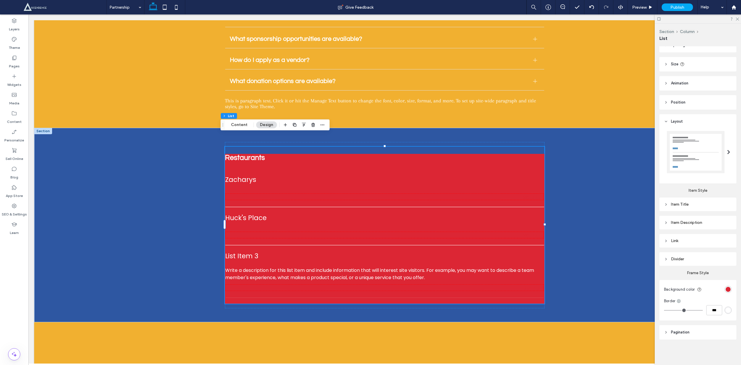
click at [667, 243] on icon at bounding box center [666, 241] width 4 height 4
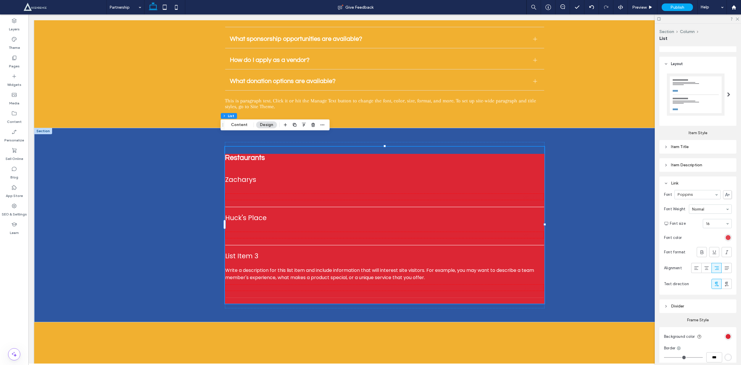
click at [725, 237] on div "rgb(220, 38, 52)" at bounding box center [727, 237] width 5 height 5
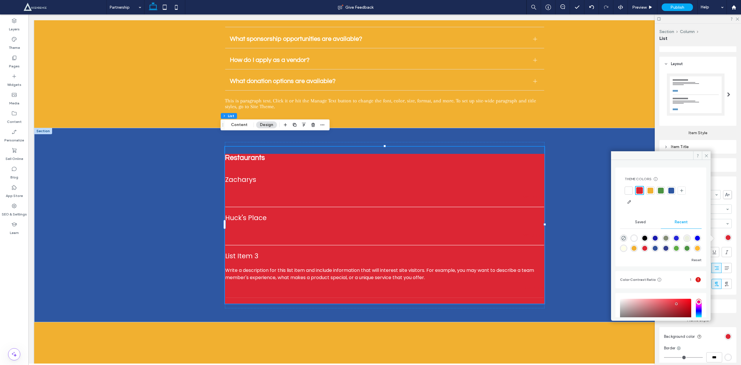
click at [632, 192] on div at bounding box center [628, 191] width 8 height 8
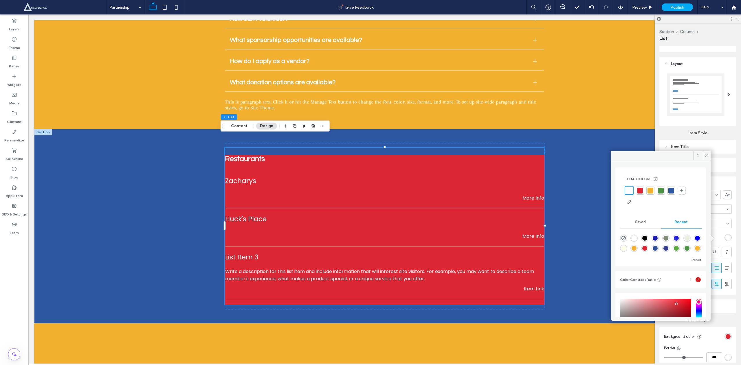
scroll to position [56, 0]
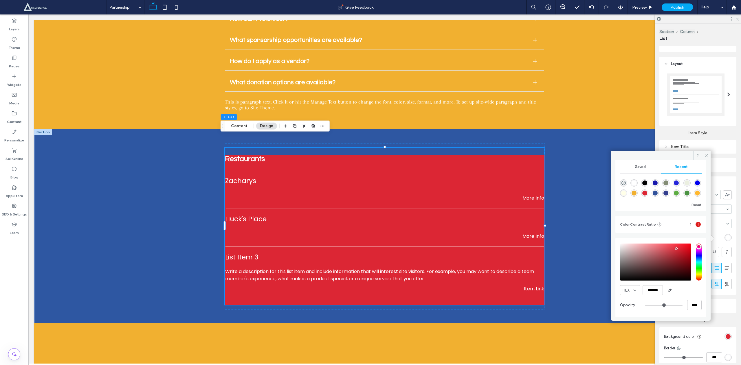
click at [694, 223] on icon at bounding box center [697, 224] width 7 height 7
click at [657, 224] on icon at bounding box center [659, 224] width 5 height 5
click at [705, 155] on icon at bounding box center [706, 156] width 4 height 4
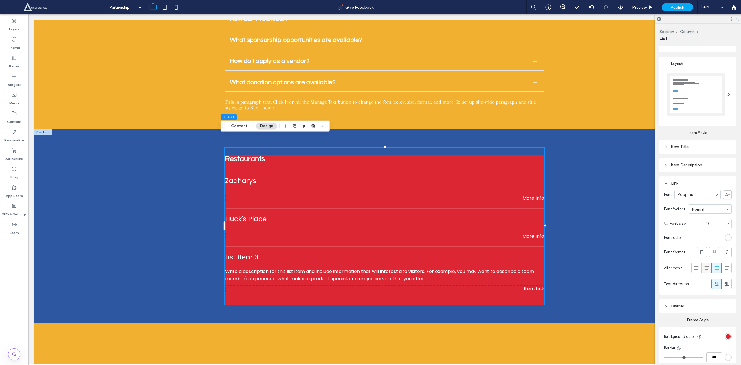
click at [704, 270] on use at bounding box center [706, 267] width 4 height 3
click at [694, 270] on use at bounding box center [696, 267] width 4 height 3
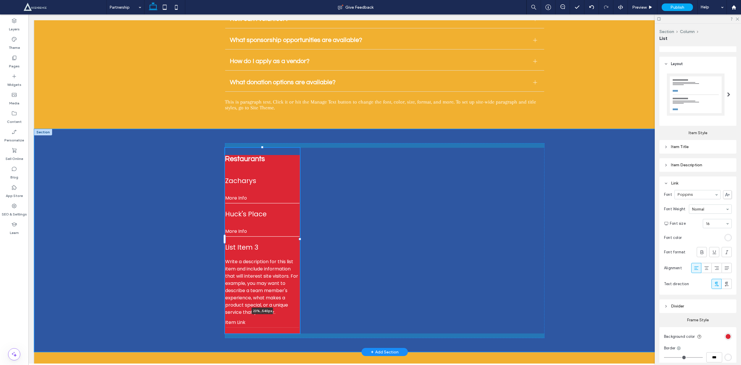
drag, startPoint x: 540, startPoint y: 214, endPoint x: 295, endPoint y: 210, distance: 244.8
click at [225, 148] on div at bounding box center [225, 148] width 0 height 0
type input "**"
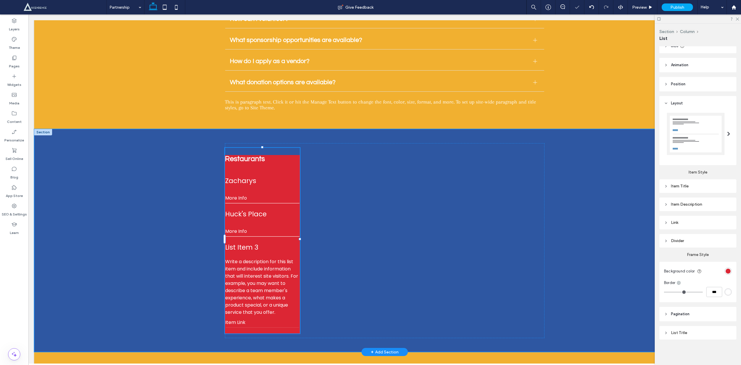
type input "****"
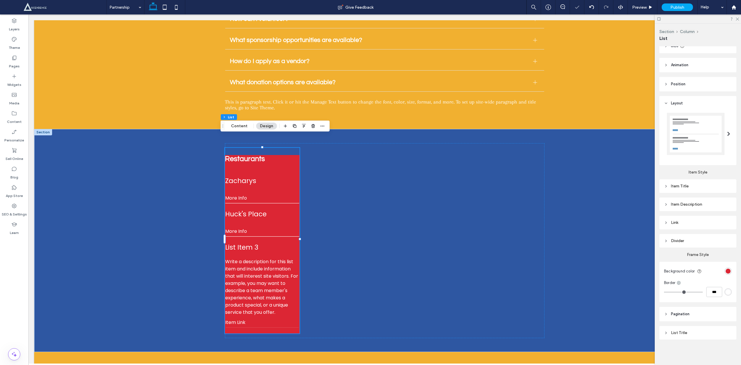
scroll to position [0, 0]
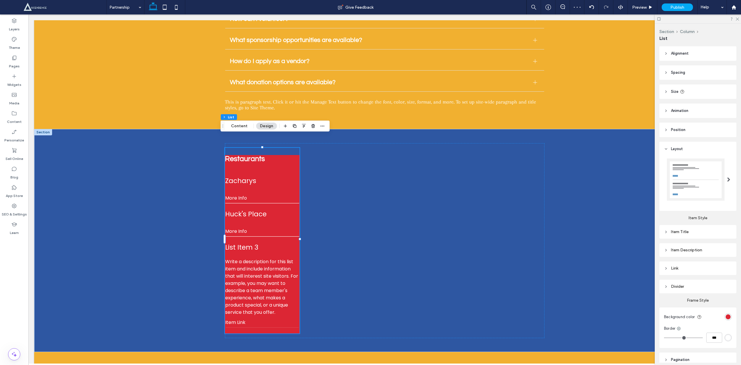
click at [664, 69] on header "Spacing" at bounding box center [697, 72] width 77 height 14
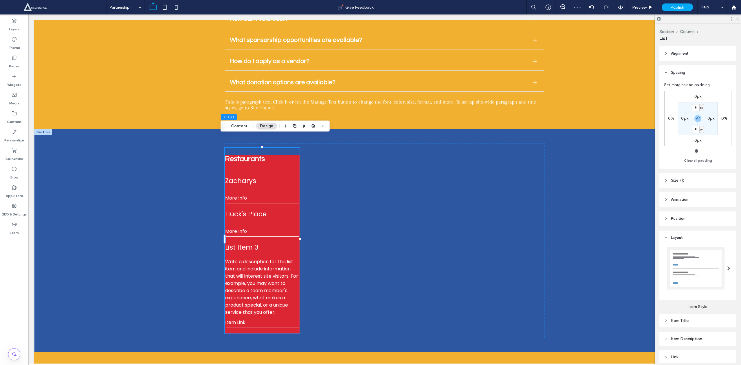
click at [667, 53] on icon at bounding box center [666, 54] width 4 height 4
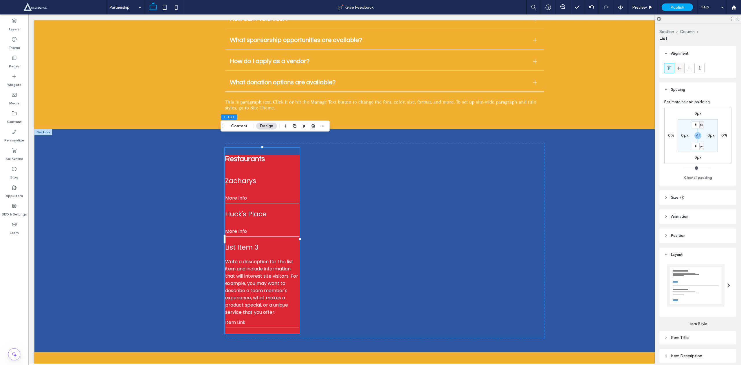
click at [678, 69] on use at bounding box center [679, 68] width 4 height 3
click at [668, 68] on icon at bounding box center [669, 68] width 5 height 5
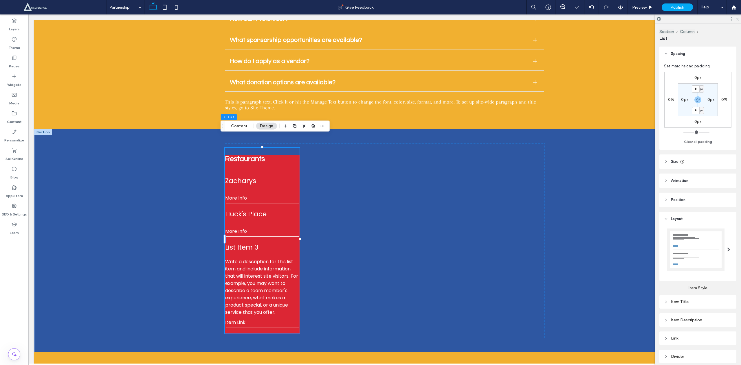
scroll to position [107, 0]
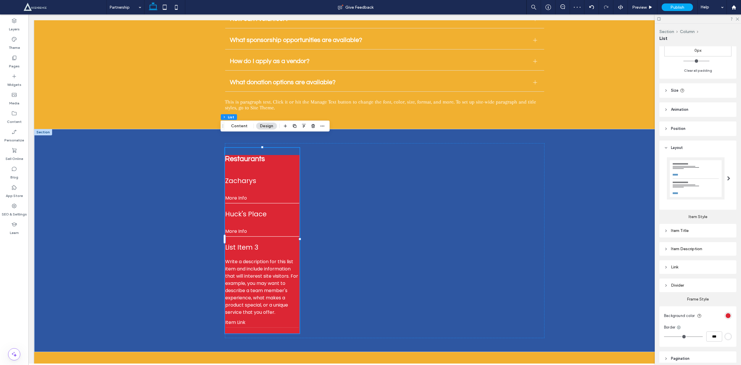
click at [679, 168] on div at bounding box center [696, 178] width 58 height 42
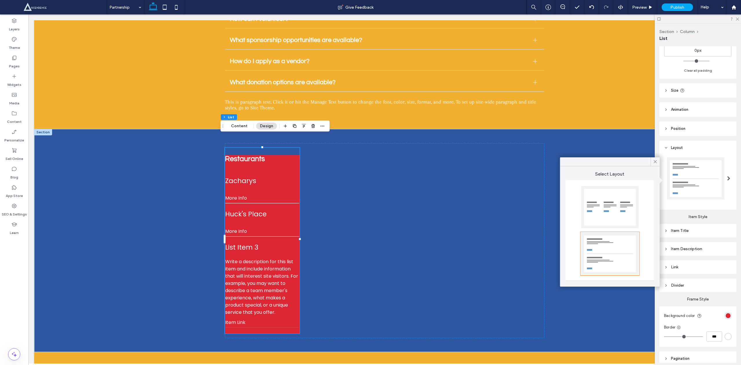
click at [611, 207] on div at bounding box center [610, 207] width 58 height 42
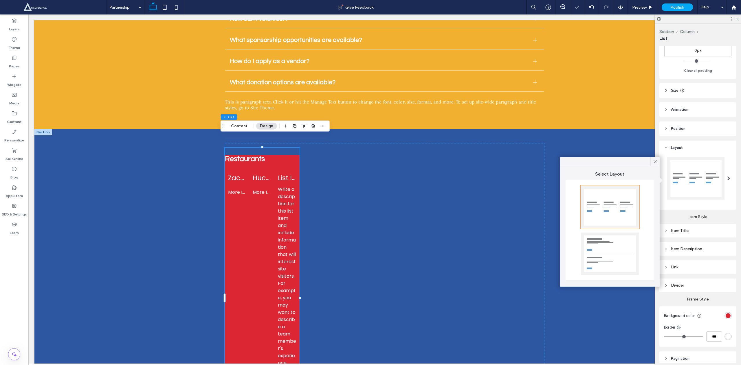
click at [594, 246] on div at bounding box center [610, 254] width 58 height 42
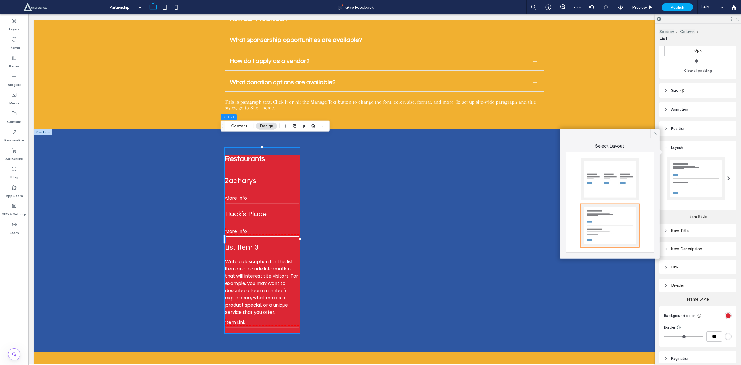
scroll to position [152, 0]
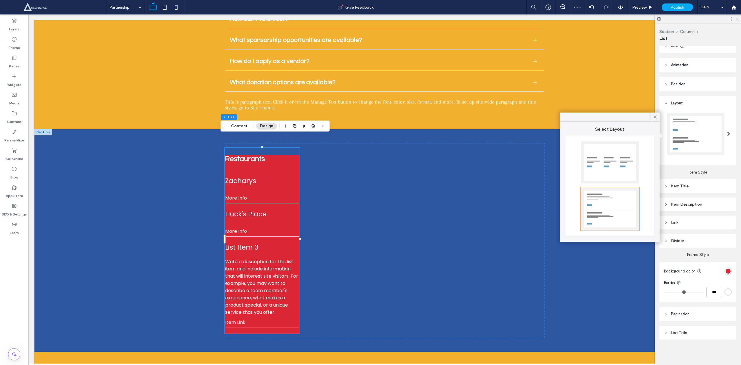
click at [663, 315] on header "Pagination" at bounding box center [697, 314] width 77 height 14
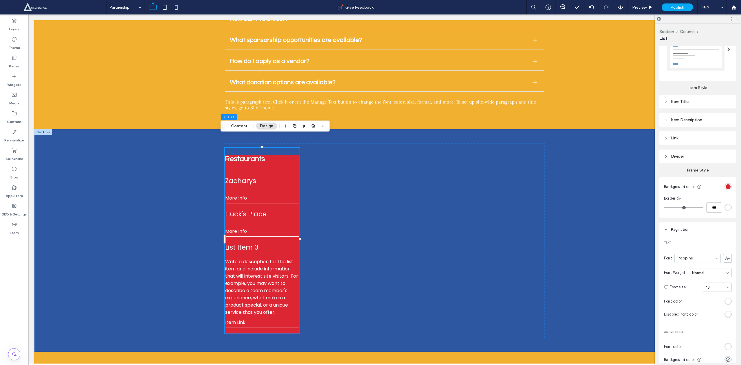
scroll to position [288, 0]
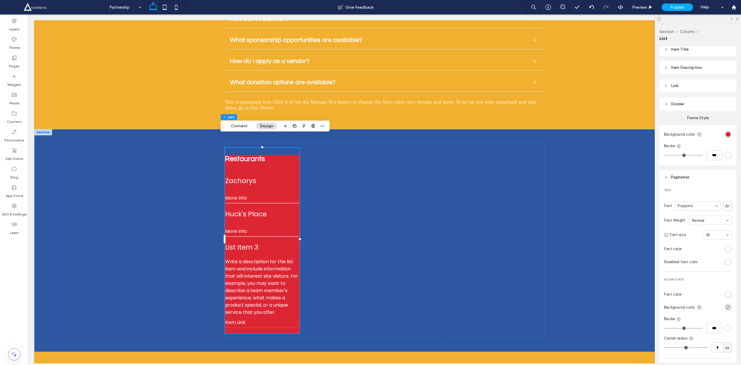
click at [667, 179] on icon at bounding box center [666, 177] width 4 height 4
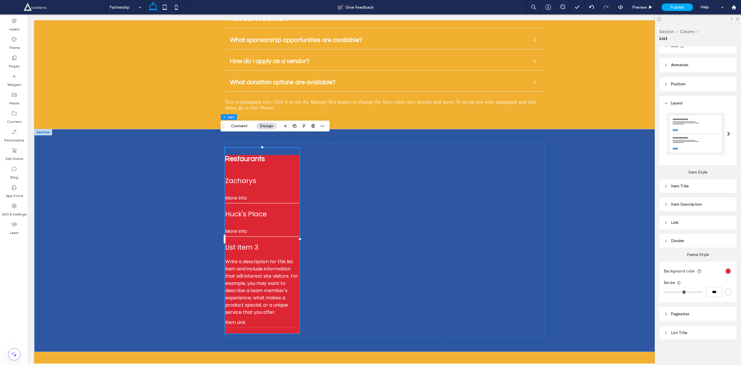
scroll to position [152, 0]
click at [665, 336] on div "List Title" at bounding box center [698, 333] width 68 height 8
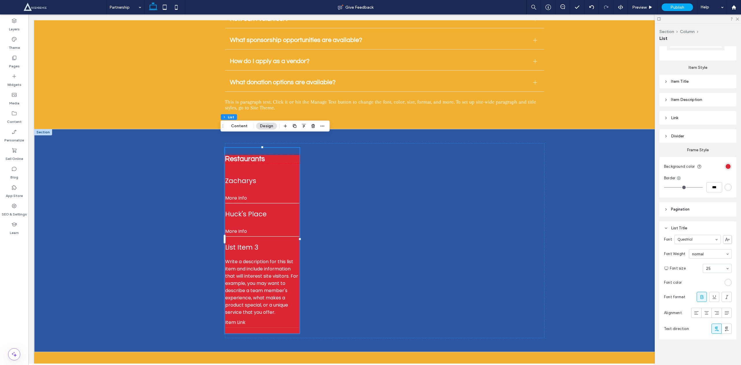
scroll to position [257, 0]
click at [703, 316] on icon at bounding box center [706, 313] width 6 height 6
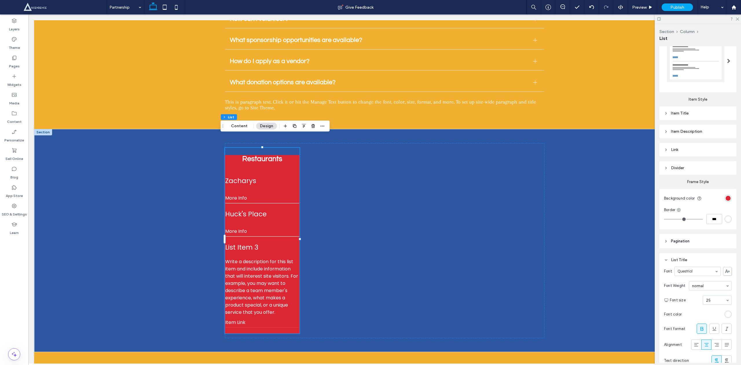
click at [666, 168] on icon at bounding box center [666, 168] width 4 height 4
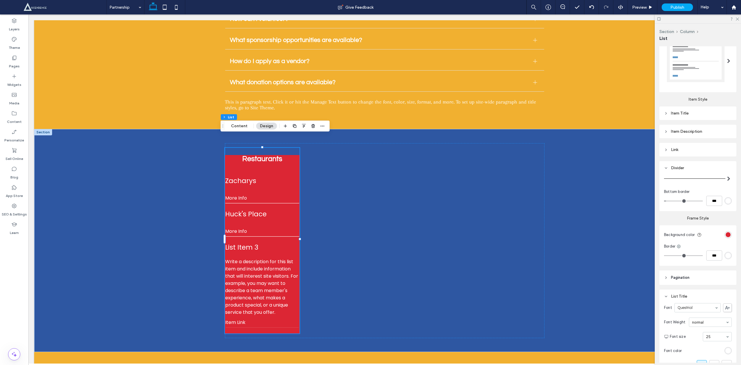
click at [680, 179] on div at bounding box center [694, 179] width 61 height 0
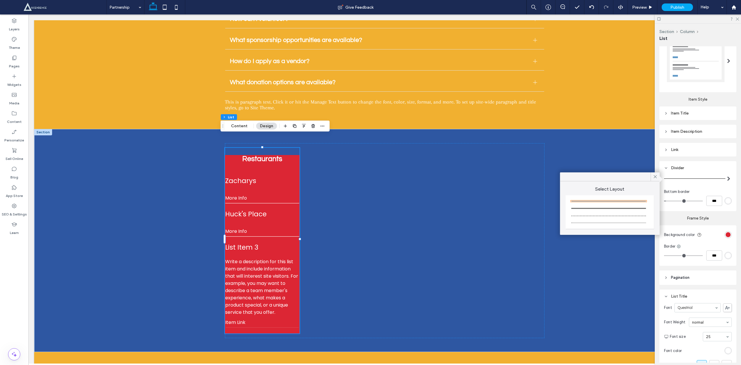
click at [600, 229] on div at bounding box center [609, 212] width 89 height 34
click at [601, 223] on div at bounding box center [608, 223] width 75 height 0
click at [604, 216] on div at bounding box center [608, 216] width 75 height 0
click at [604, 208] on div at bounding box center [608, 208] width 75 height 1
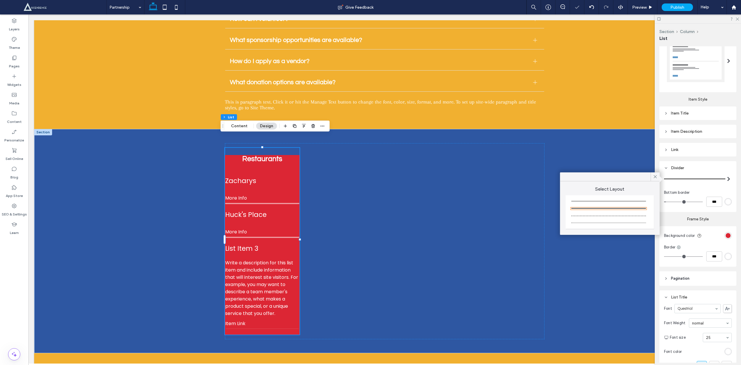
type input "*"
type input "***"
click at [609, 201] on div at bounding box center [608, 201] width 75 height 0
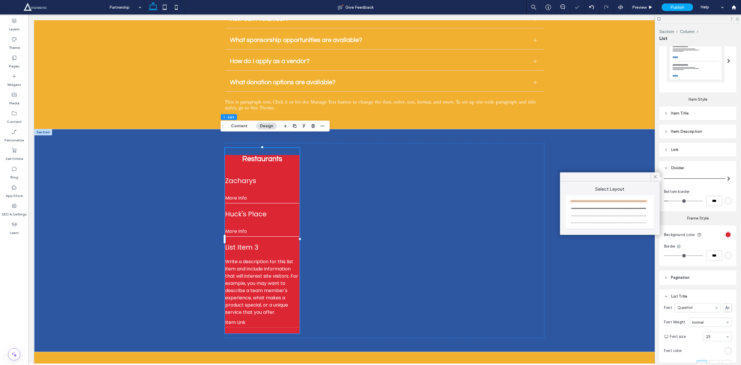
type input "*"
type input "***"
click at [602, 209] on div at bounding box center [608, 208] width 75 height 1
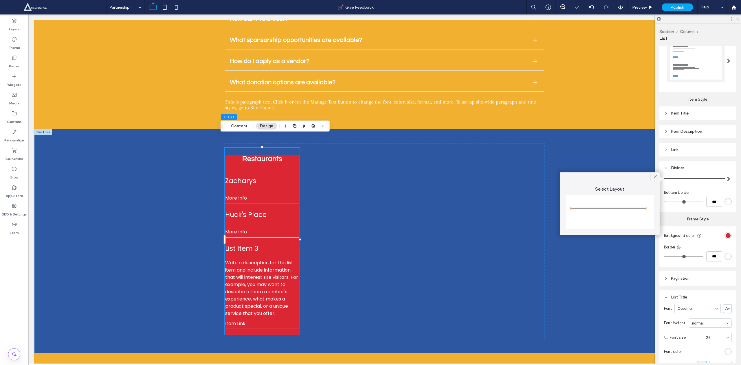
type input "*"
type input "***"
click at [657, 180] on span at bounding box center [654, 176] width 5 height 9
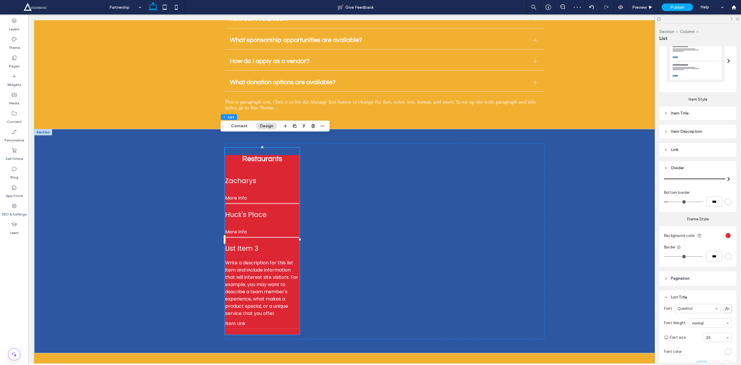
click at [725, 203] on div "rgb(255, 255, 255)" at bounding box center [727, 201] width 5 height 5
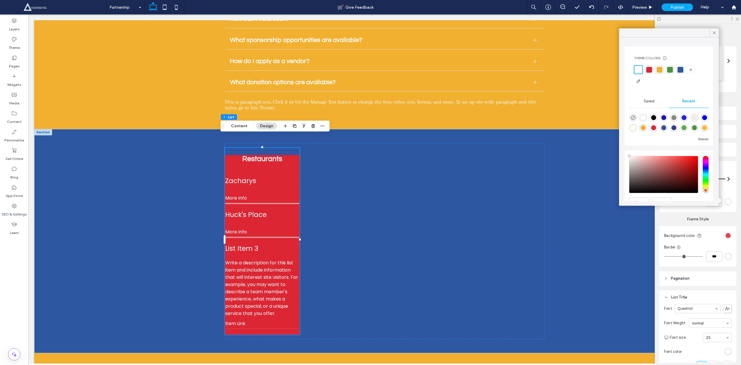
click at [725, 236] on div "rgb(220, 38, 52)" at bounding box center [727, 235] width 5 height 5
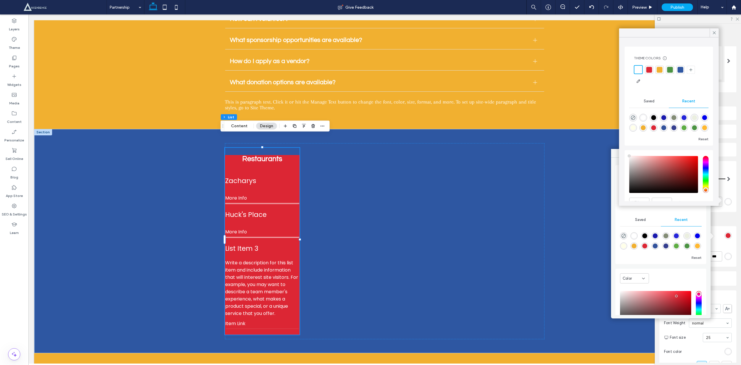
click at [635, 237] on div "rgba(255, 255, 255, 1)" at bounding box center [633, 236] width 5 height 5
type input "*******"
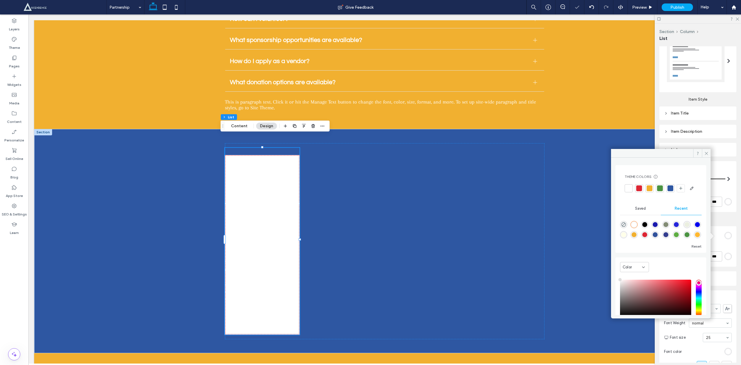
click at [719, 230] on section "Background color" at bounding box center [698, 235] width 68 height 13
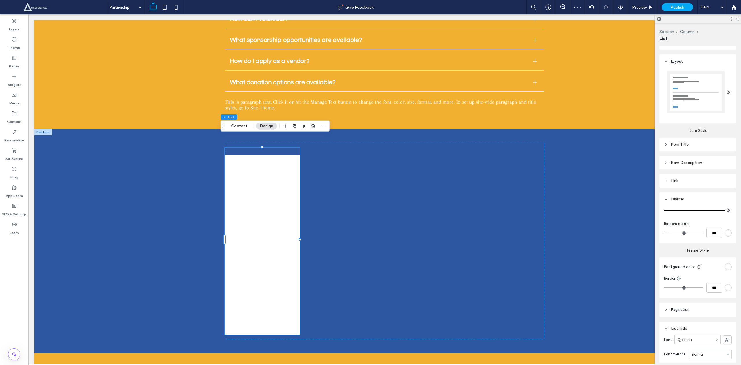
scroll to position [182, 0]
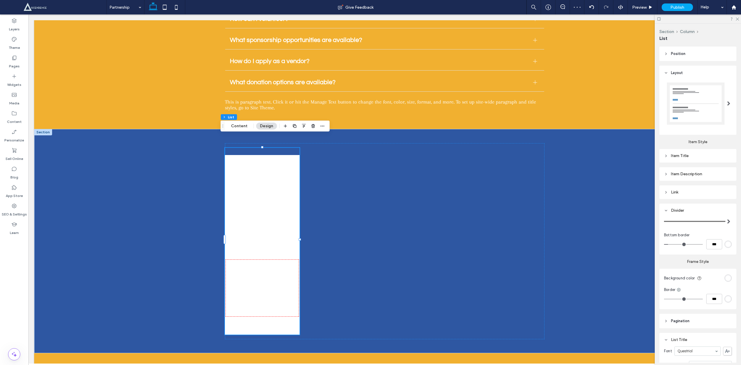
click at [665, 174] on icon at bounding box center [666, 174] width 4 height 4
click at [725, 228] on div "rgb(255, 255, 255)" at bounding box center [727, 228] width 5 height 5
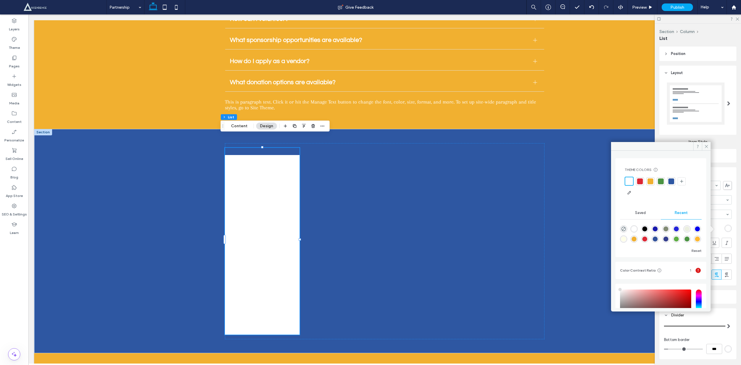
click at [639, 183] on div at bounding box center [640, 182] width 6 height 6
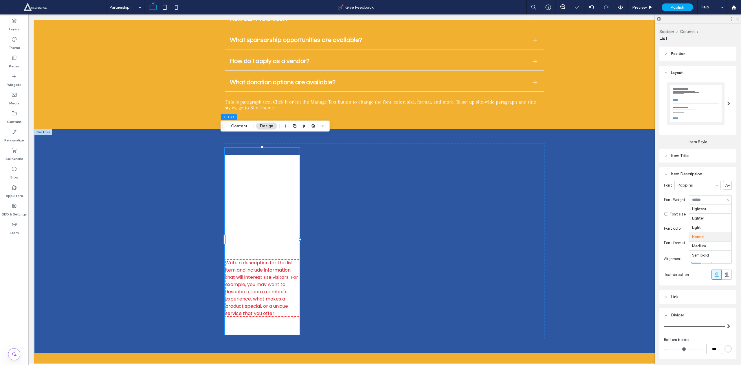
scroll to position [25, 0]
click at [706, 155] on div "Item Title" at bounding box center [698, 155] width 68 height 5
click at [725, 210] on div "rgb(255, 255, 255)" at bounding box center [727, 210] width 5 height 5
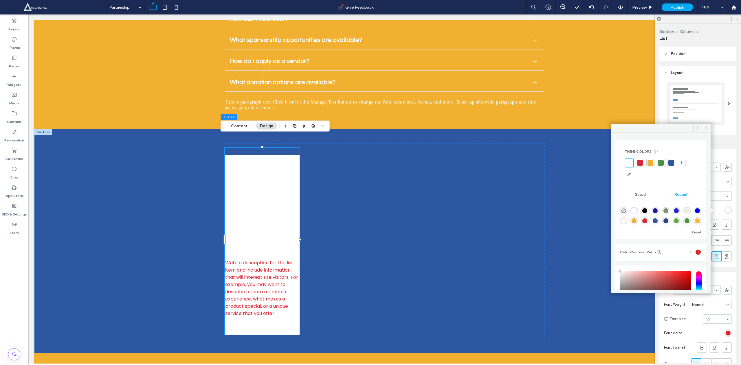
click at [639, 164] on div at bounding box center [640, 163] width 6 height 6
click at [672, 164] on div at bounding box center [671, 163] width 6 height 6
click at [645, 163] on div at bounding box center [660, 169] width 72 height 21
click at [648, 165] on div at bounding box center [649, 163] width 6 height 6
click at [660, 161] on div at bounding box center [661, 163] width 6 height 6
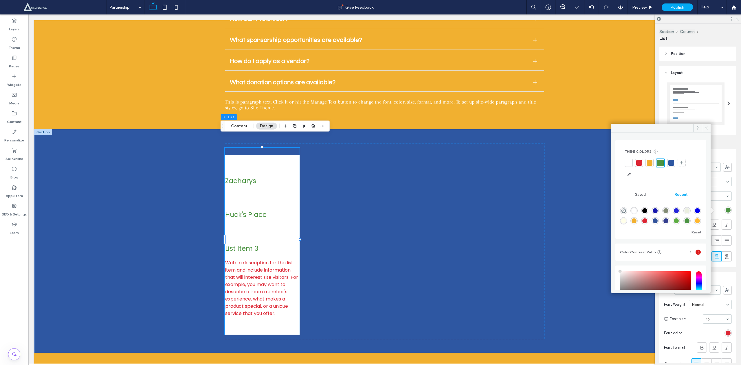
click at [673, 162] on div at bounding box center [671, 163] width 6 height 6
click at [725, 138] on label "Item Style" at bounding box center [697, 140] width 77 height 10
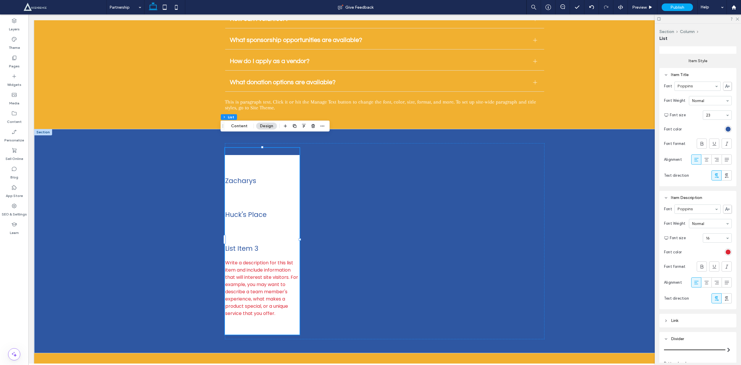
scroll to position [264, 0]
click at [725, 253] on div "rgba(220, 38, 52, 1)" at bounding box center [727, 251] width 5 height 5
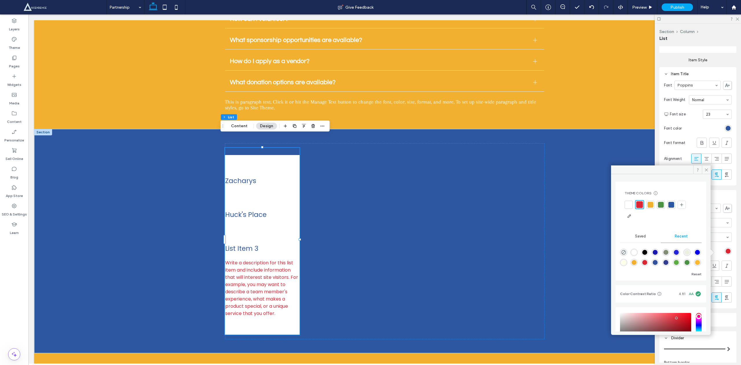
click at [669, 207] on div at bounding box center [671, 205] width 6 height 6
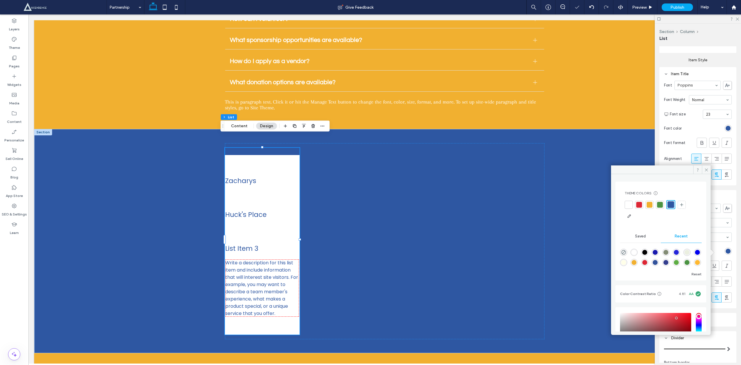
click at [716, 248] on section "Font color" at bounding box center [698, 251] width 68 height 13
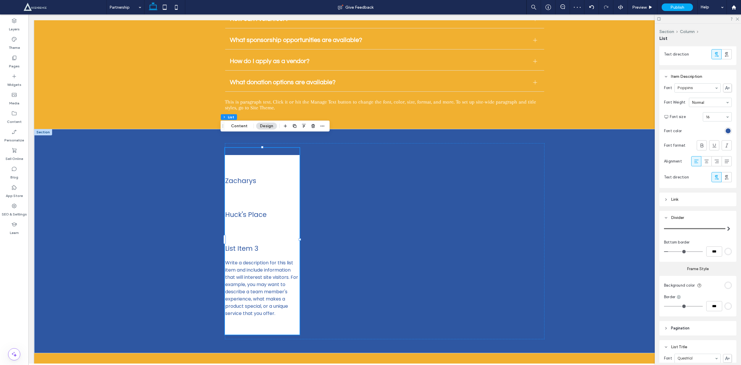
scroll to position [409, 0]
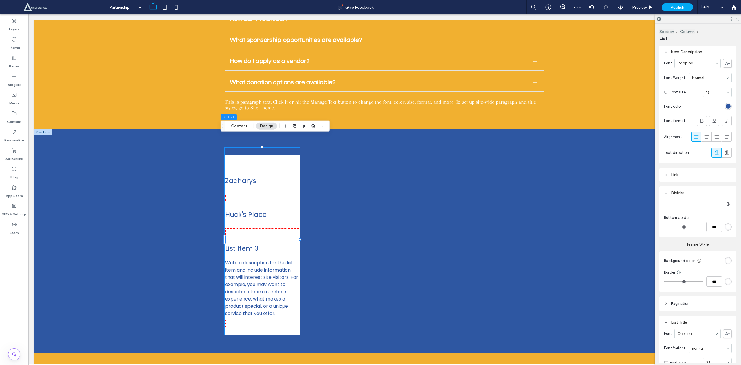
click at [661, 172] on div "Link" at bounding box center [697, 175] width 77 height 14
click at [665, 177] on icon at bounding box center [666, 175] width 4 height 4
click at [725, 231] on div "rgb(255, 255, 255)" at bounding box center [727, 229] width 5 height 5
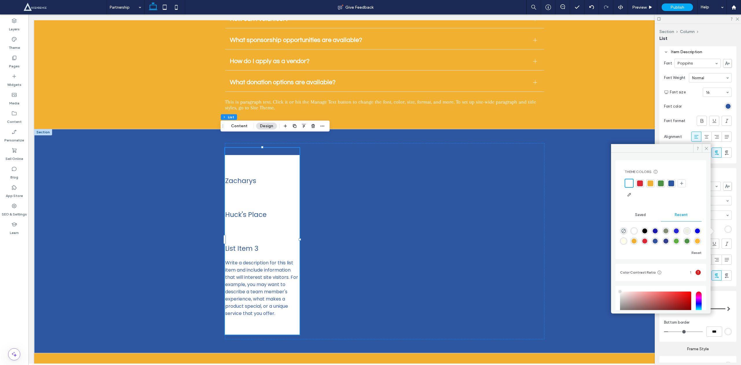
click at [672, 186] on div at bounding box center [671, 184] width 6 height 6
click at [647, 185] on div at bounding box center [649, 184] width 6 height 6
click at [636, 181] on div at bounding box center [639, 183] width 8 height 8
click at [650, 183] on div at bounding box center [650, 184] width 6 height 6
click at [663, 185] on div at bounding box center [661, 183] width 8 height 8
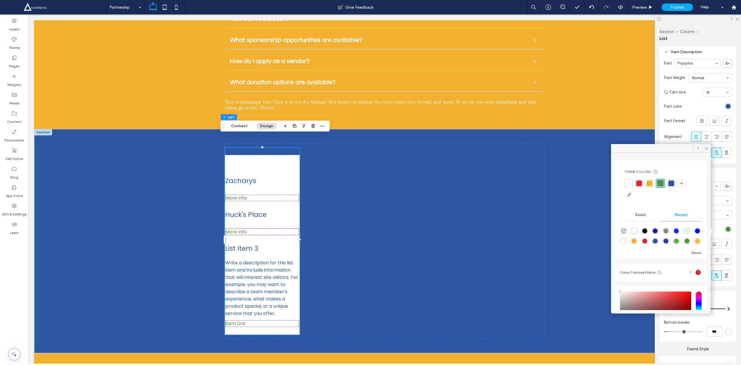
click at [719, 286] on div "Link Font Poppins Font Weight Normal Font size 16 Font color Font format Alignm…" at bounding box center [697, 227] width 77 height 118
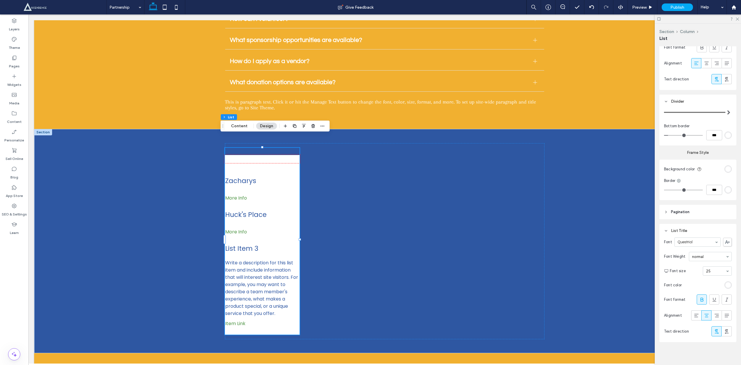
scroll to position [611, 0]
click at [725, 283] on div "rgb(255, 255, 255)" at bounding box center [727, 282] width 5 height 5
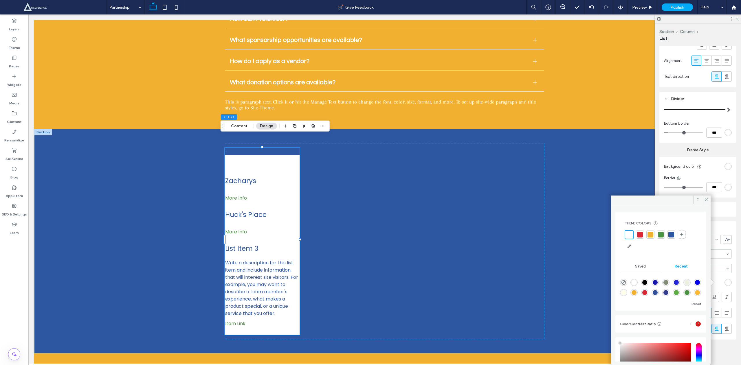
click at [639, 233] on div at bounding box center [640, 235] width 6 height 6
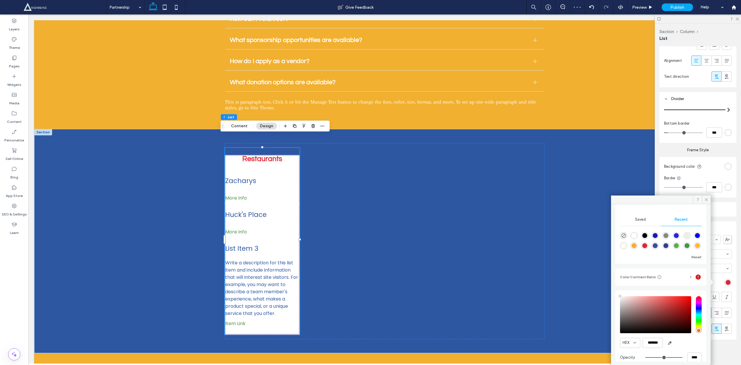
click at [670, 193] on div "Background color Border ***" at bounding box center [697, 177] width 77 height 41
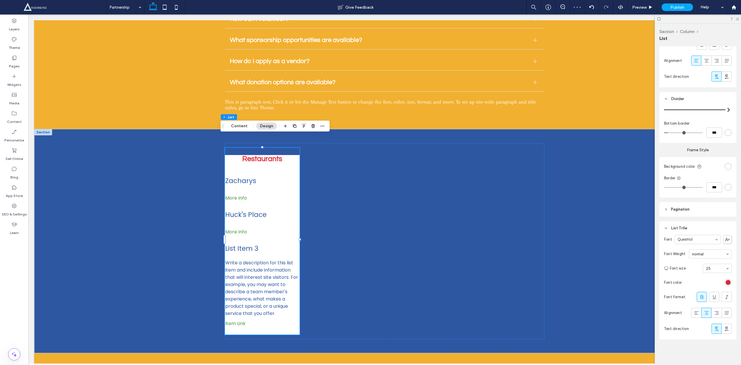
click at [725, 218] on div "Frame Style Background color Border *** Pagination Text Font Poppins Font Weigh…" at bounding box center [697, 241] width 77 height 197
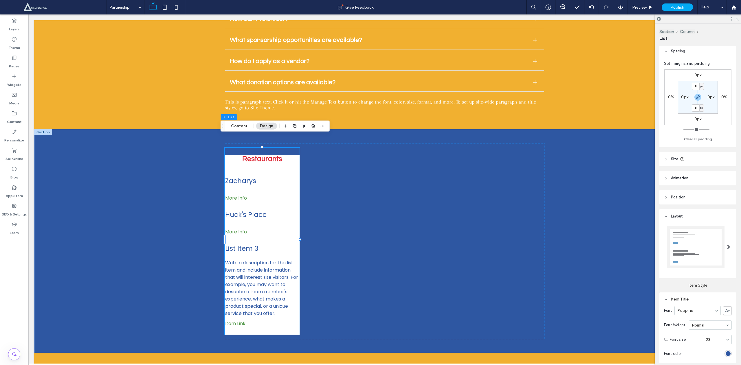
scroll to position [0, 0]
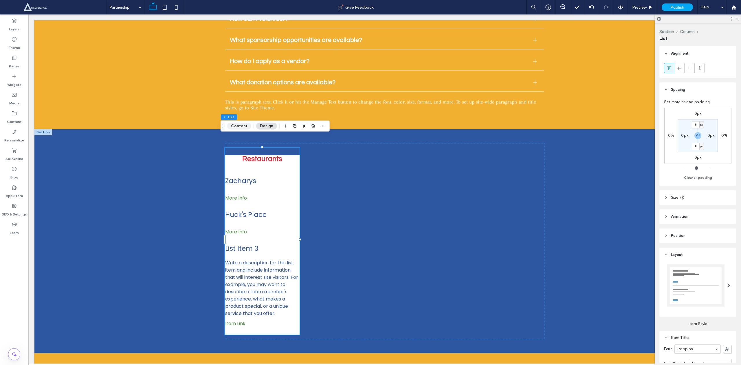
click at [242, 123] on button "Content" at bounding box center [239, 126] width 24 height 7
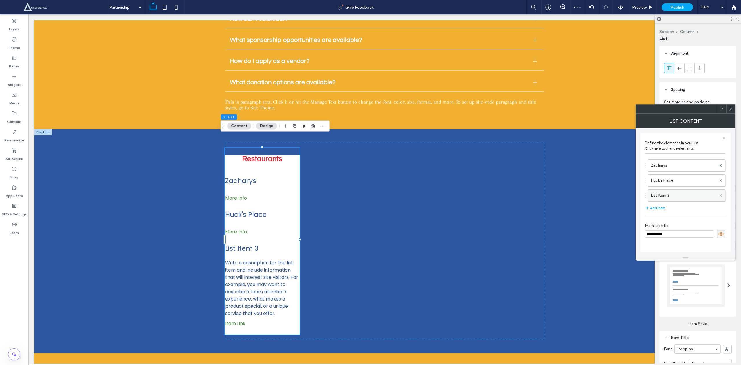
click at [721, 196] on icon at bounding box center [720, 195] width 2 height 2
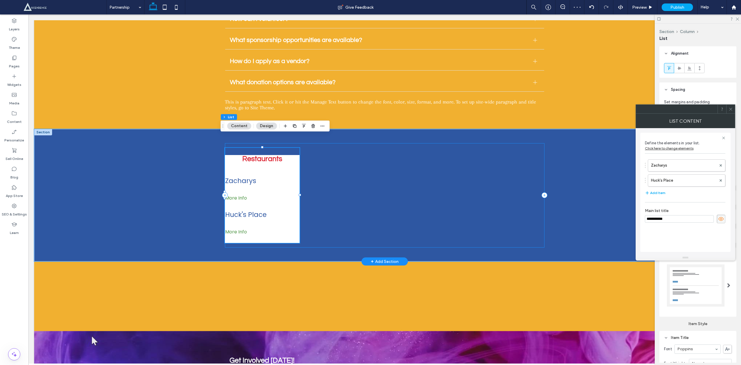
click at [300, 178] on div "Restaurants Zacharys Write a description for this list item and include informa…" at bounding box center [384, 195] width 319 height 104
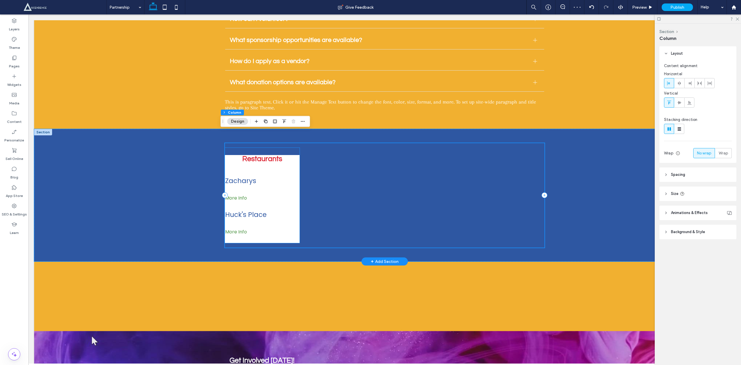
click at [243, 176] on span "Zacharys" at bounding box center [262, 181] width 74 height 10
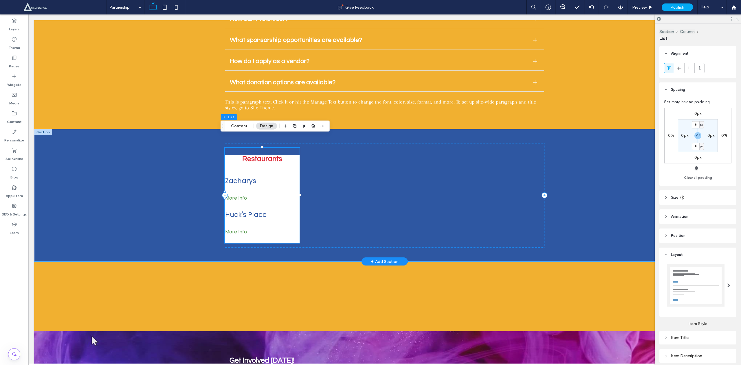
click at [233, 194] on span "More Info" at bounding box center [262, 197] width 74 height 7
click at [253, 155] on div "Restaurants Zacharys Write a description for this list item and include informa…" at bounding box center [262, 199] width 75 height 88
type input "**"
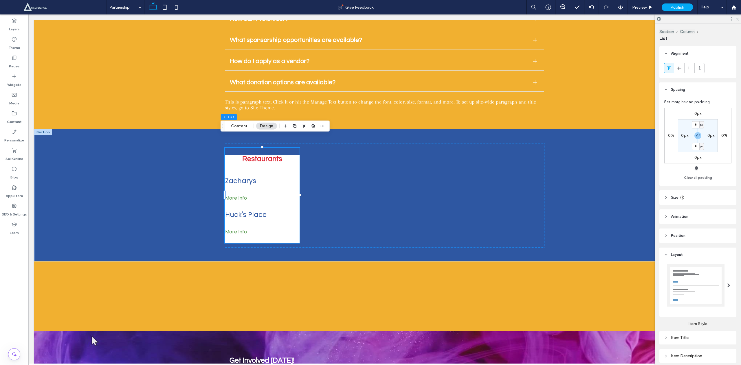
type input "**"
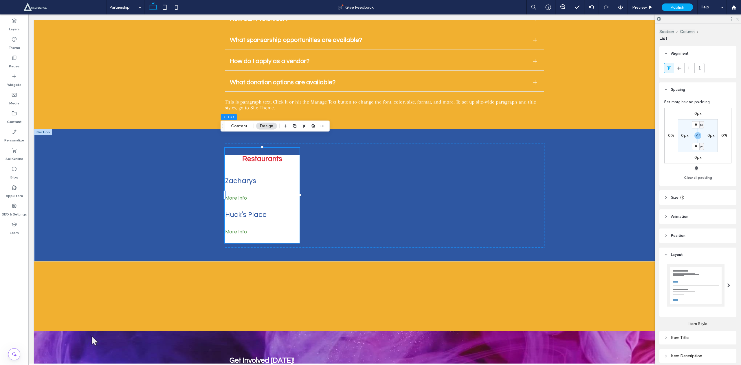
type input "**"
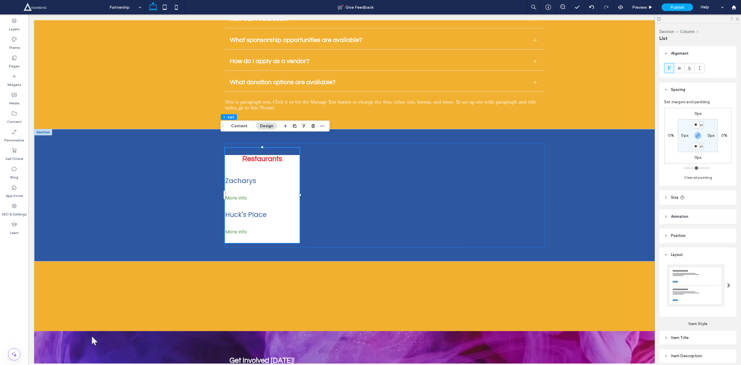
type input "**"
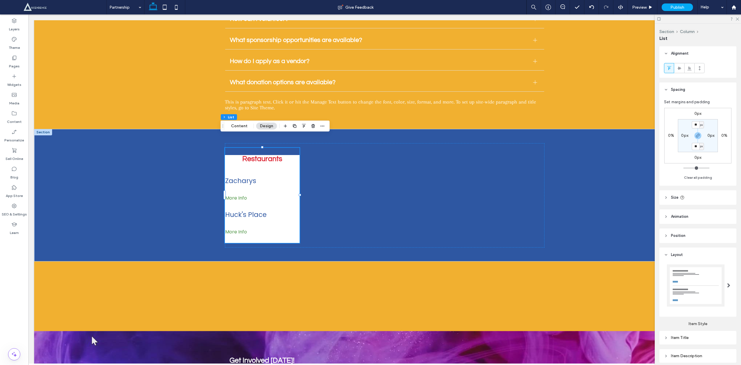
type input "***"
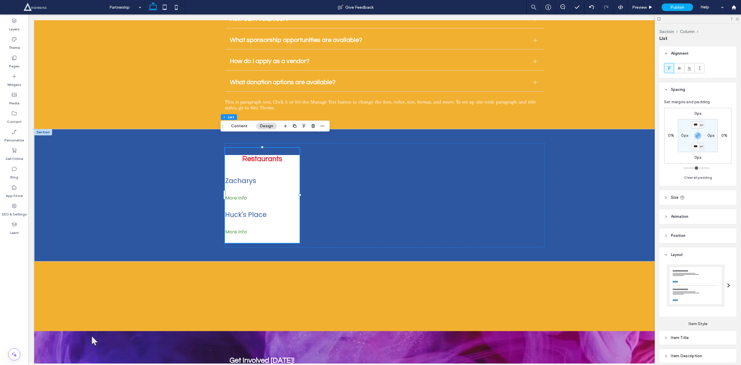
type input "***"
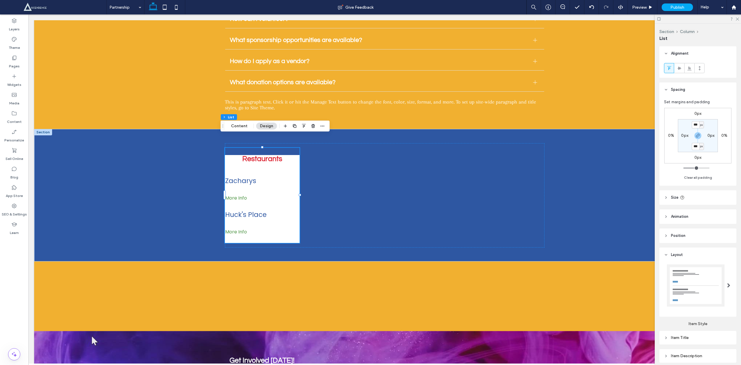
type input "***"
drag, startPoint x: 683, startPoint y: 169, endPoint x: 692, endPoint y: 171, distance: 8.4
click at [692, 168] on input "range" at bounding box center [696, 168] width 26 height 1
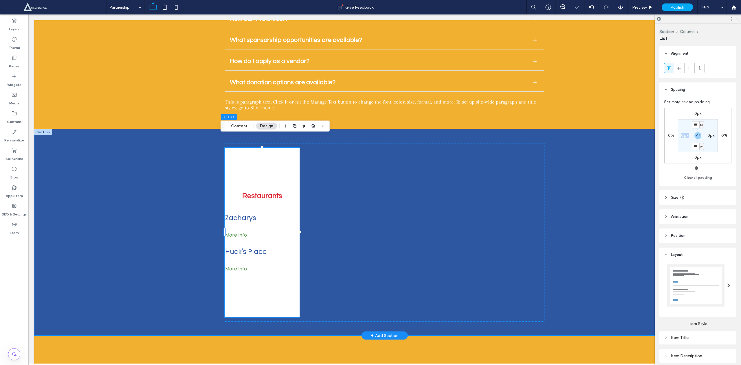
drag, startPoint x: 720, startPoint y: 186, endPoint x: 595, endPoint y: 163, distance: 127.1
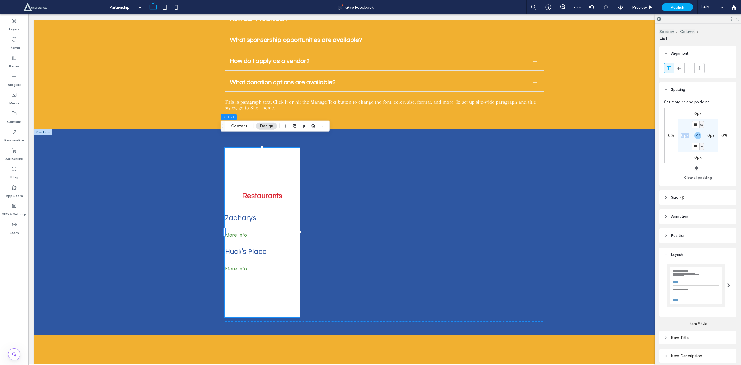
type input "*"
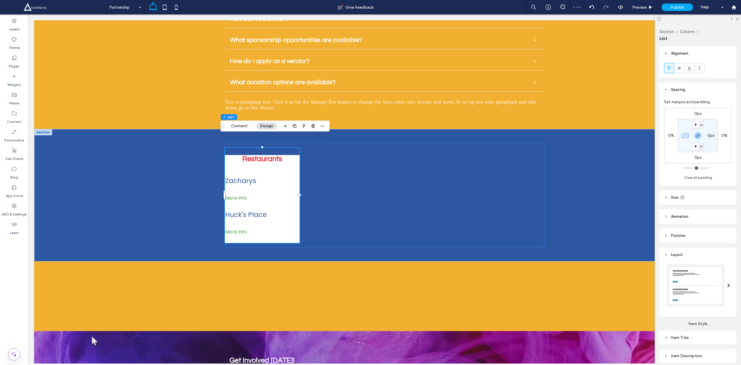
scroll to position [30, 0]
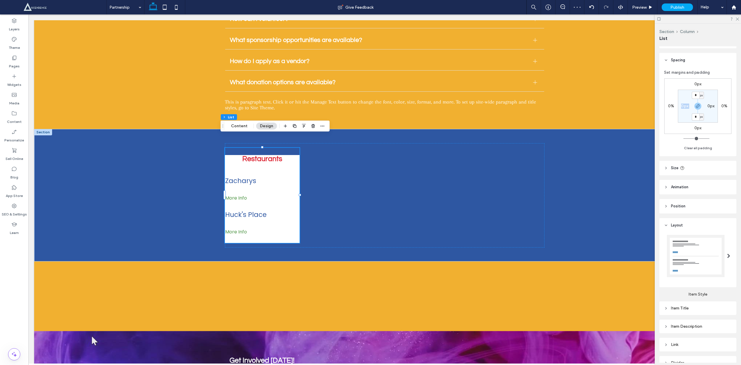
click at [666, 170] on icon at bounding box center [666, 168] width 4 height 4
click at [682, 183] on input "range" at bounding box center [692, 183] width 30 height 1
type input "*"
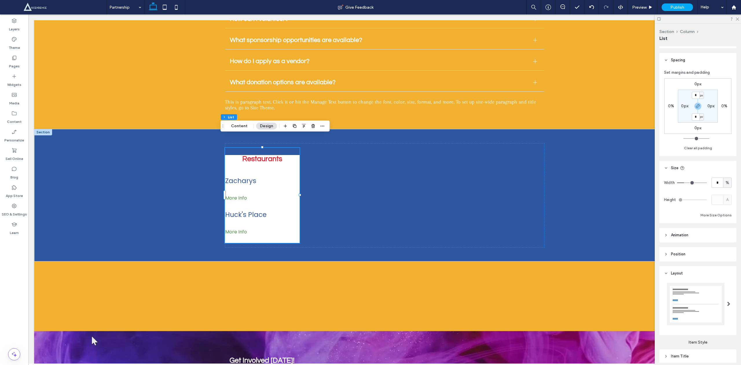
type input "*"
drag, startPoint x: 682, startPoint y: 183, endPoint x: 676, endPoint y: 183, distance: 5.8
click at [677, 183] on input "range" at bounding box center [692, 183] width 30 height 1
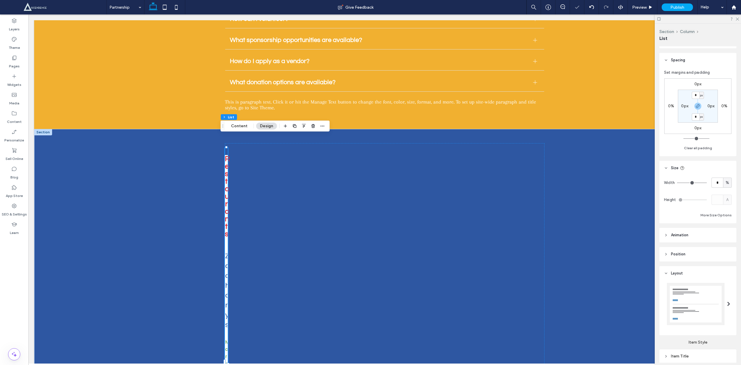
type input "*"
type input "**"
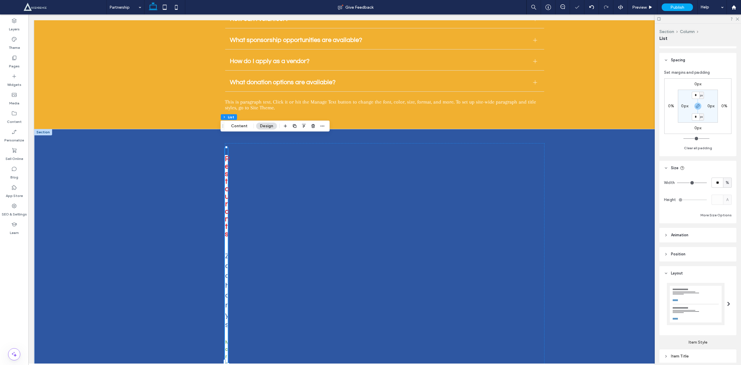
type input "**"
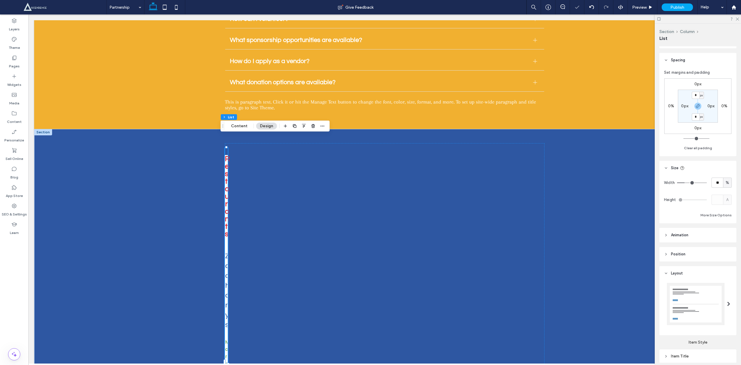
type input "**"
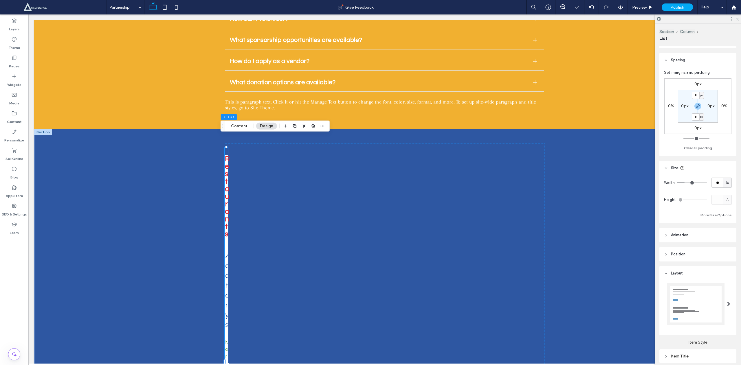
type input "**"
drag, startPoint x: 679, startPoint y: 183, endPoint x: 687, endPoint y: 186, distance: 8.6
click at [687, 183] on input "range" at bounding box center [692, 183] width 30 height 1
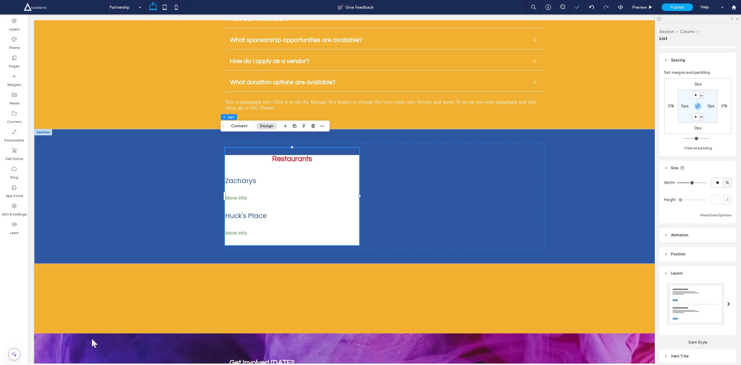
drag, startPoint x: 687, startPoint y: 186, endPoint x: 678, endPoint y: 186, distance: 8.7
click at [678, 186] on div "Width ** %" at bounding box center [698, 183] width 68 height 10
type input "**"
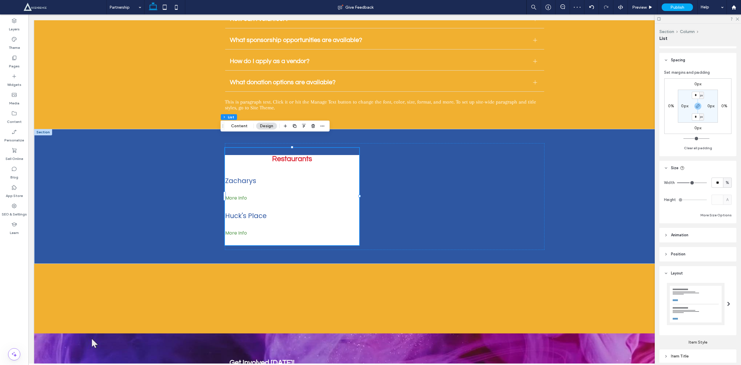
type input "**"
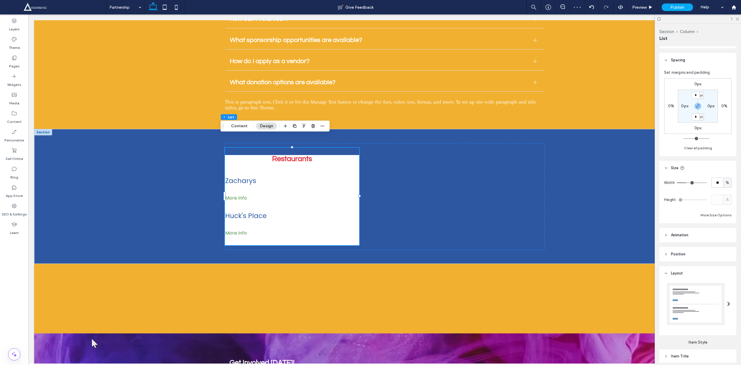
type input "**"
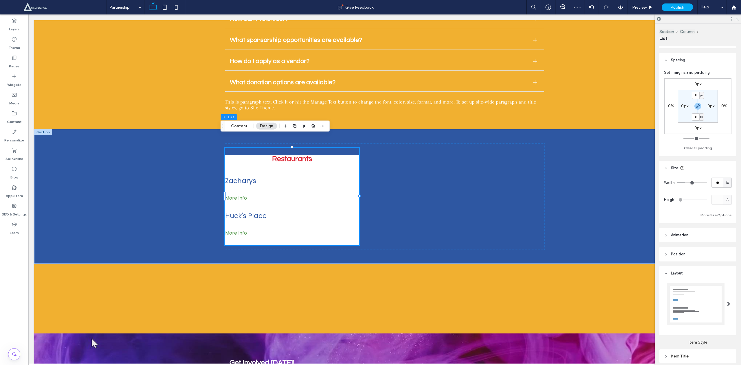
type input "**"
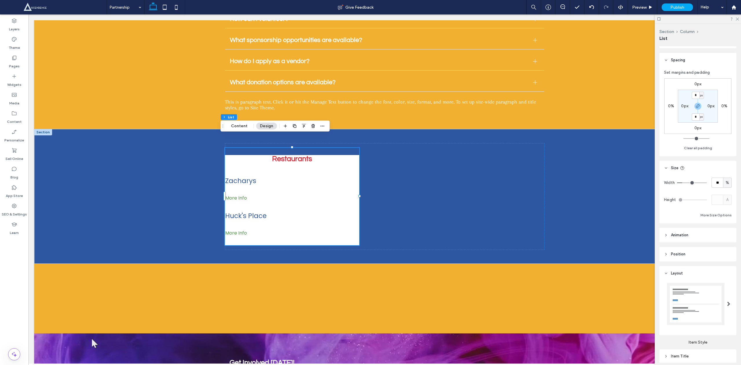
type input "**"
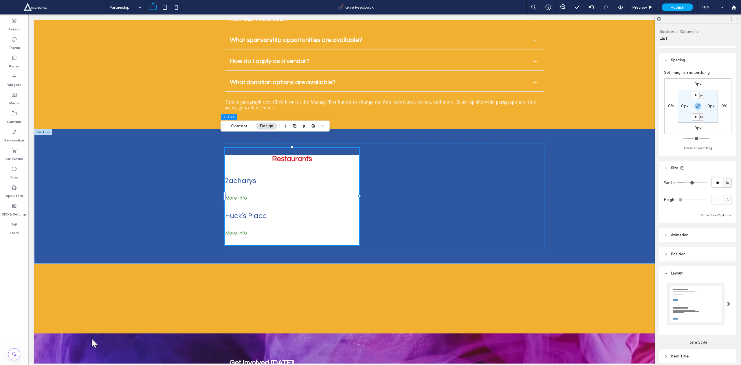
type input "**"
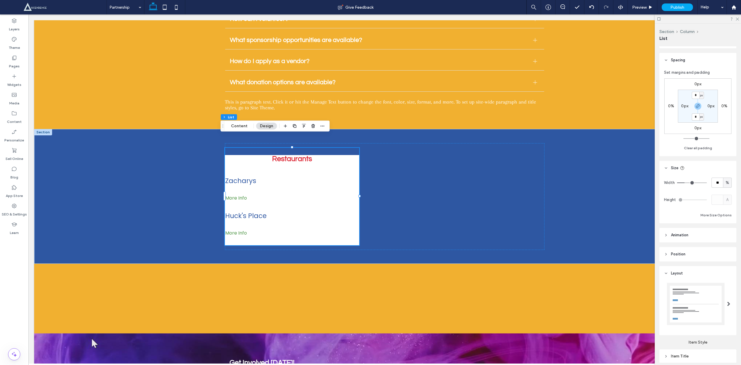
type input "**"
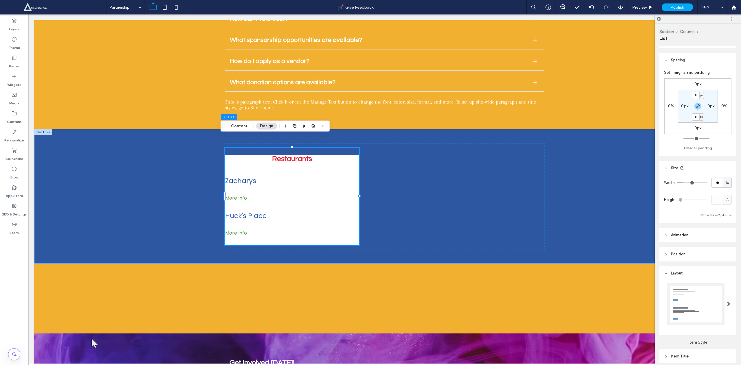
type input "**"
drag, startPoint x: 686, startPoint y: 182, endPoint x: 682, endPoint y: 182, distance: 4.1
click at [682, 183] on input "range" at bounding box center [692, 183] width 30 height 1
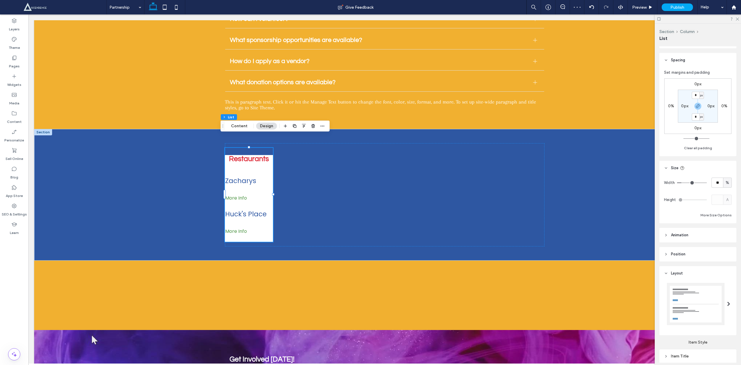
type input "**"
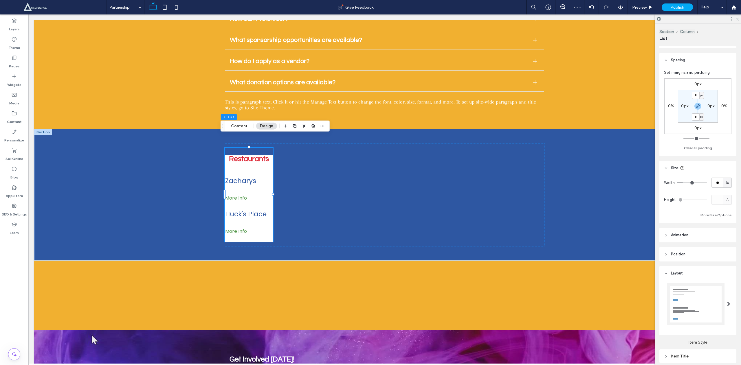
type input "**"
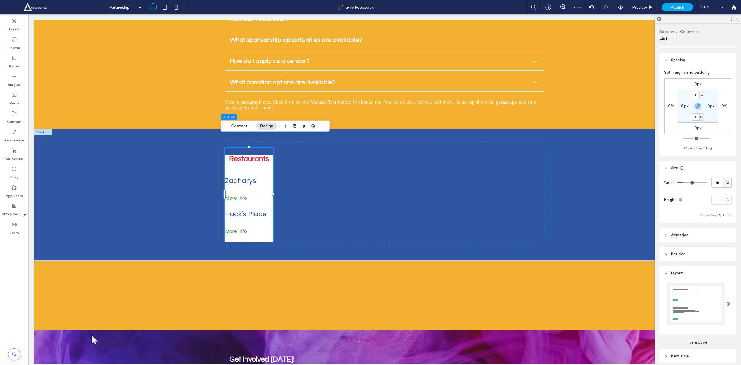
type input "**"
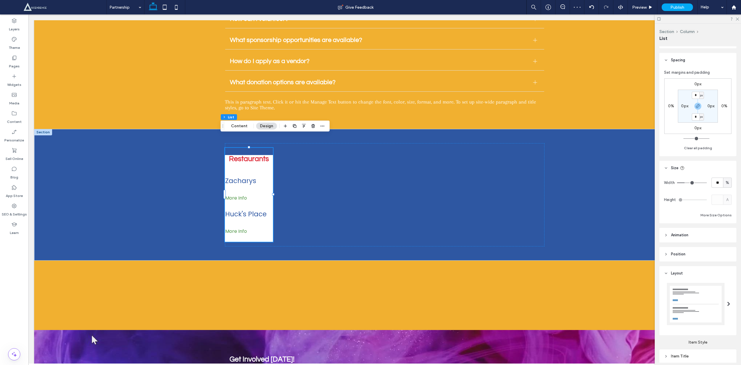
type input "**"
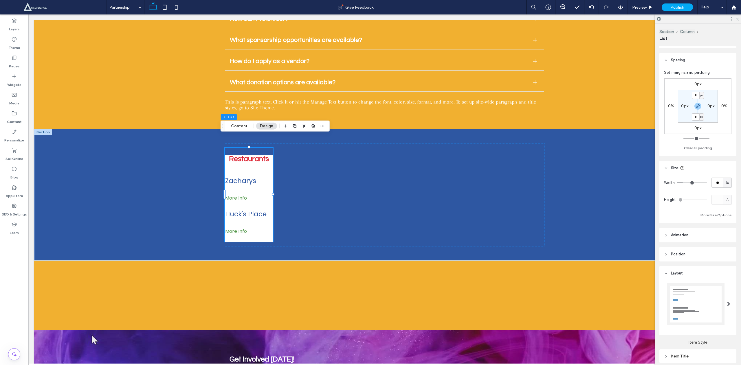
type input "**"
click at [682, 183] on input "range" at bounding box center [692, 183] width 30 height 1
type input "**"
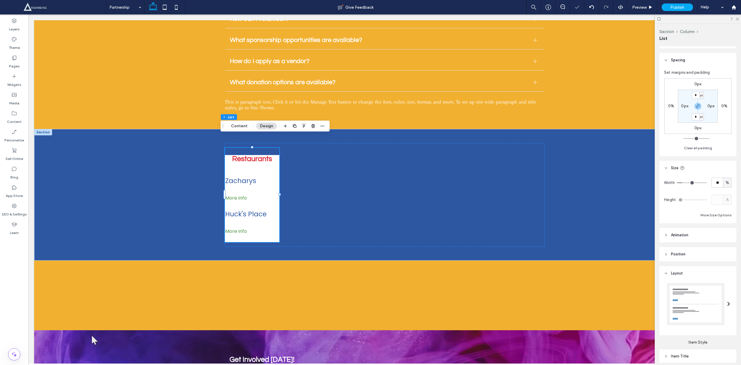
type input "**"
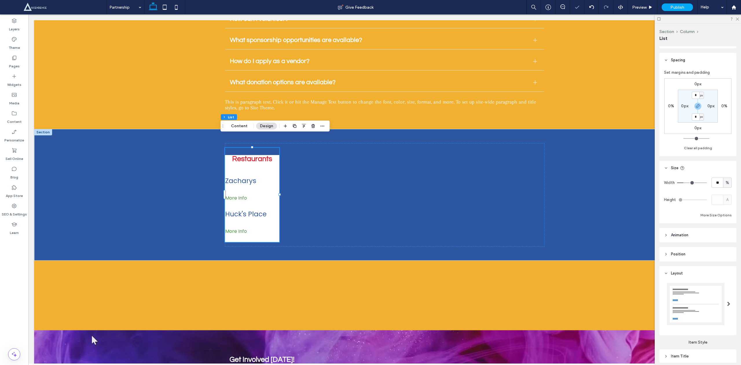
type input "**"
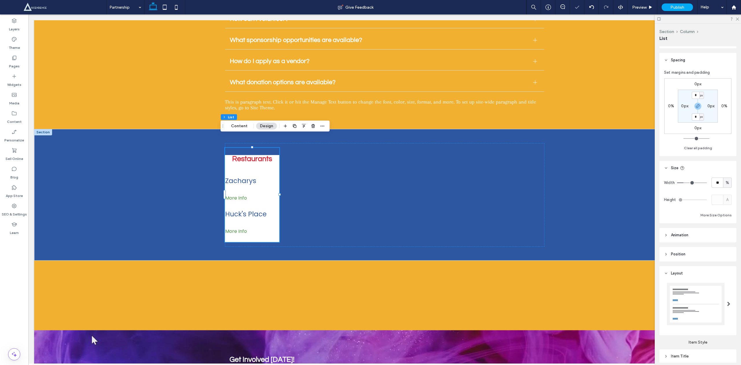
type input "**"
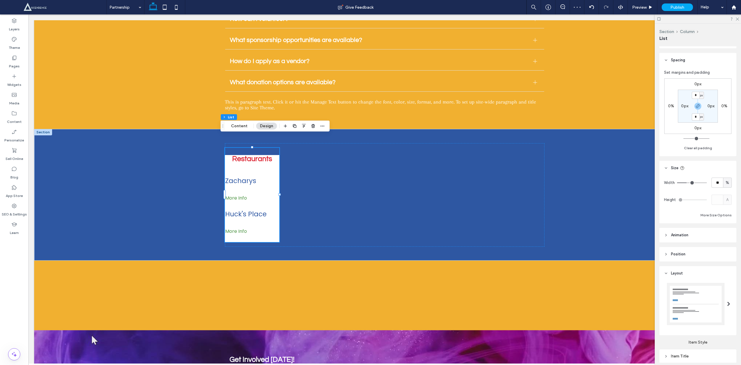
type input "**"
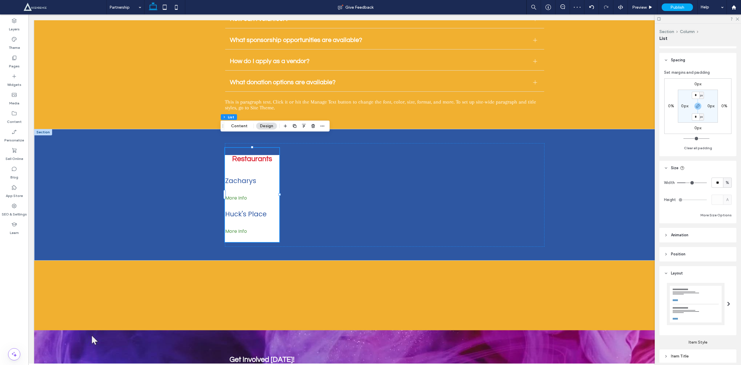
type input "**"
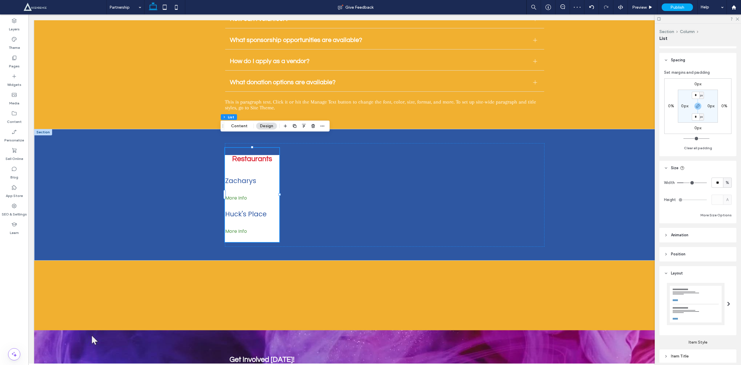
type input "**"
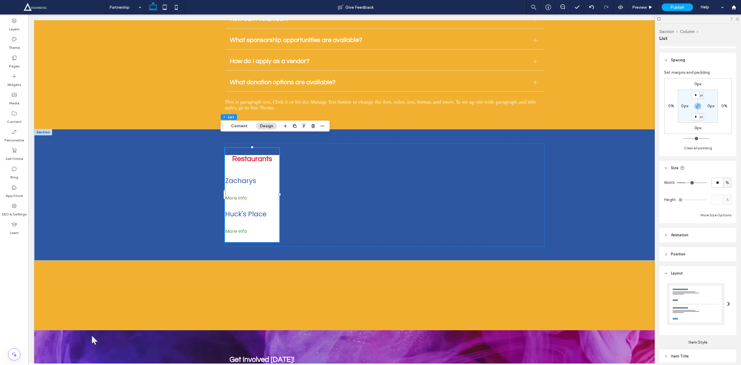
type input "**"
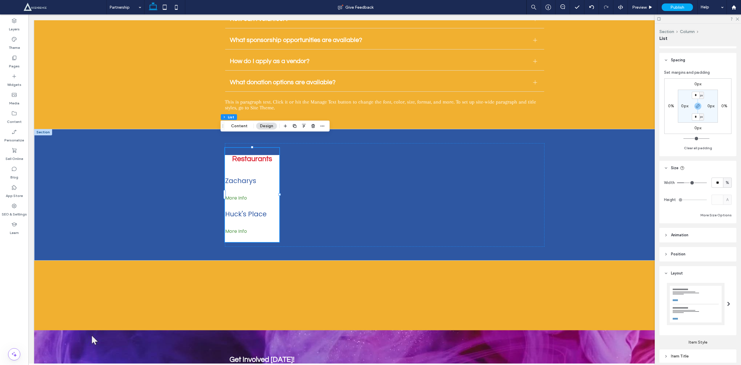
type input "**"
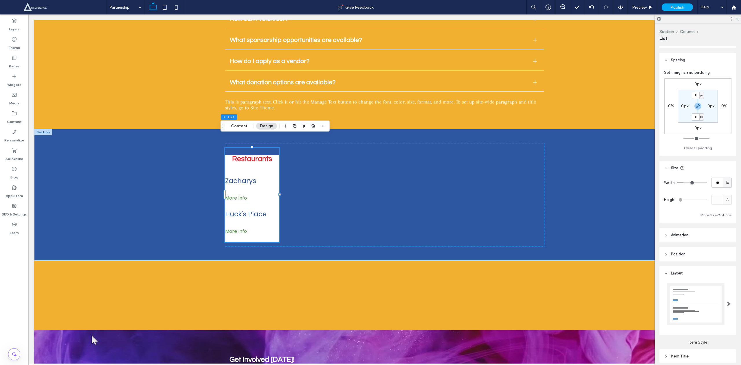
type input "**"
click at [683, 183] on input "range" at bounding box center [692, 183] width 30 height 1
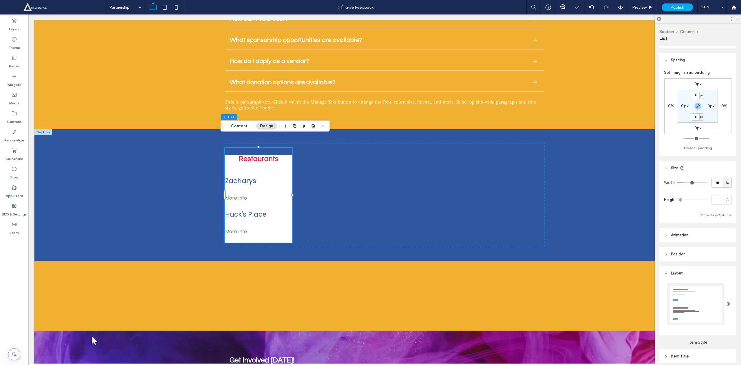
scroll to position [67, 0]
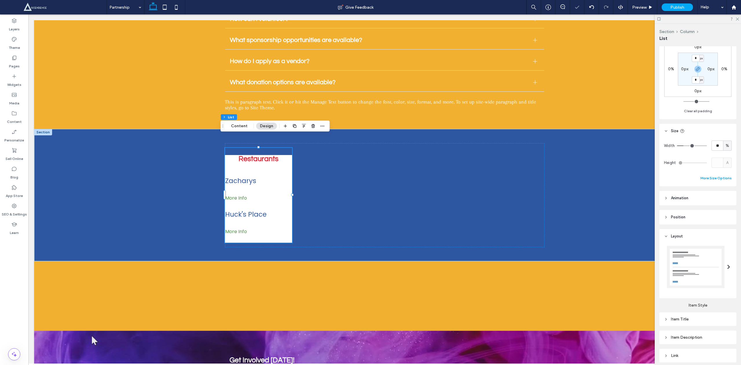
click at [703, 174] on div "Width ** % Height A More Size Options" at bounding box center [698, 161] width 68 height 41
click at [702, 177] on button "More Size Options" at bounding box center [715, 178] width 31 height 7
click at [702, 177] on button "Fewer Size Options" at bounding box center [715, 178] width 32 height 7
click at [667, 197] on icon at bounding box center [666, 198] width 4 height 4
click at [665, 199] on icon at bounding box center [666, 198] width 4 height 4
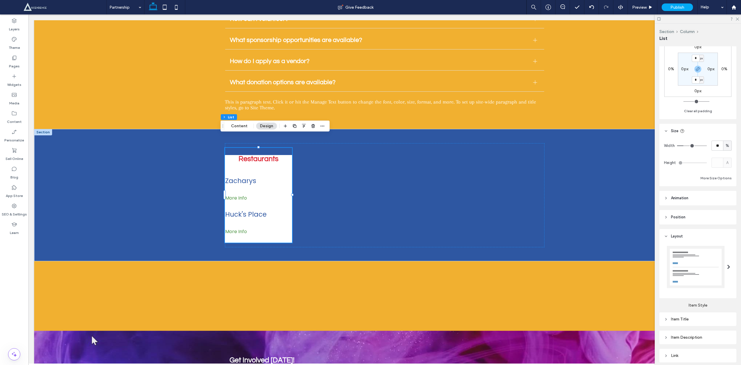
click at [661, 218] on header "Position" at bounding box center [697, 217] width 77 height 14
click at [664, 217] on icon at bounding box center [666, 217] width 4 height 4
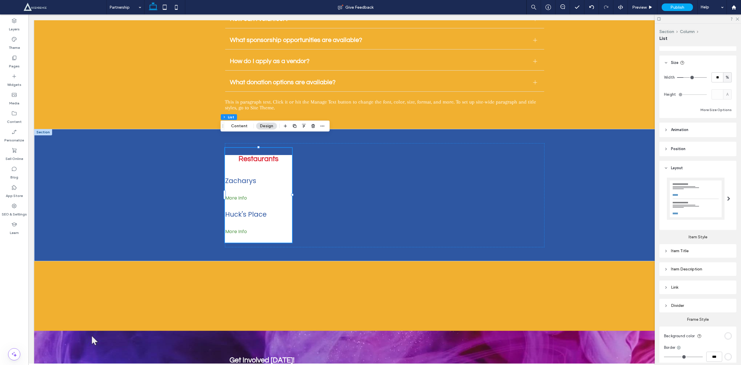
scroll to position [200, 0]
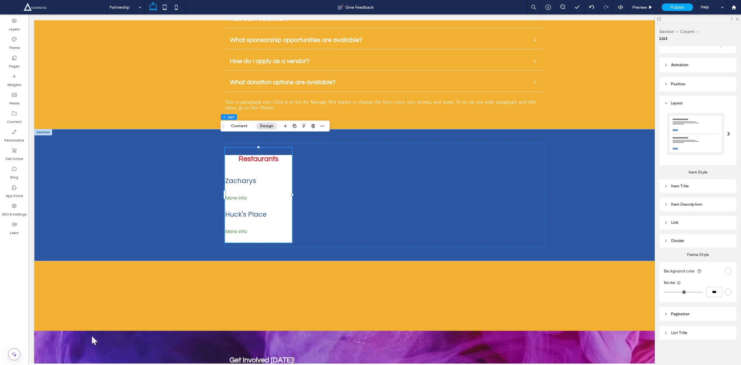
click at [668, 205] on div "Item Description" at bounding box center [698, 204] width 68 height 5
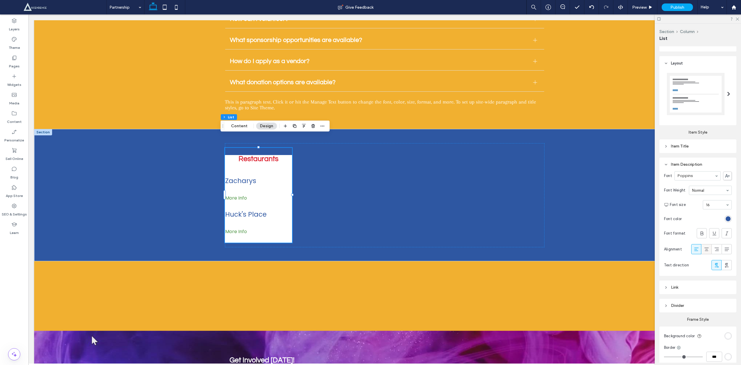
click at [703, 252] on icon at bounding box center [706, 250] width 6 height 6
click at [703, 251] on icon at bounding box center [706, 250] width 6 height 6
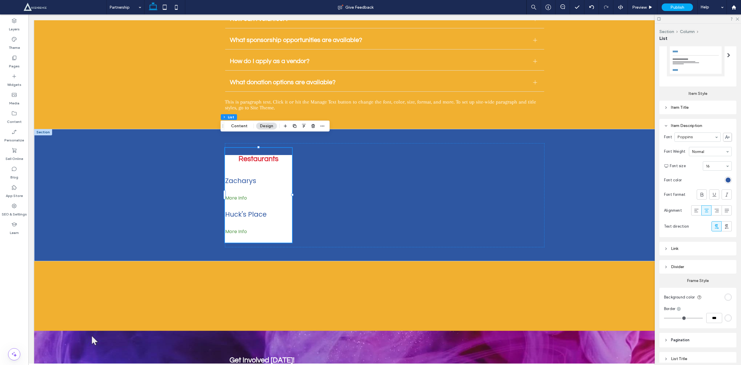
scroll to position [305, 0]
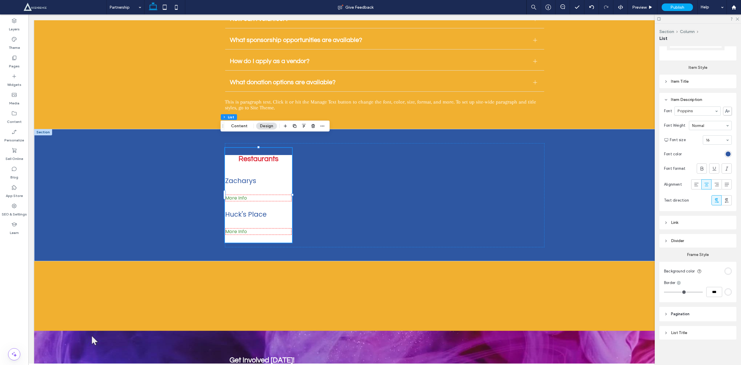
click at [667, 224] on icon at bounding box center [666, 223] width 4 height 4
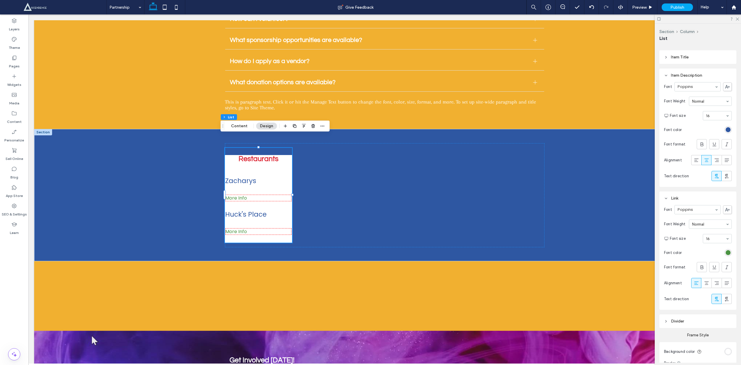
scroll to position [330, 0]
click at [703, 285] on icon at bounding box center [706, 282] width 6 height 6
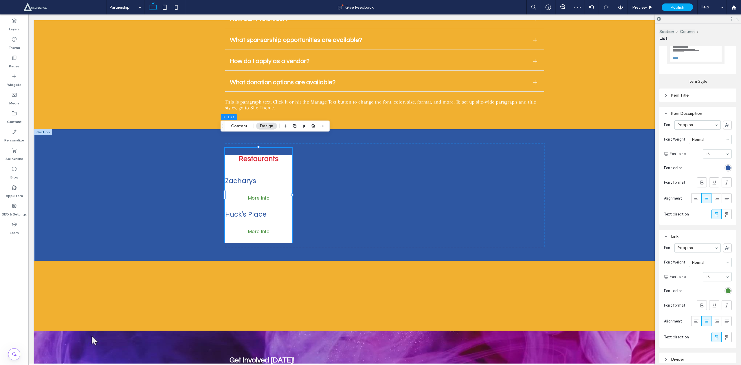
scroll to position [290, 0]
click at [665, 98] on div "Item Title" at bounding box center [698, 96] width 68 height 8
click at [704, 180] on use at bounding box center [706, 180] width 4 height 3
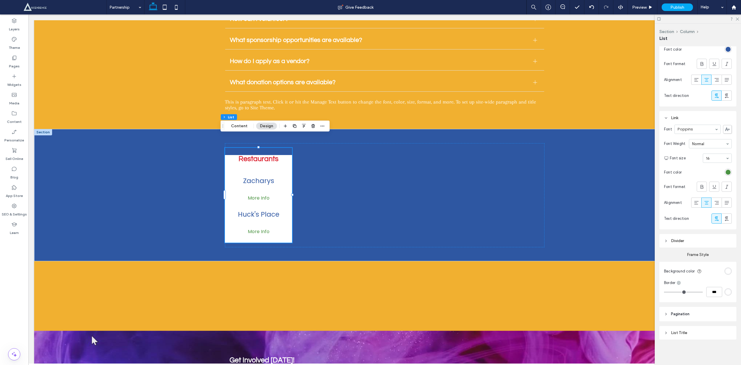
scroll to position [516, 0]
click at [671, 330] on div "List Title" at bounding box center [698, 333] width 68 height 8
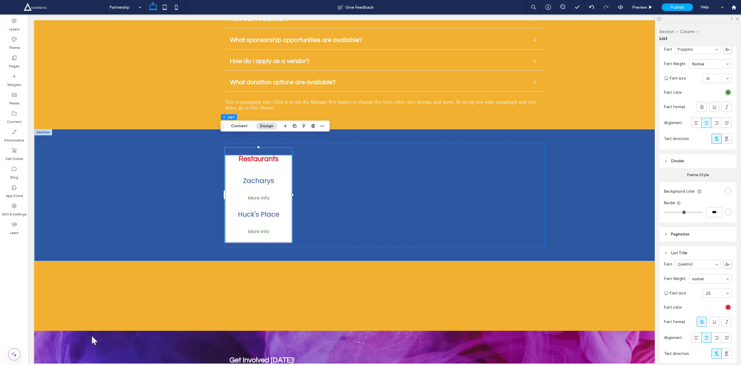
scroll to position [622, 0]
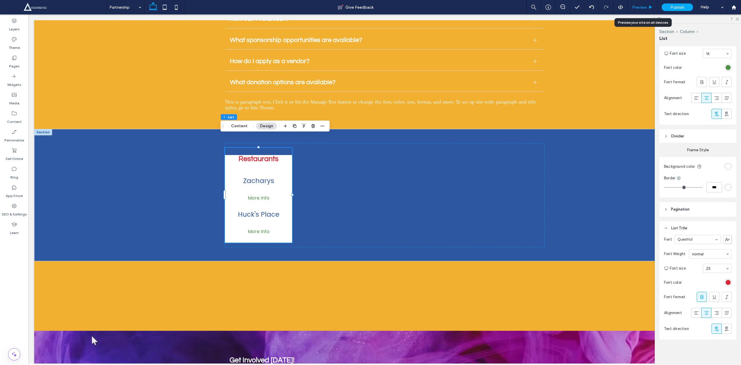
click at [643, 10] on div "Preview" at bounding box center [643, 7] width 30 height 14
click at [633, 7] on span "Preview" at bounding box center [639, 7] width 14 height 5
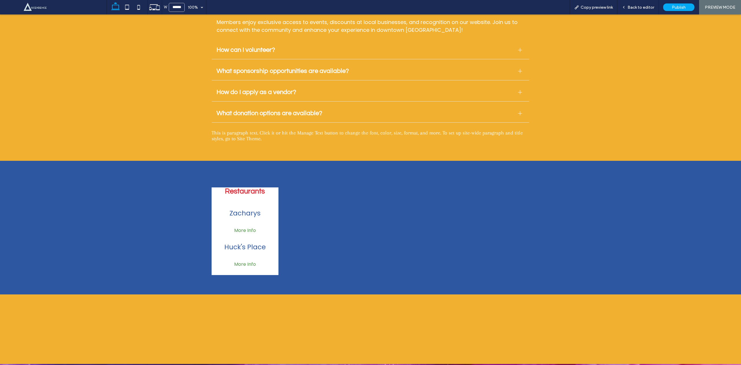
scroll to position [1785, 0]
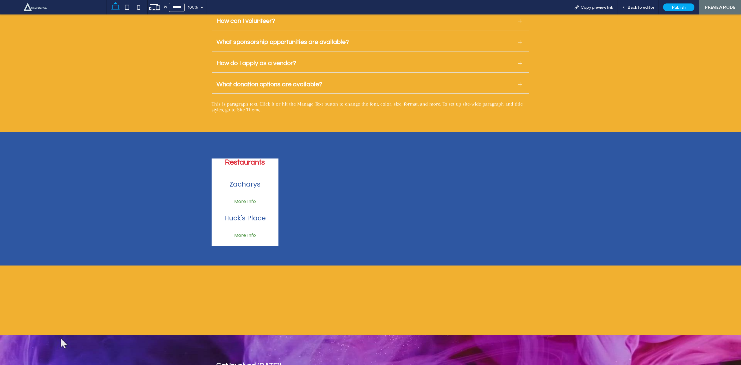
click at [236, 198] on span "More Info" at bounding box center [245, 201] width 66 height 7
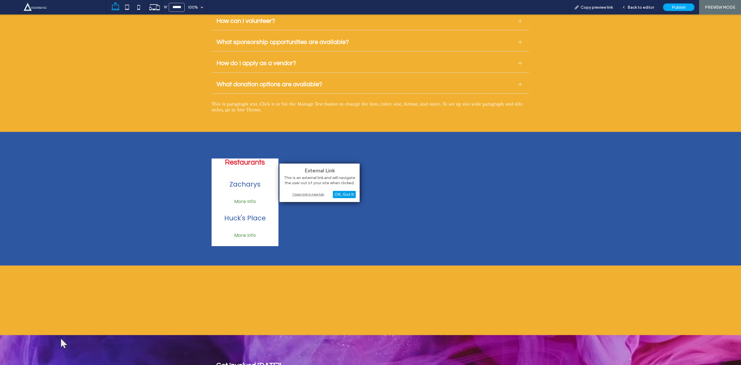
click at [341, 192] on div "OK, Got It" at bounding box center [344, 194] width 23 height 7
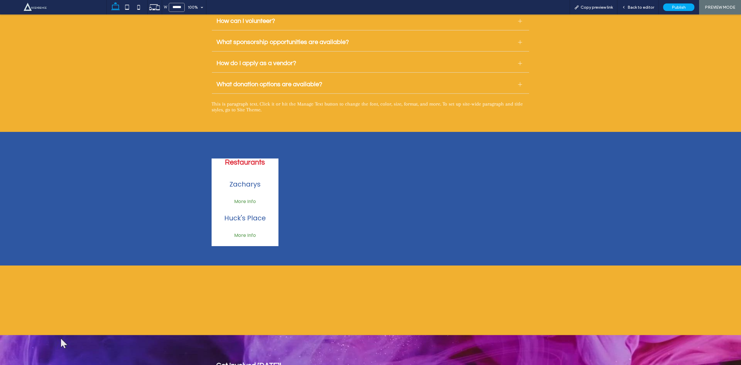
click at [239, 198] on span "More Info" at bounding box center [245, 201] width 66 height 7
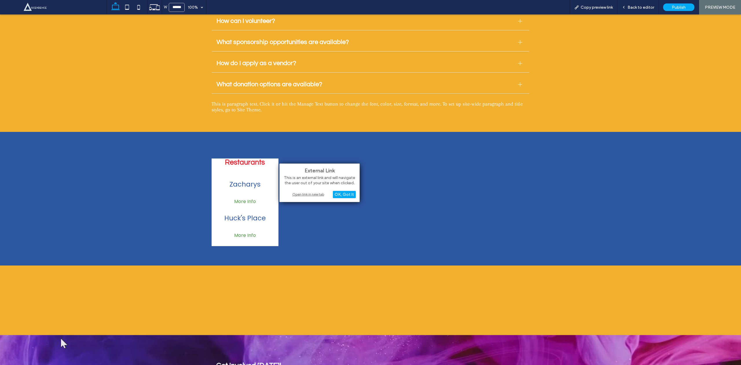
click at [292, 195] on div "Open link in new tab" at bounding box center [319, 194] width 72 height 6
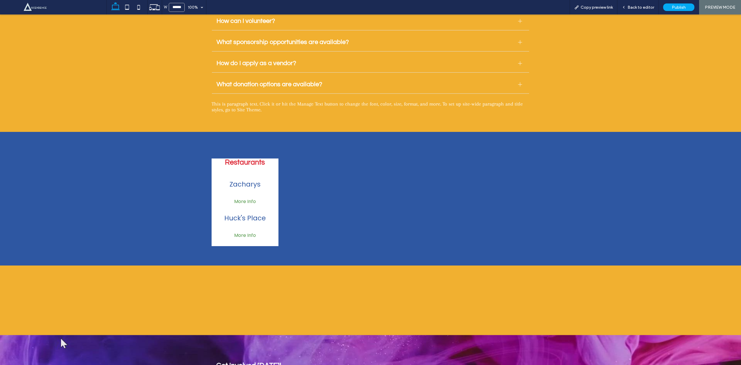
click at [227, 189] on link "Zacharys Write a description for this list item and include information that wi…" at bounding box center [245, 192] width 66 height 26
click at [641, 3] on div "Back to editor" at bounding box center [637, 7] width 41 height 14
click at [639, 9] on span "Back to editor" at bounding box center [640, 7] width 27 height 5
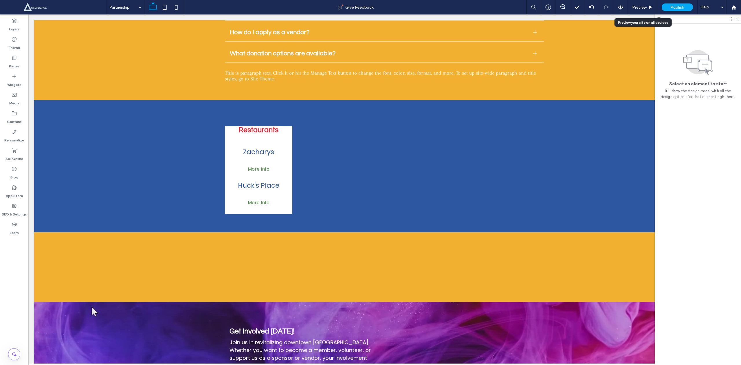
scroll to position [1756, 0]
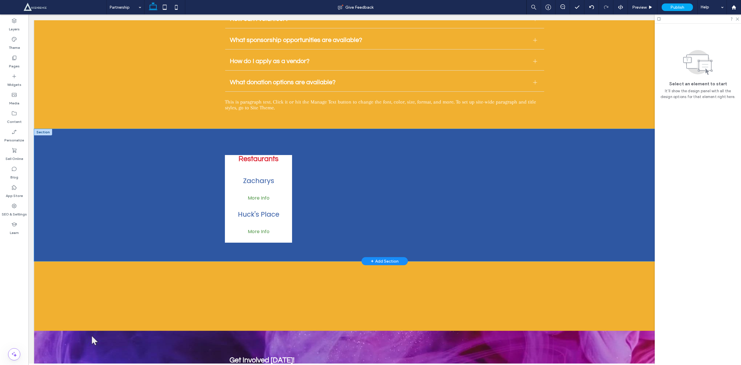
click at [112, 166] on div "Restaurants Zacharys Write a description for this list item and include informa…" at bounding box center [384, 195] width 701 height 132
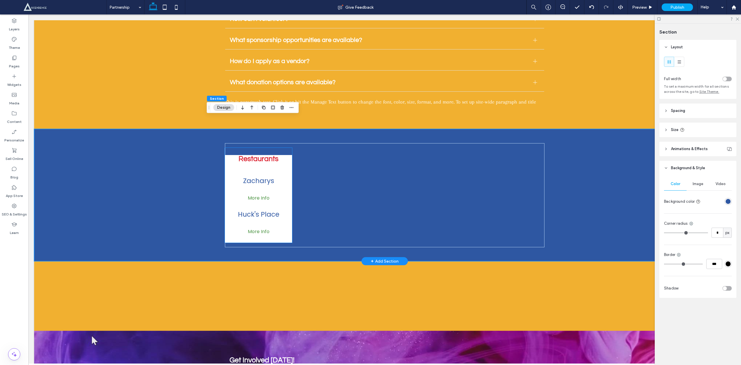
click at [260, 155] on h3 "Restaurants" at bounding box center [258, 159] width 67 height 8
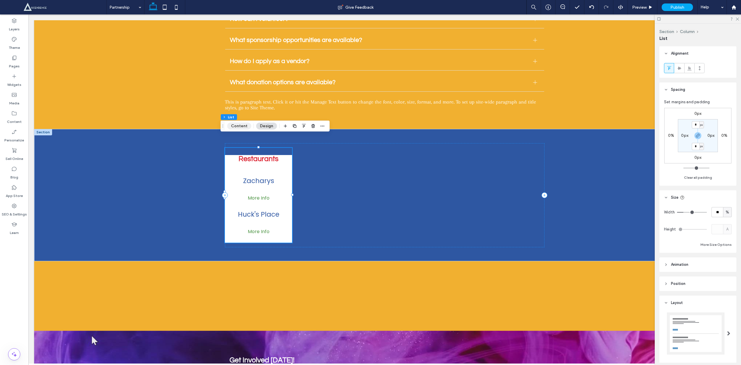
click at [244, 123] on button "Content" at bounding box center [239, 126] width 24 height 7
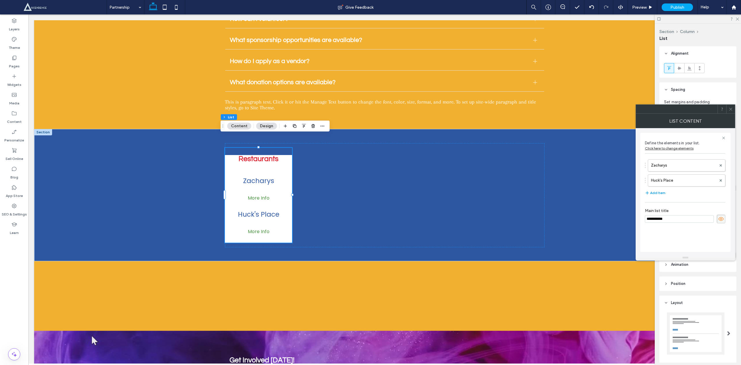
click at [662, 193] on button "Add Item" at bounding box center [655, 193] width 21 height 7
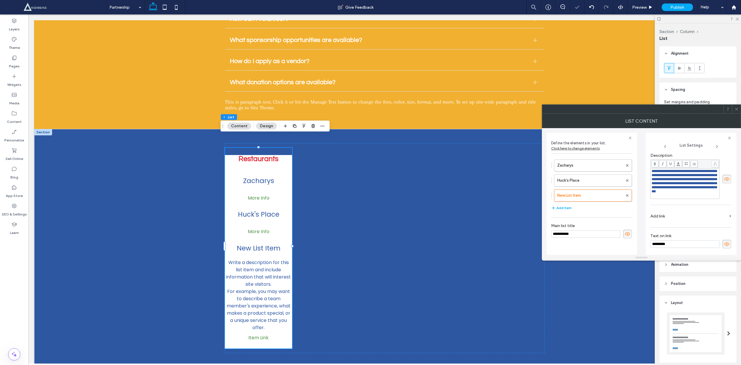
scroll to position [0, 0]
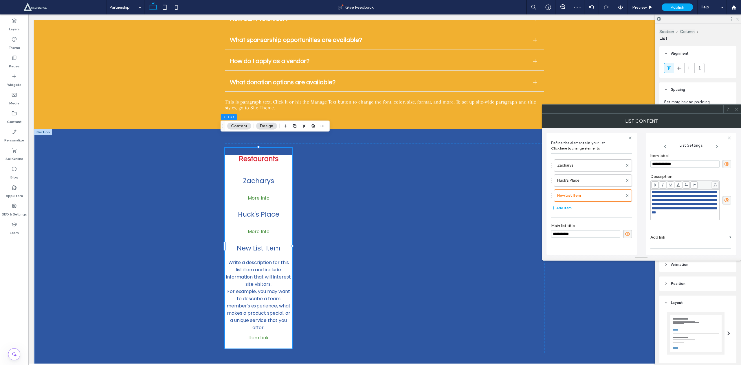
drag, startPoint x: 695, startPoint y: 163, endPoint x: 600, endPoint y: 148, distance: 96.6
click at [600, 148] on div "**********" at bounding box center [641, 191] width 190 height 127
click at [727, 205] on span at bounding box center [726, 200] width 9 height 9
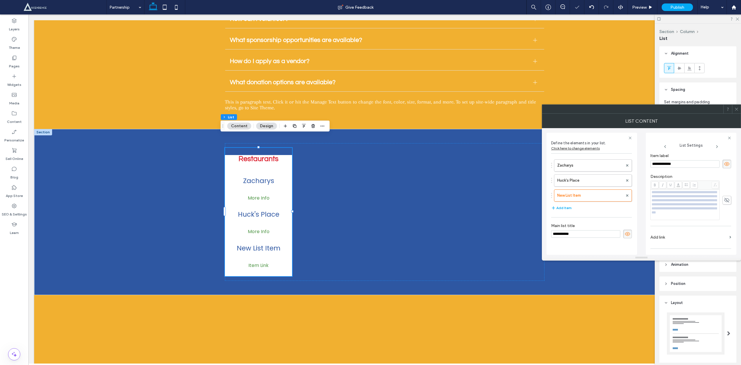
scroll to position [36, 0]
click at [679, 209] on section "Add link" at bounding box center [690, 216] width 81 height 16
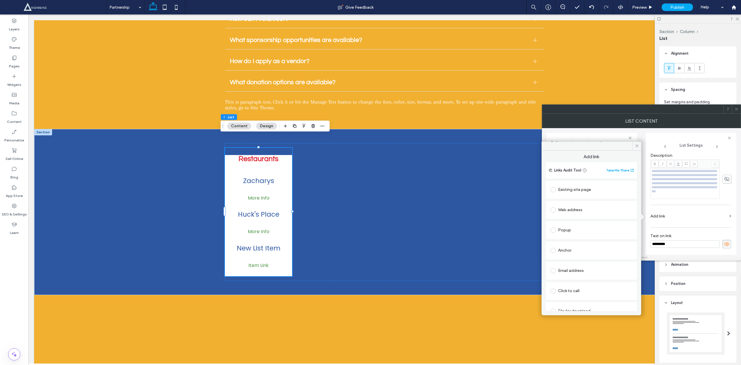
click at [554, 212] on span at bounding box center [552, 209] width 5 height 5
click at [579, 222] on input "url" at bounding box center [591, 222] width 82 height 8
type input "*******"
click at [705, 209] on section "Add link" at bounding box center [690, 216] width 81 height 16
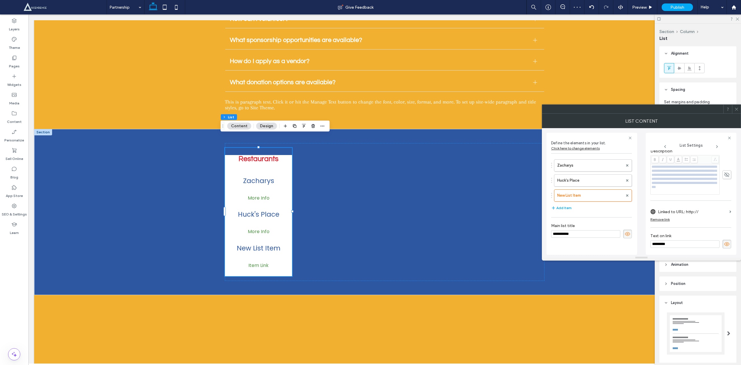
click at [680, 247] on input "*********" at bounding box center [684, 244] width 69 height 8
drag, startPoint x: 680, startPoint y: 247, endPoint x: 652, endPoint y: 245, distance: 27.6
click at [652, 245] on input "*********" at bounding box center [684, 244] width 69 height 8
click at [734, 111] on icon at bounding box center [736, 109] width 4 height 4
